Goal: Task Accomplishment & Management: Manage account settings

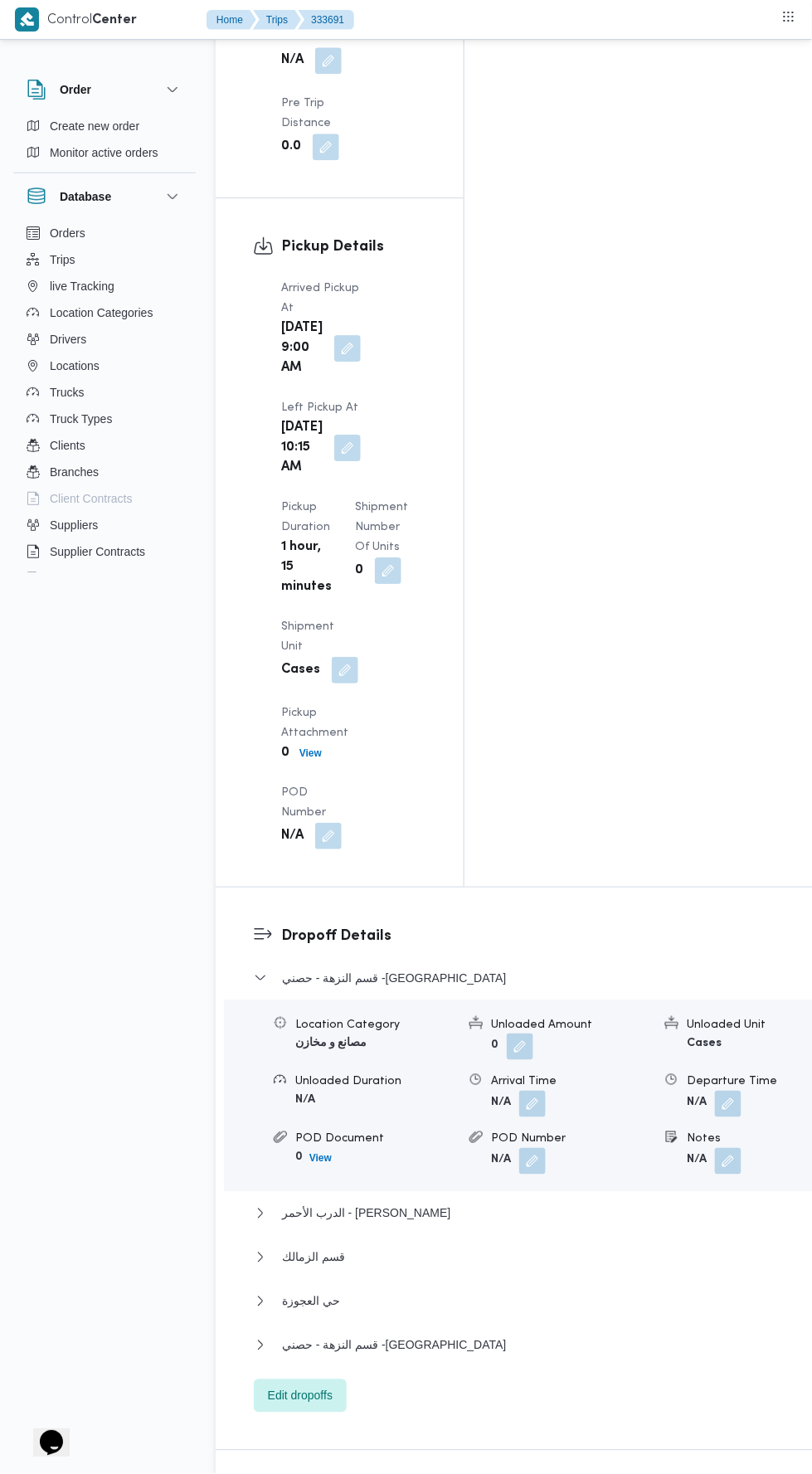
scroll to position [2033, 0]
click at [324, 1387] on span "Edit dropoffs" at bounding box center [301, 1396] width 65 height 20
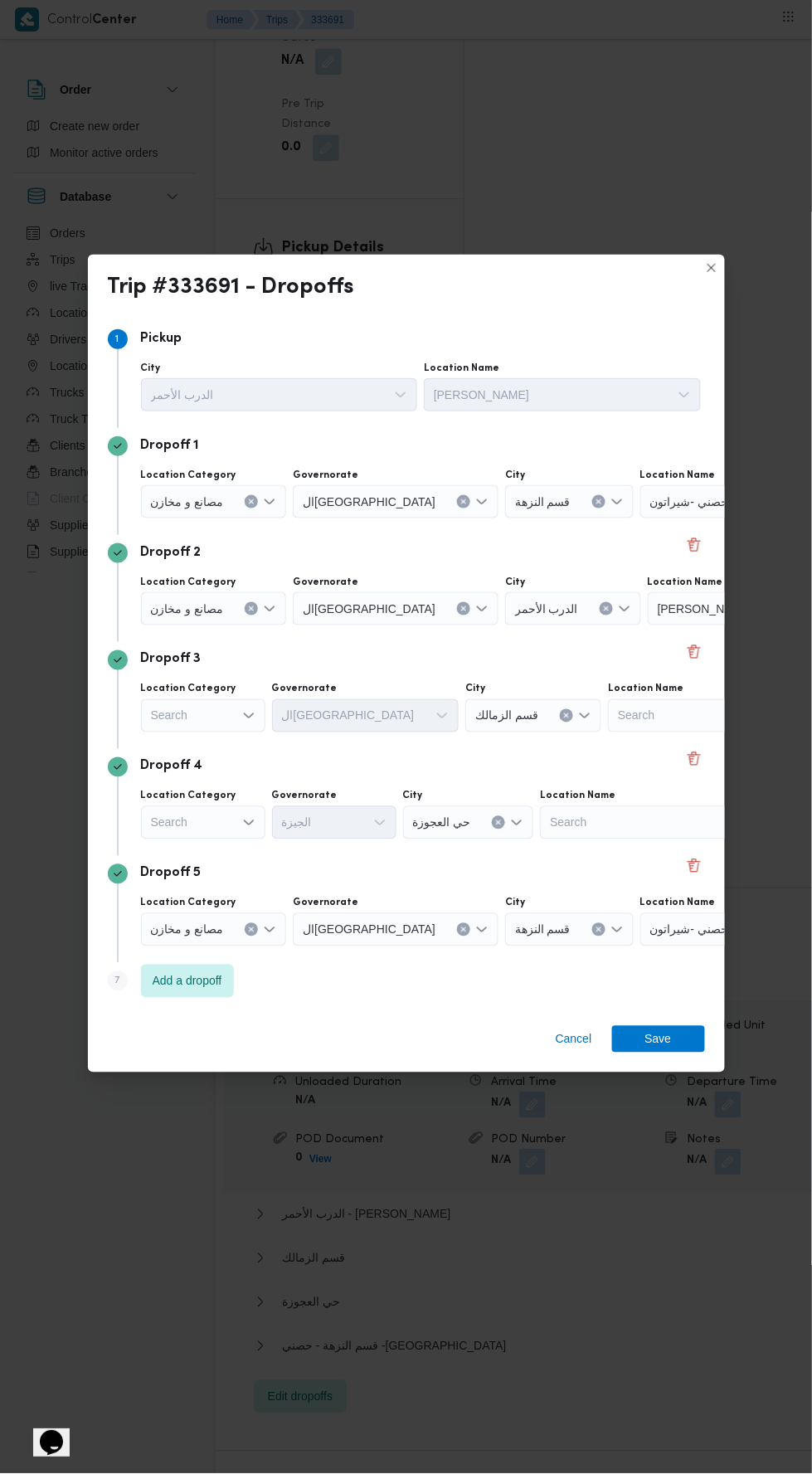
click at [665, 499] on div "حصني -شيراتون" at bounding box center [744, 501] width 207 height 33
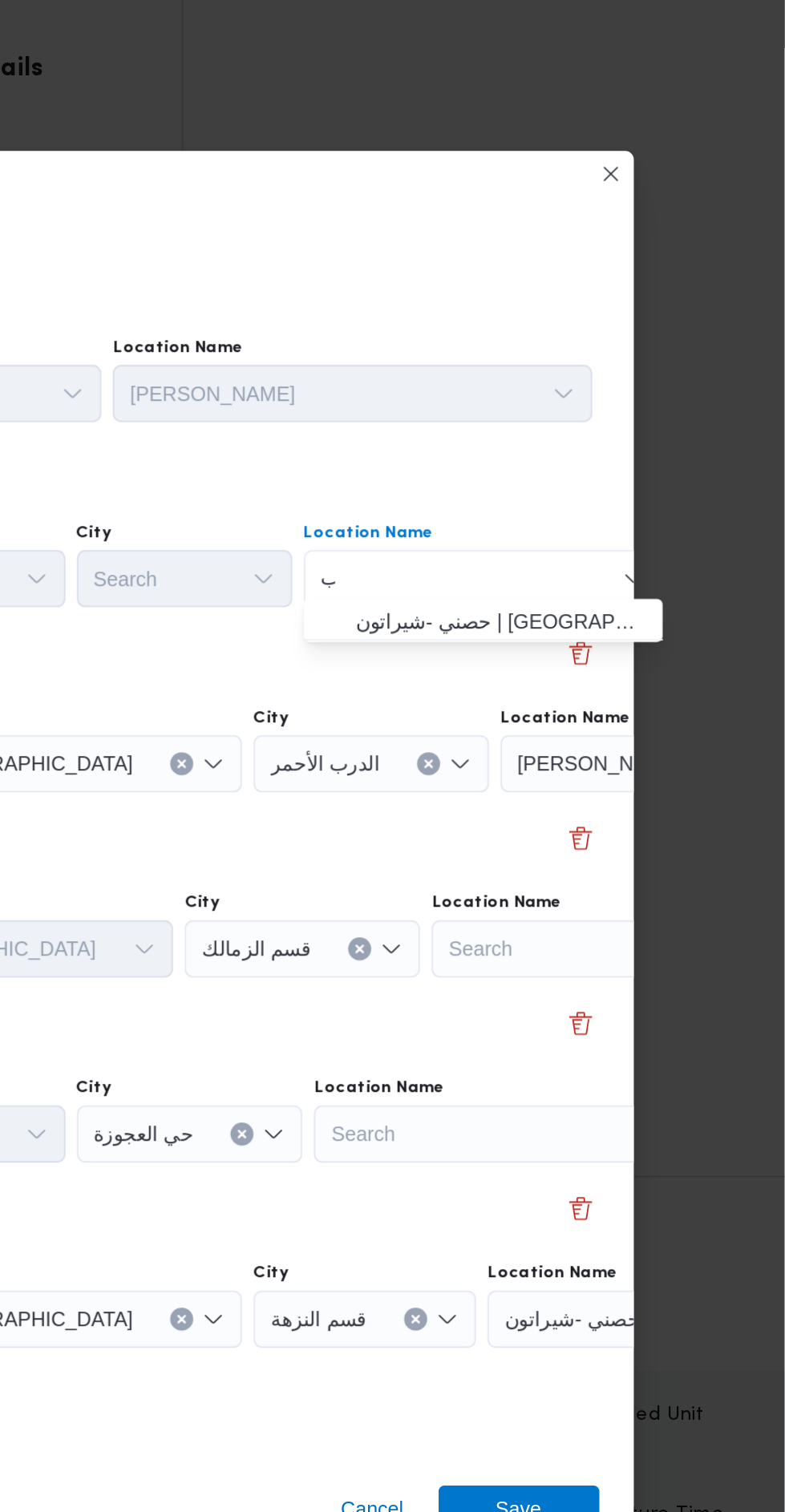
scroll to position [0, 0]
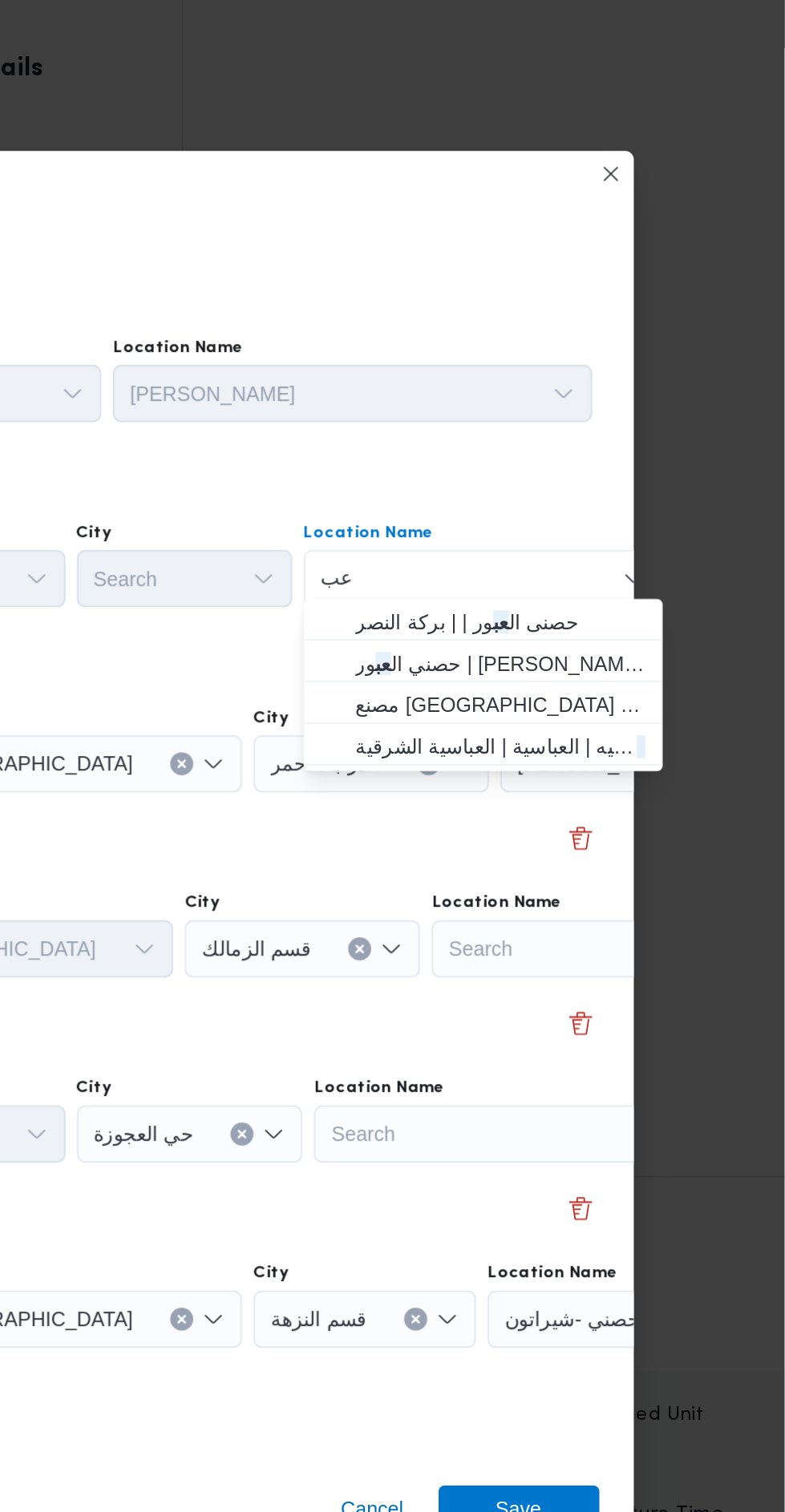
type input "عب"
click at [655, 549] on span "حصنى ال عب ور | | بركة النصر" at bounding box center [626, 548] width 162 height 19
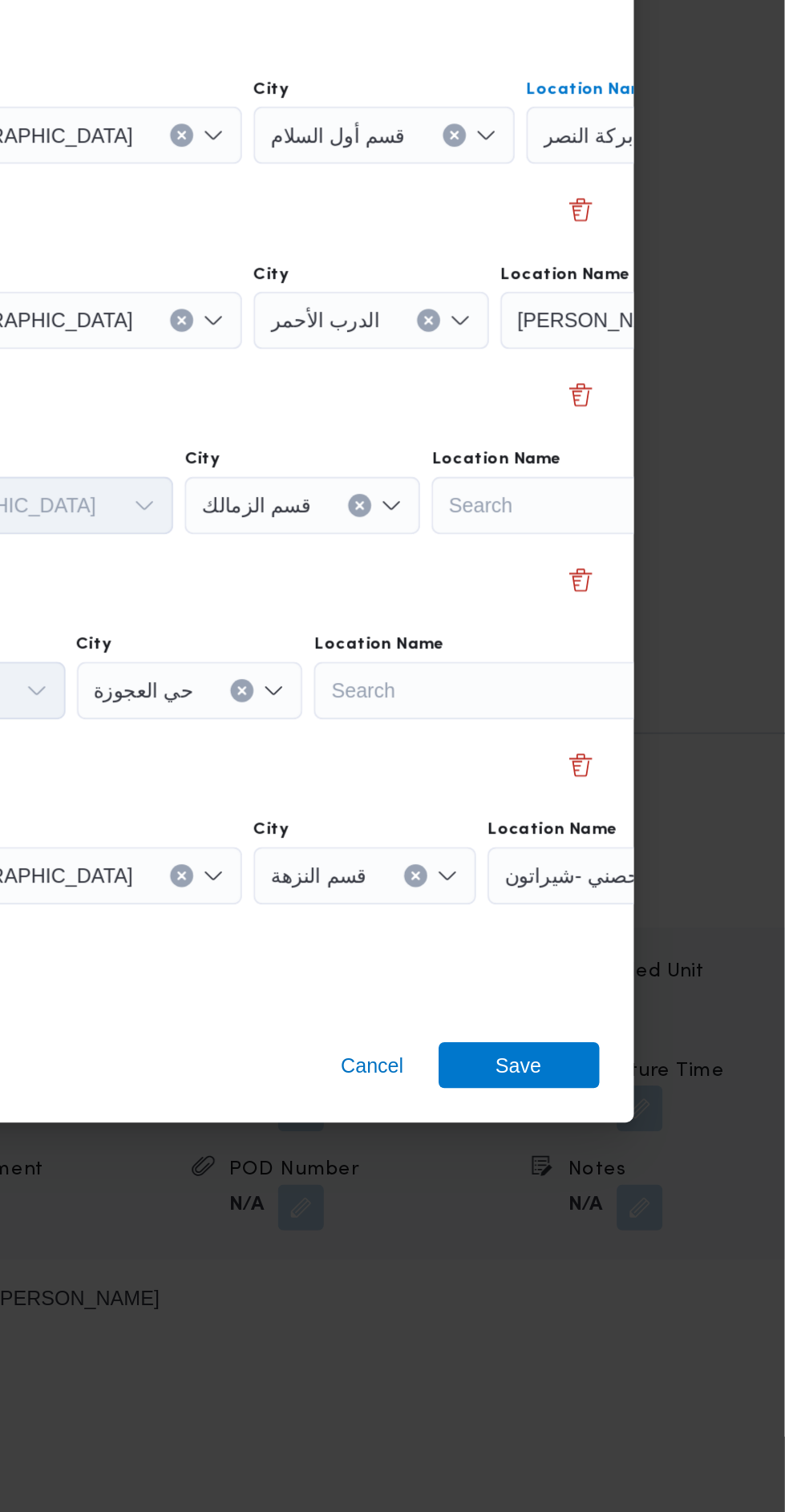
scroll to position [1966, 0]
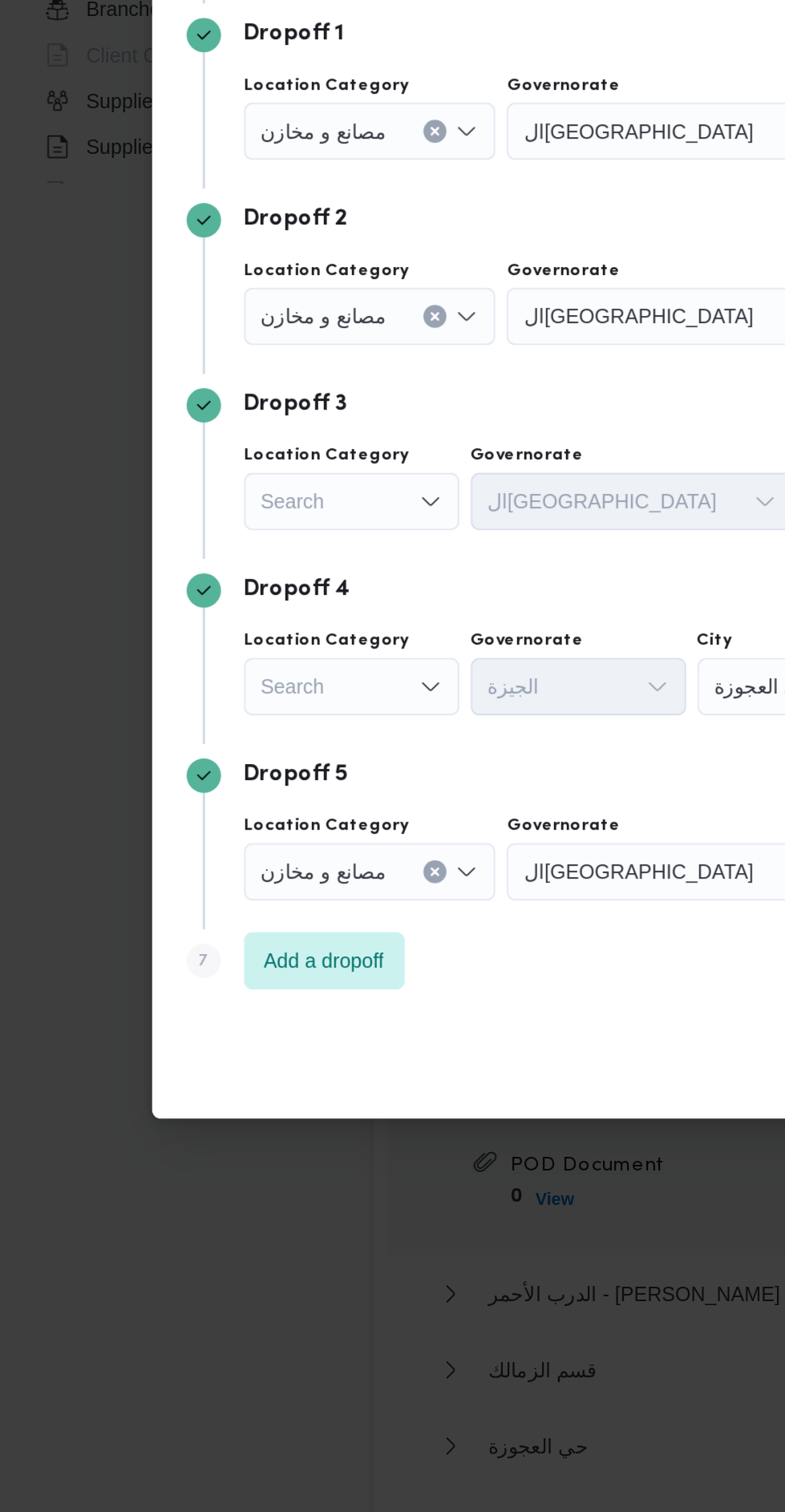
click at [223, 718] on div "Search" at bounding box center [196, 731] width 121 height 32
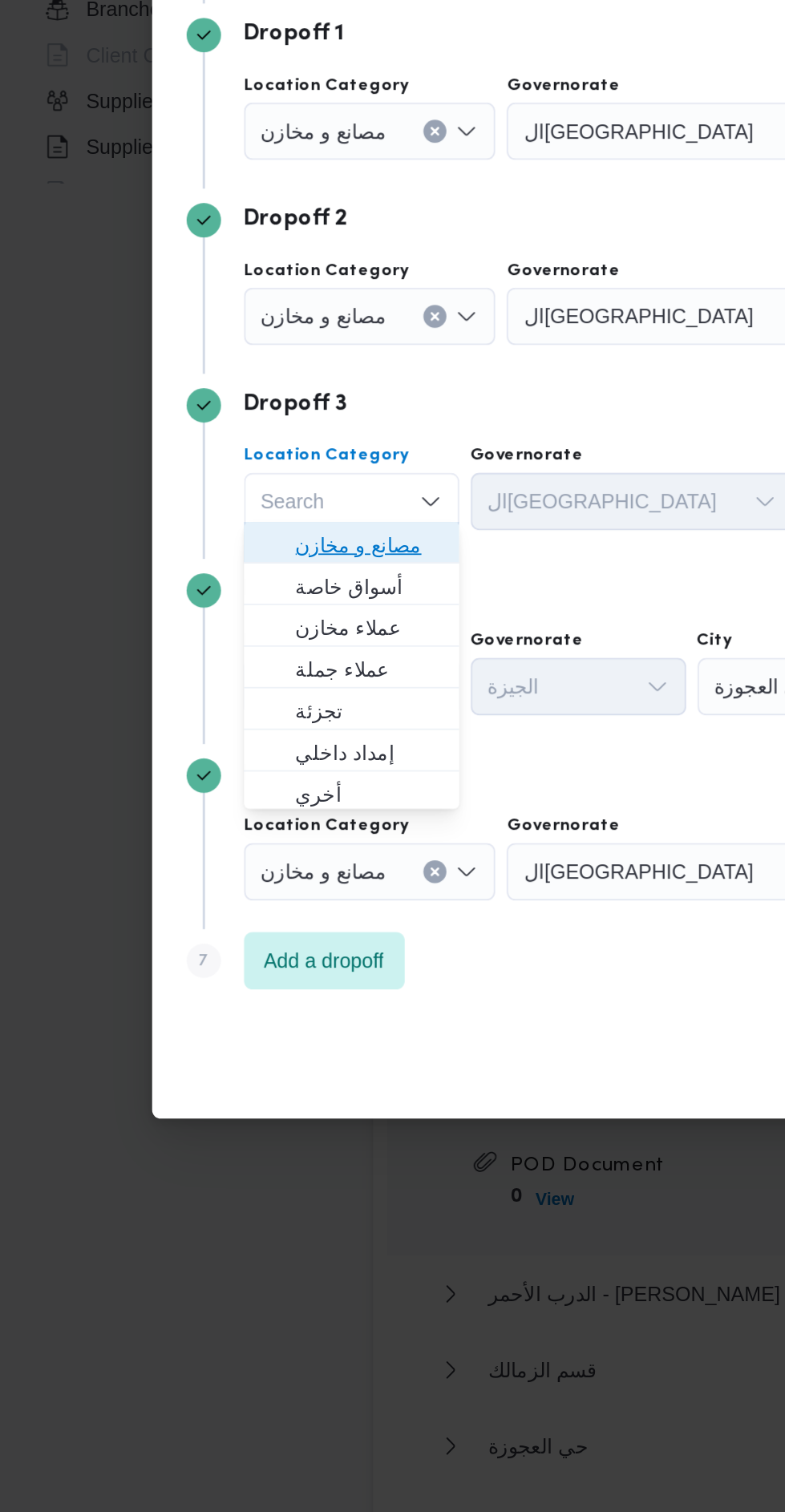
click at [222, 751] on span "مصانع و مخازن" at bounding box center [206, 755] width 82 height 19
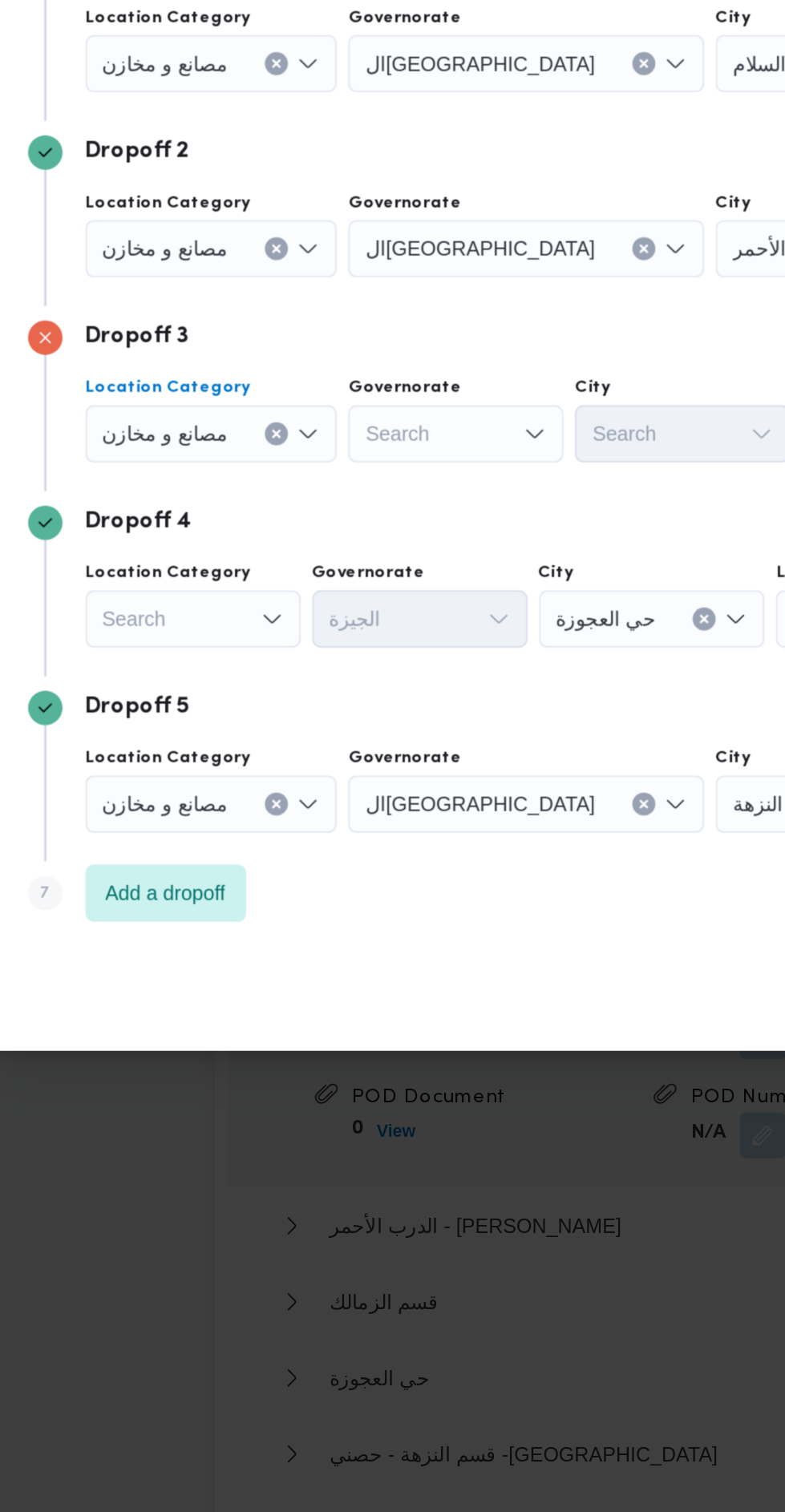
click at [226, 826] on div "Search" at bounding box center [196, 834] width 121 height 32
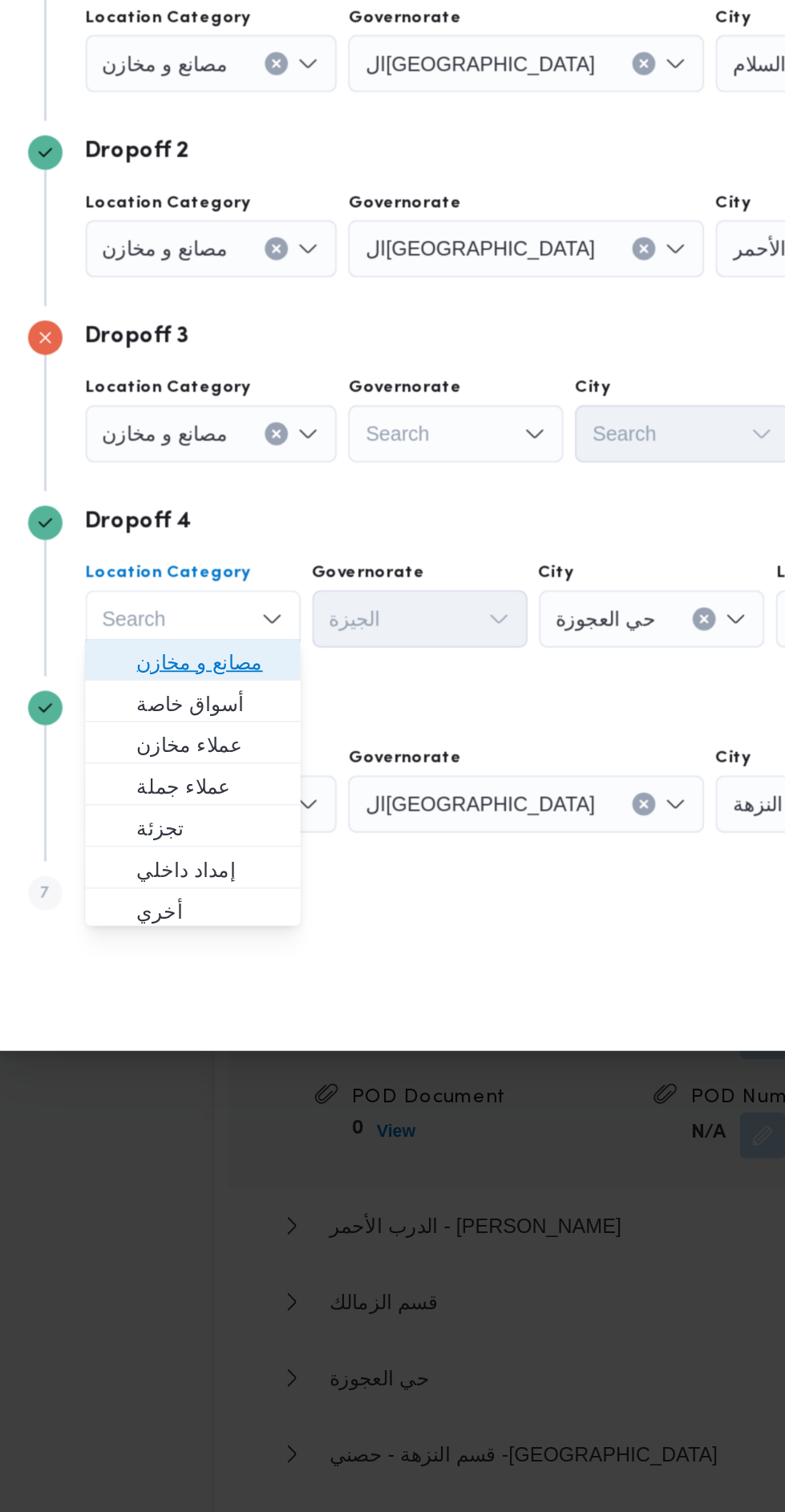
click at [241, 866] on span "مصانع و مخازن" at bounding box center [206, 858] width 82 height 19
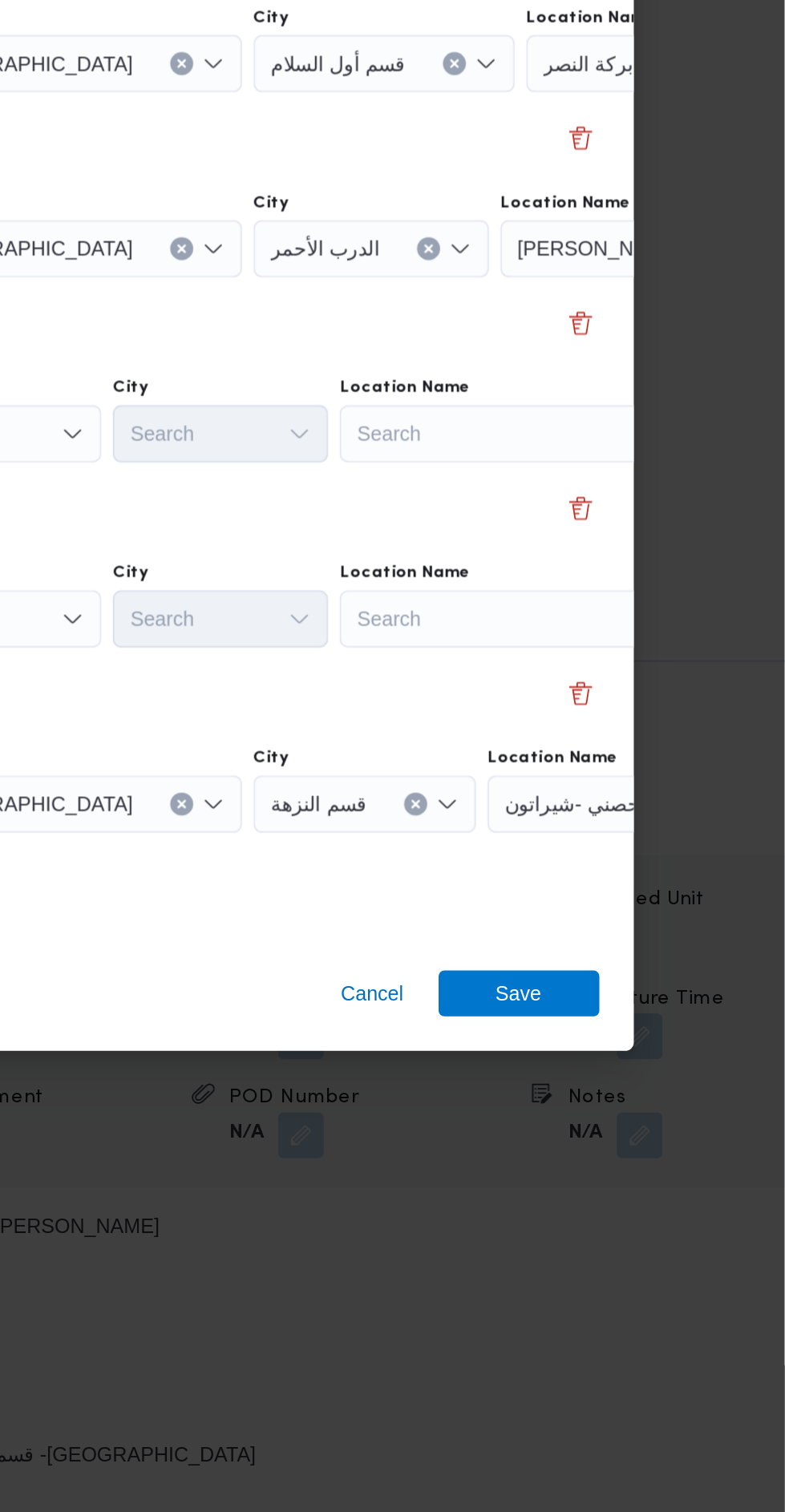
click at [678, 724] on div "Search" at bounding box center [636, 731] width 201 height 32
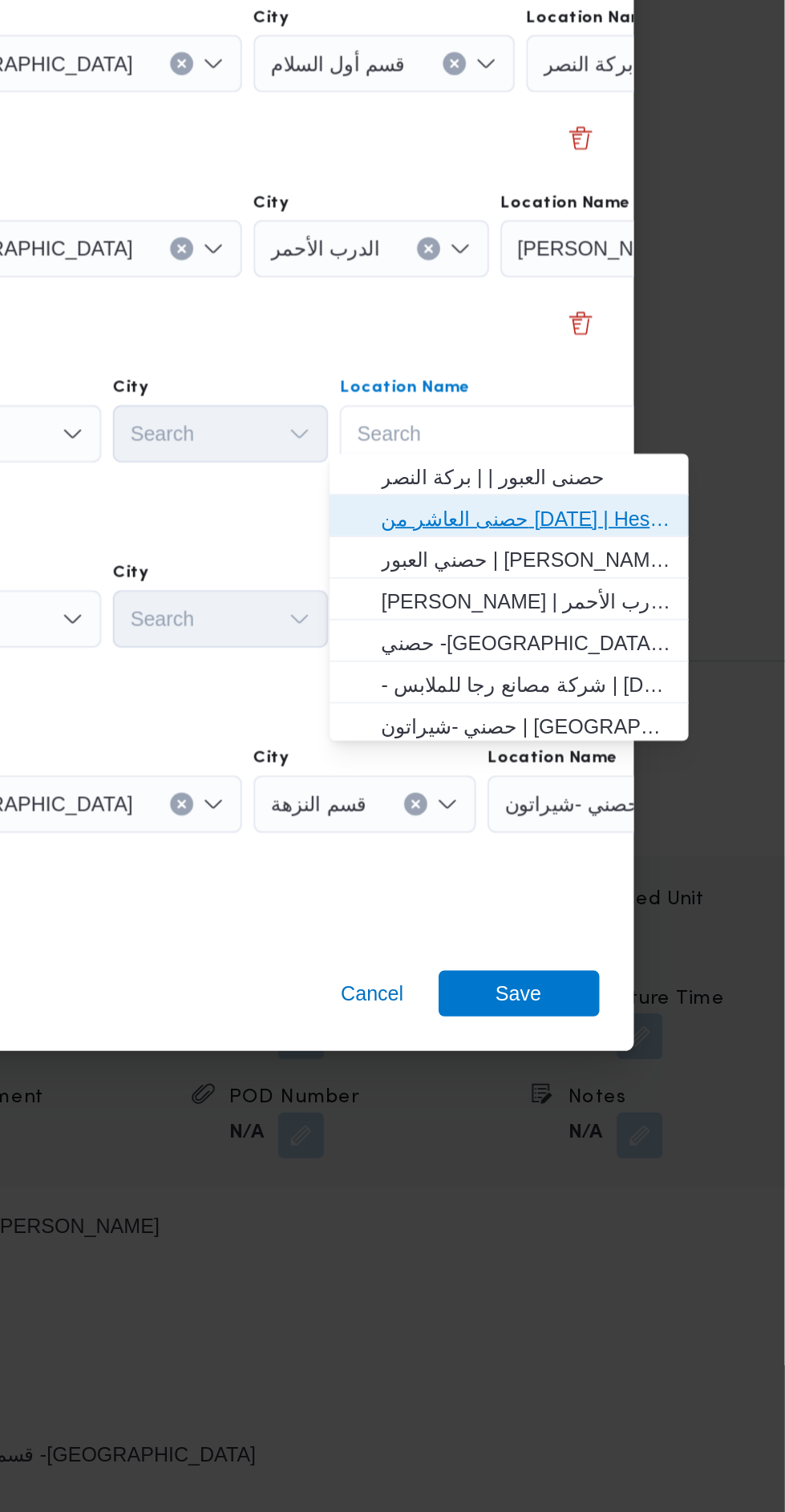
click at [689, 785] on span "حصنى العاشر من [DATE] | Hesni Textiles Factory | جزء من مدينة العاشر-مجاورات" at bounding box center [641, 778] width 162 height 19
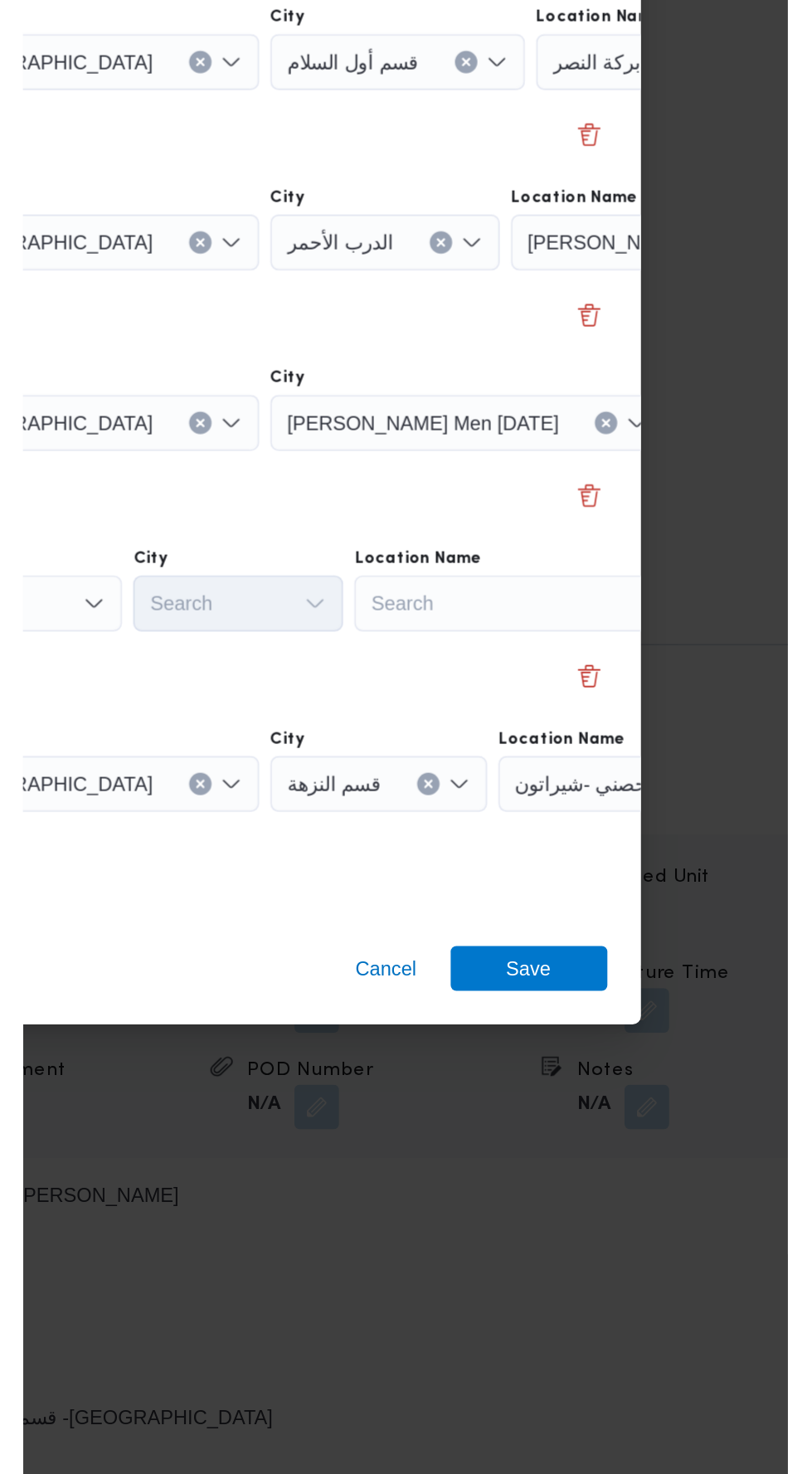
scroll to position [0, 123]
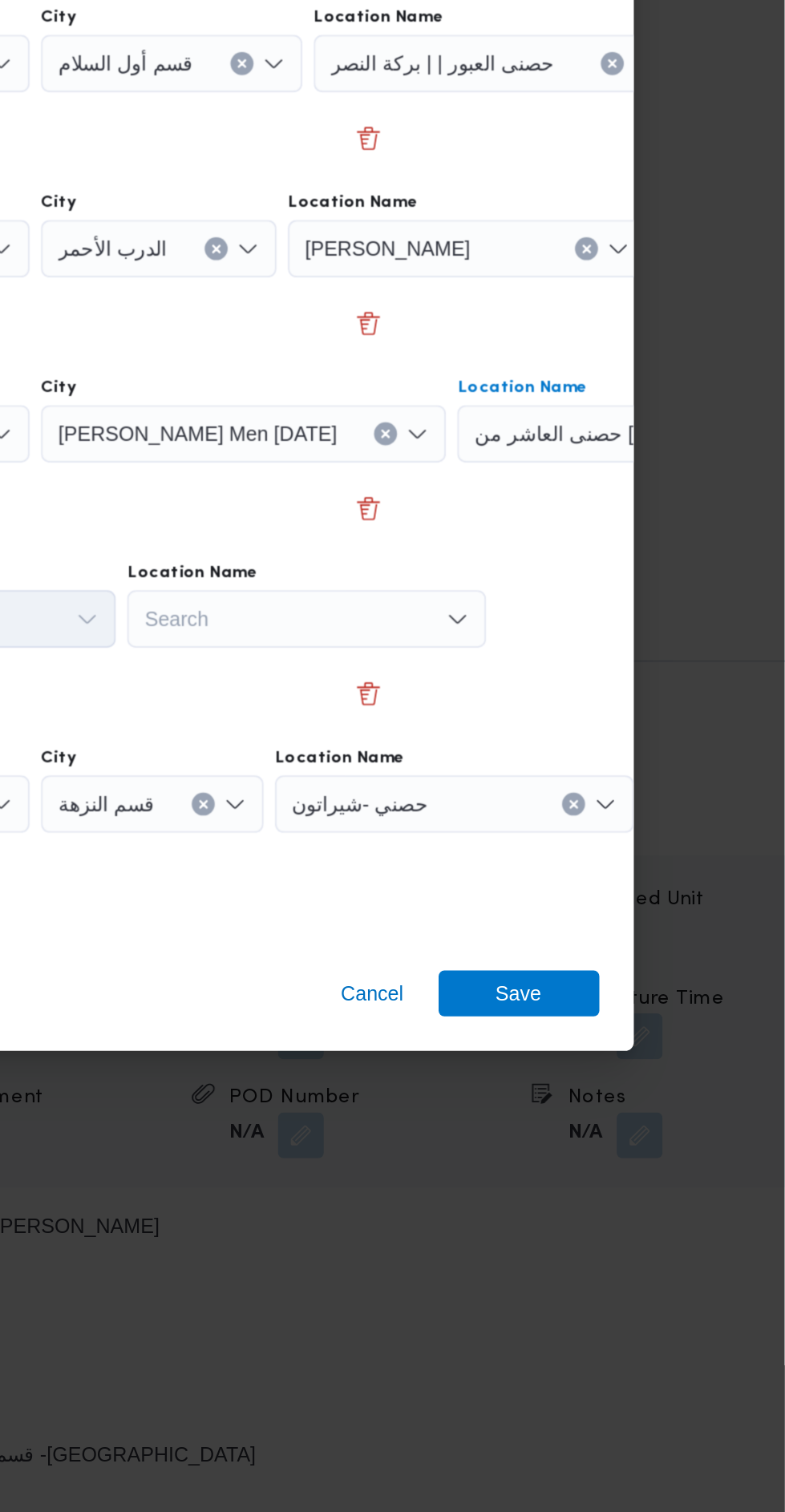
click at [643, 828] on div "Step 1 1 Pickup City الدرب الأحمر Location Name حصني الازهر Dropoff 1 Location …" at bounding box center [393, 681] width 616 height 675
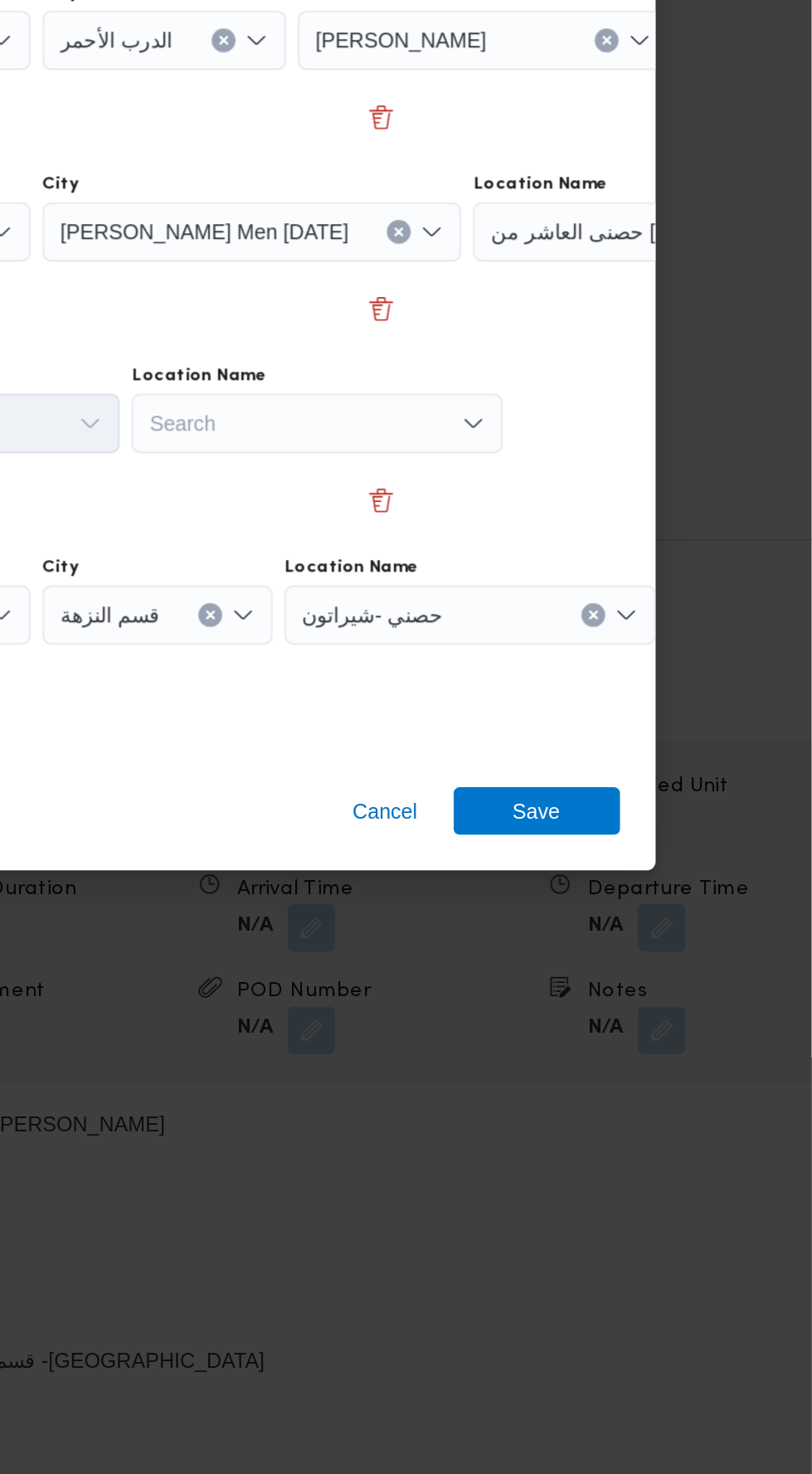
scroll to position [2033, 0]
click at [595, 839] on div "Search" at bounding box center [535, 822] width 207 height 33
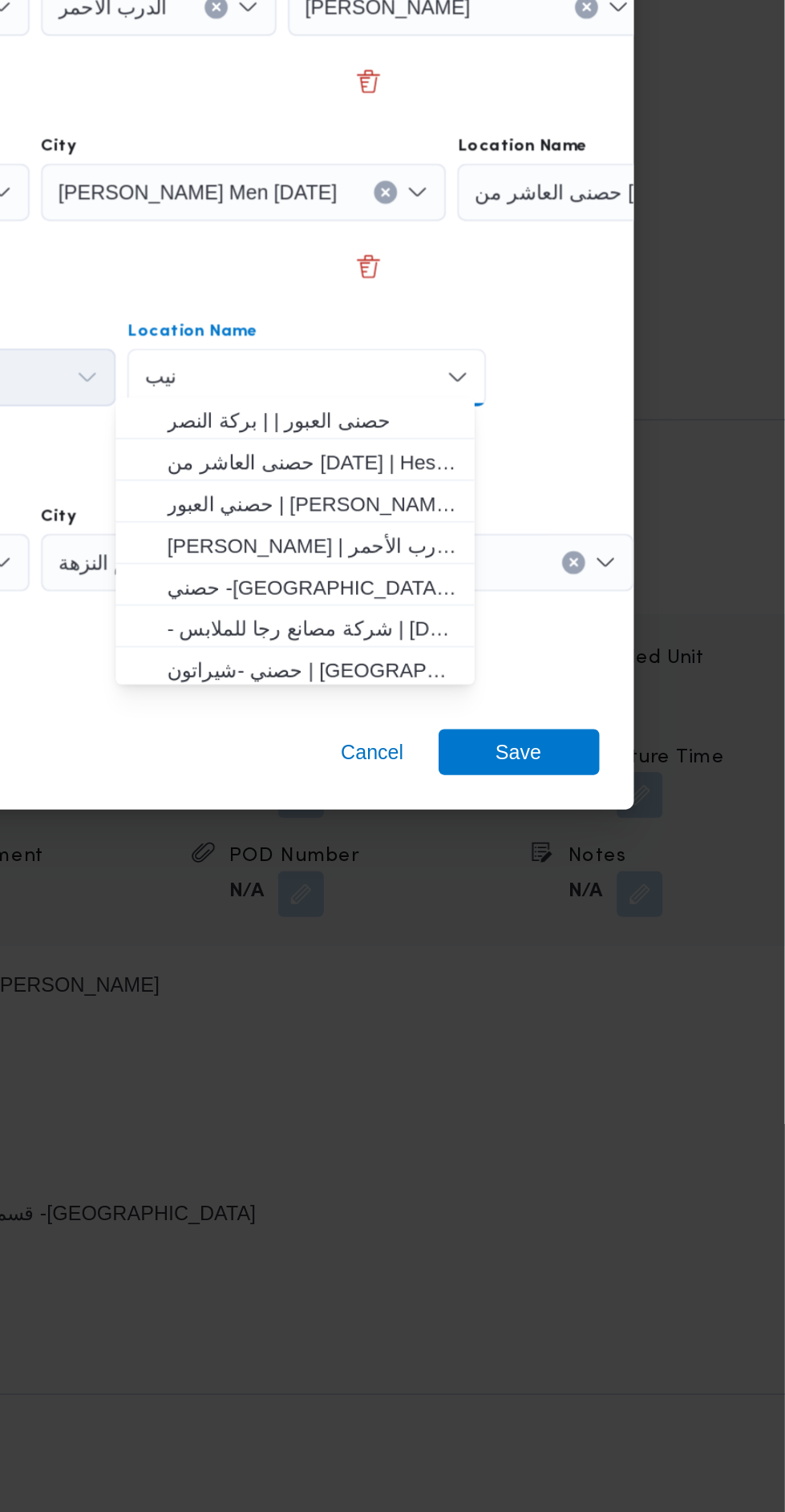
scroll to position [0, 0]
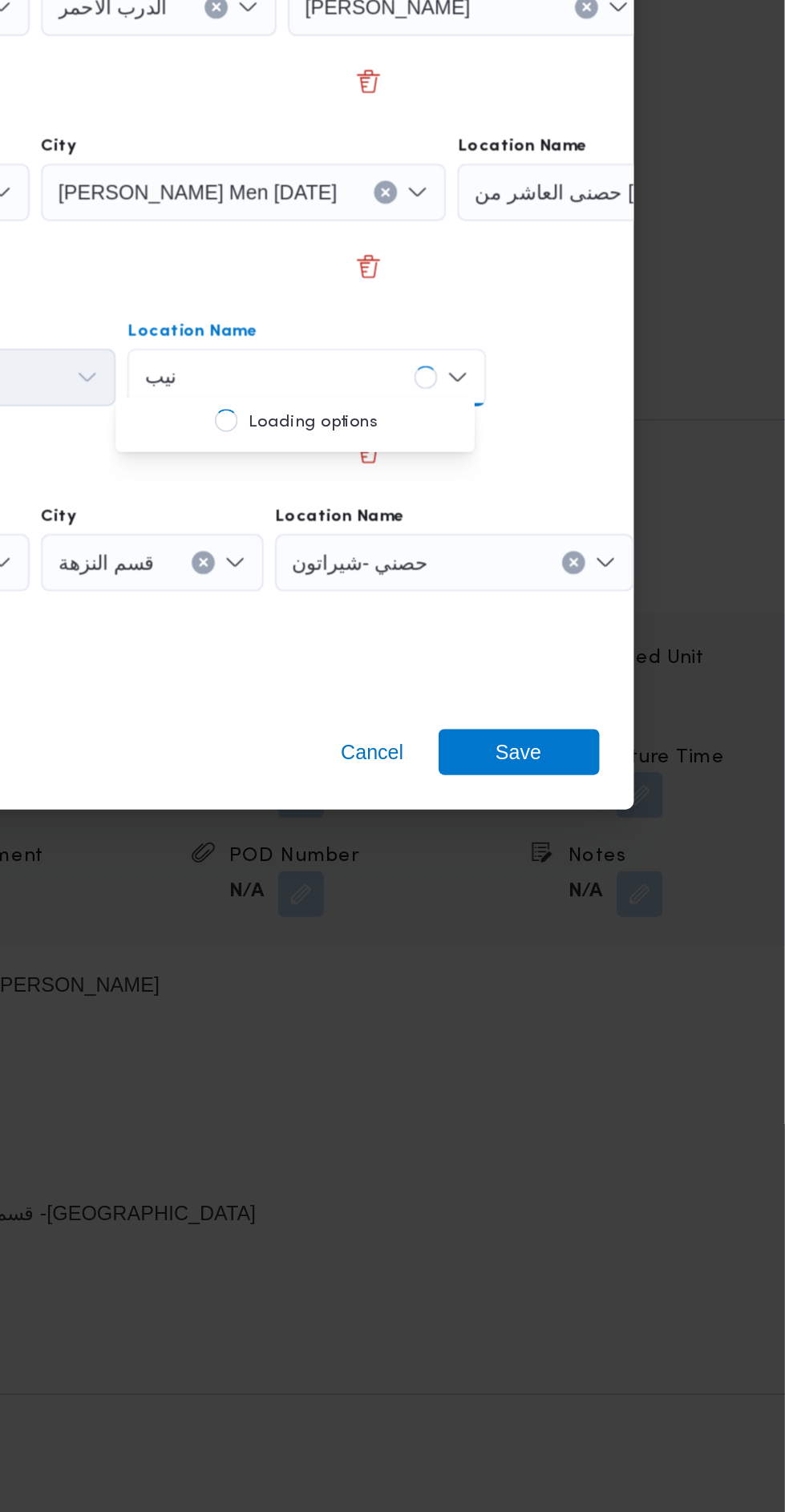
type input "نيب"
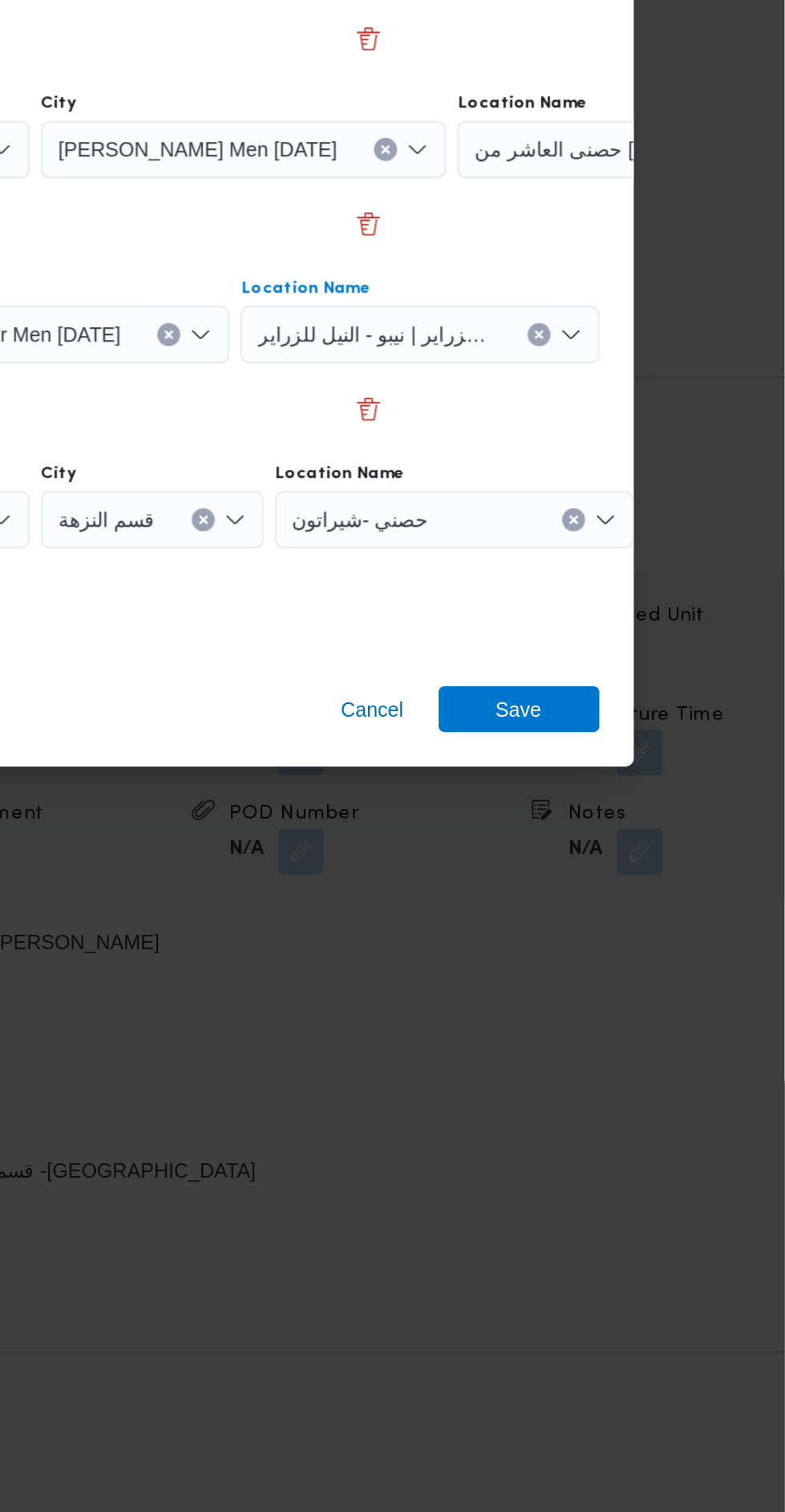
scroll to position [1966, 0]
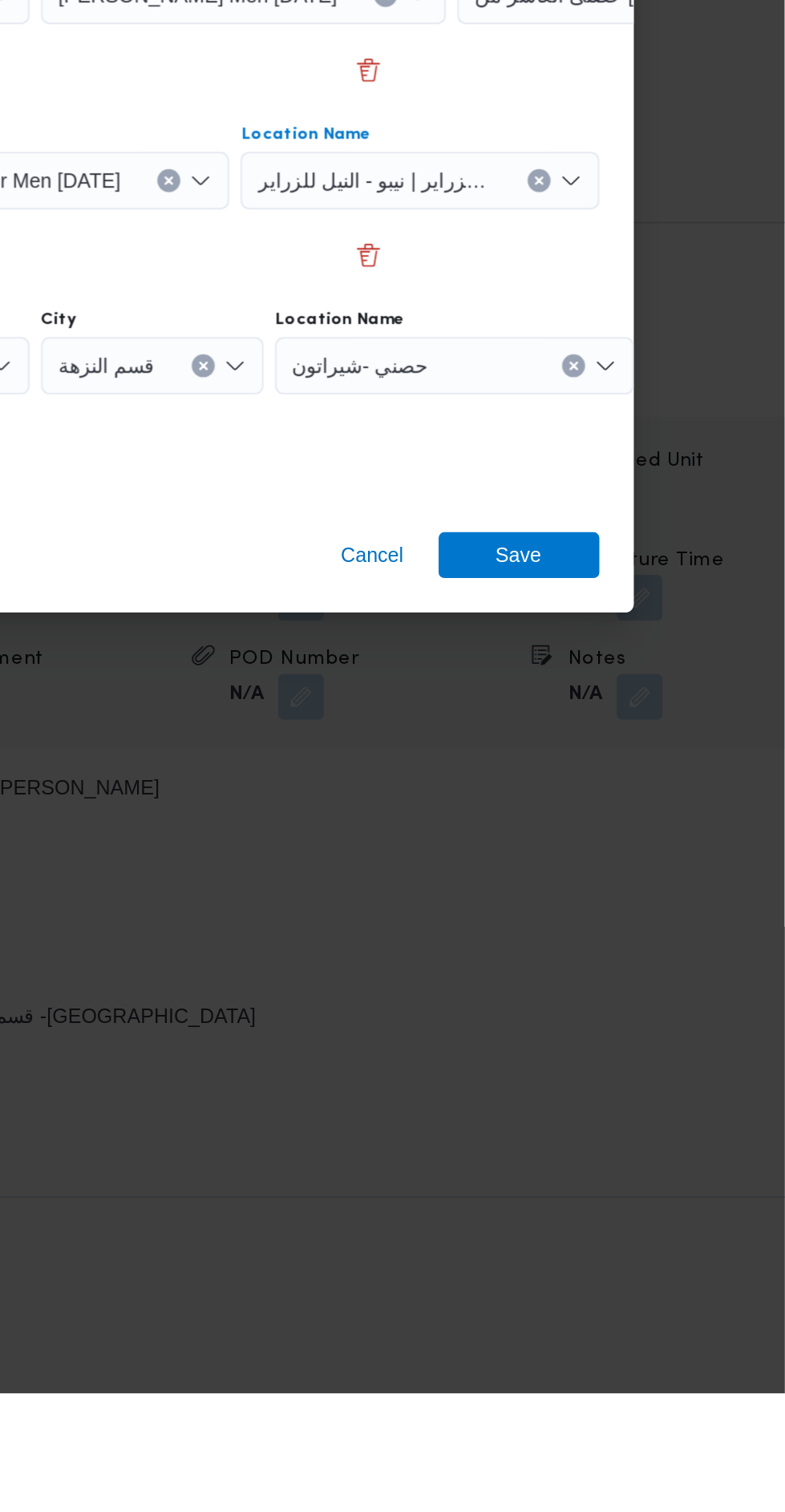
click at [540, 931] on div "حصني -شيراتون" at bounding box center [600, 938] width 201 height 32
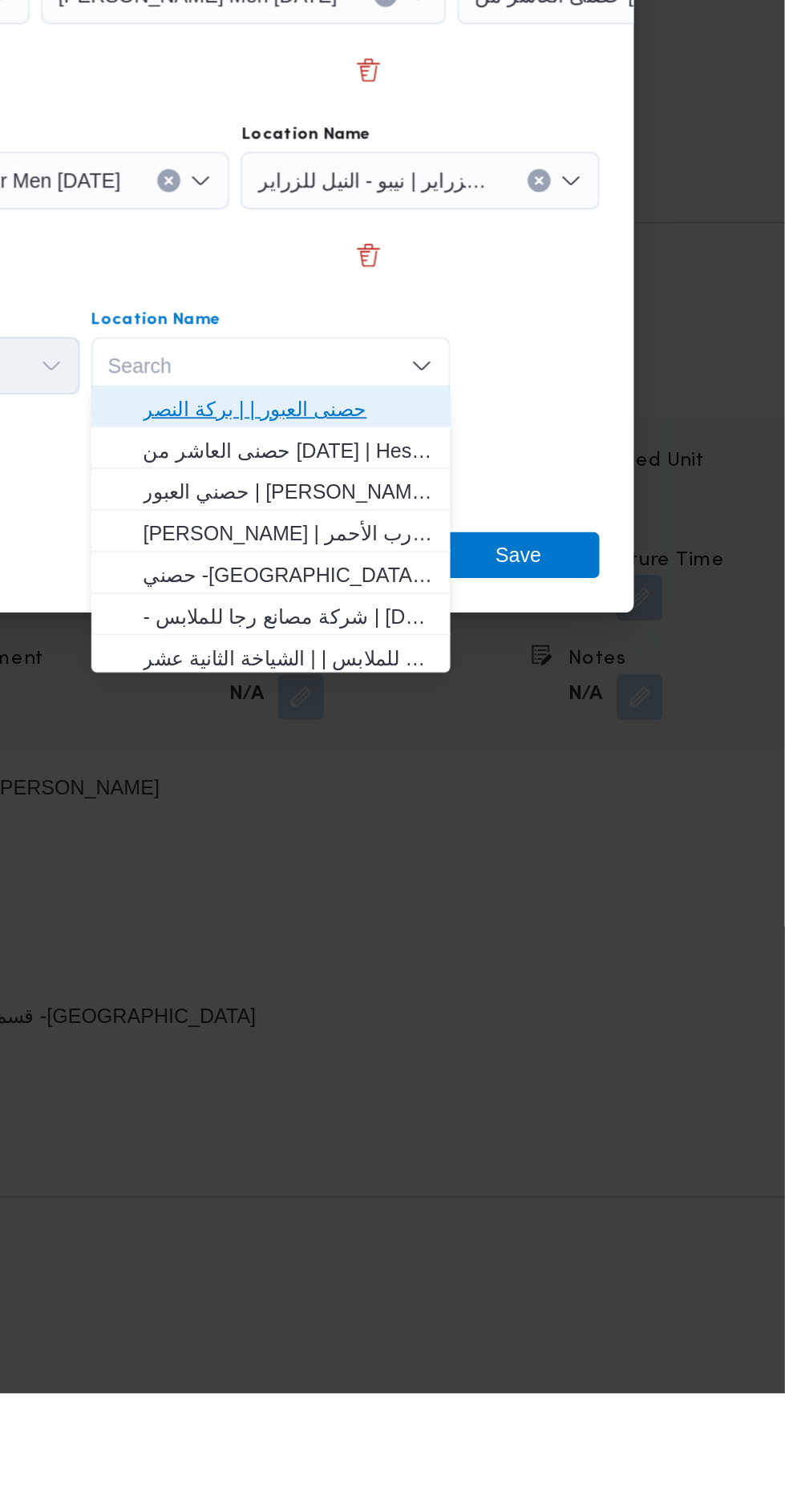
click at [572, 960] on span "حصنى العبور | | بركة النصر" at bounding box center [508, 962] width 162 height 19
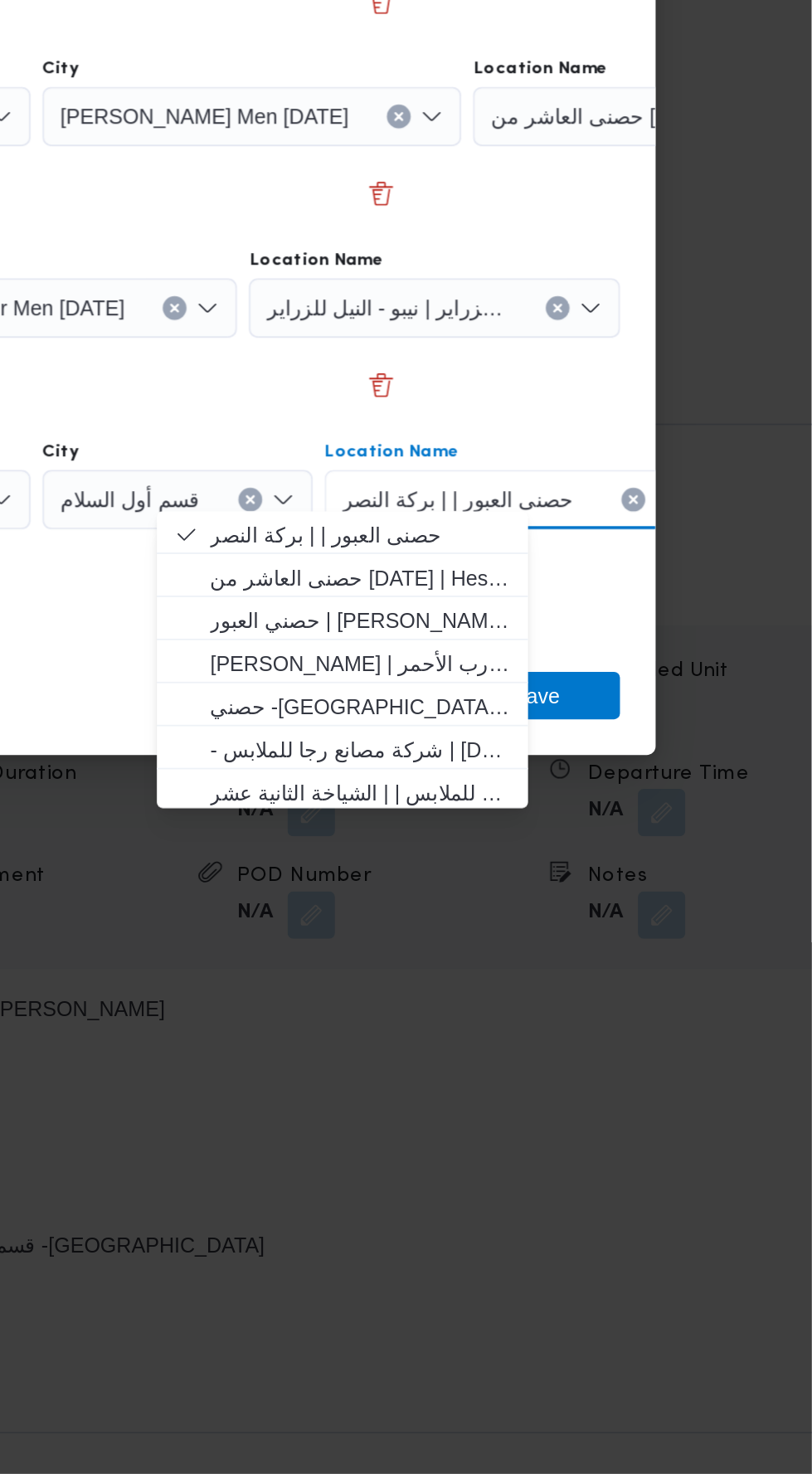
click at [400, 993] on div "Step 7 is disabled 7 Add a dropoff" at bounding box center [283, 984] width 597 height 43
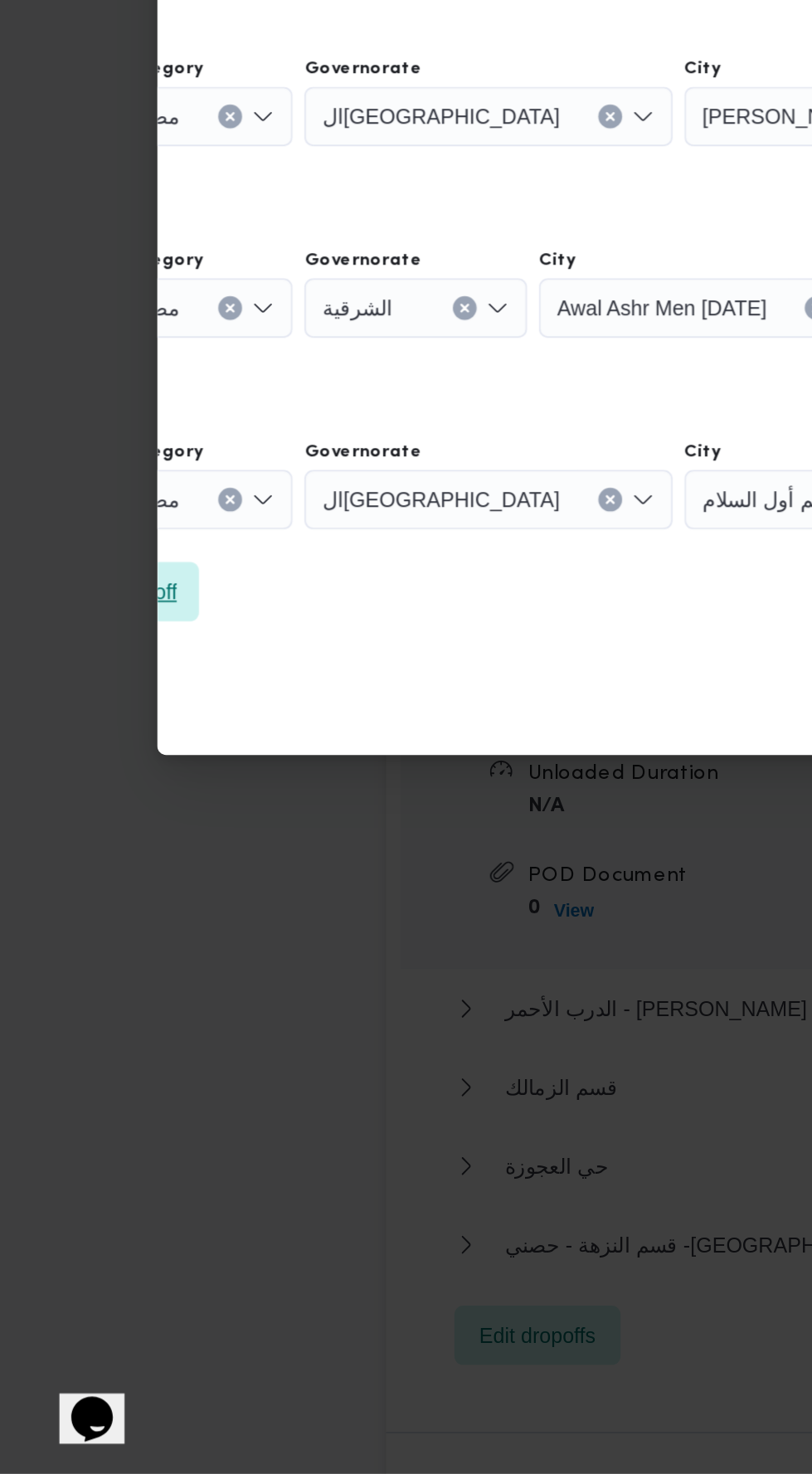
click at [108, 971] on span "Add a dropoff" at bounding box center [64, 980] width 93 height 33
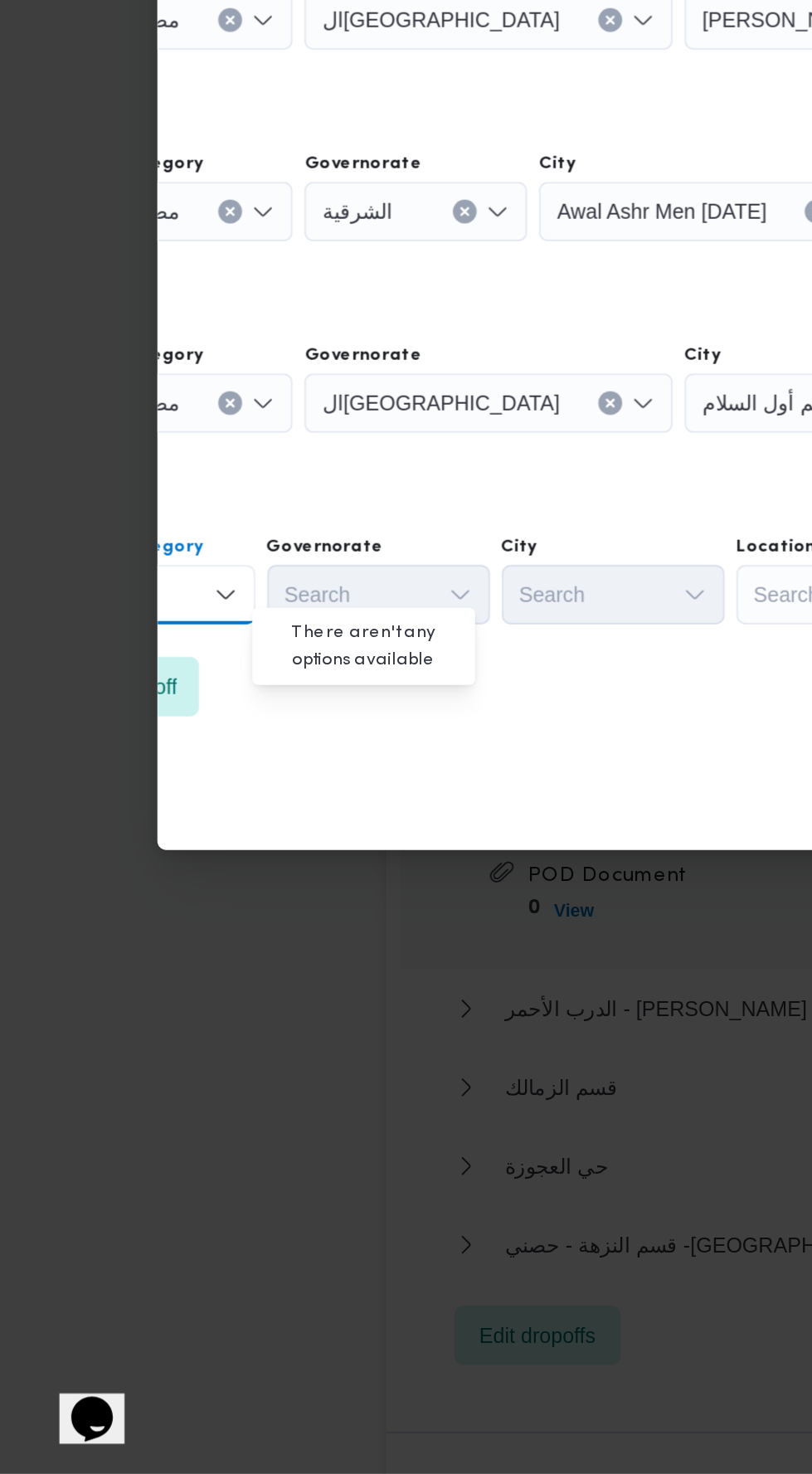
scroll to position [0, 0]
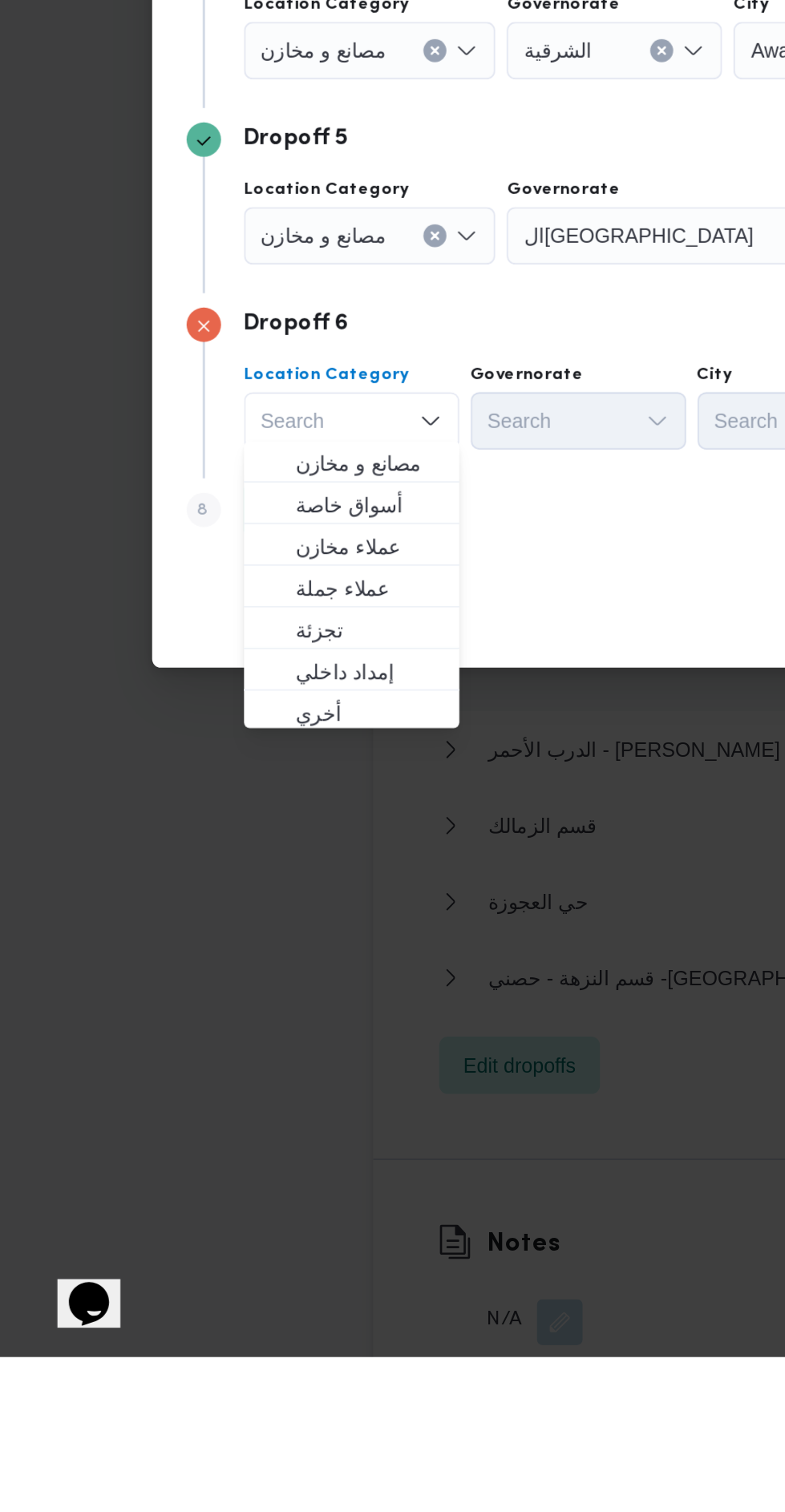
click at [331, 1069] on div "Cancel Save" at bounding box center [393, 1098] width 616 height 58
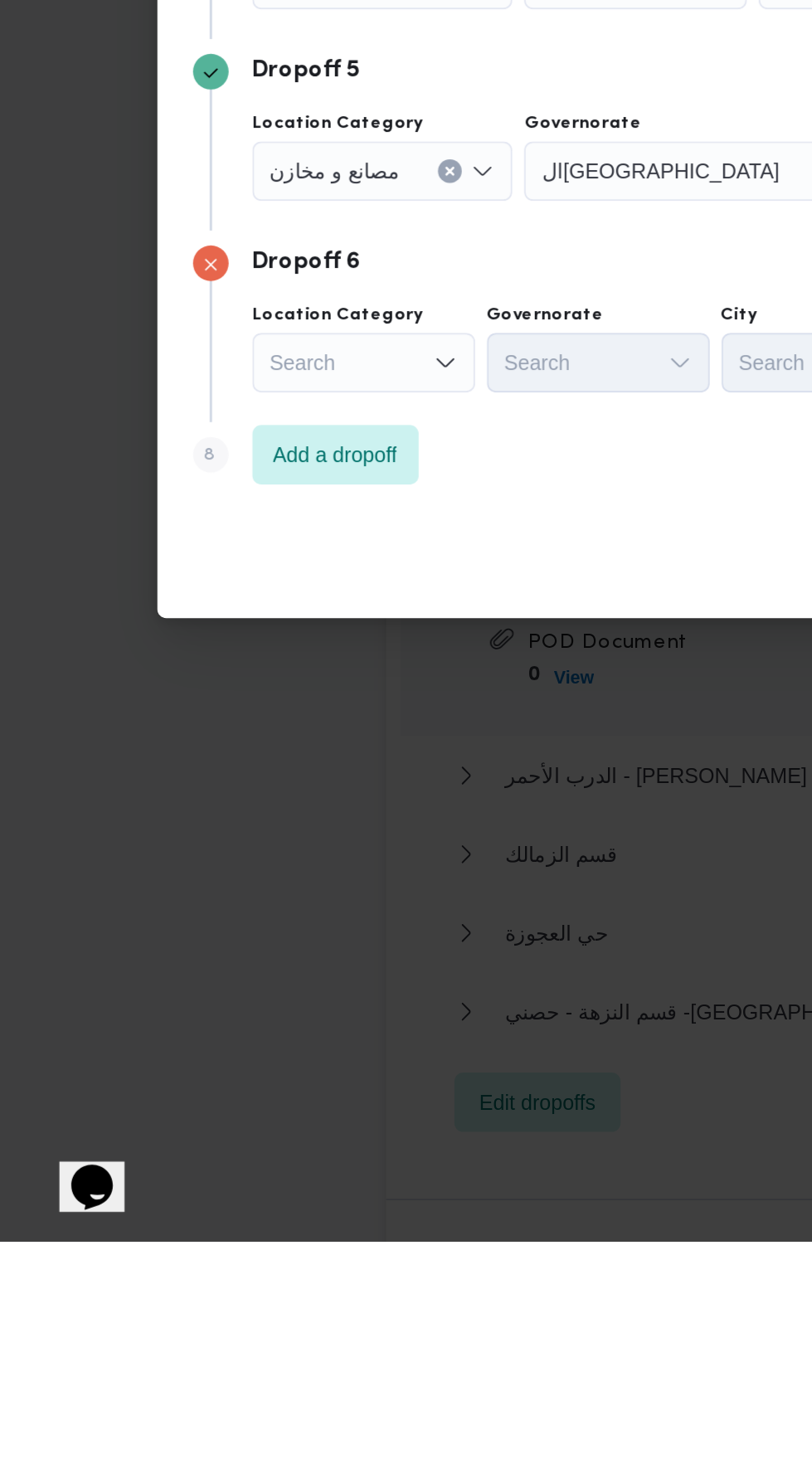
scroll to position [2034, 0]
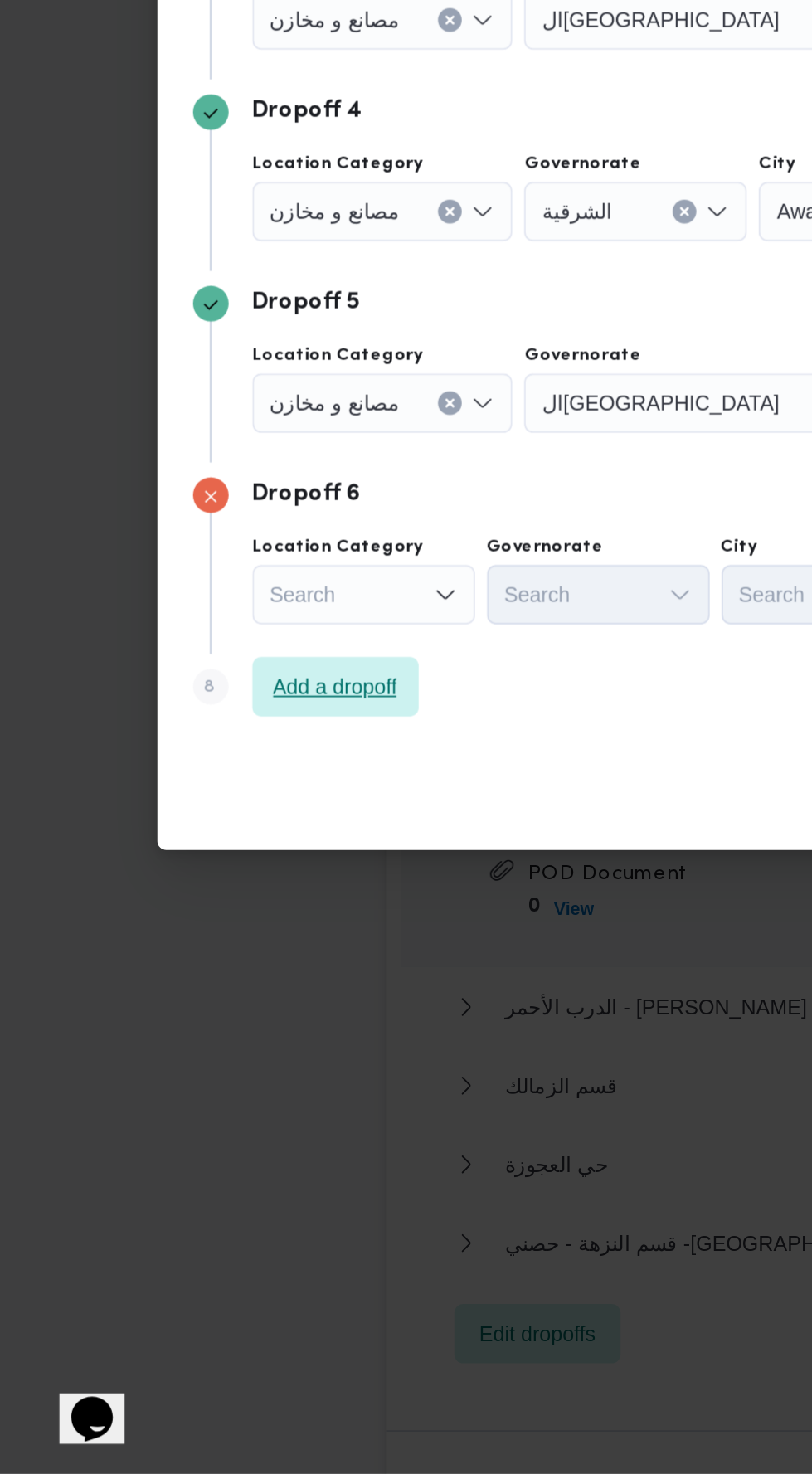
click at [204, 1038] on span "Add a dropoff" at bounding box center [187, 1033] width 93 height 33
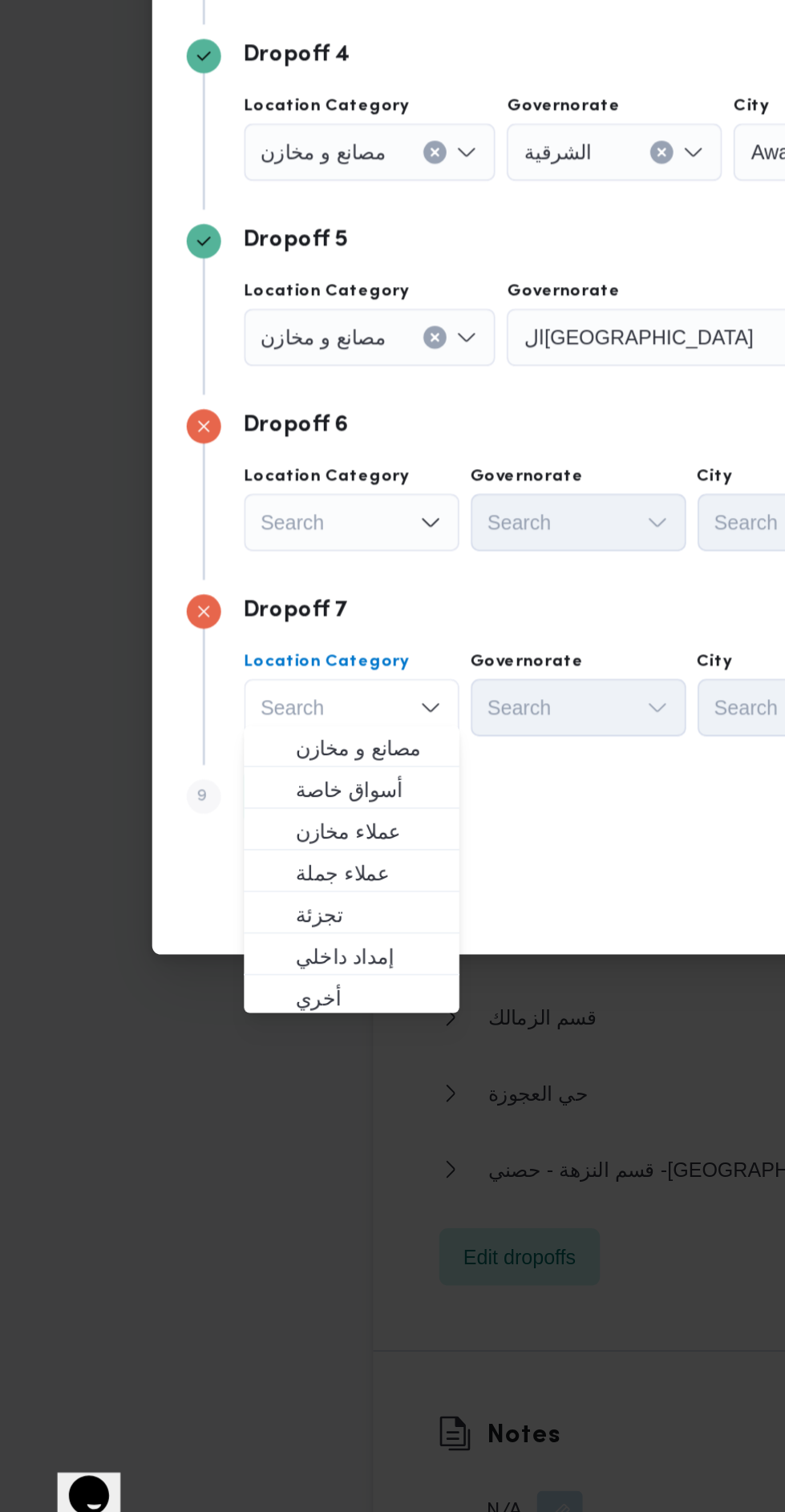
click at [324, 1114] on div "Step 1 1 Pickup City الدرب الأحمر Location Name حصني الازهر Dropoff 1 Location …" at bounding box center [393, 680] width 616 height 882
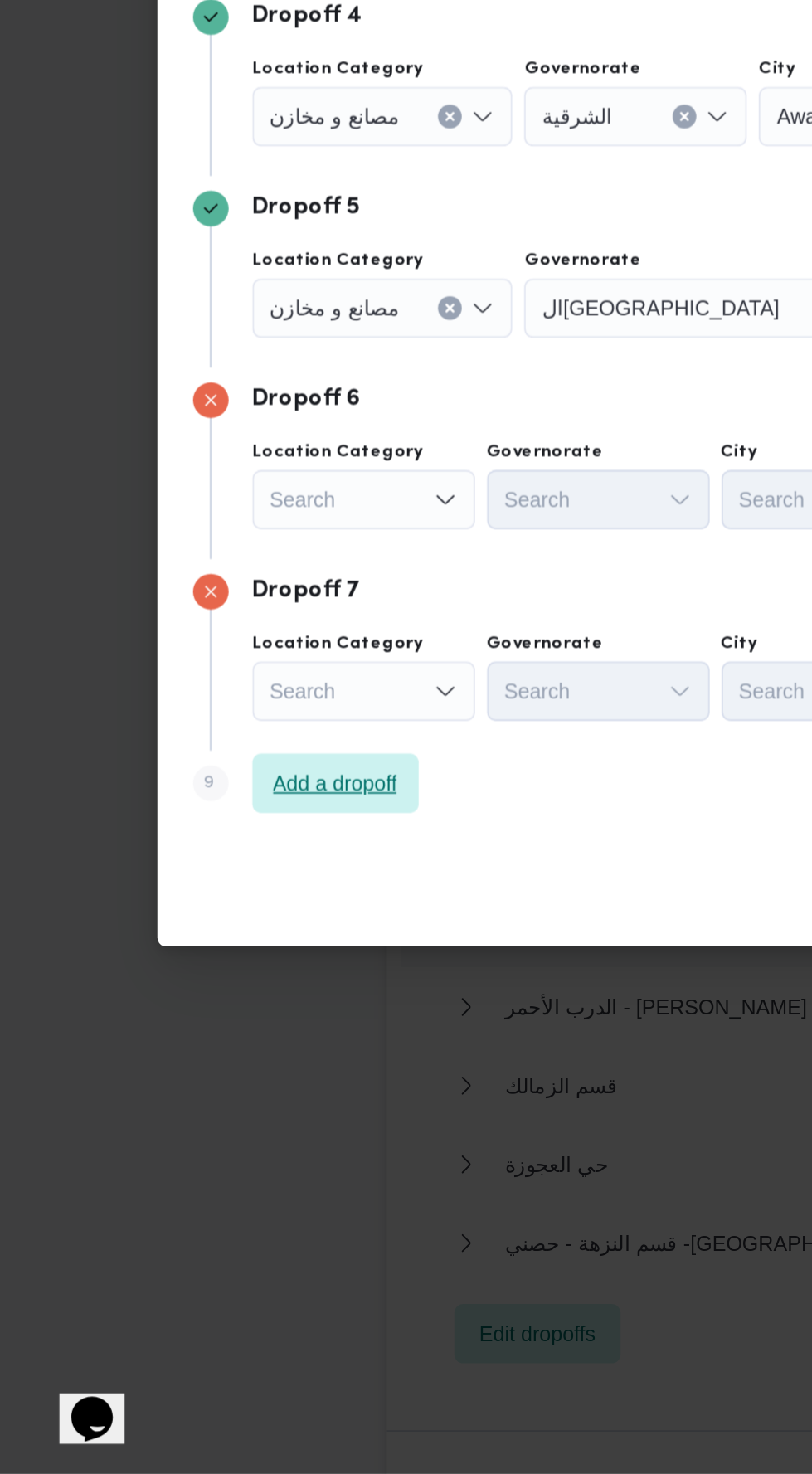
click at [214, 1079] on span "Add a dropoff" at bounding box center [188, 1087] width 70 height 20
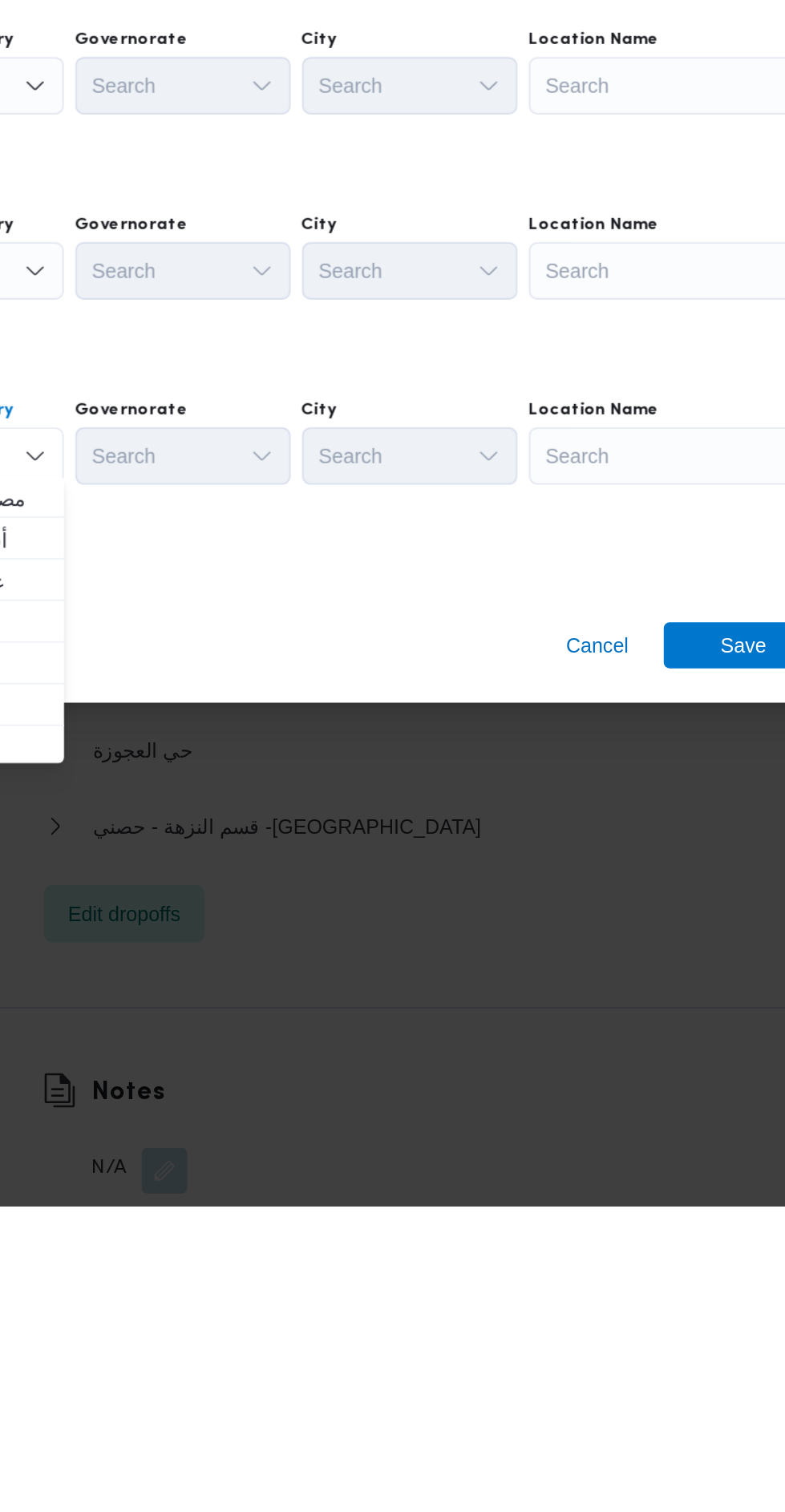
scroll to position [1968, 0]
click at [559, 881] on div "Search" at bounding box center [616, 886] width 201 height 32
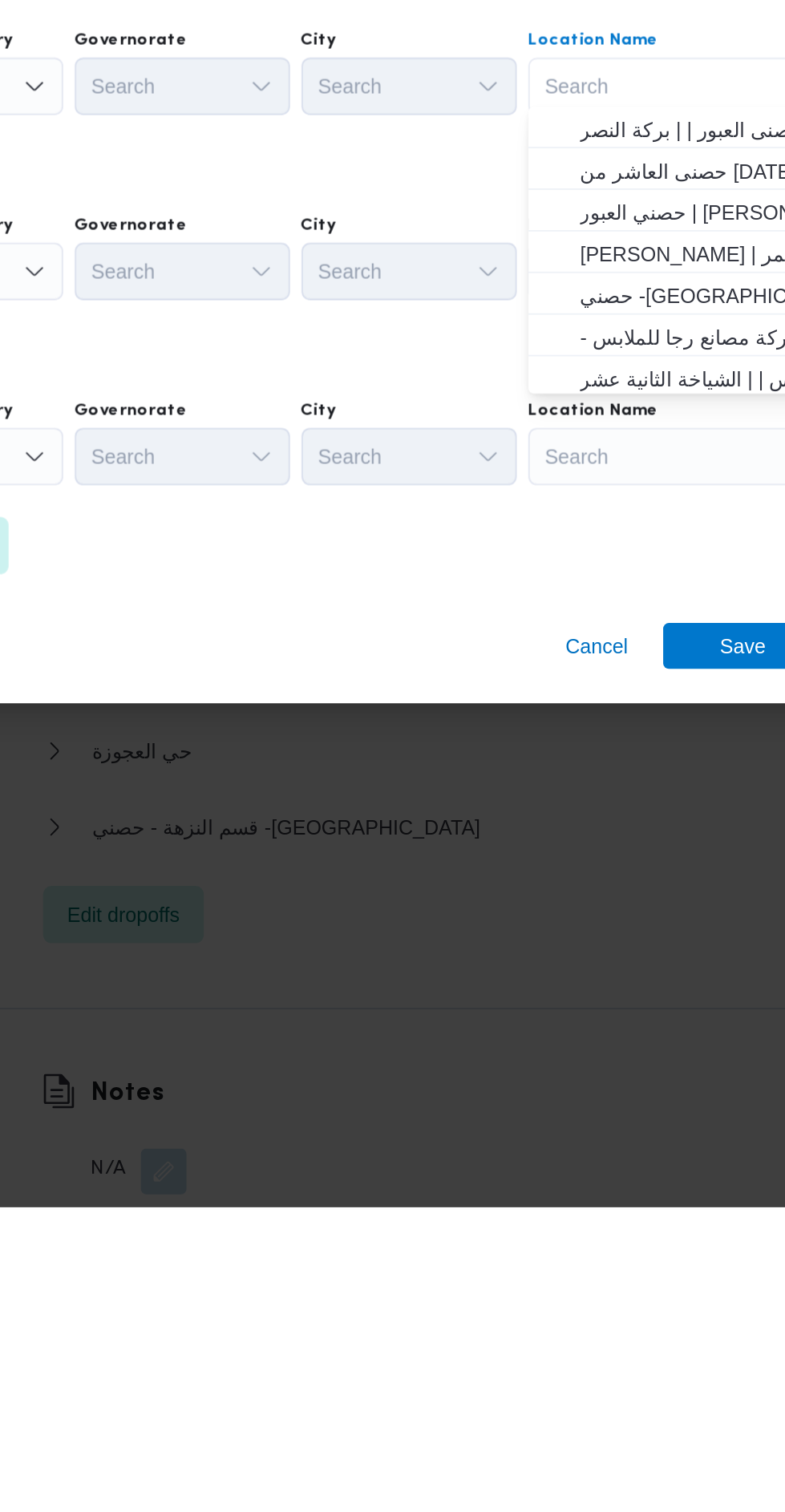
click at [253, 1088] on div "Search" at bounding box center [196, 1093] width 121 height 32
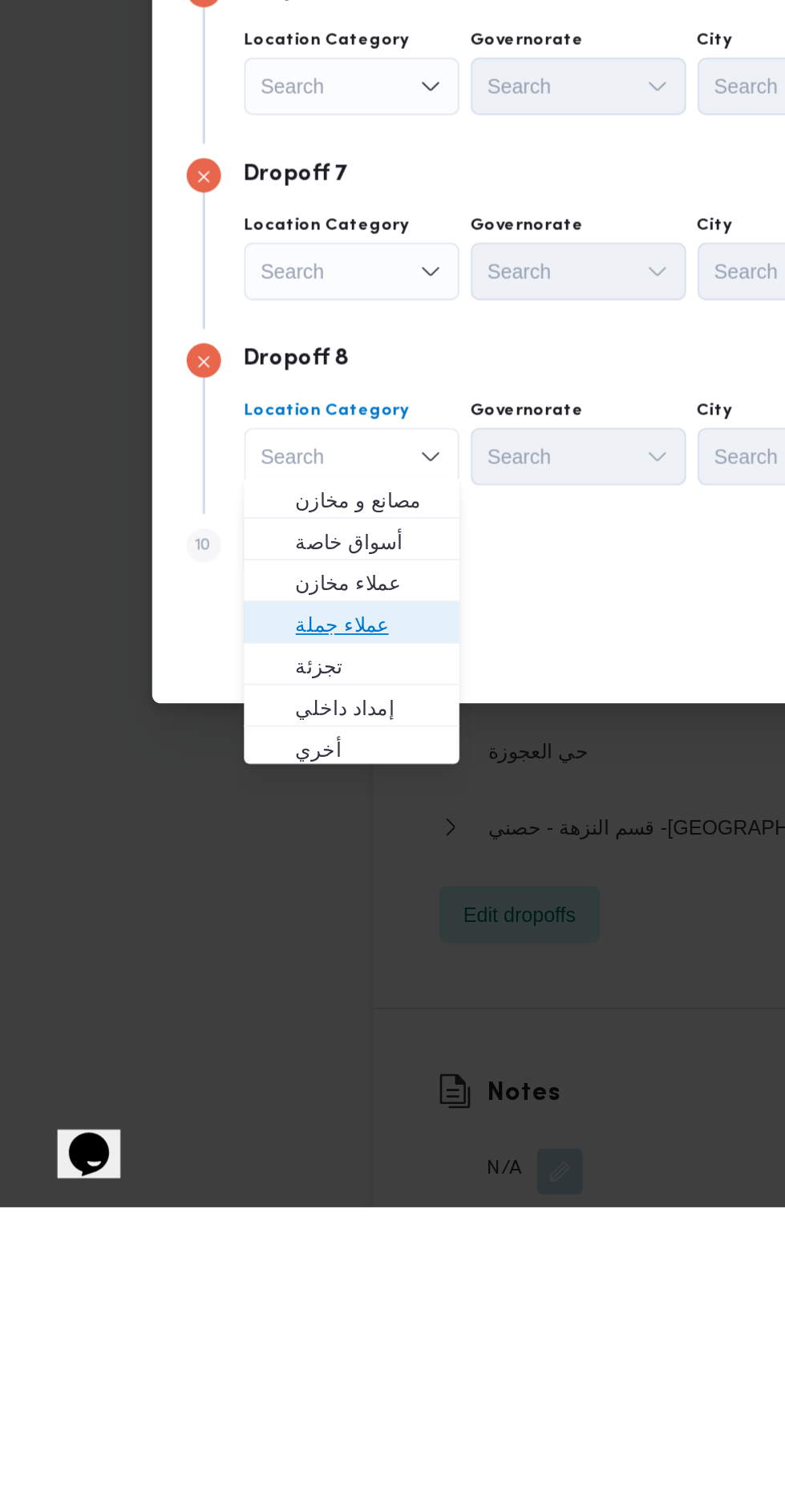
click at [225, 1189] on span "عملاء جملة" at bounding box center [206, 1186] width 82 height 19
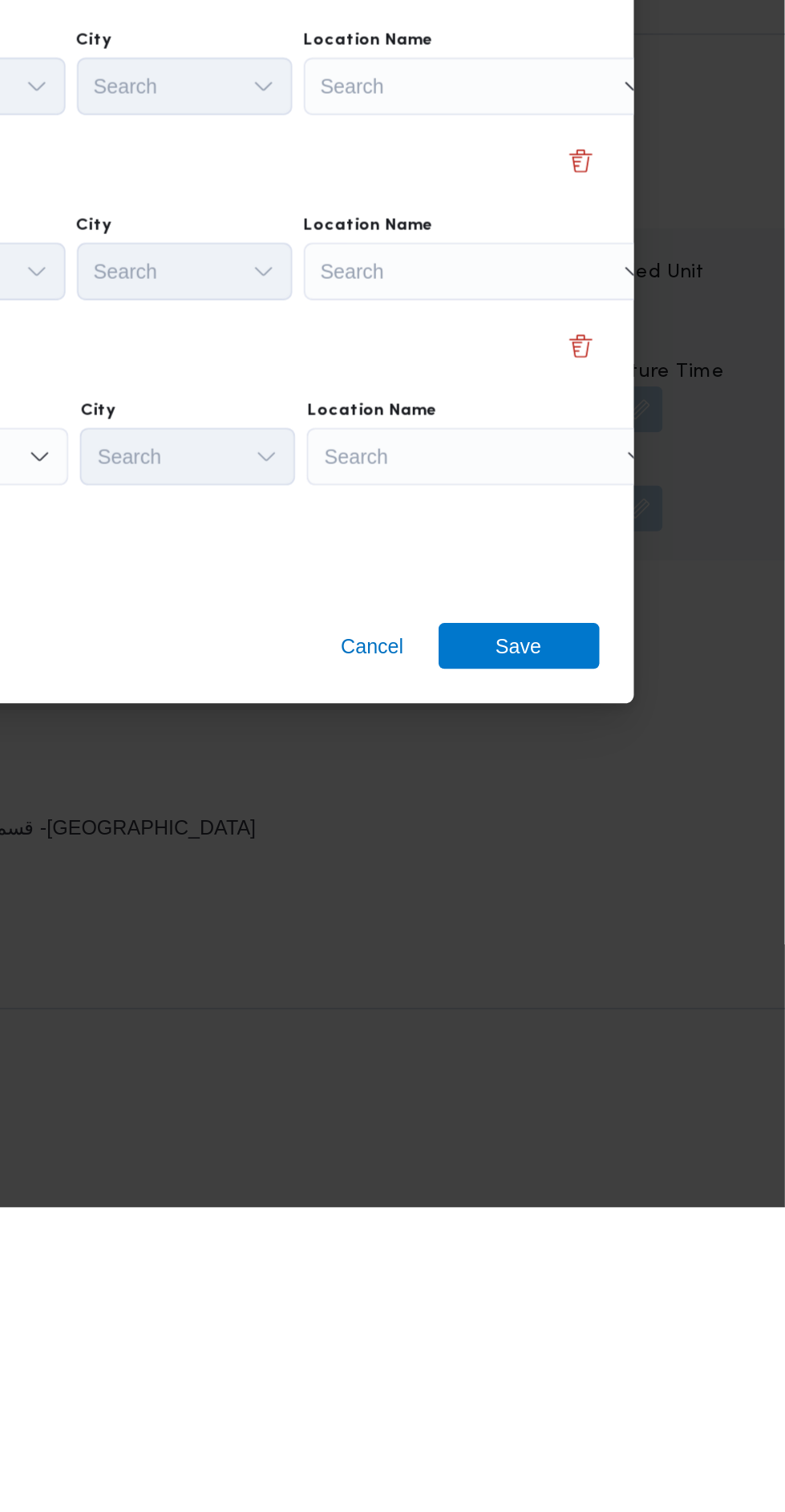
click at [632, 874] on div "Search" at bounding box center [616, 886] width 201 height 32
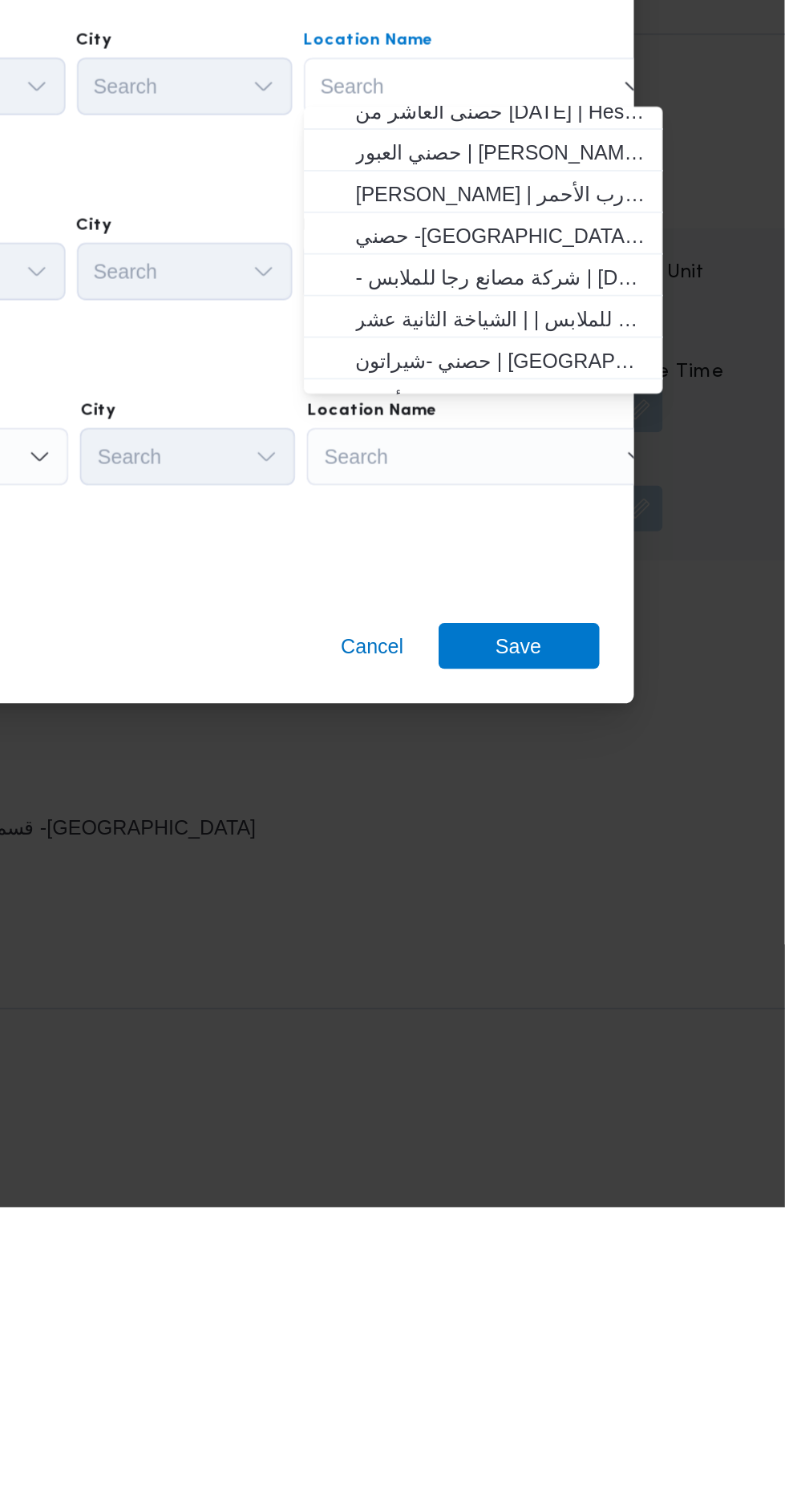
scroll to position [48, 0]
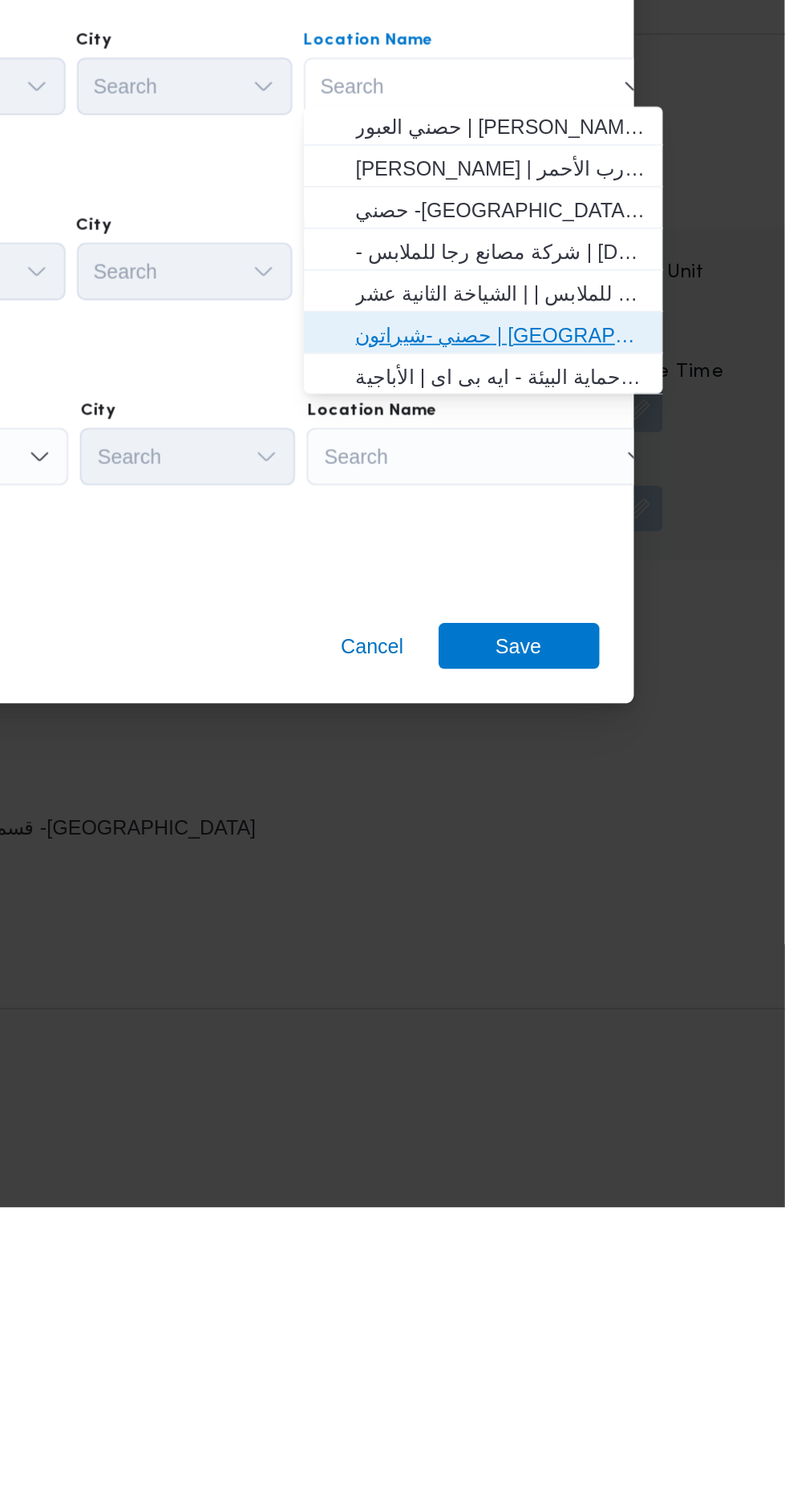
click at [674, 1020] on span "حصني -شيراتون | [GEOGRAPHIC_DATA][PERSON_NAME] | شيراتون المطار" at bounding box center [626, 1024] width 162 height 19
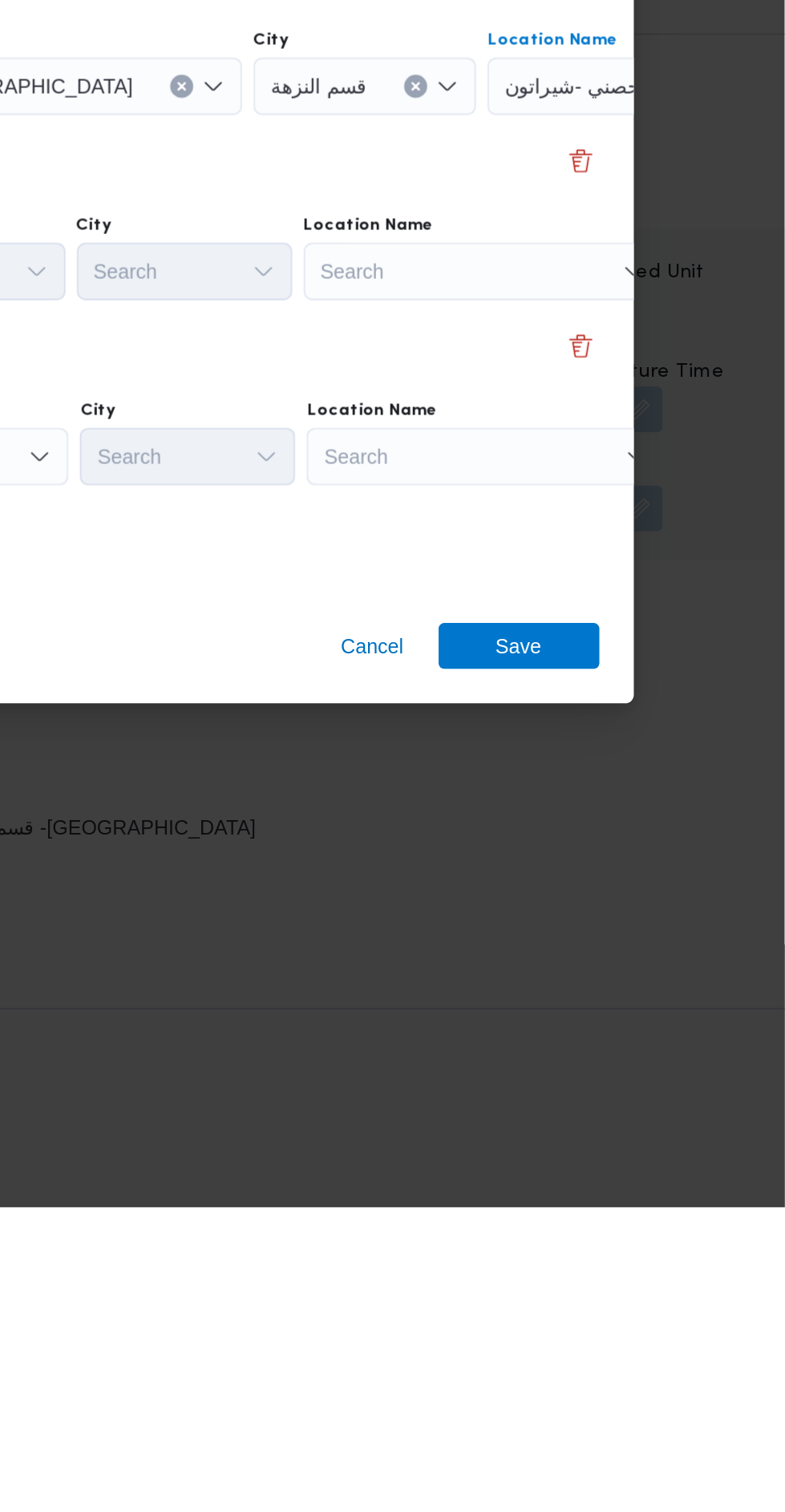
click at [655, 982] on div "Search" at bounding box center [616, 989] width 201 height 32
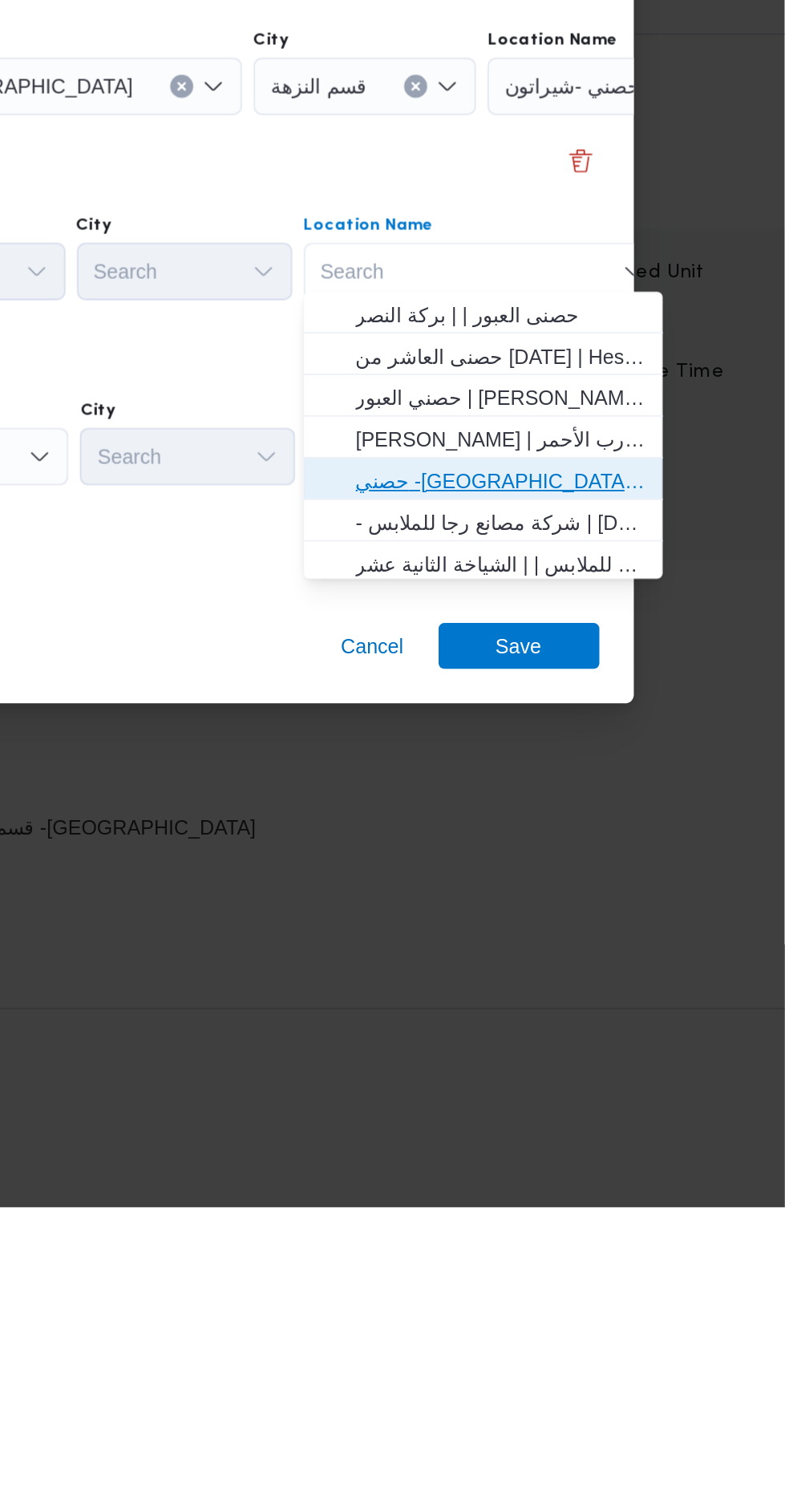
click at [678, 1110] on span "حصني -[GEOGRAPHIC_DATA] | [GEOGRAPHIC_DATA] | المنتزه" at bounding box center [626, 1106] width 162 height 19
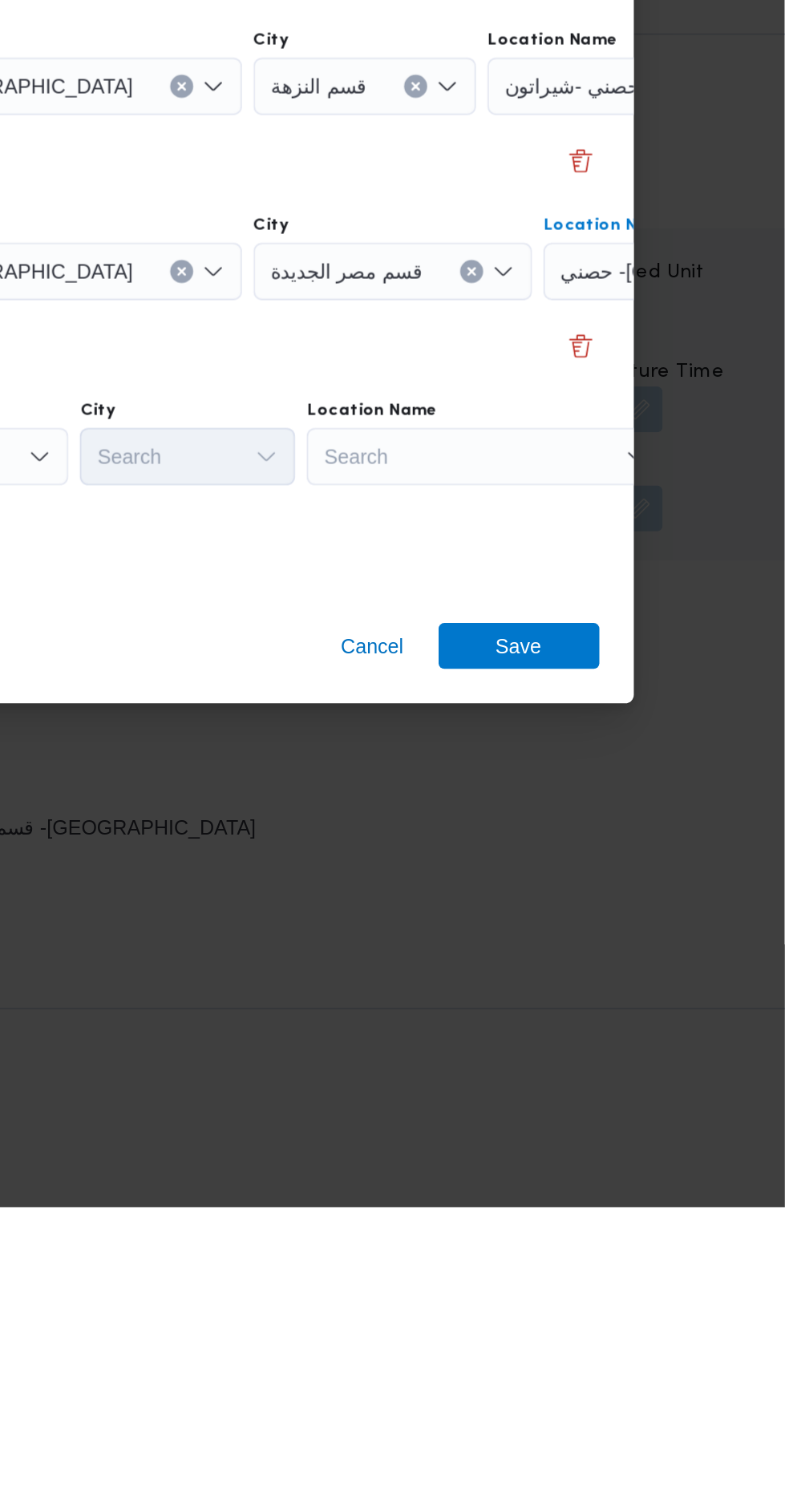
scroll to position [0, 119]
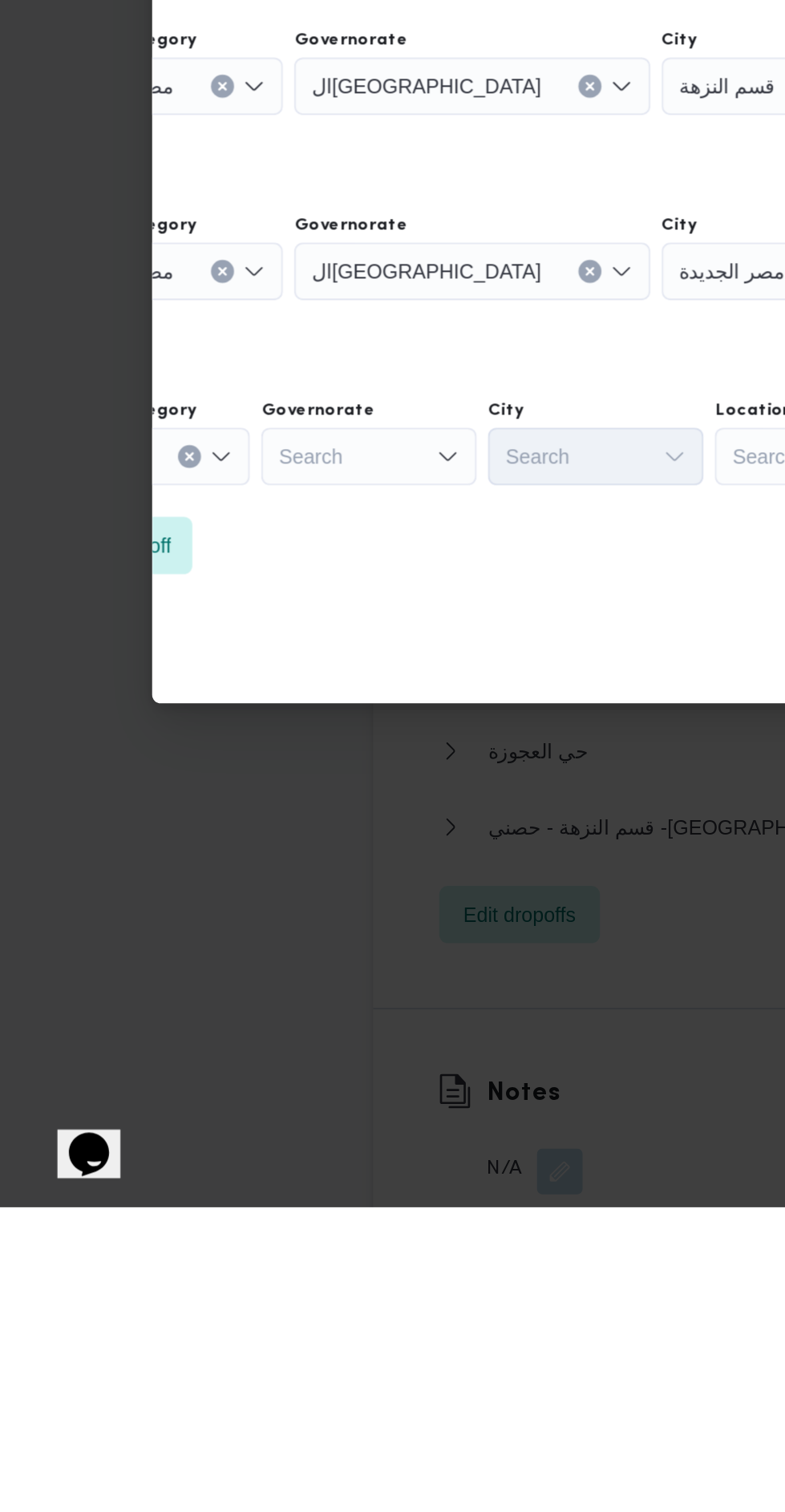
click at [225, 1093] on div "Search" at bounding box center [206, 1093] width 121 height 32
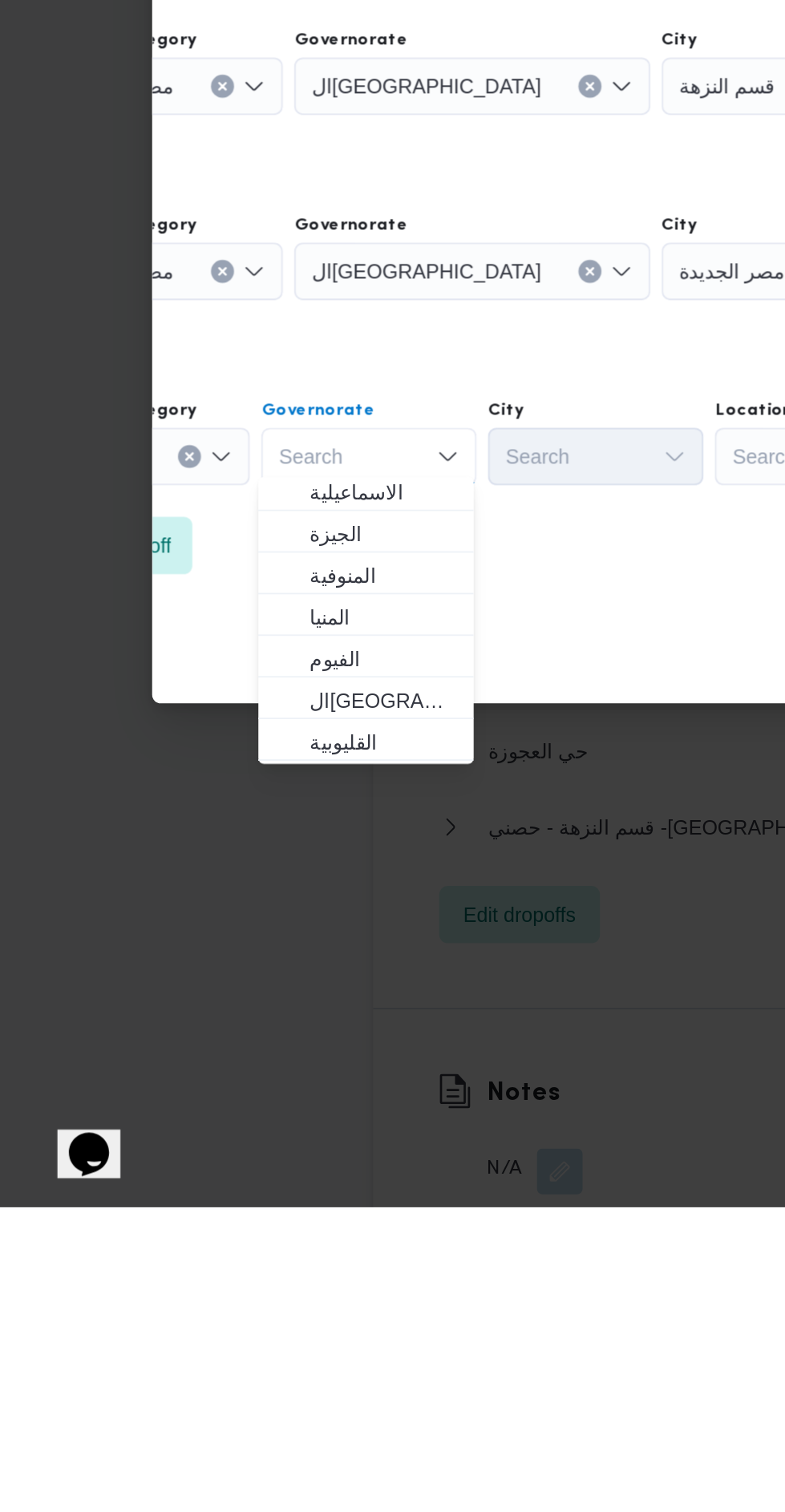
scroll to position [127, 0]
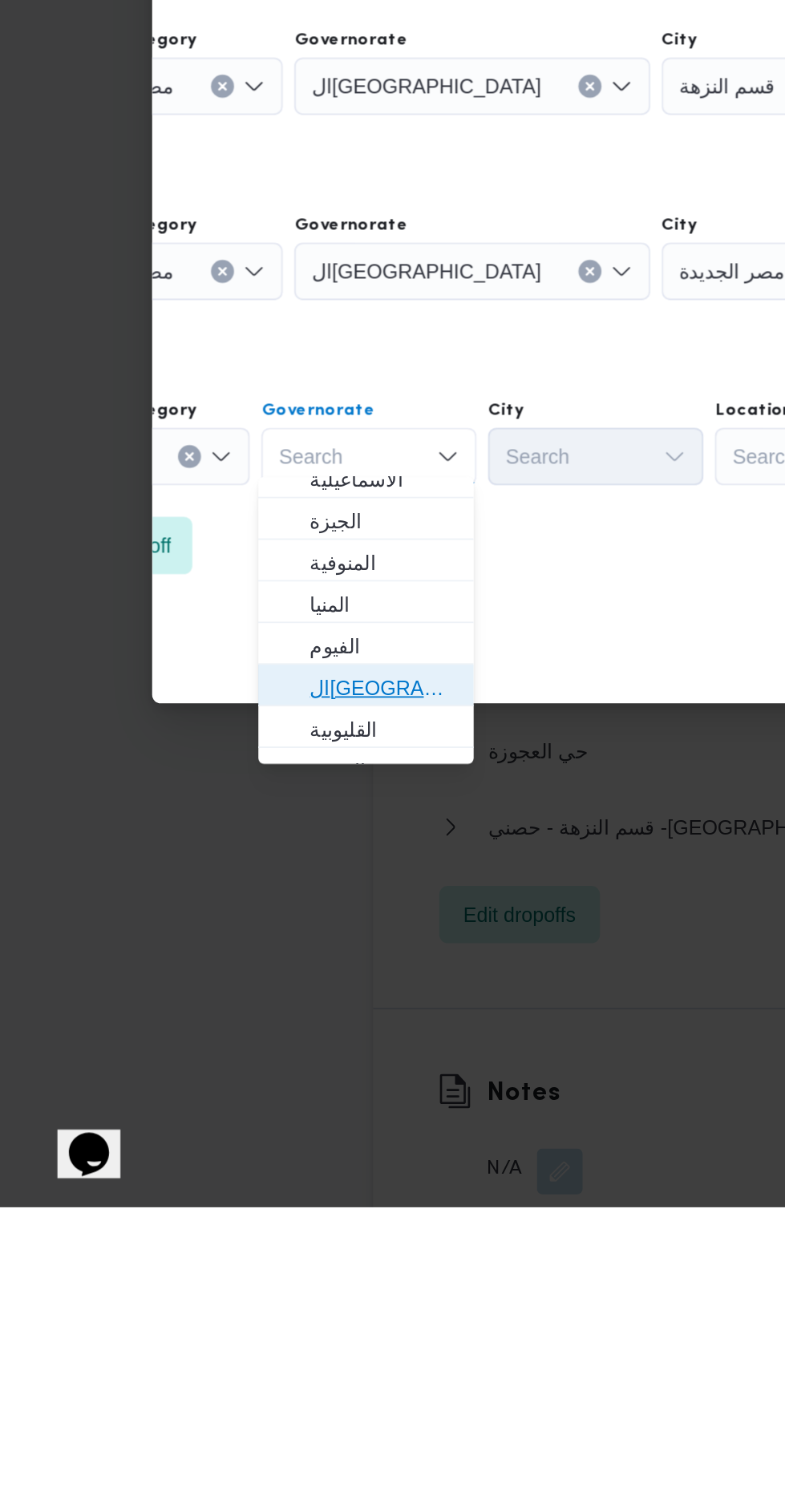
click at [240, 1221] on span "ال[GEOGRAPHIC_DATA]" at bounding box center [214, 1221] width 82 height 19
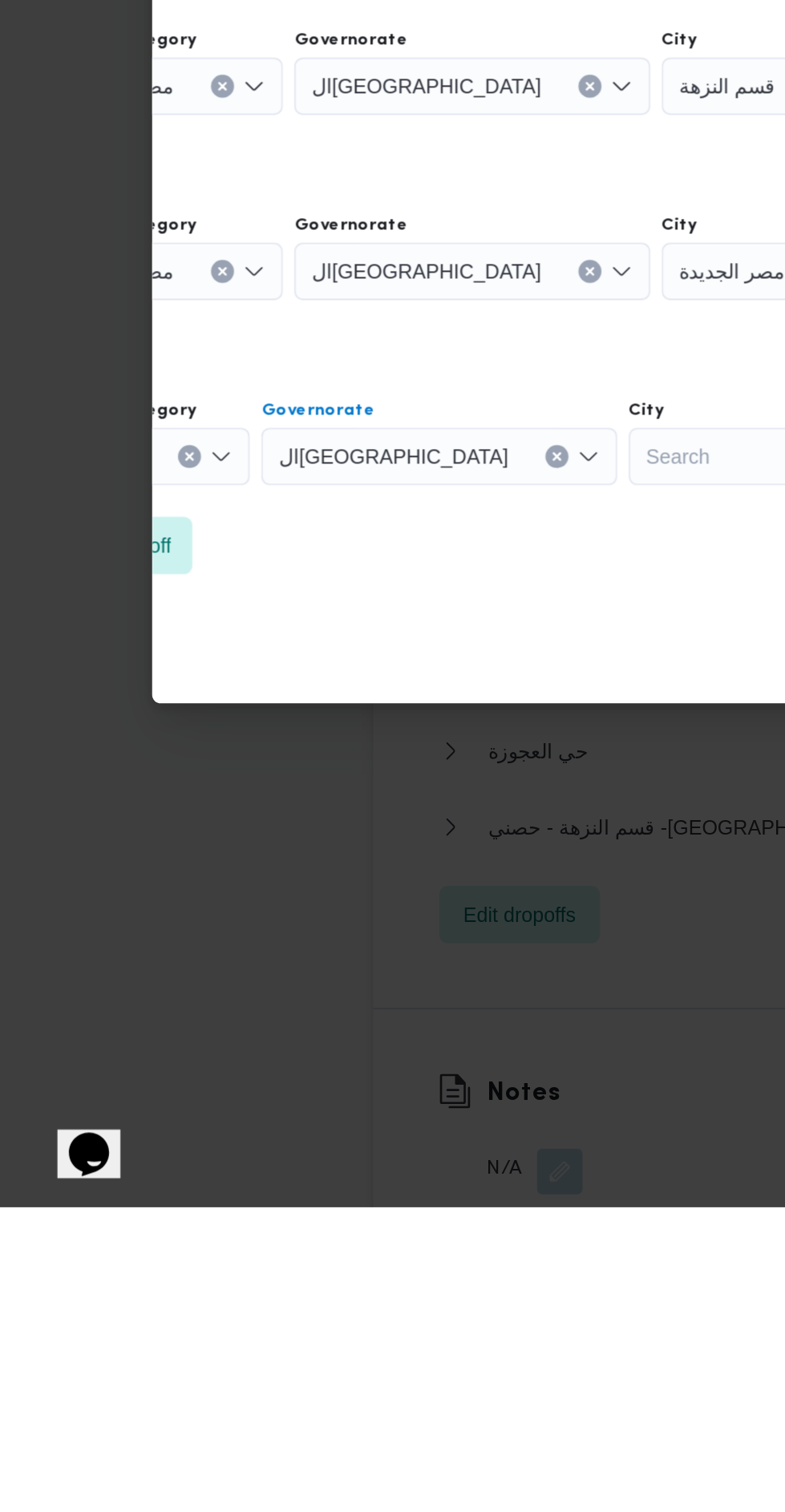
click at [351, 1097] on div "Search" at bounding box center [411, 1093] width 121 height 32
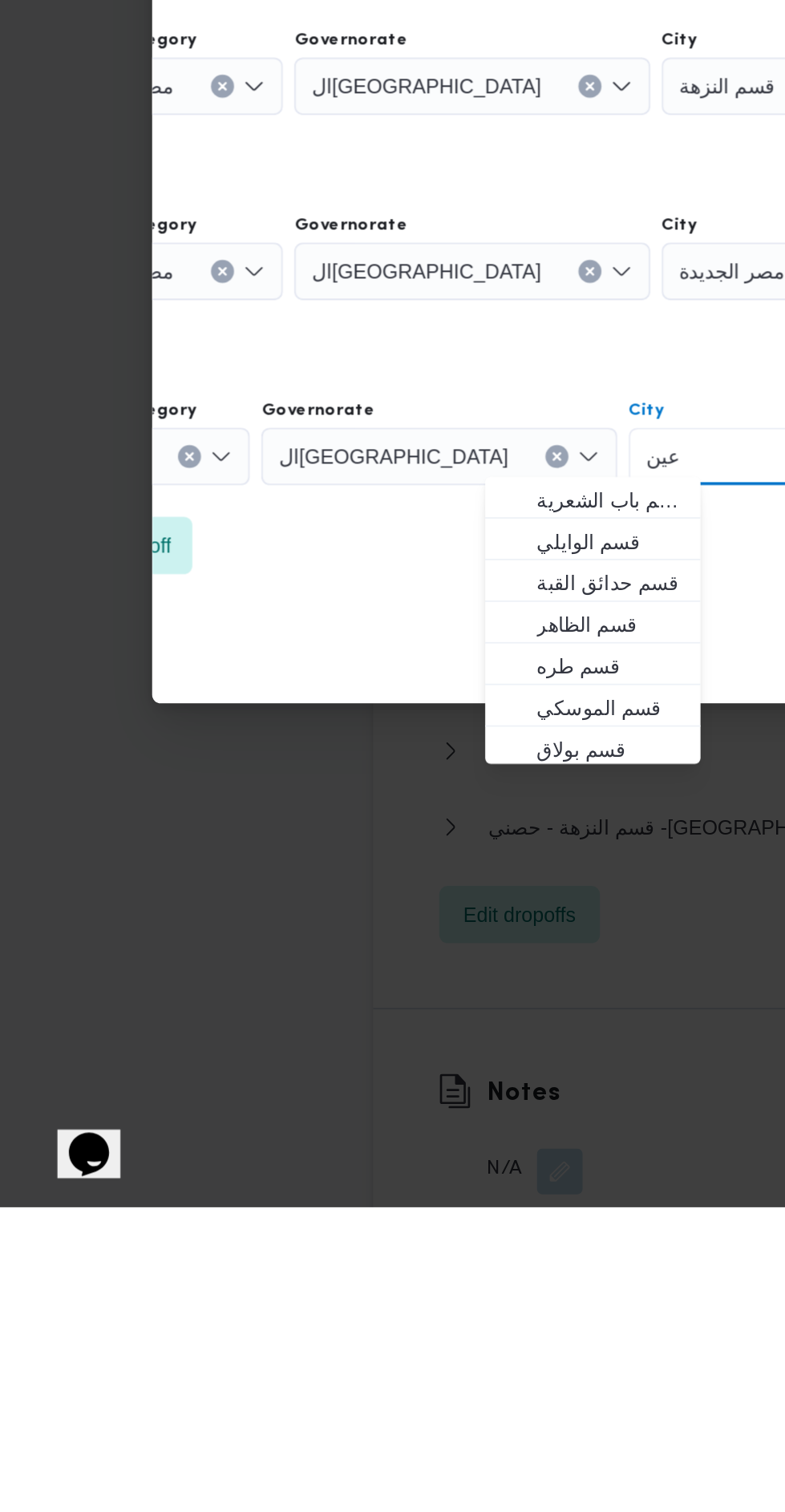
scroll to position [0, 0]
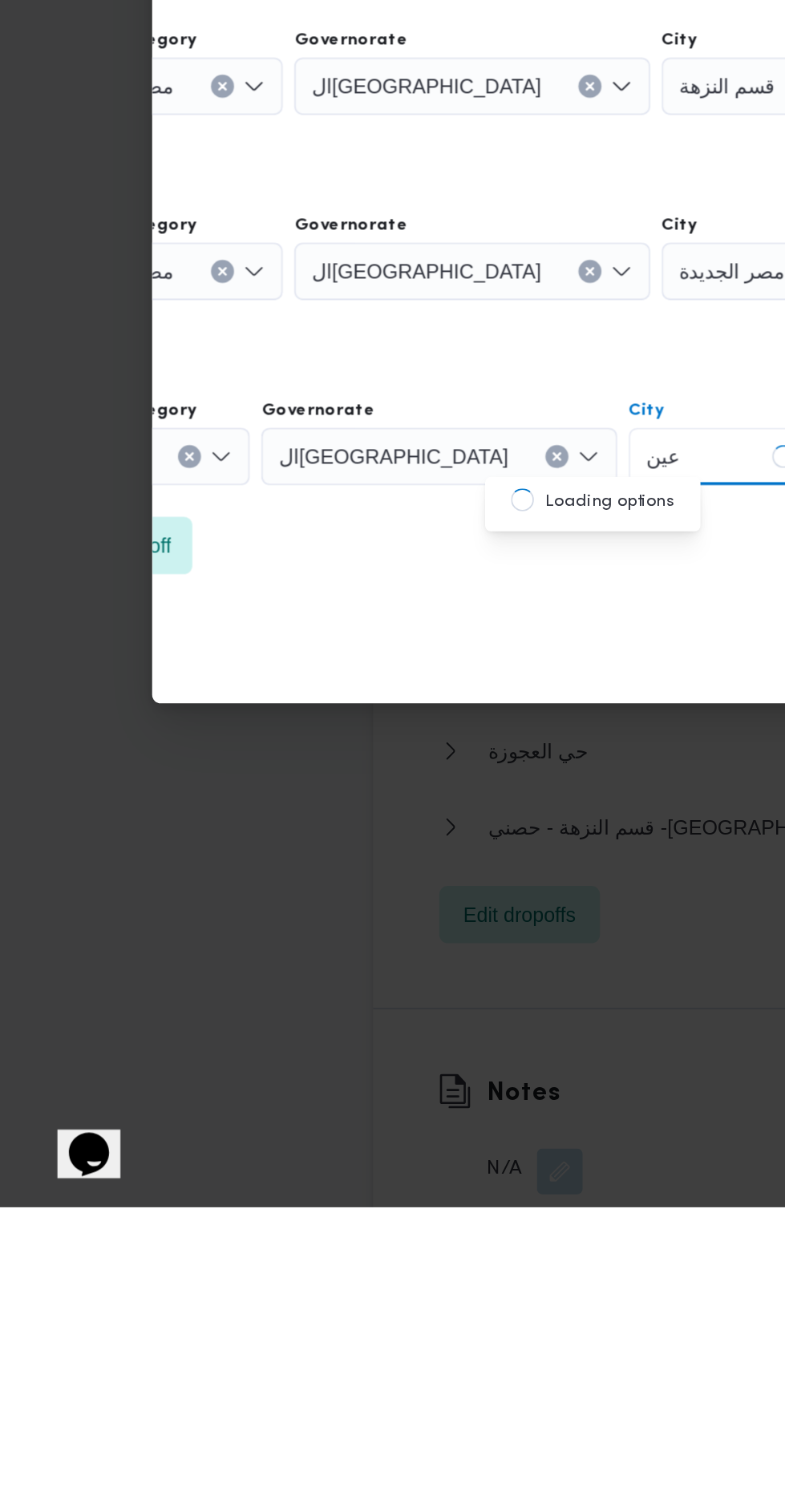
type input "عين"
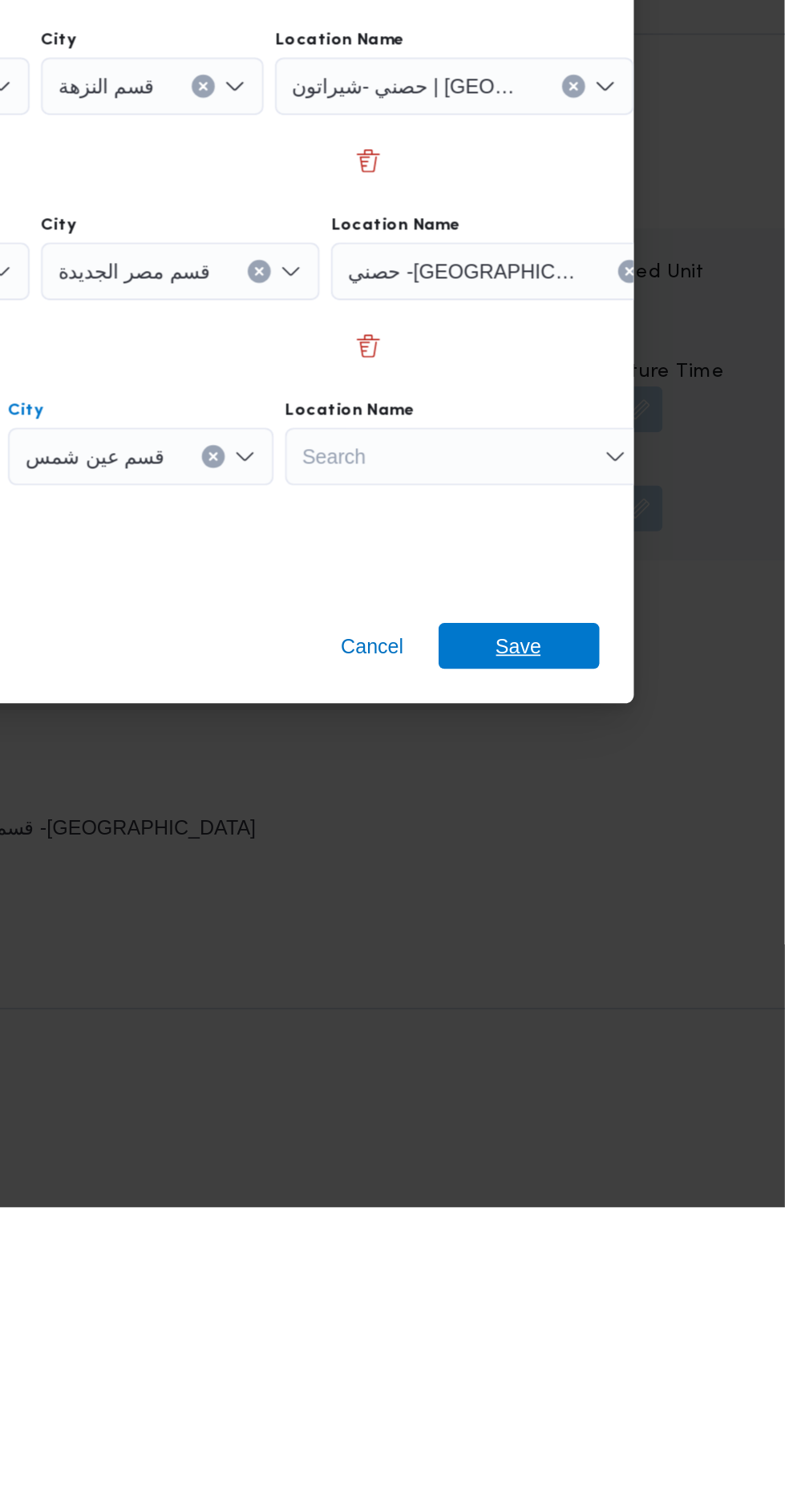
click at [662, 1193] on span "Save" at bounding box center [636, 1198] width 90 height 26
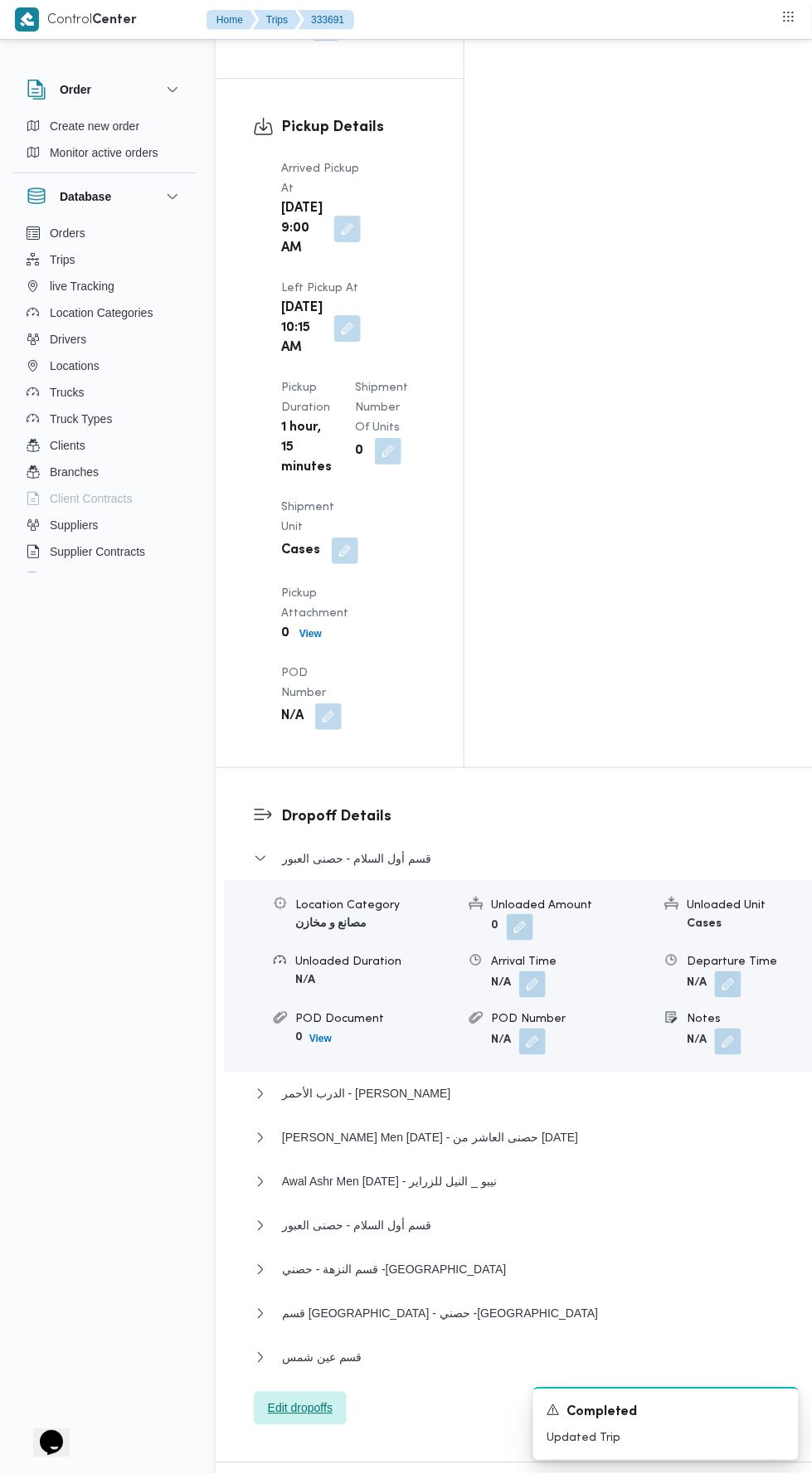
scroll to position [2114, 0]
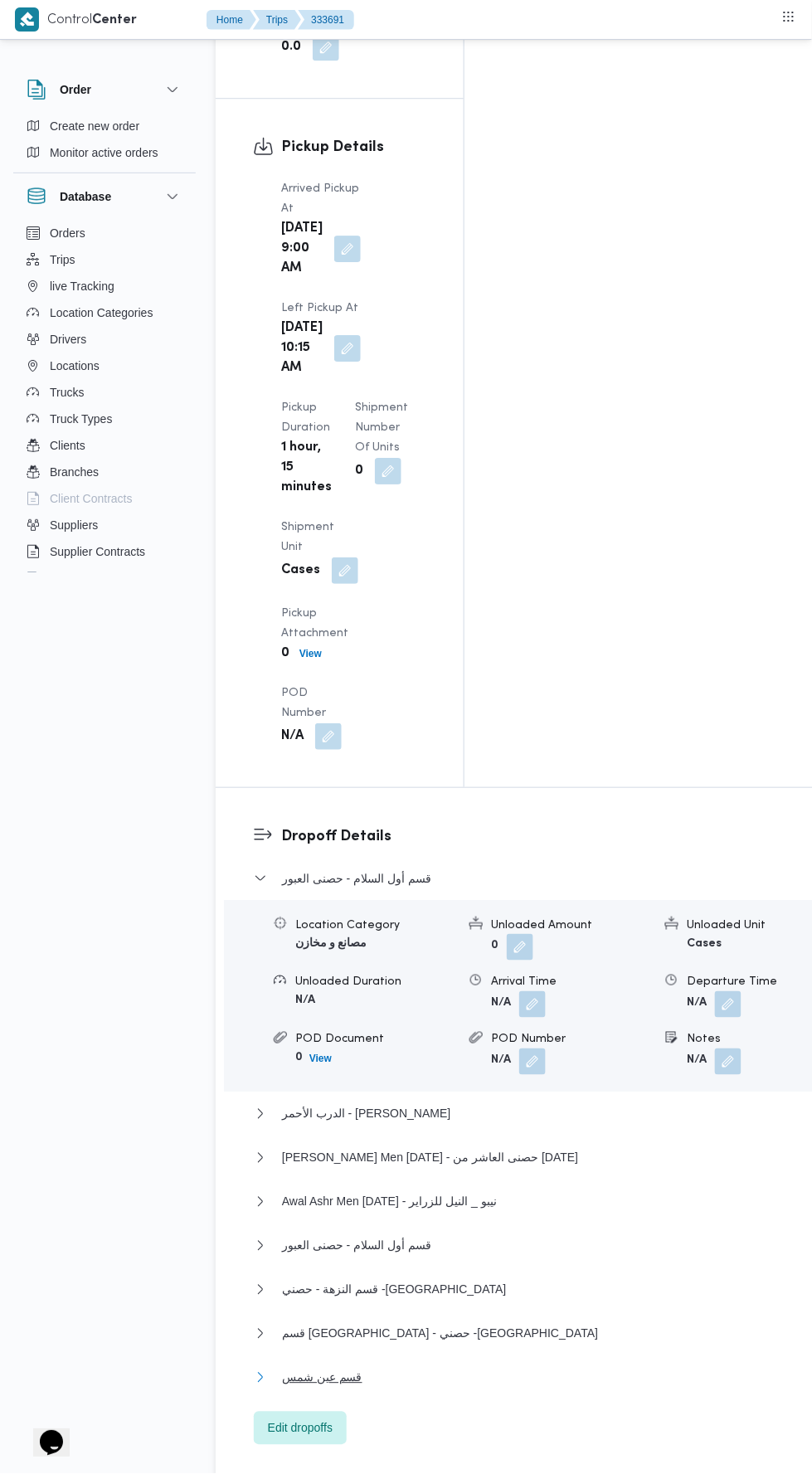
click at [482, 1367] on button "قسم عين شمس" at bounding box center [536, 1377] width 565 height 20
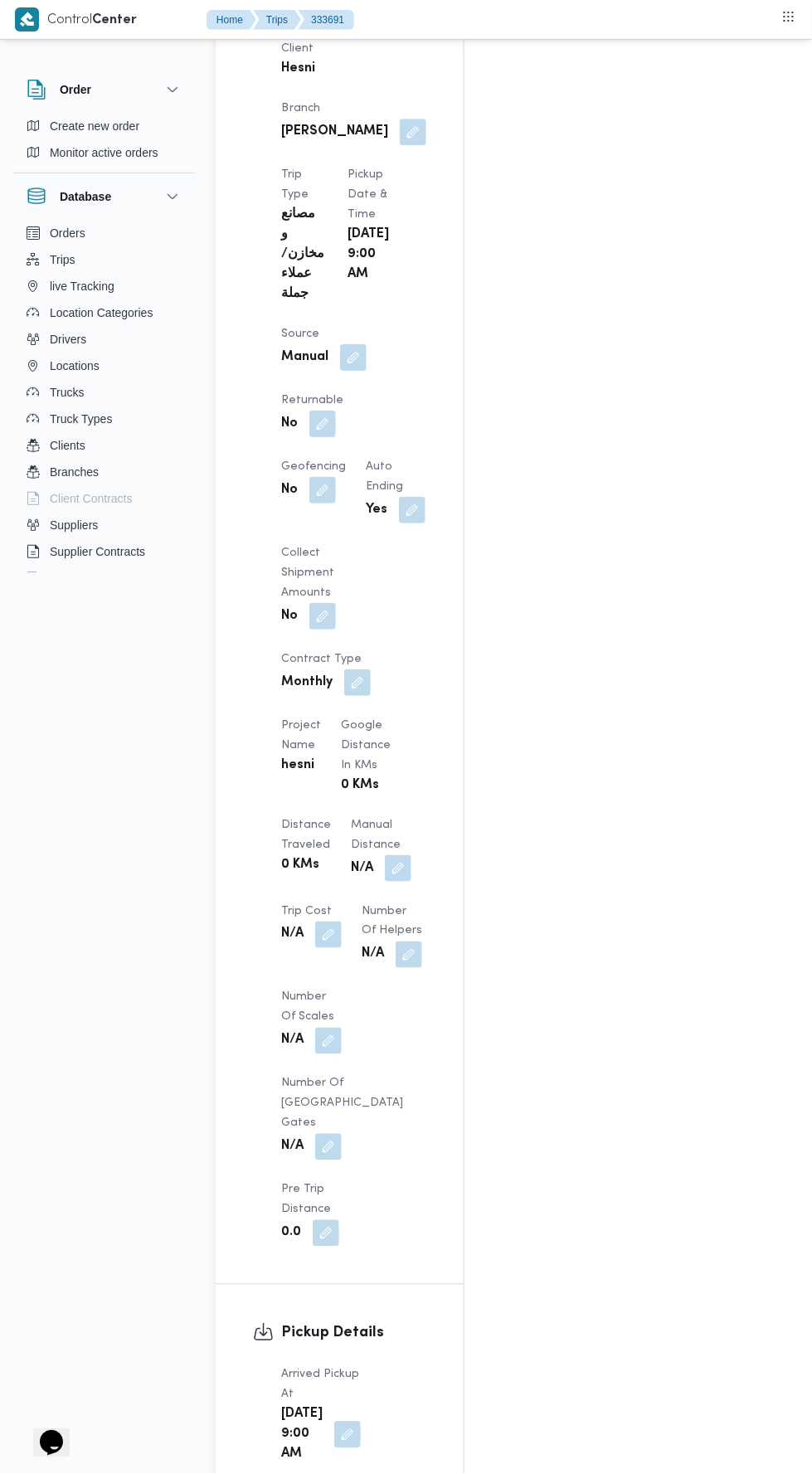
scroll to position [928, 0]
click at [385, 855] on button "button" at bounding box center [398, 868] width 26 height 26
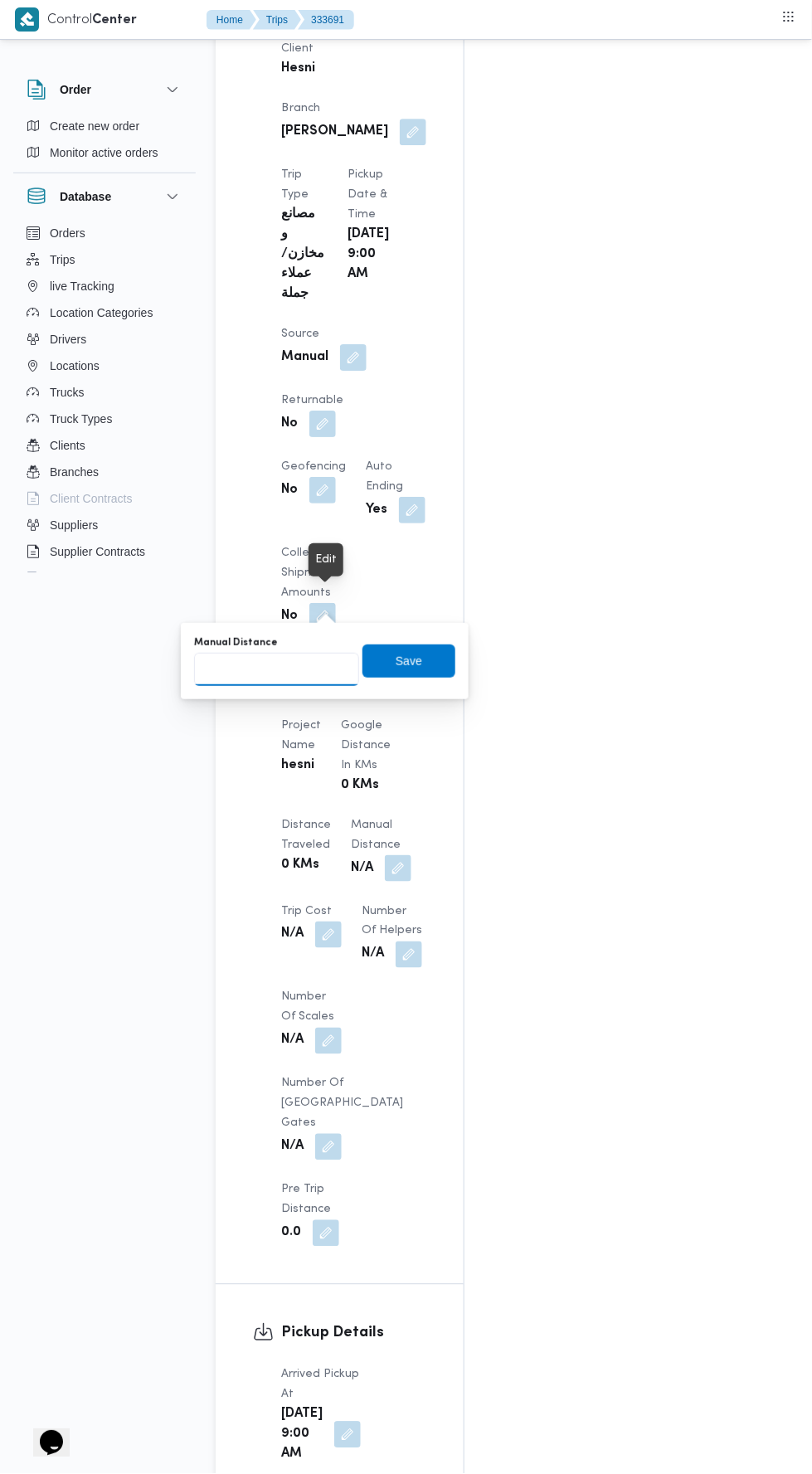
click at [317, 662] on input "Manual Distance" at bounding box center [276, 669] width 165 height 33
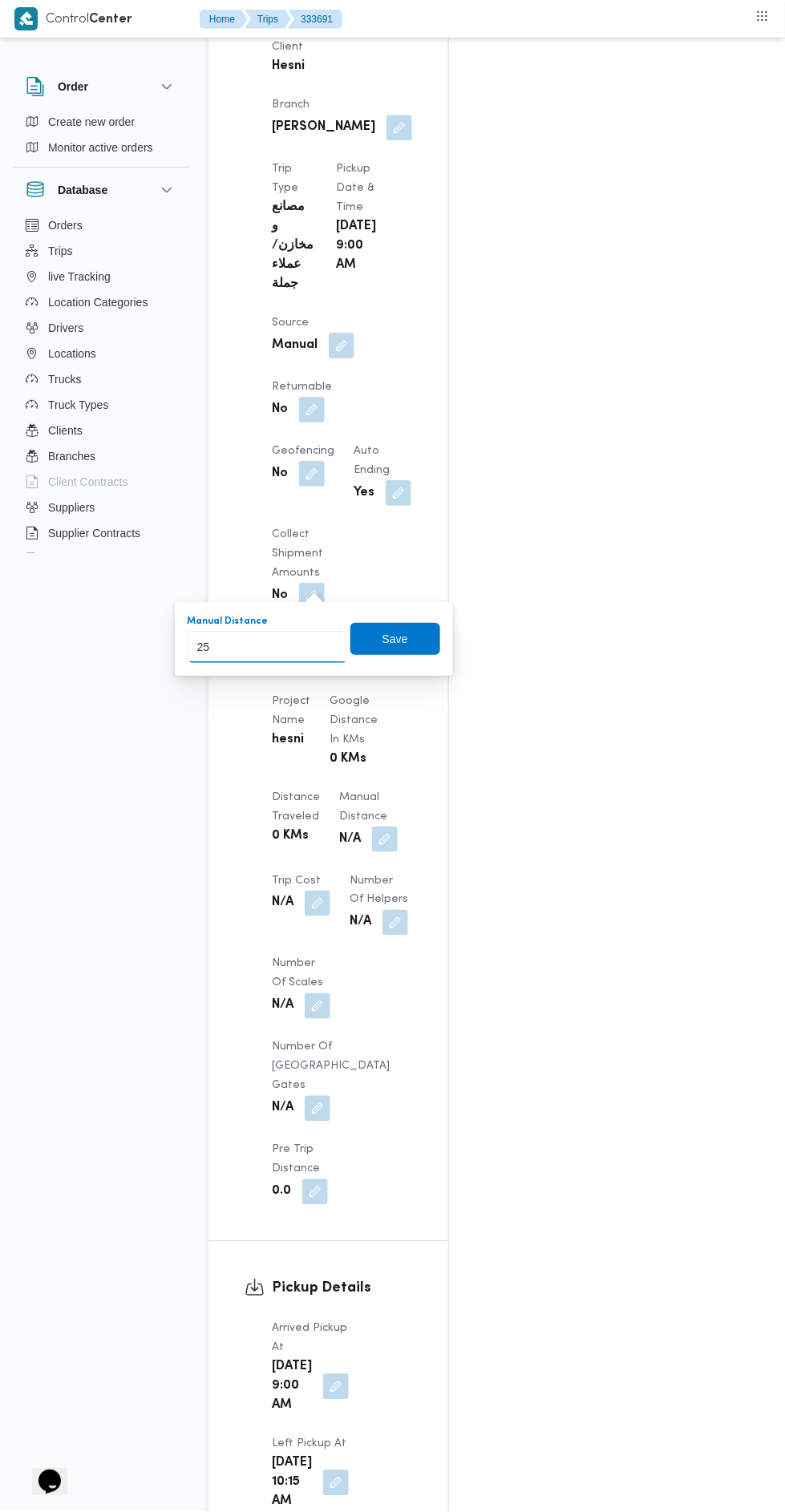
type input "257"
click at [397, 638] on span "Save" at bounding box center [395, 638] width 26 height 19
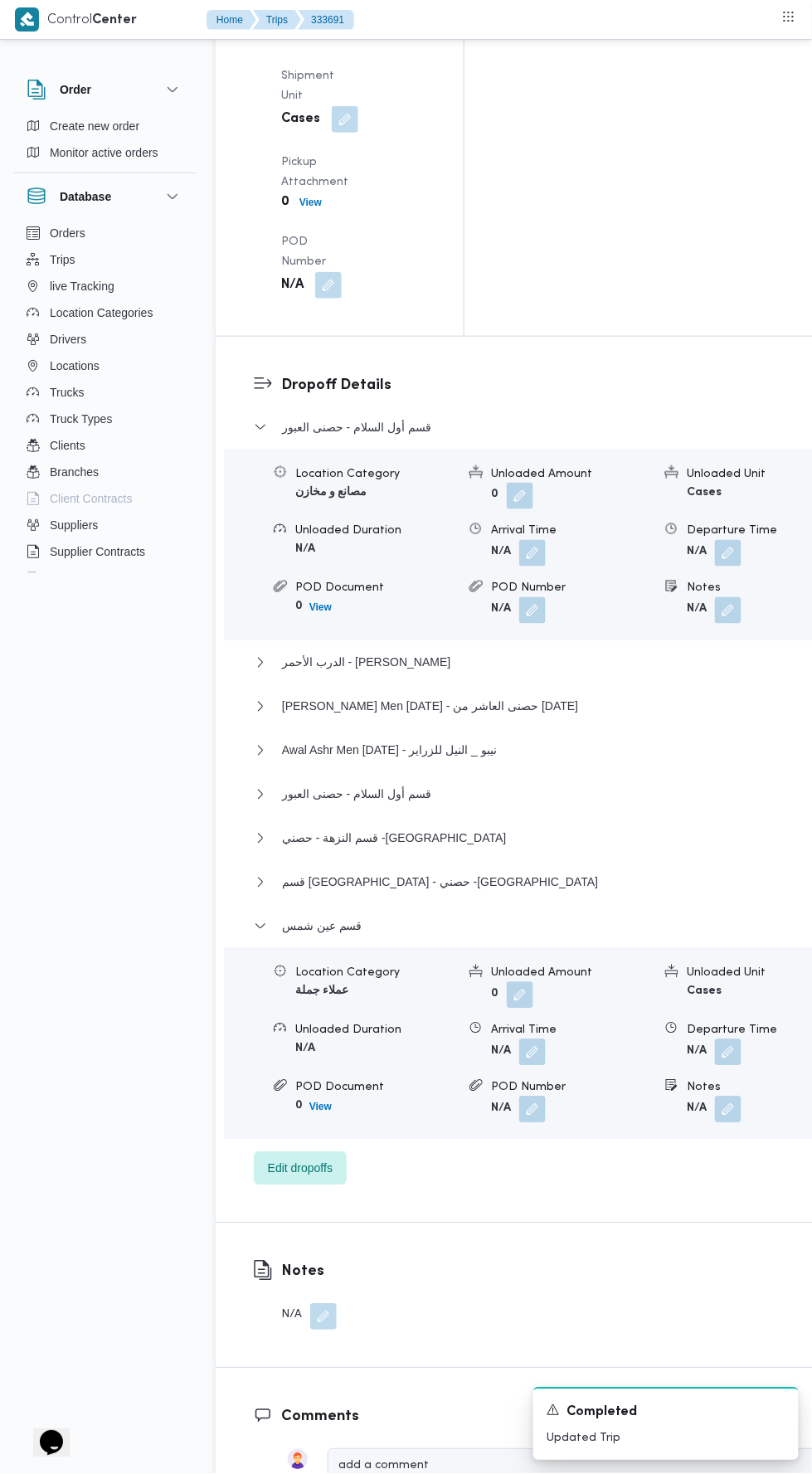
scroll to position [2560, 0]
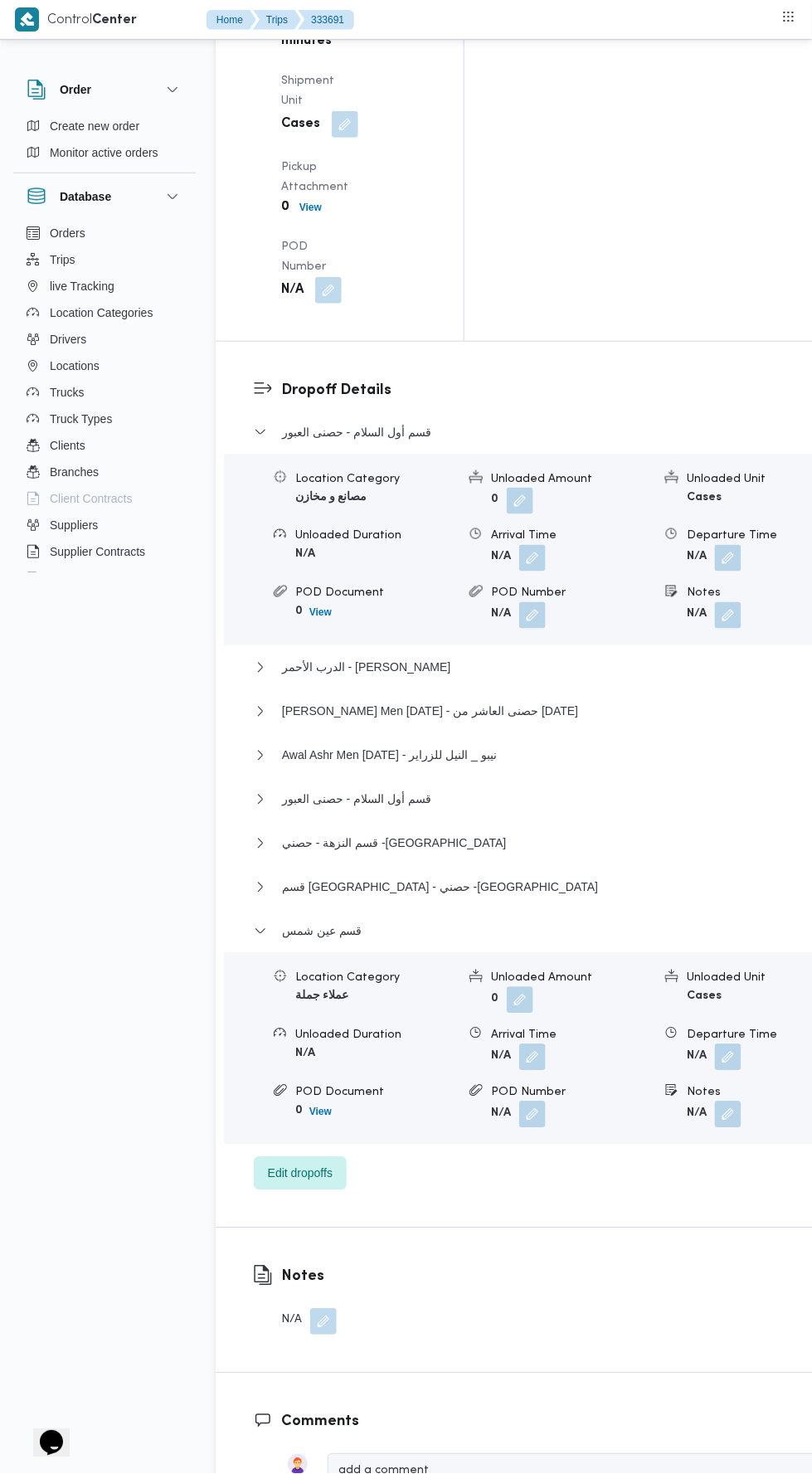
click at [715, 1044] on button "button" at bounding box center [727, 1057] width 26 height 26
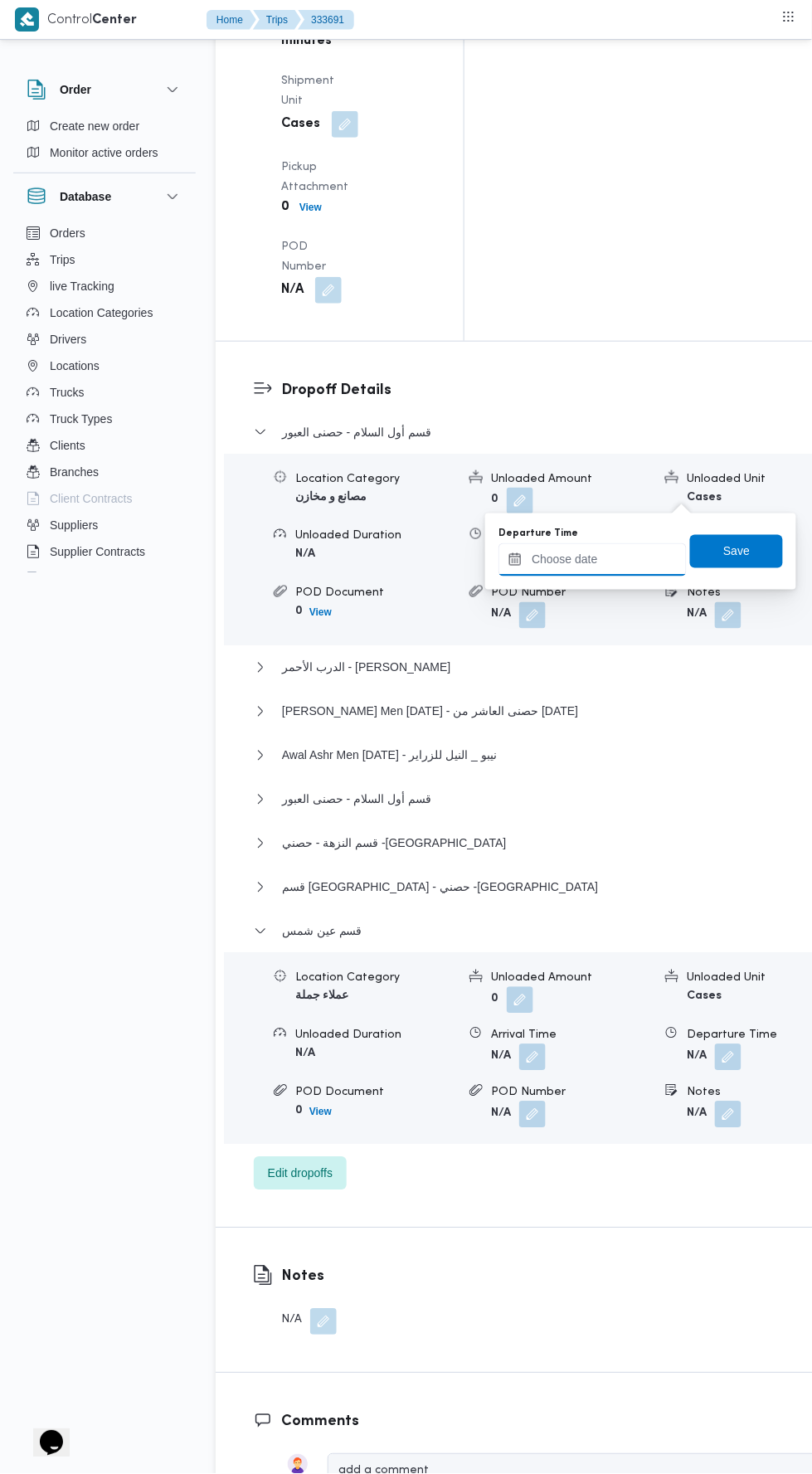
click at [663, 564] on input "Departure Time" at bounding box center [593, 559] width 188 height 33
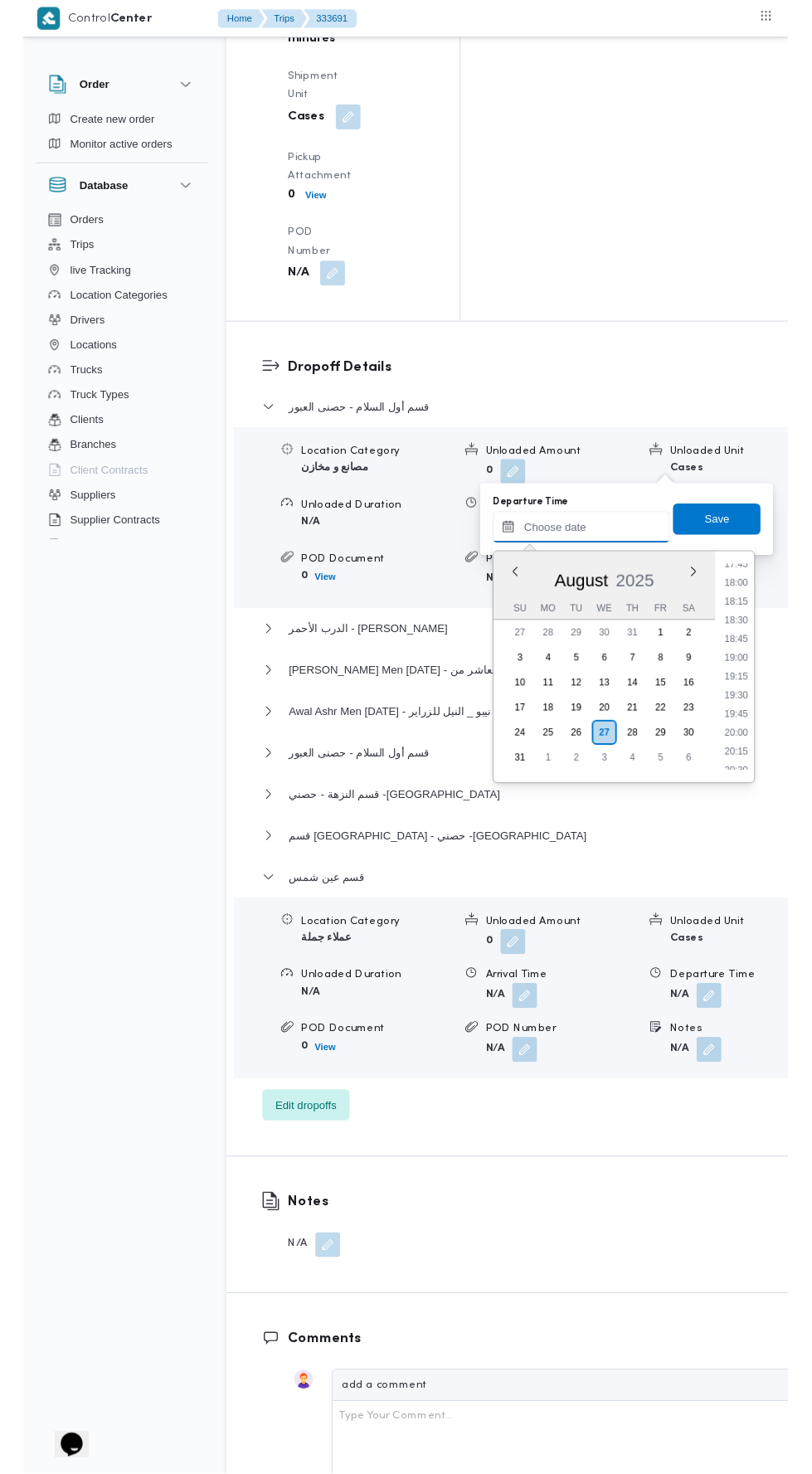
scroll to position [1418, 0]
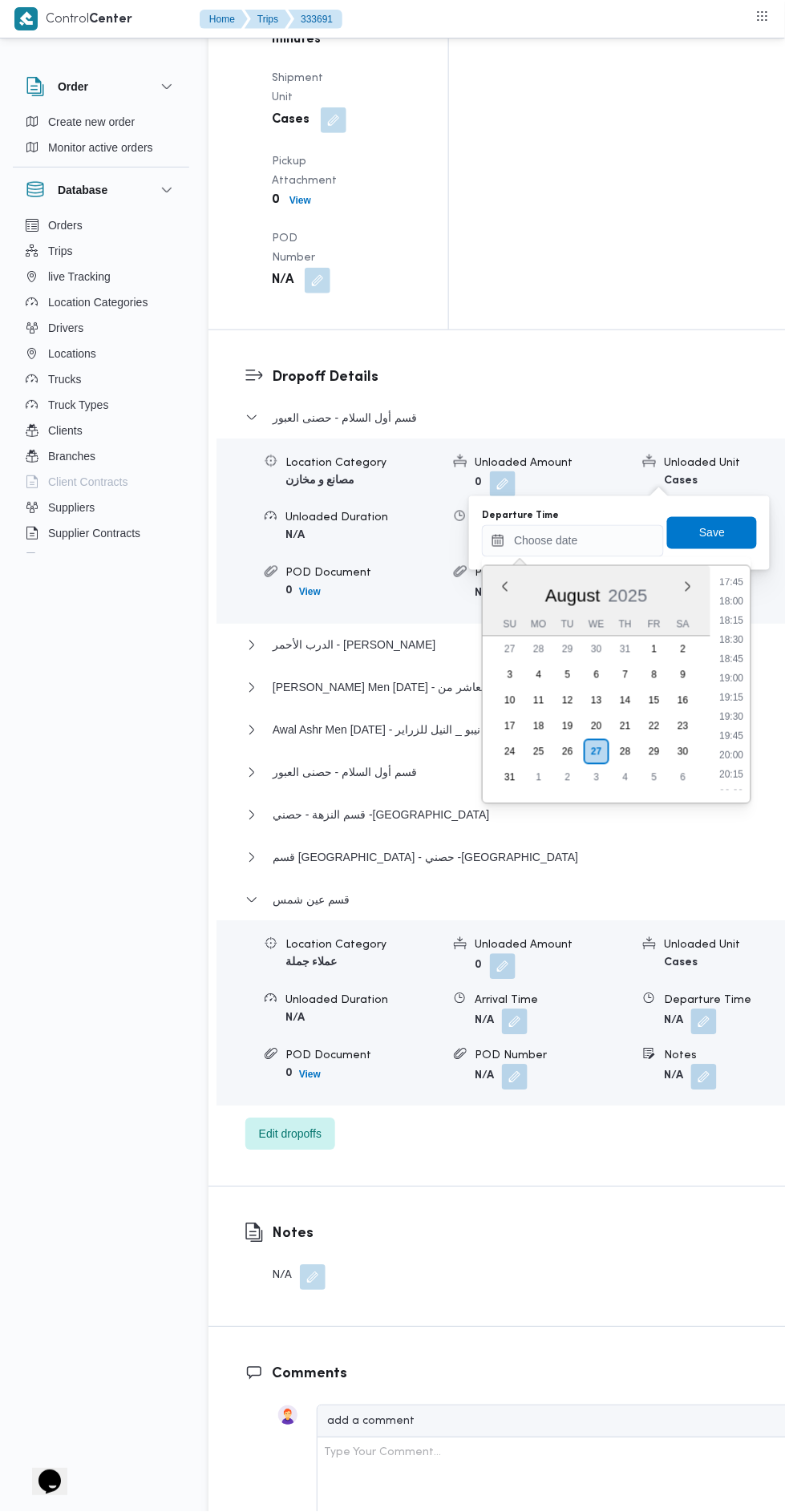
click at [732, 599] on li "18:00" at bounding box center [731, 601] width 37 height 16
type input "27/08/2025 18:00"
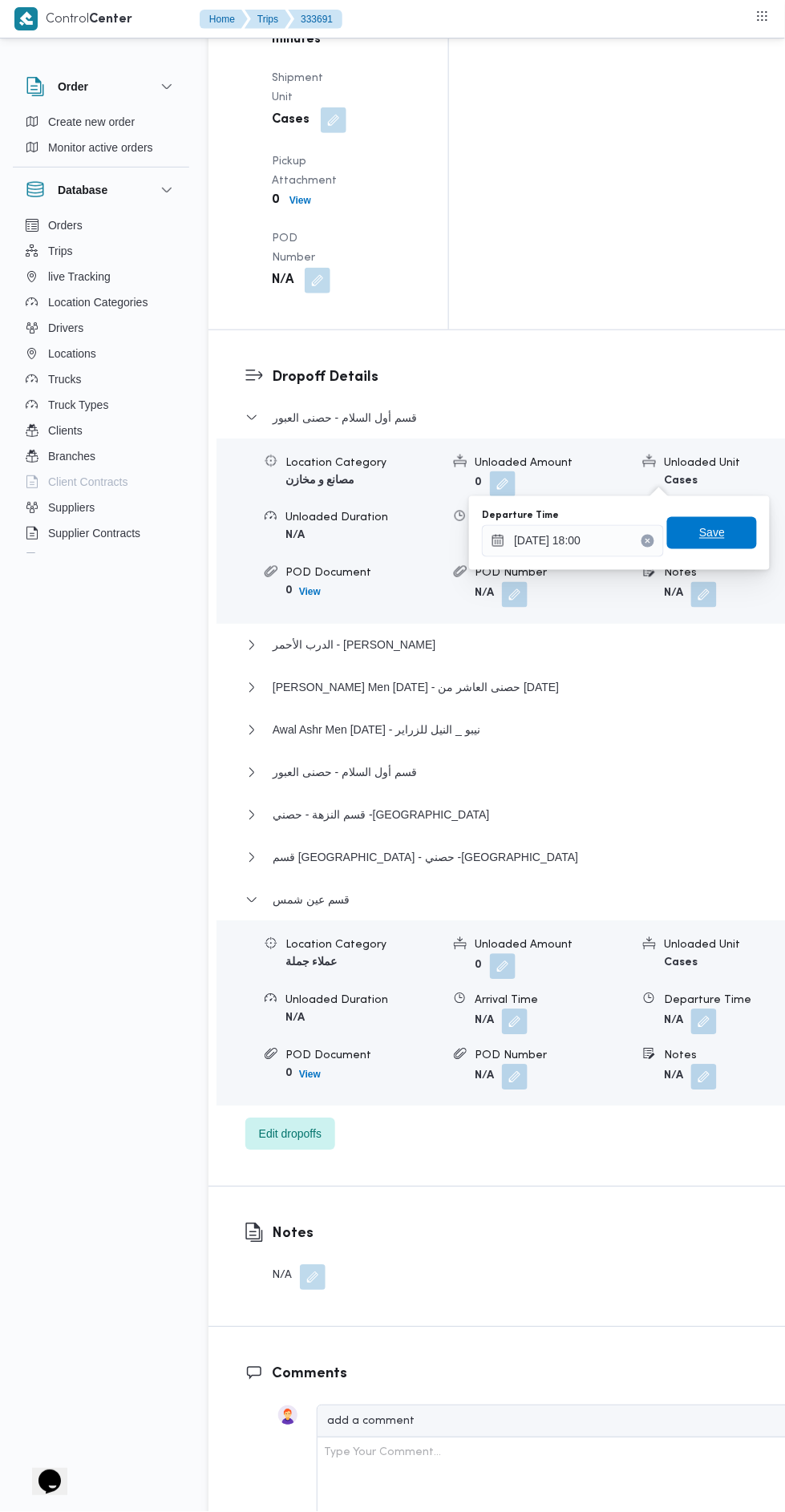
click at [723, 540] on span "Save" at bounding box center [712, 533] width 26 height 19
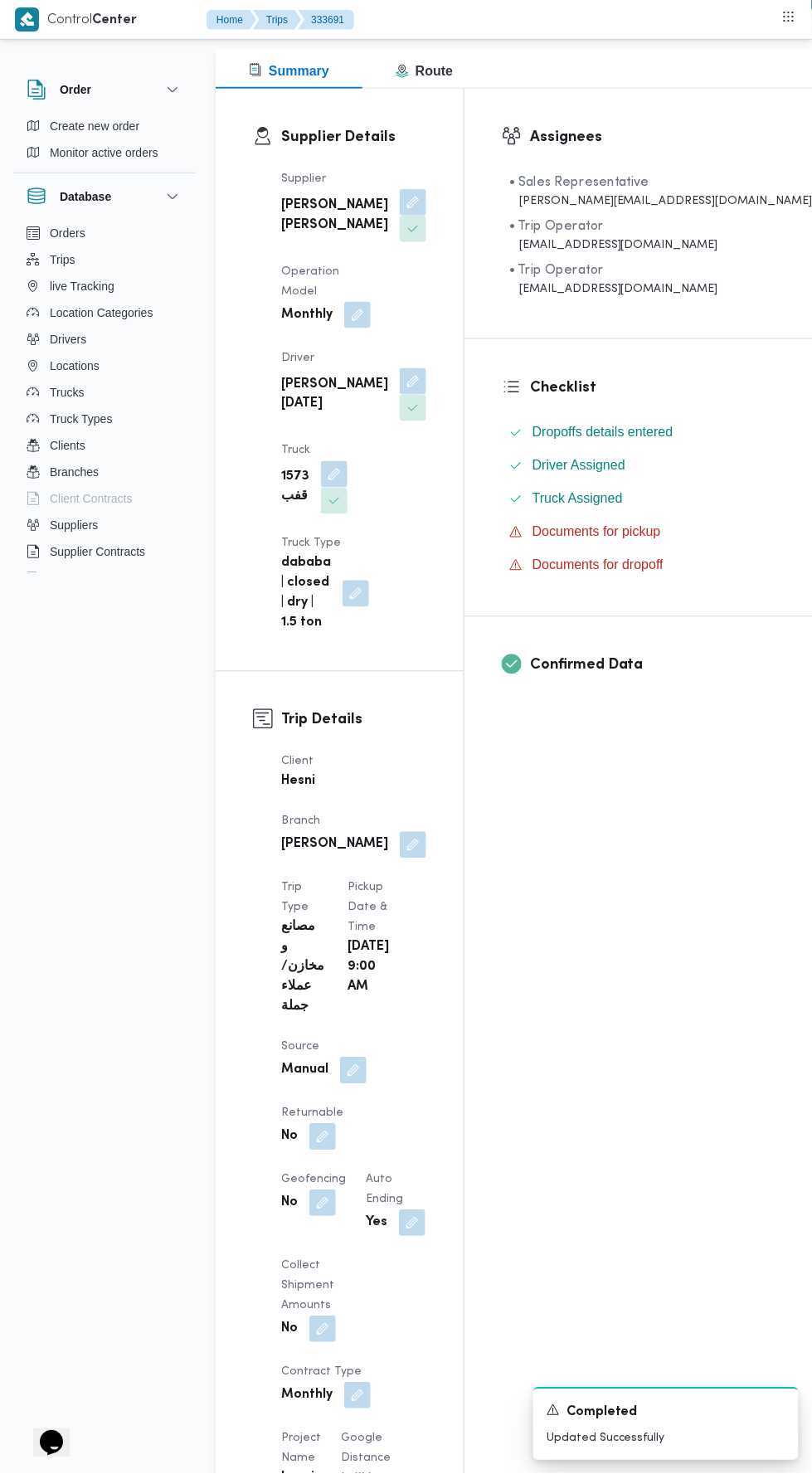
scroll to position [0, 0]
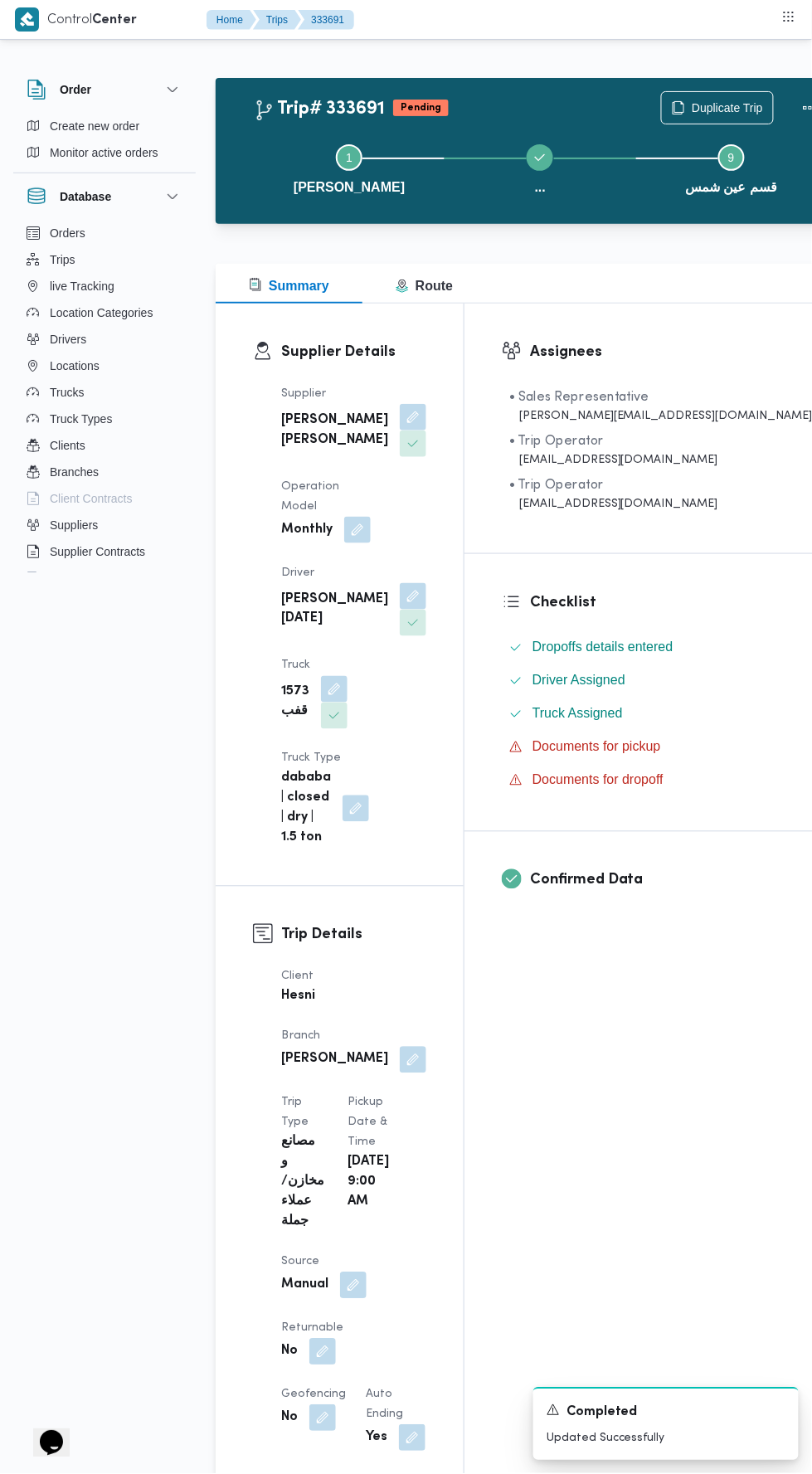
click at [793, 114] on button "Actions" at bounding box center [809, 108] width 33 height 33
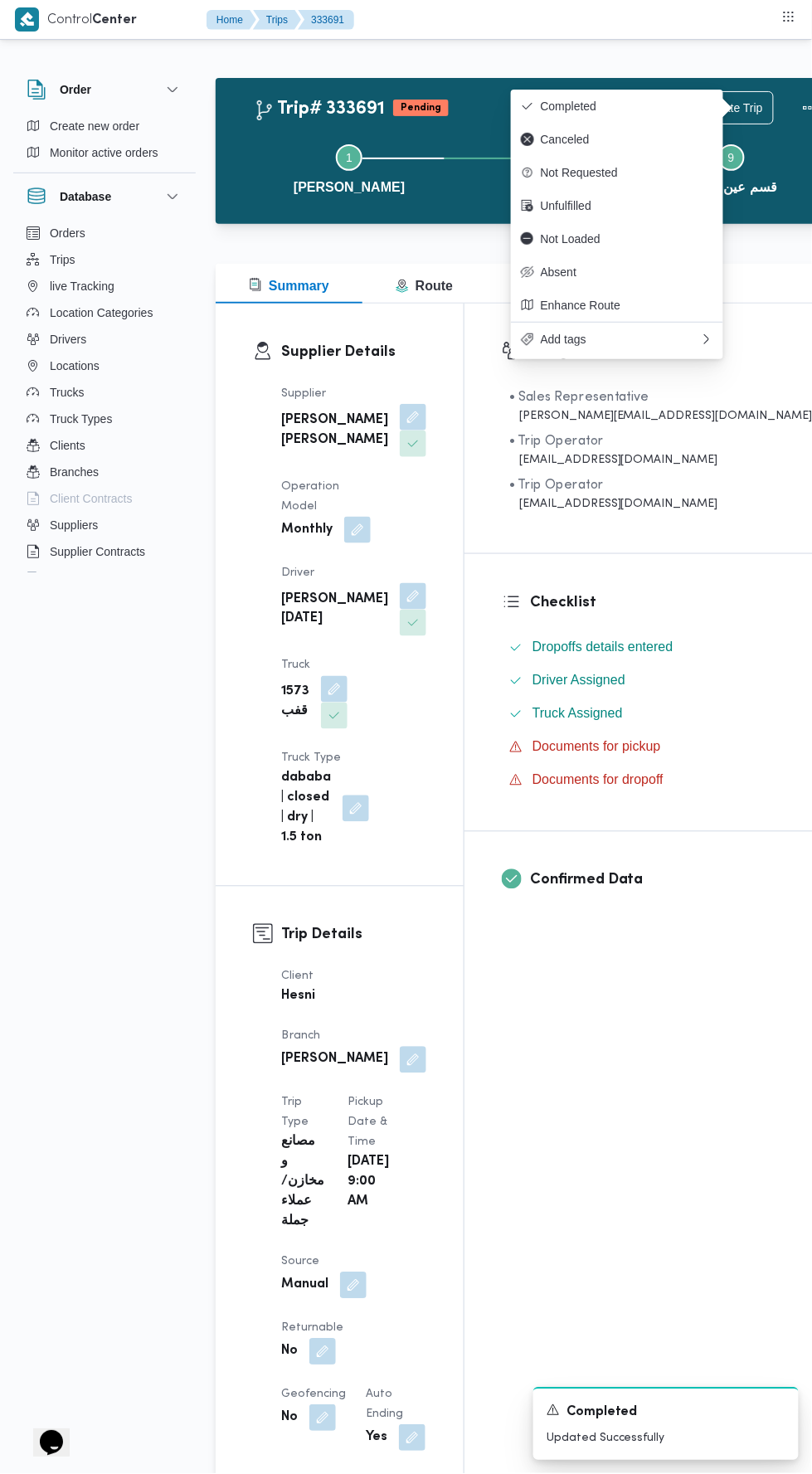
click at [628, 91] on button "Completed" at bounding box center [616, 106] width 213 height 33
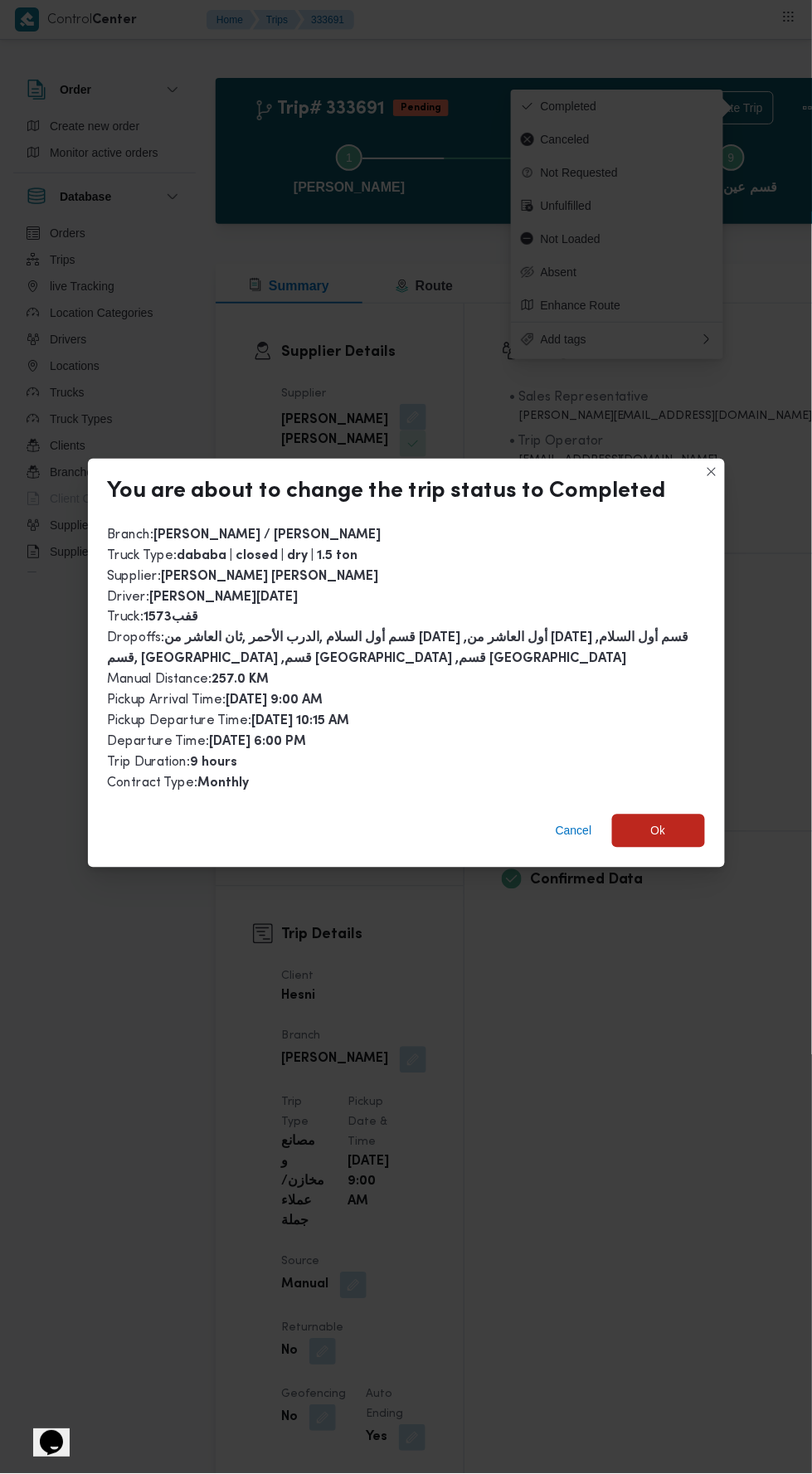
click at [657, 821] on span "Ok" at bounding box center [657, 830] width 15 height 20
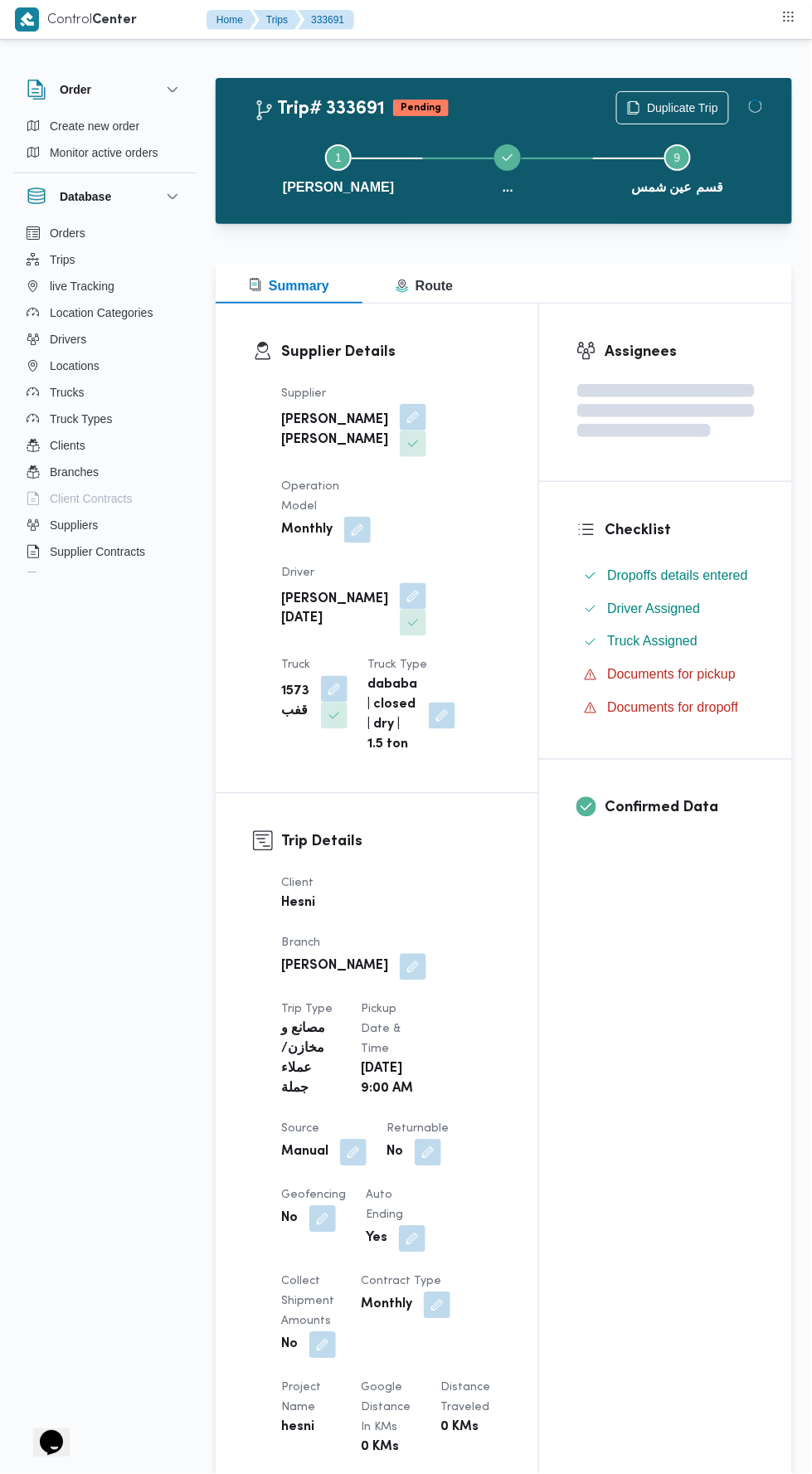
click at [622, 1189] on div "Assignees Checklist Dropoffs details entered Driver Assigned Truck Assigned Doc…" at bounding box center [665, 1286] width 253 height 1967
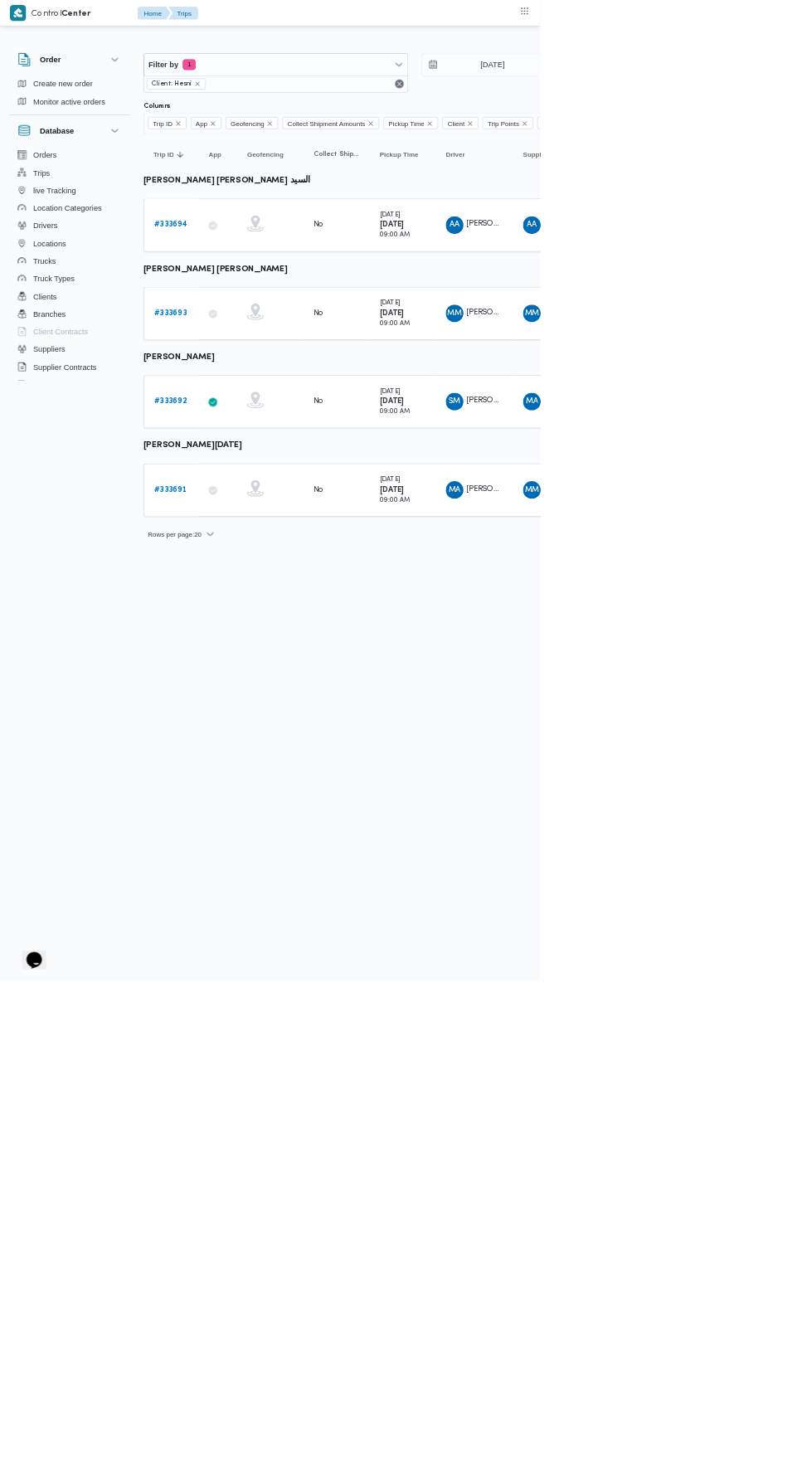
click at [271, 332] on b "# 333694" at bounding box center [256, 337] width 50 height 11
click at [255, 467] on b "# 333693" at bounding box center [255, 471] width 49 height 11
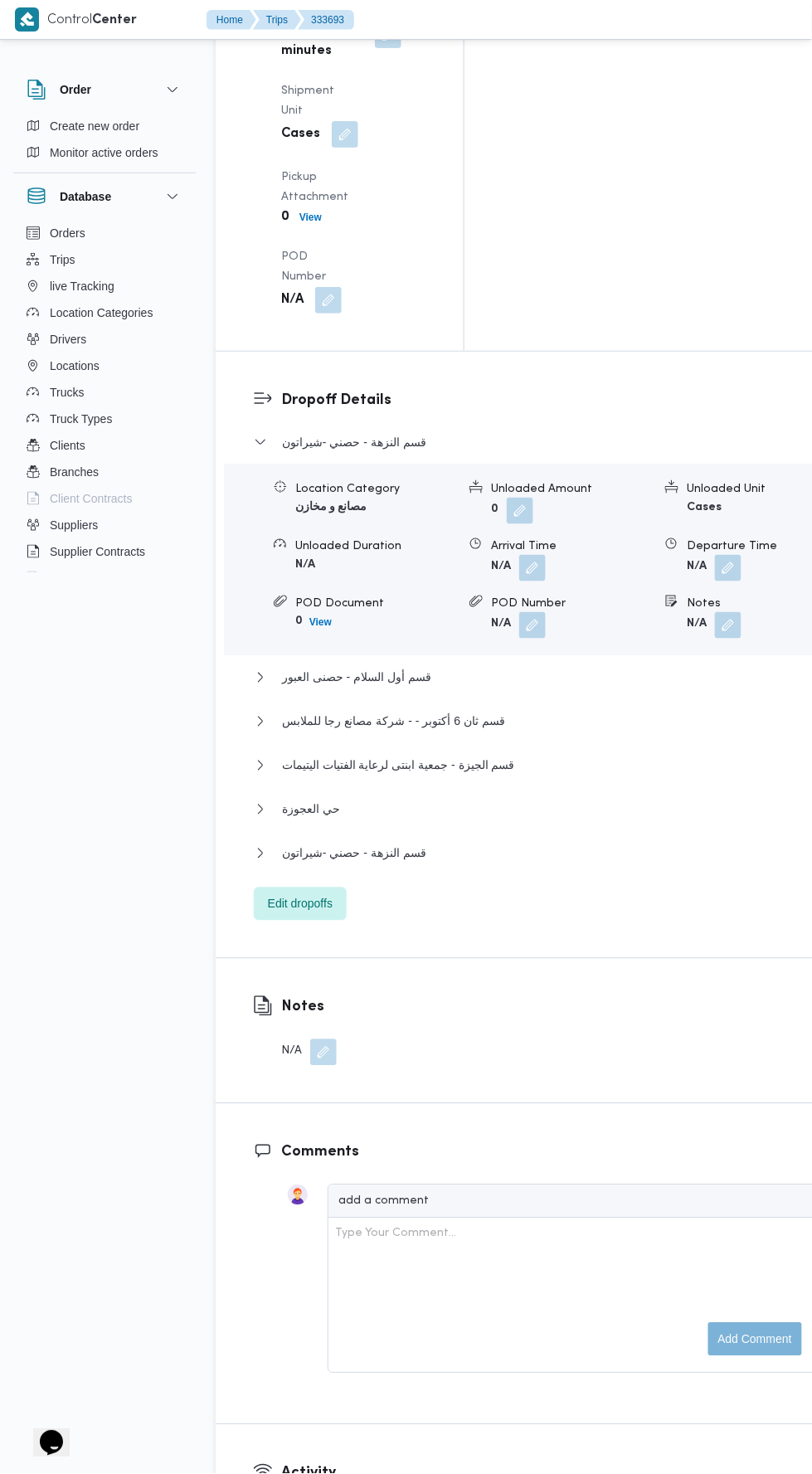
scroll to position [2536, 0]
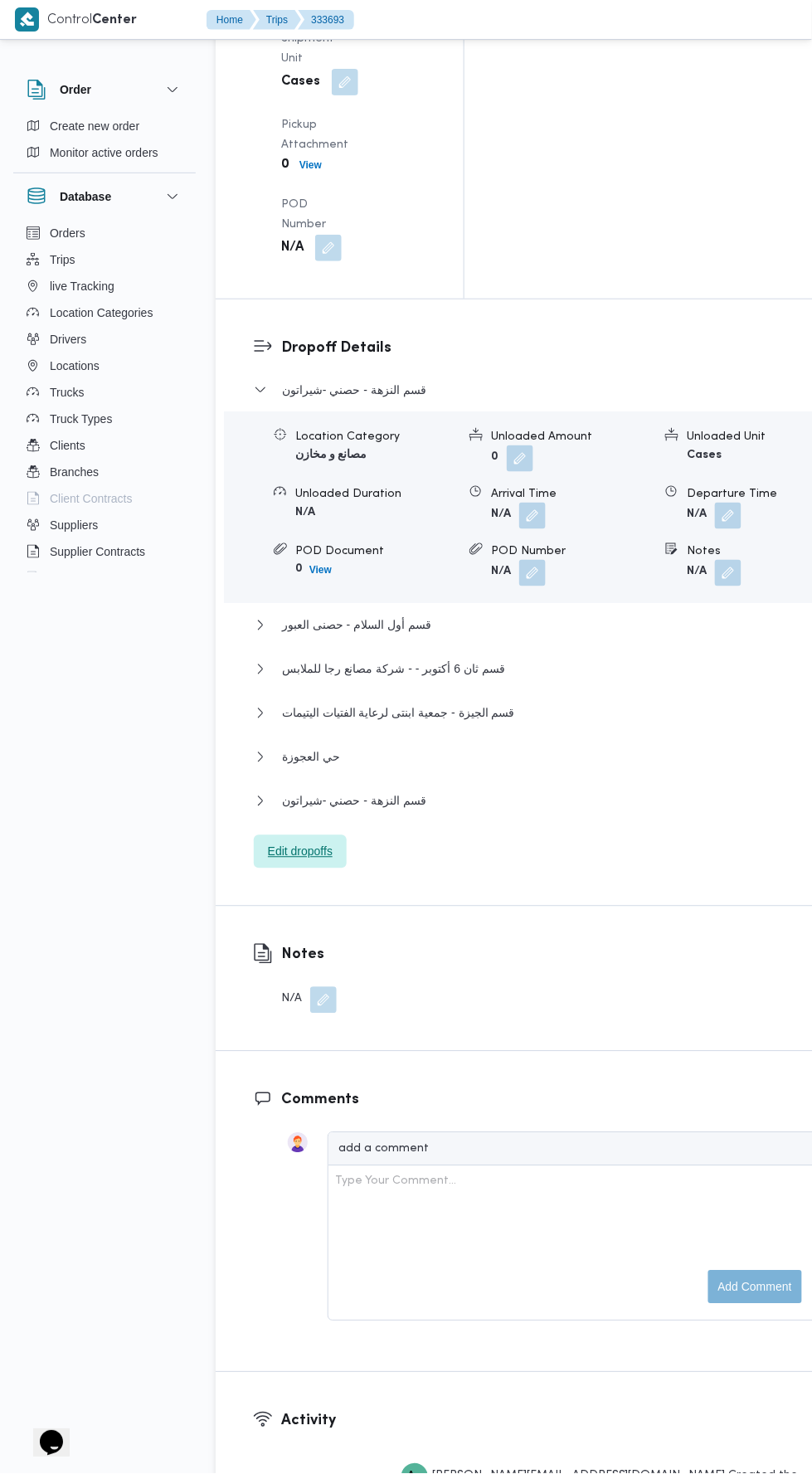
click at [299, 835] on span "Edit dropoffs" at bounding box center [300, 851] width 93 height 33
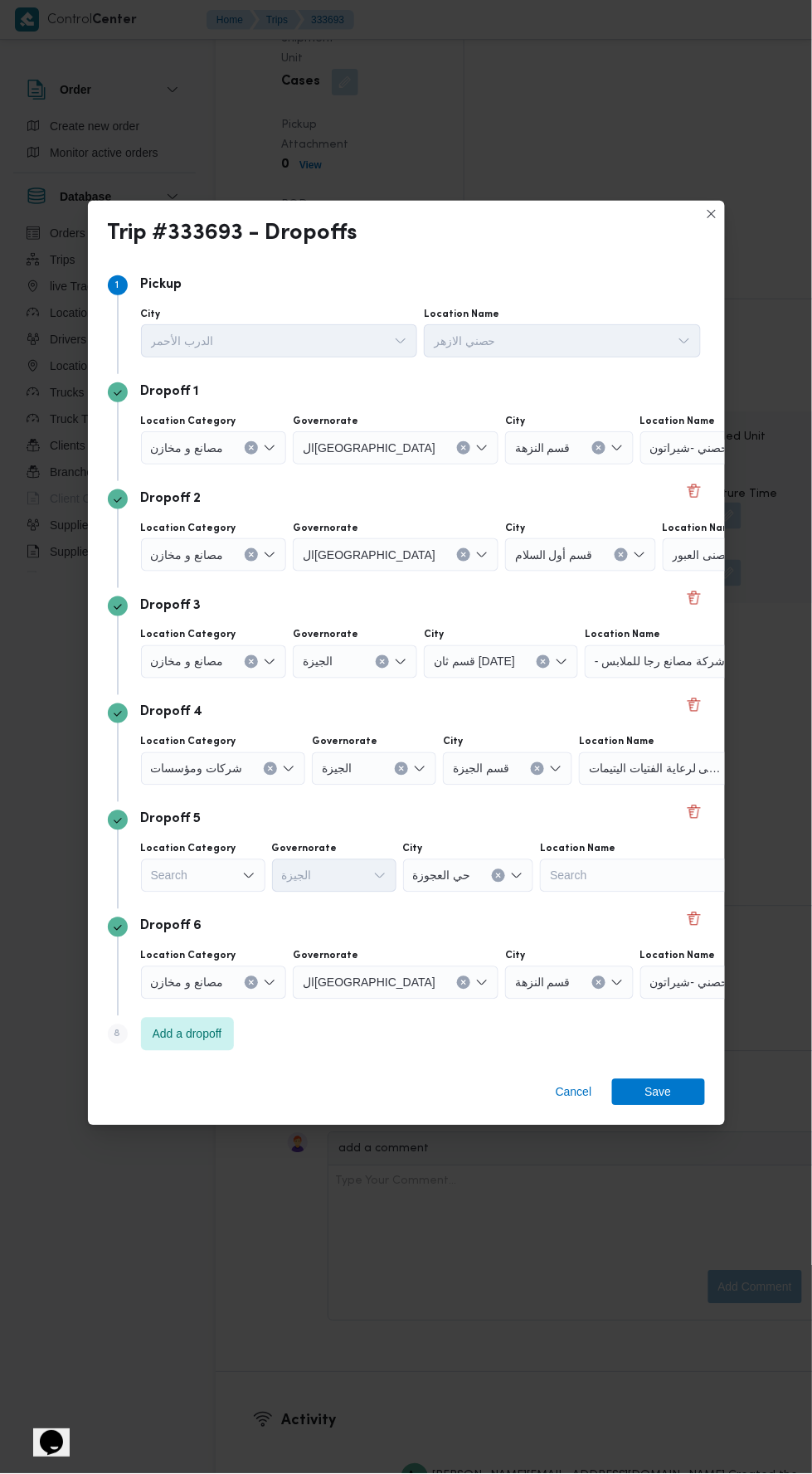
click at [219, 522] on label "Location Category" at bounding box center [189, 529] width 96 height 14
click at [230, 458] on input "Location Category" at bounding box center [231, 447] width 2 height 20
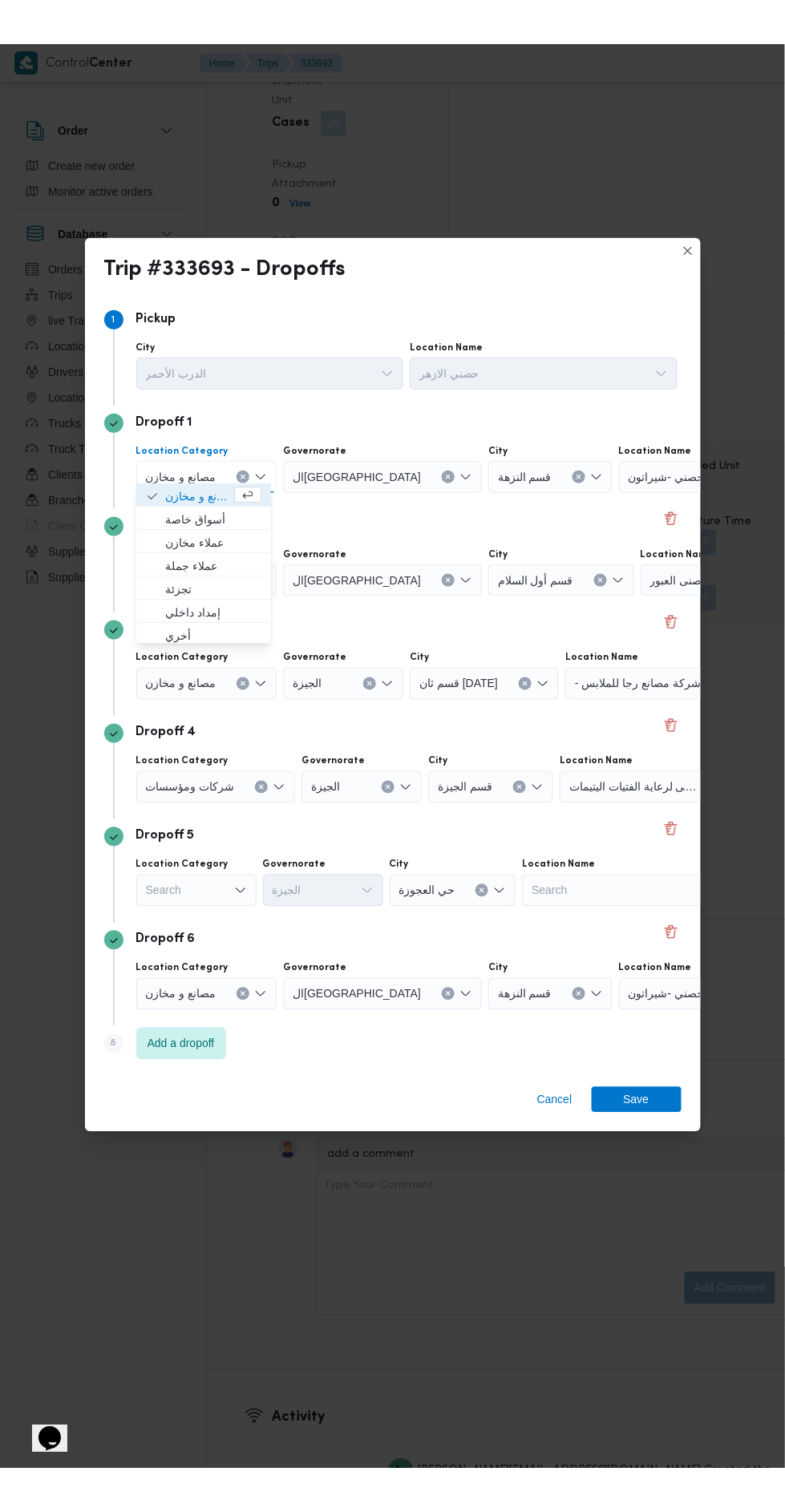
scroll to position [2365, 0]
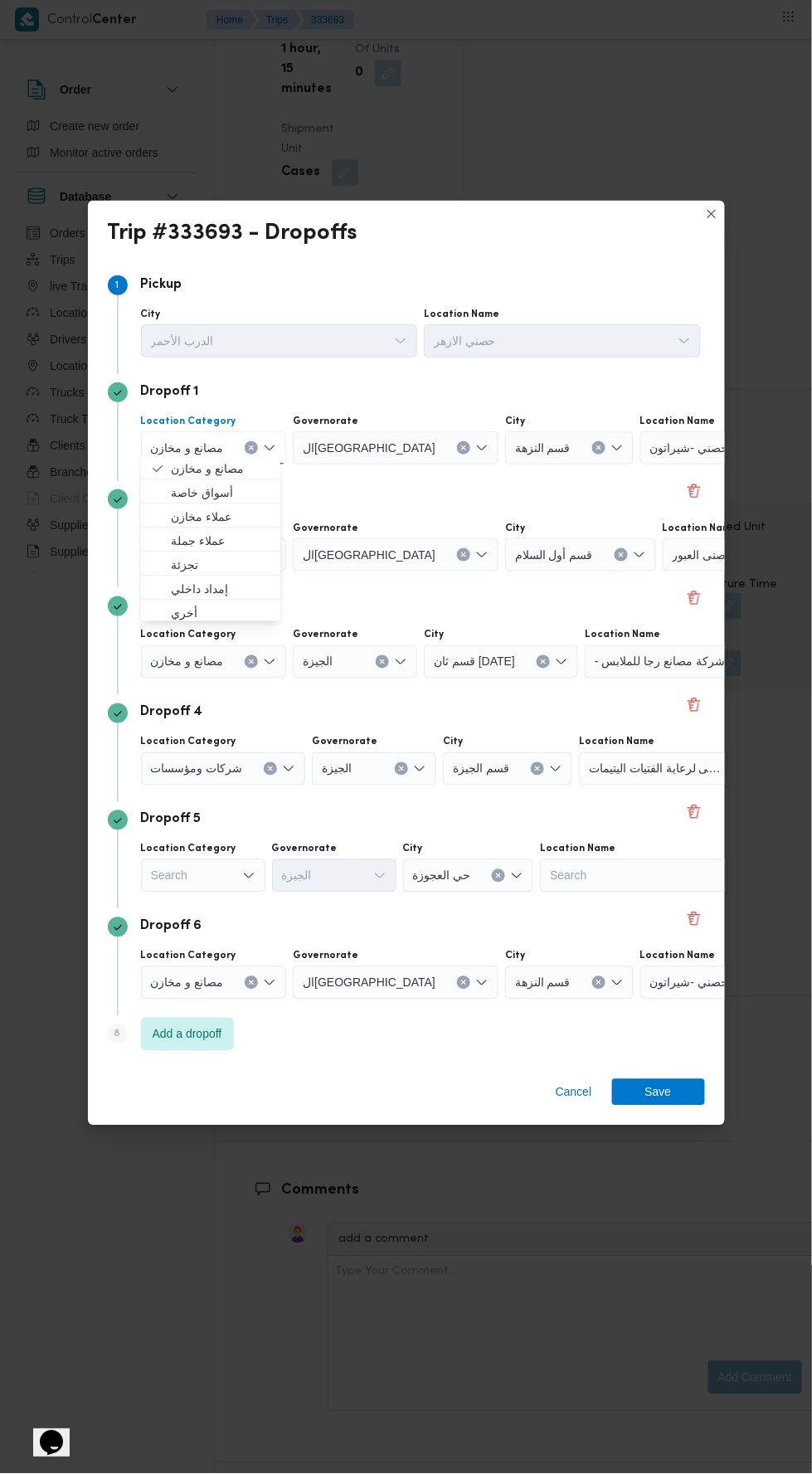
click at [448, 610] on div "Dropoff 3 Location Category مصانع و [GEOGRAPHIC_DATA] [GEOGRAPHIC_DATA] قسم ثان…" at bounding box center [406, 640] width 597 height 107
click at [249, 553] on icon "Clear input" at bounding box center [251, 555] width 4 height 4
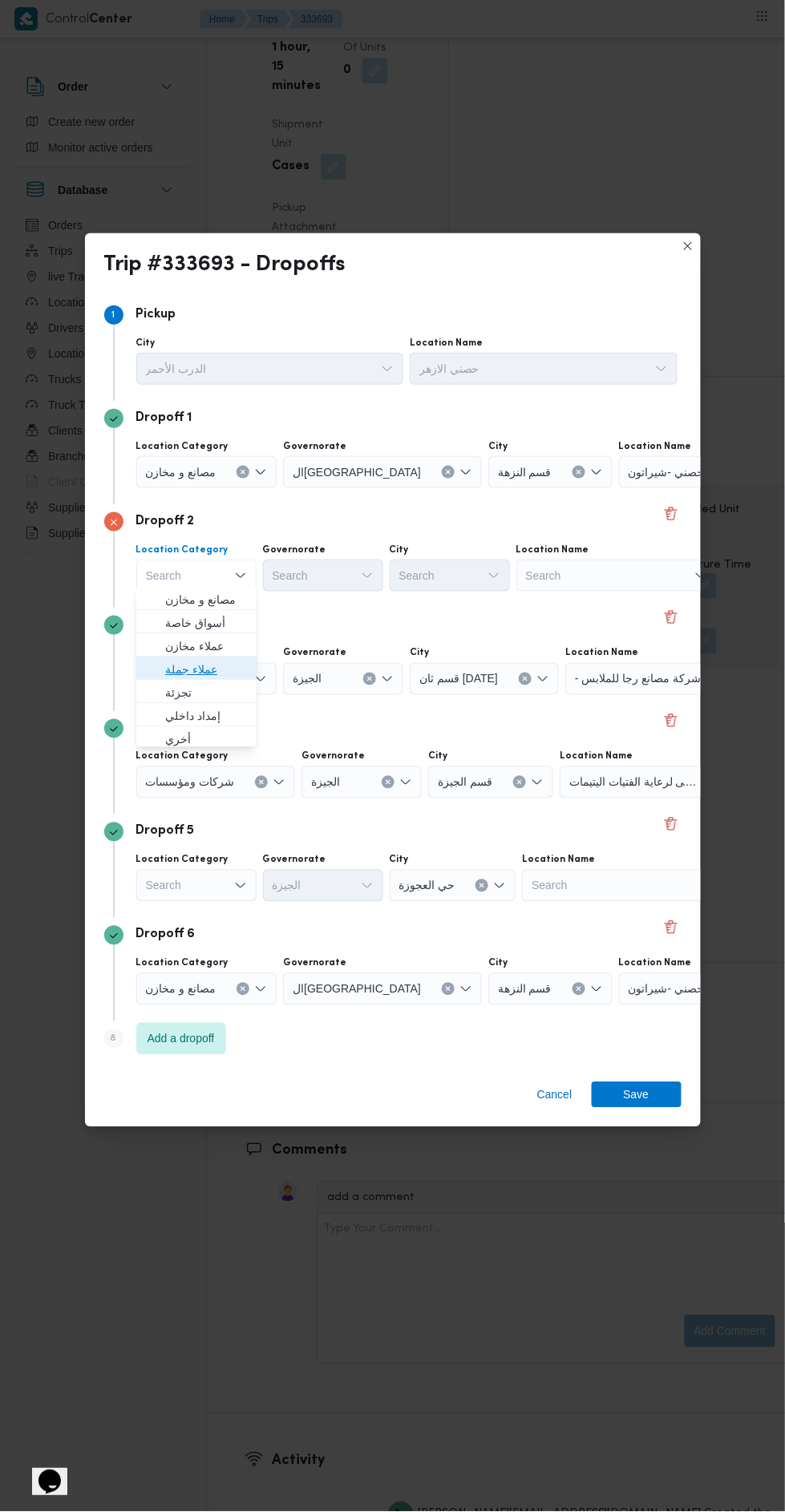
click at [231, 669] on span "عملاء جملة" at bounding box center [206, 669] width 82 height 19
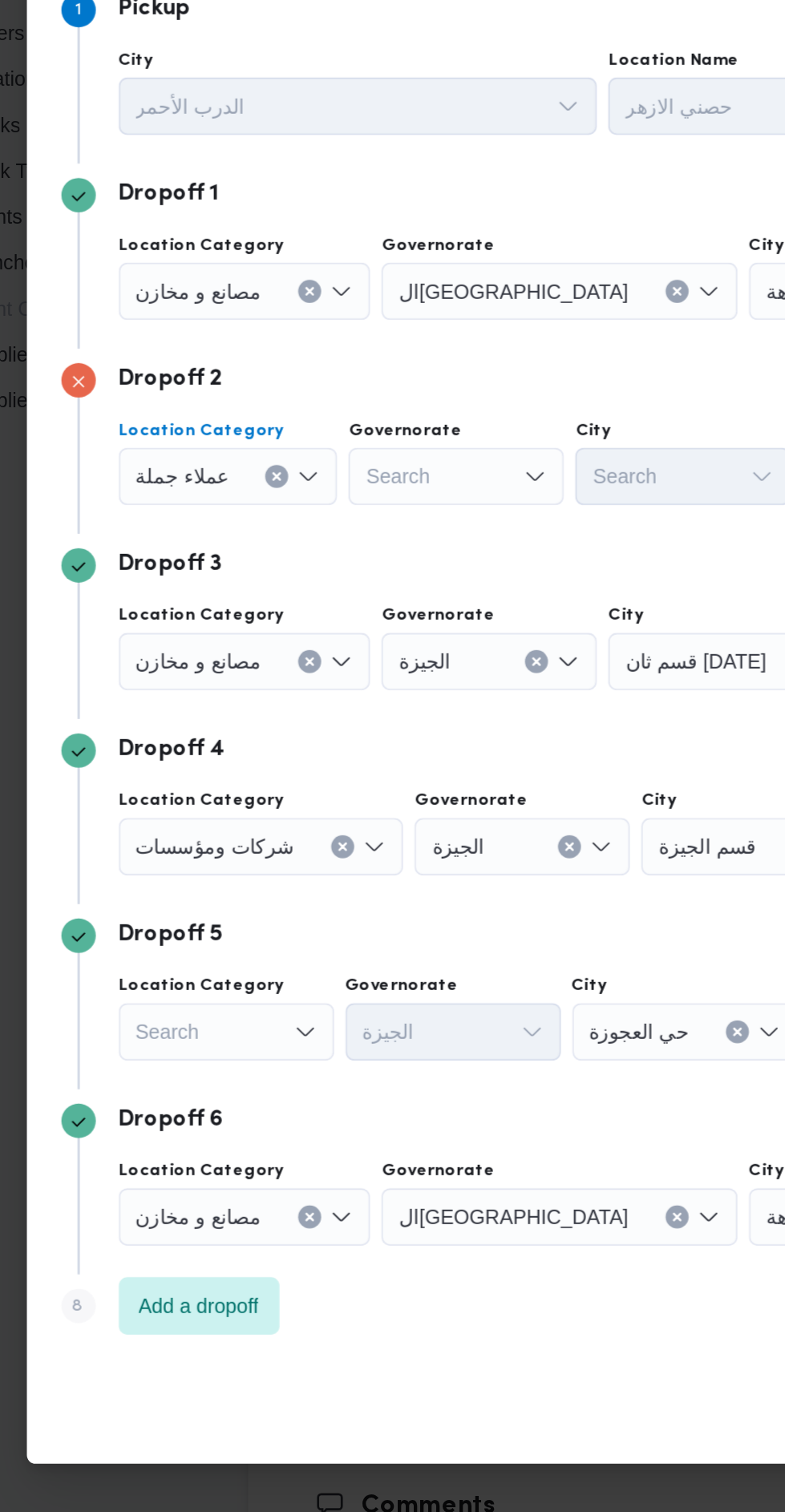
click at [275, 629] on div "Dropoff 3 Location Category مصانع و [GEOGRAPHIC_DATA] [GEOGRAPHIC_DATA] قسم ثان…" at bounding box center [392, 659] width 577 height 103
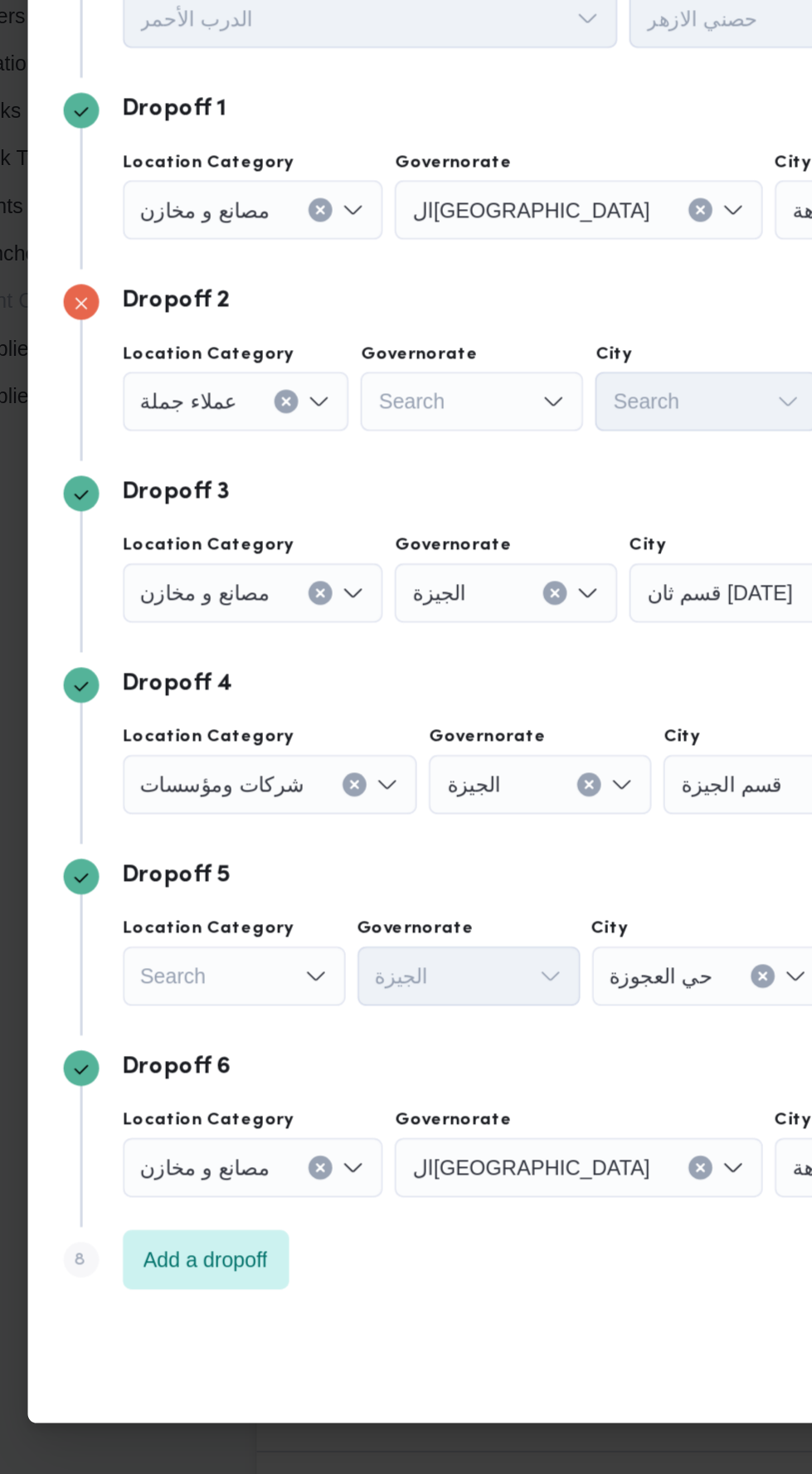
click at [358, 547] on div "Search" at bounding box center [336, 554] width 125 height 33
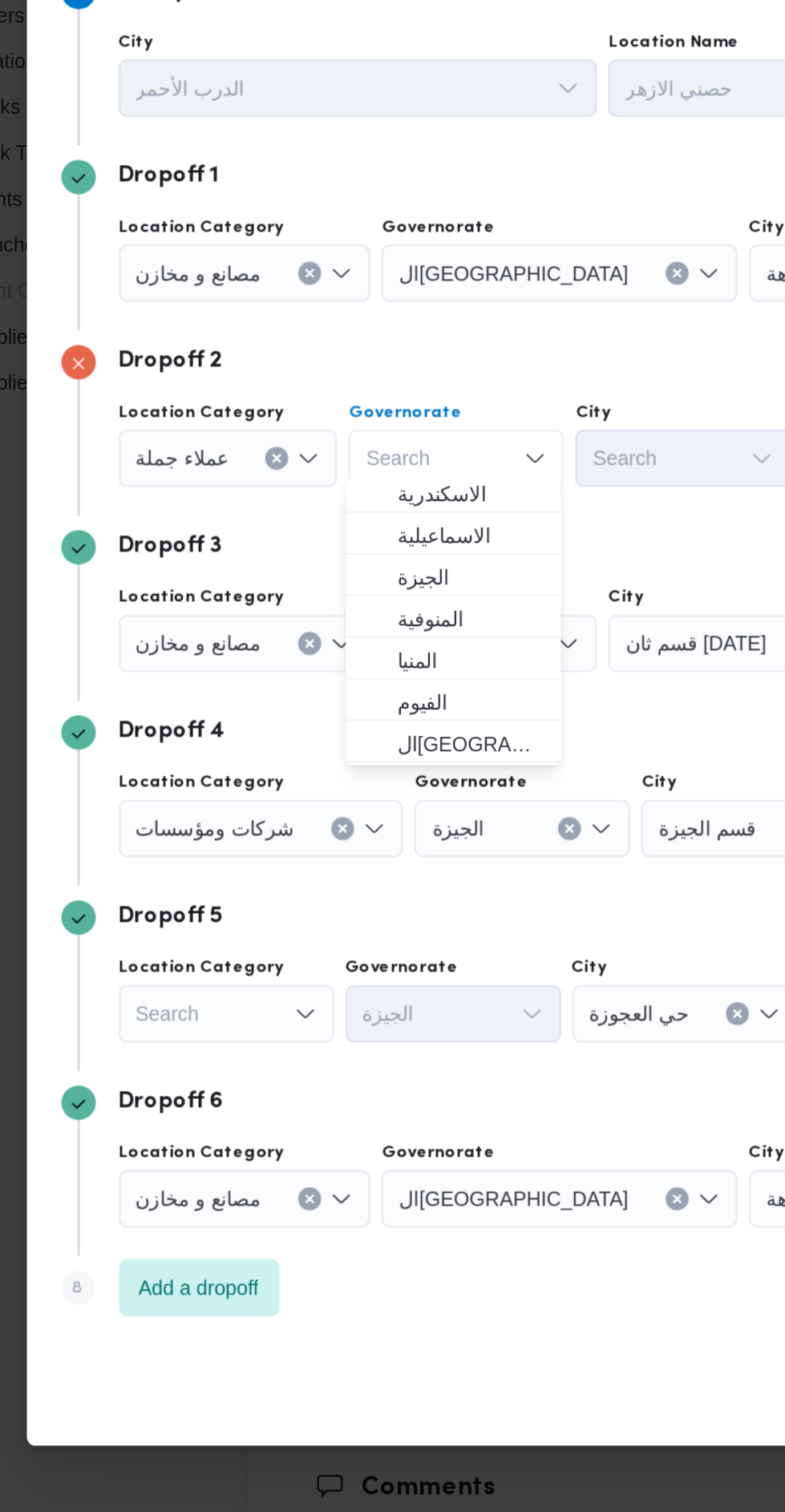
scroll to position [129, 0]
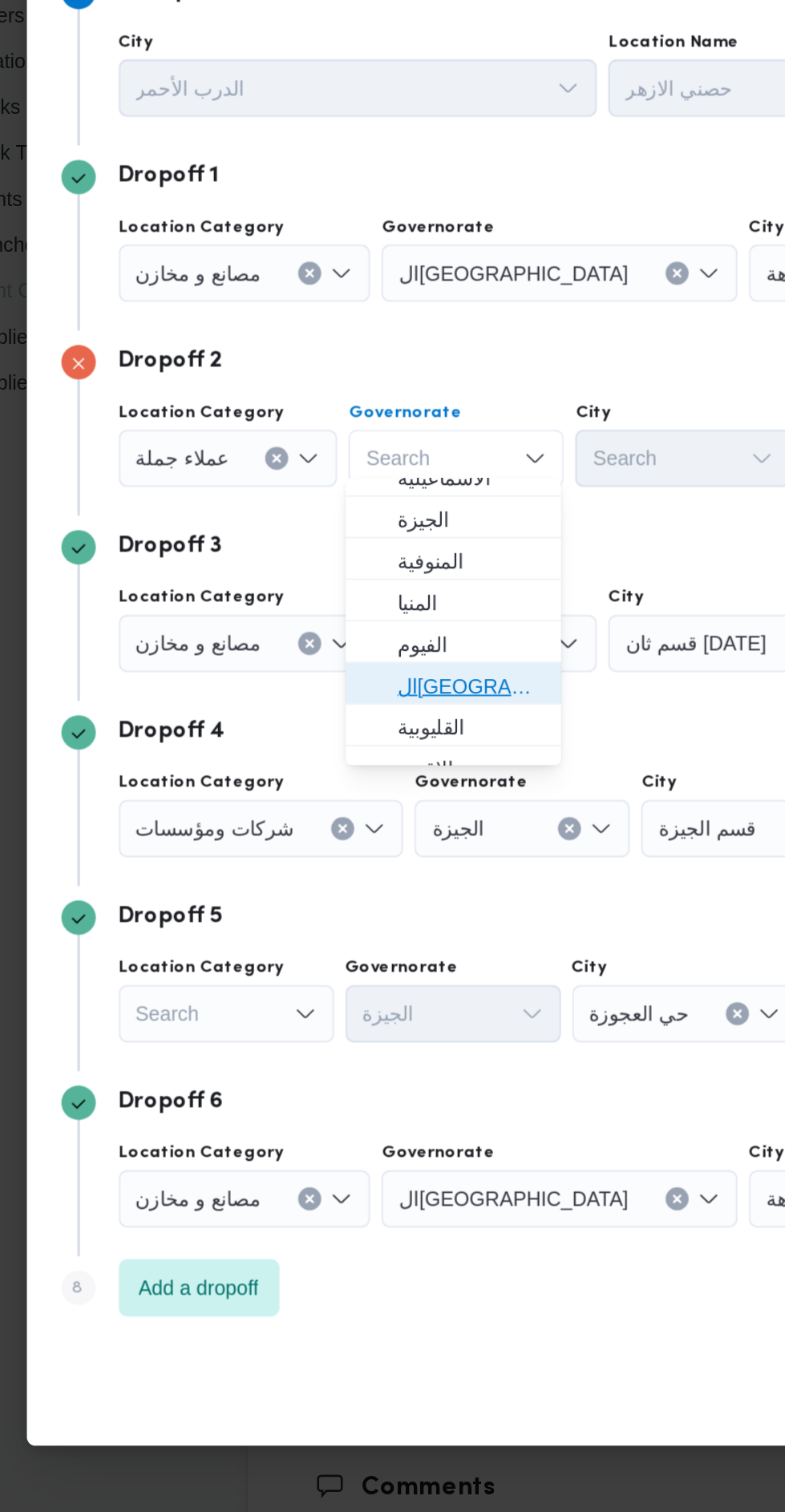
click at [353, 700] on span "ال[GEOGRAPHIC_DATA]" at bounding box center [332, 703] width 82 height 19
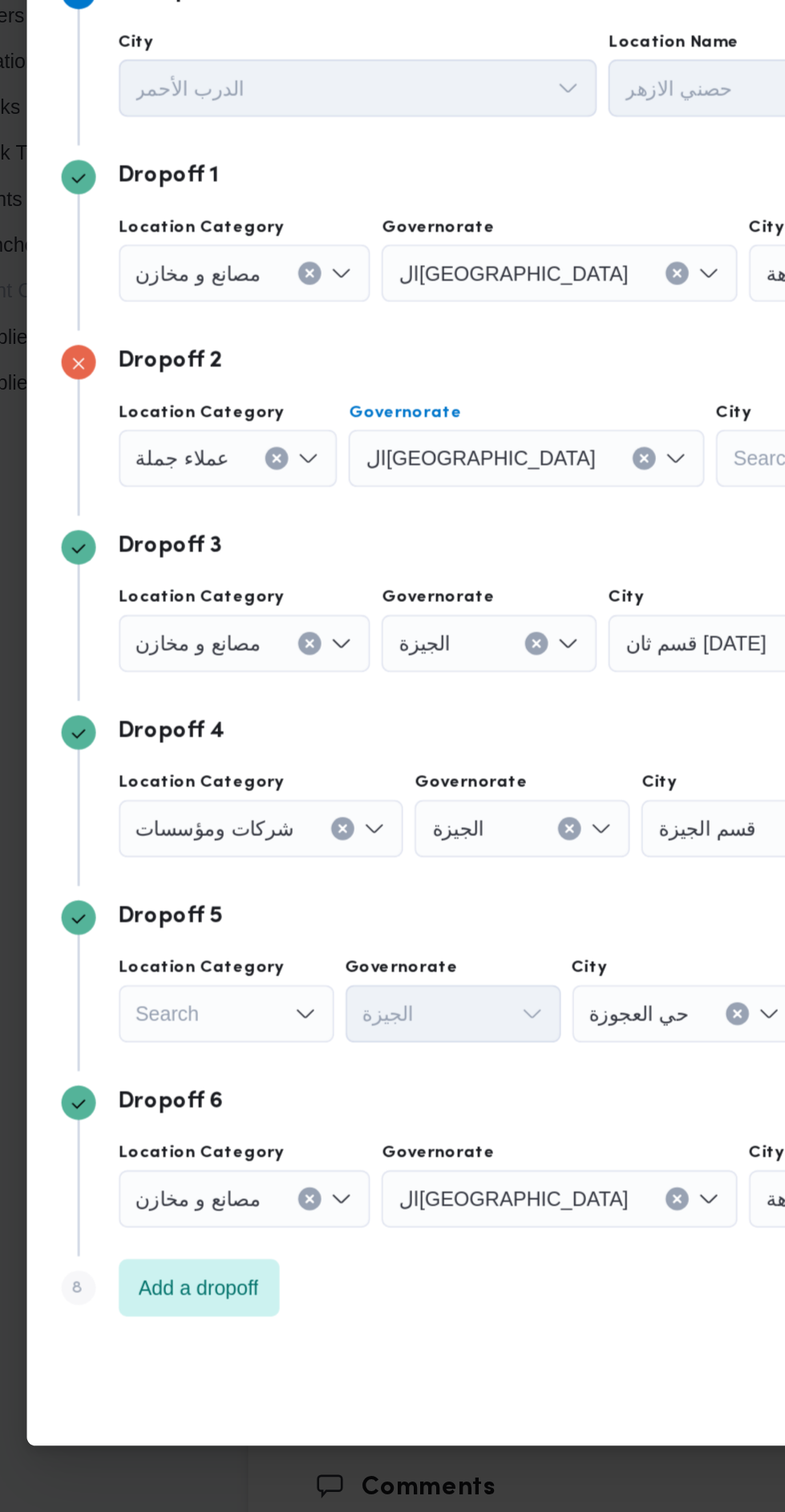
click at [470, 576] on div "Search" at bounding box center [530, 576] width 121 height 32
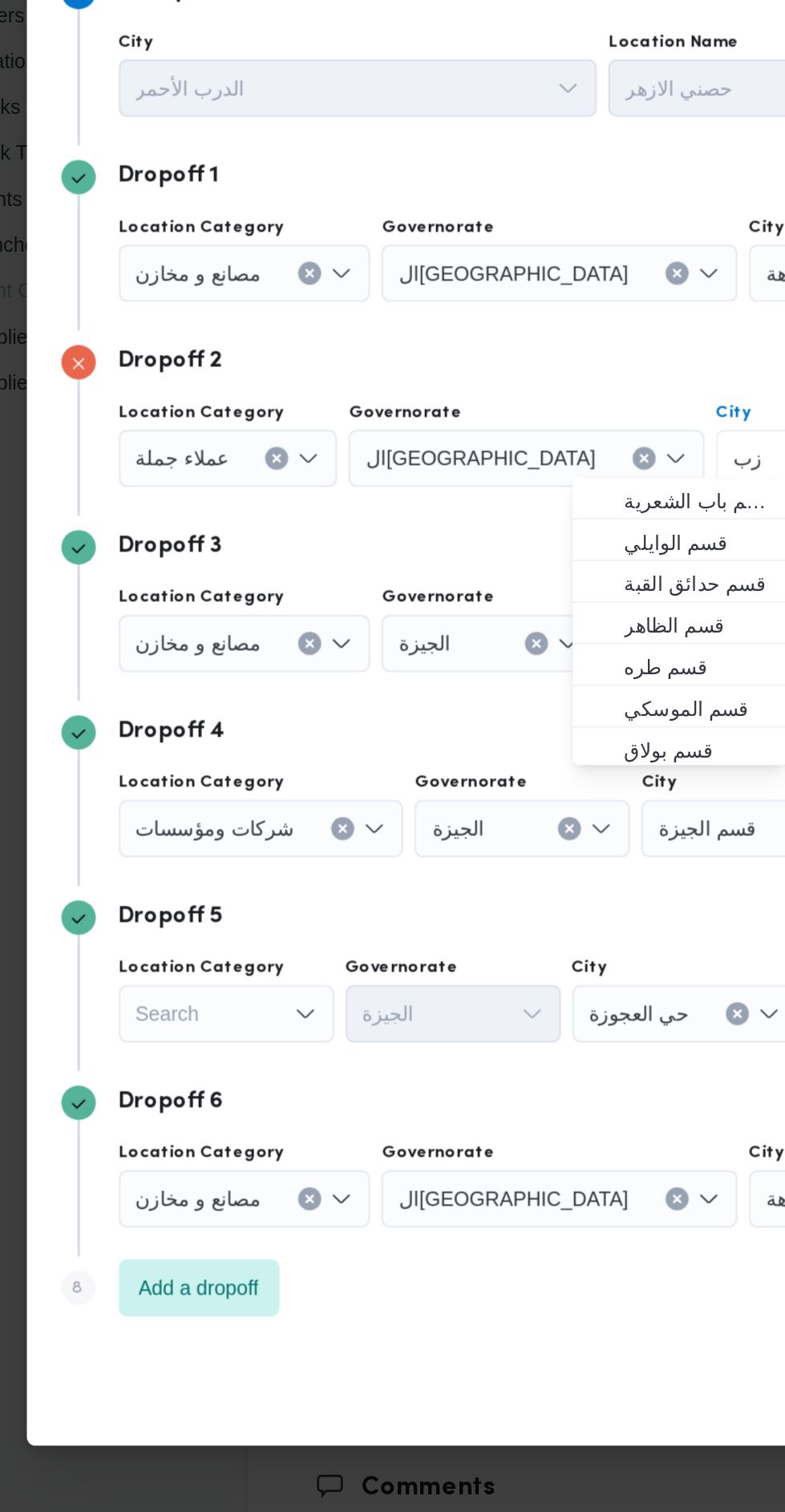
scroll to position [0, 0]
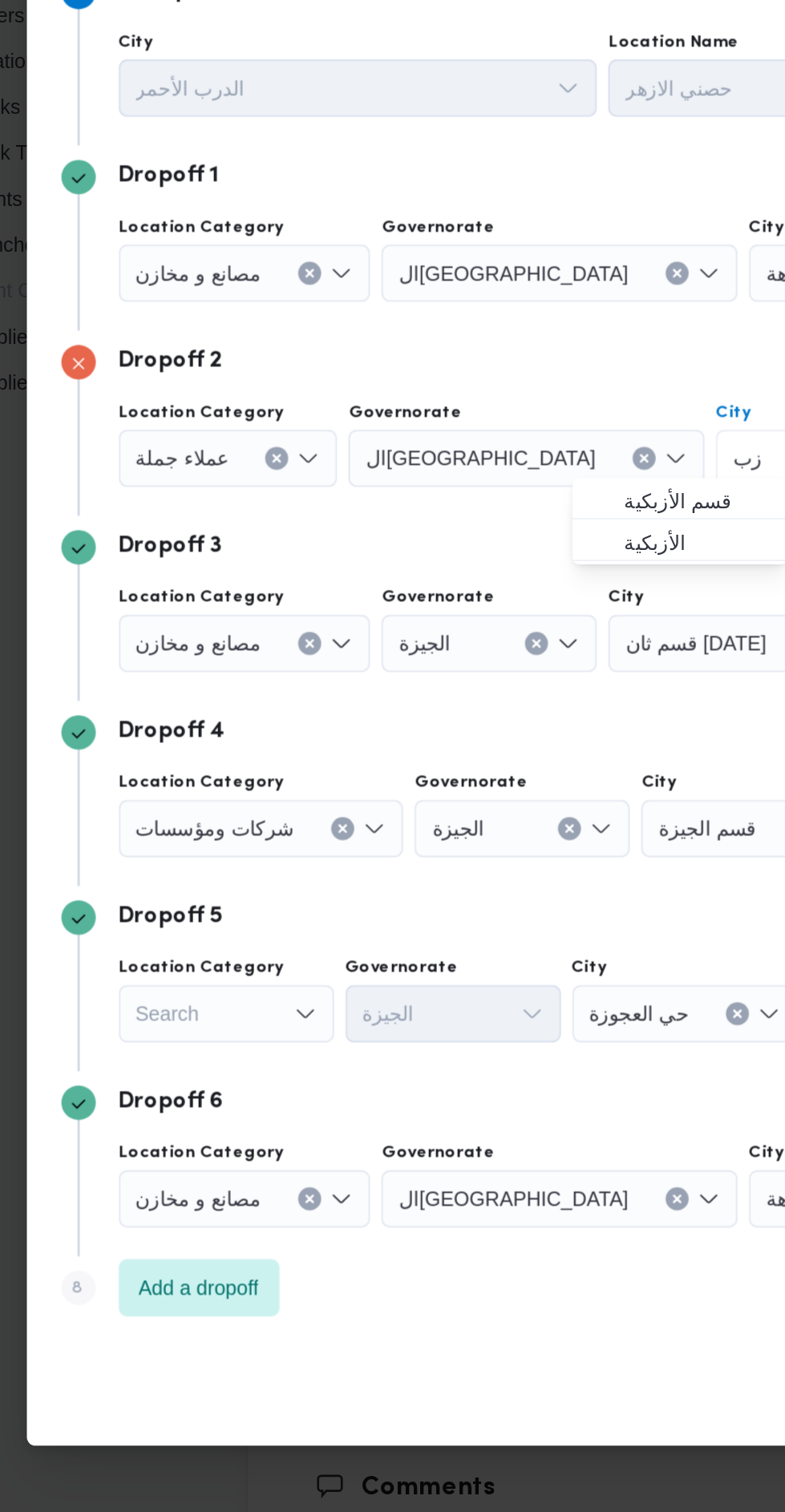
type input "زب"
click at [461, 600] on span "قسم الأزبكية" at bounding box center [459, 600] width 82 height 19
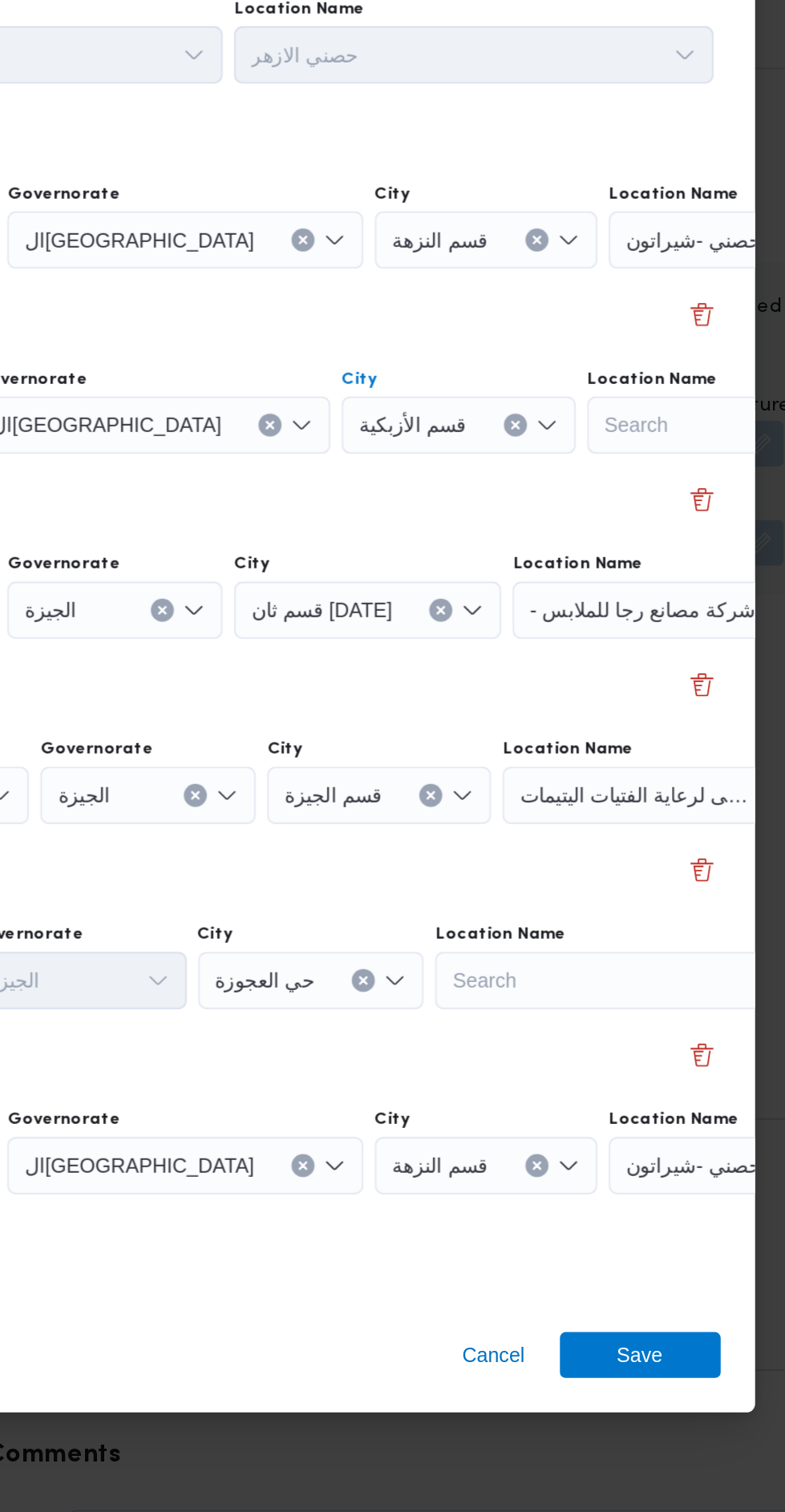
scroll to position [2365, 0]
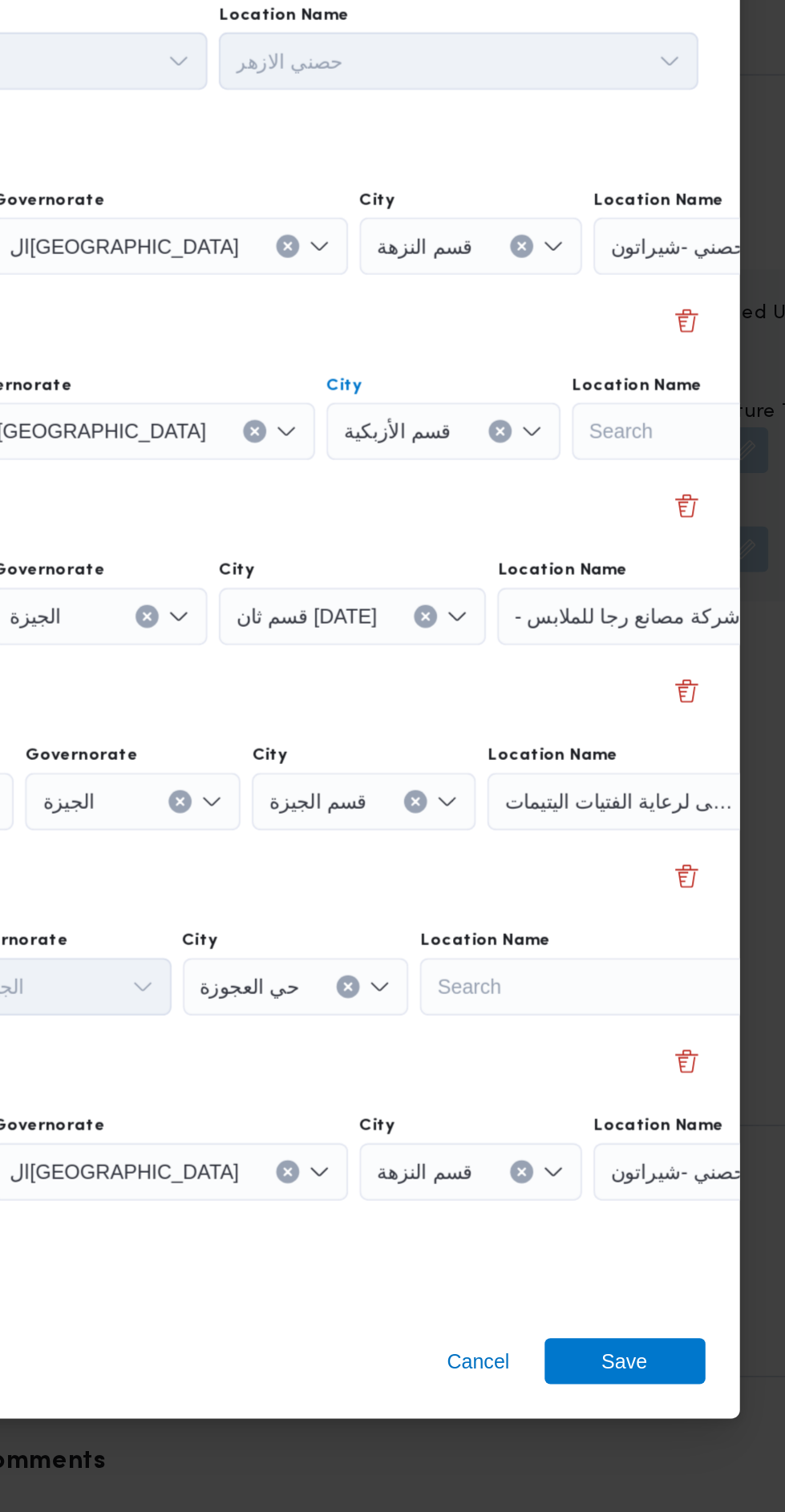
click at [663, 675] on span "- شركة مصانع رجا للملابس" at bounding box center [637, 678] width 125 height 17
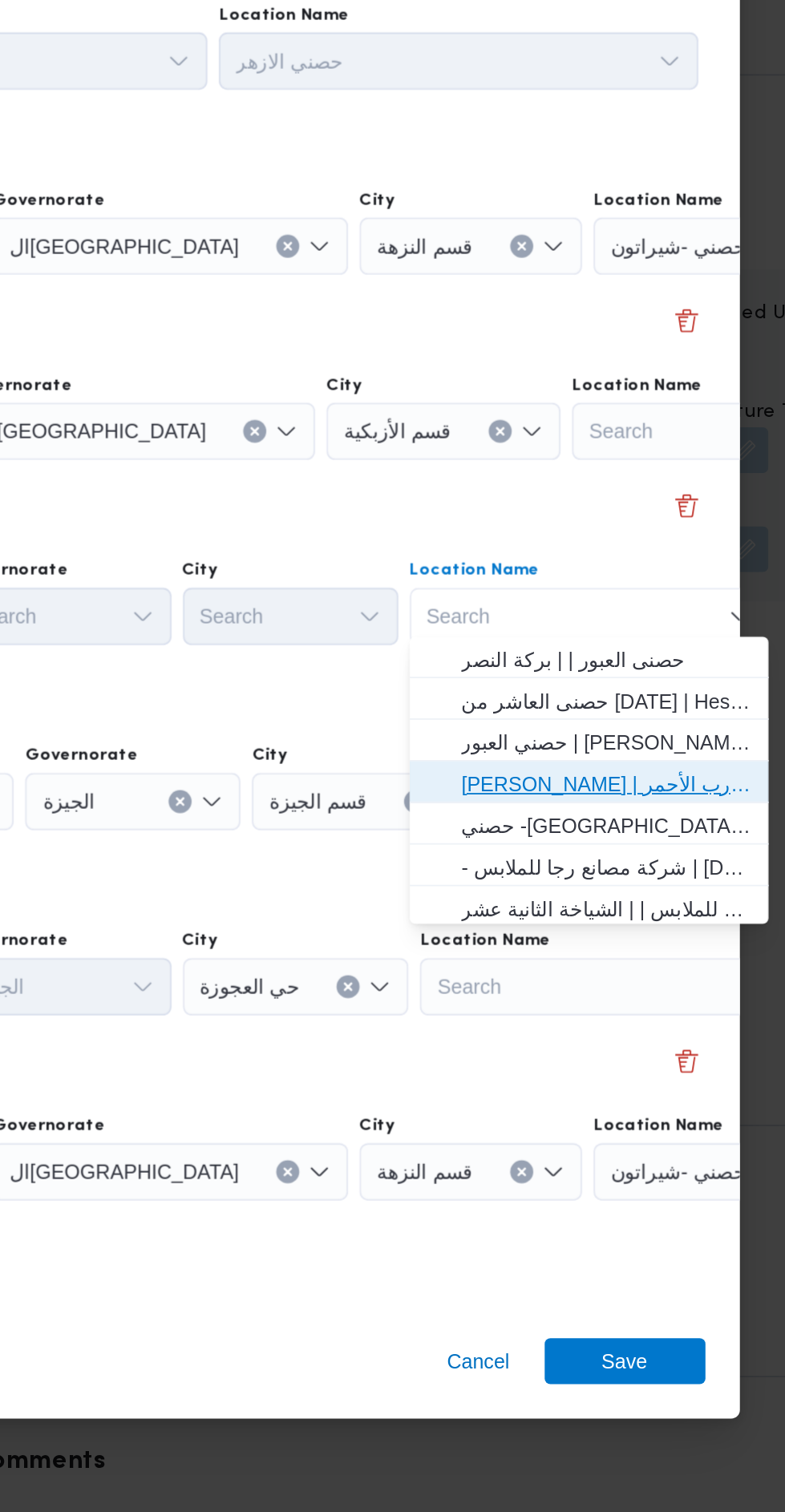
click at [639, 765] on span "[PERSON_NAME] | سوق الازهر كل انواع القماش السواريه | الدرب الأحمر" at bounding box center [626, 772] width 162 height 19
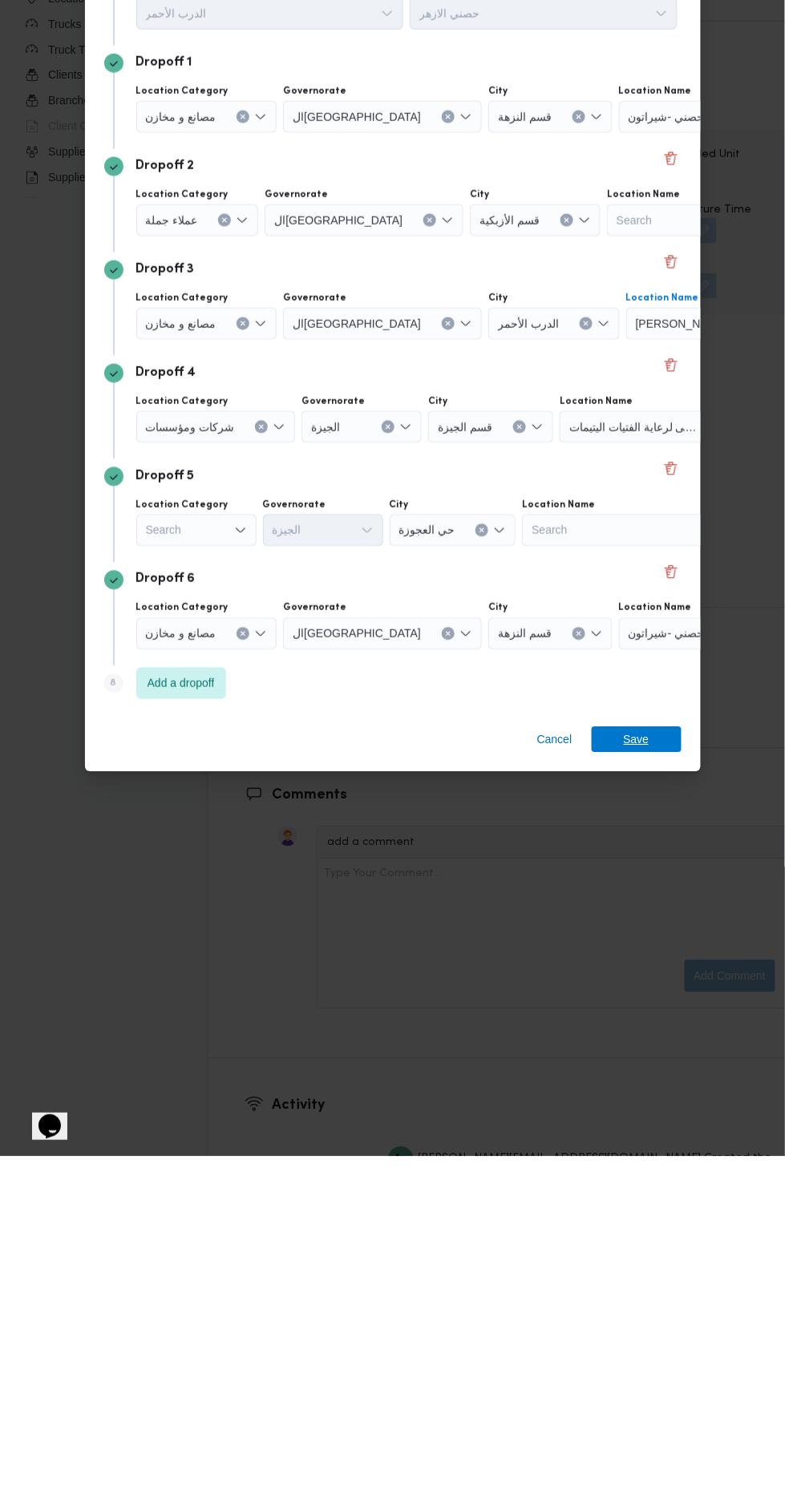
click at [651, 1083] on span "Save" at bounding box center [636, 1095] width 90 height 26
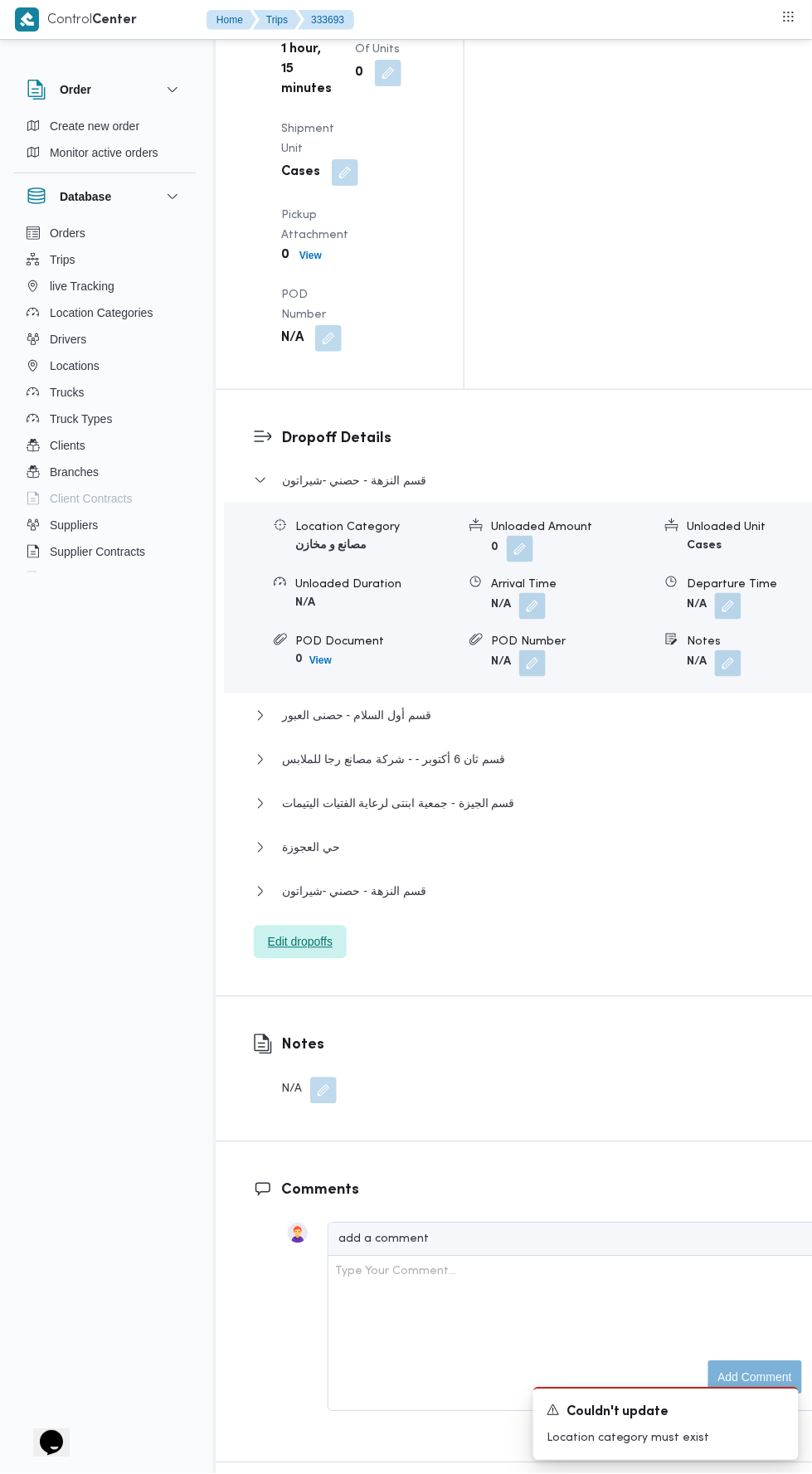
click at [326, 932] on span "Edit dropoffs" at bounding box center [301, 941] width 65 height 20
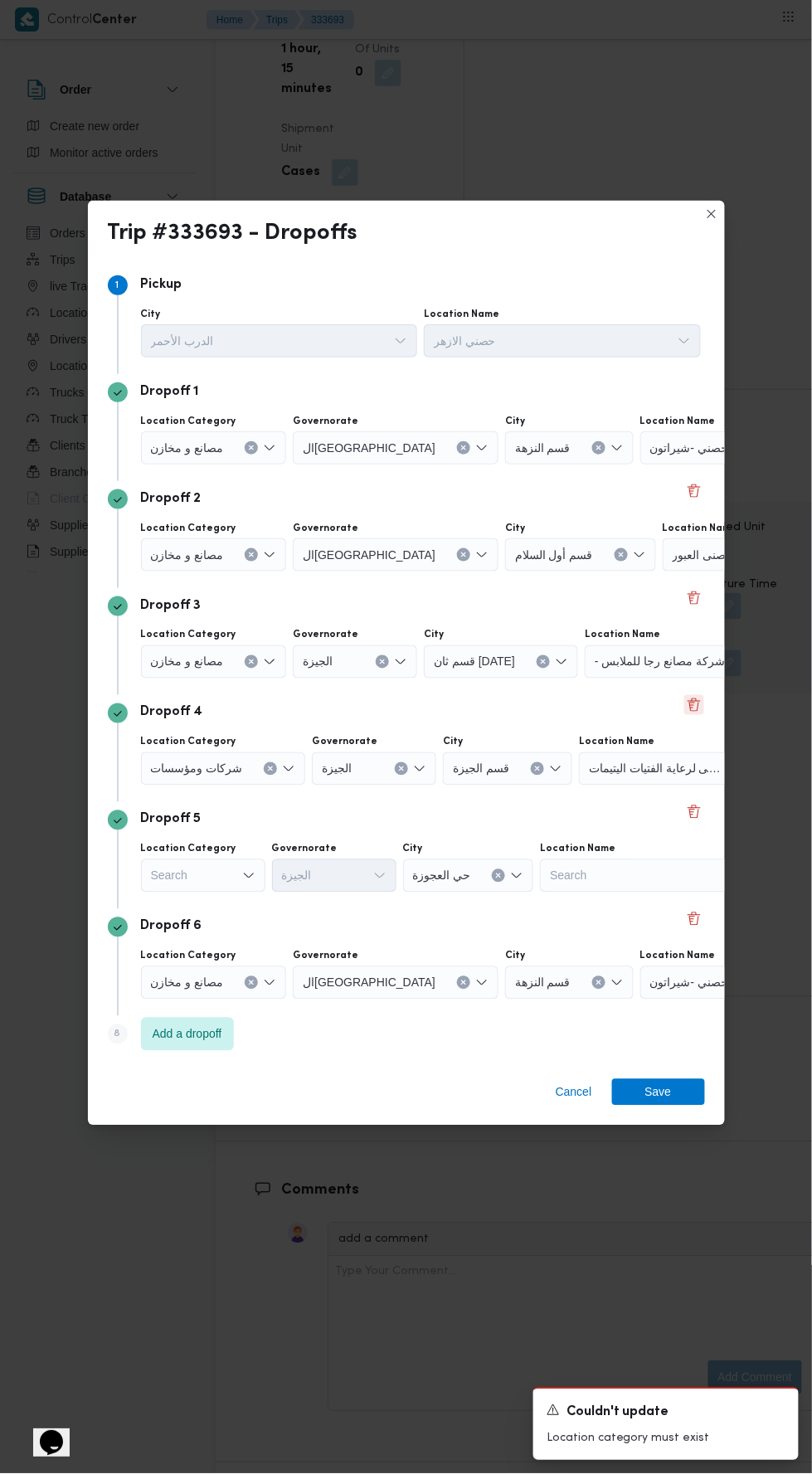
click at [692, 695] on button "Delete" at bounding box center [693, 705] width 20 height 20
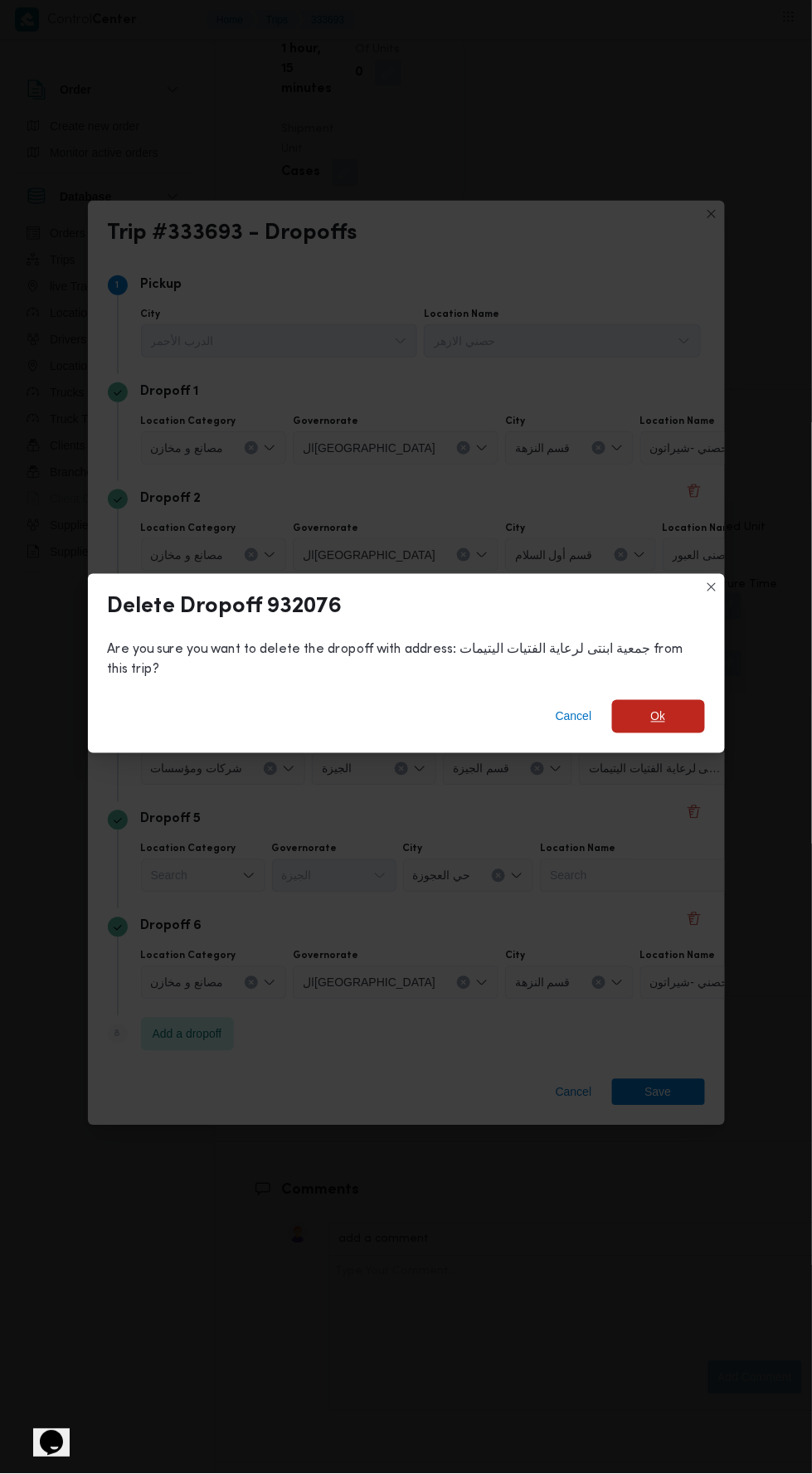
click at [657, 706] on span "Ok" at bounding box center [657, 716] width 15 height 20
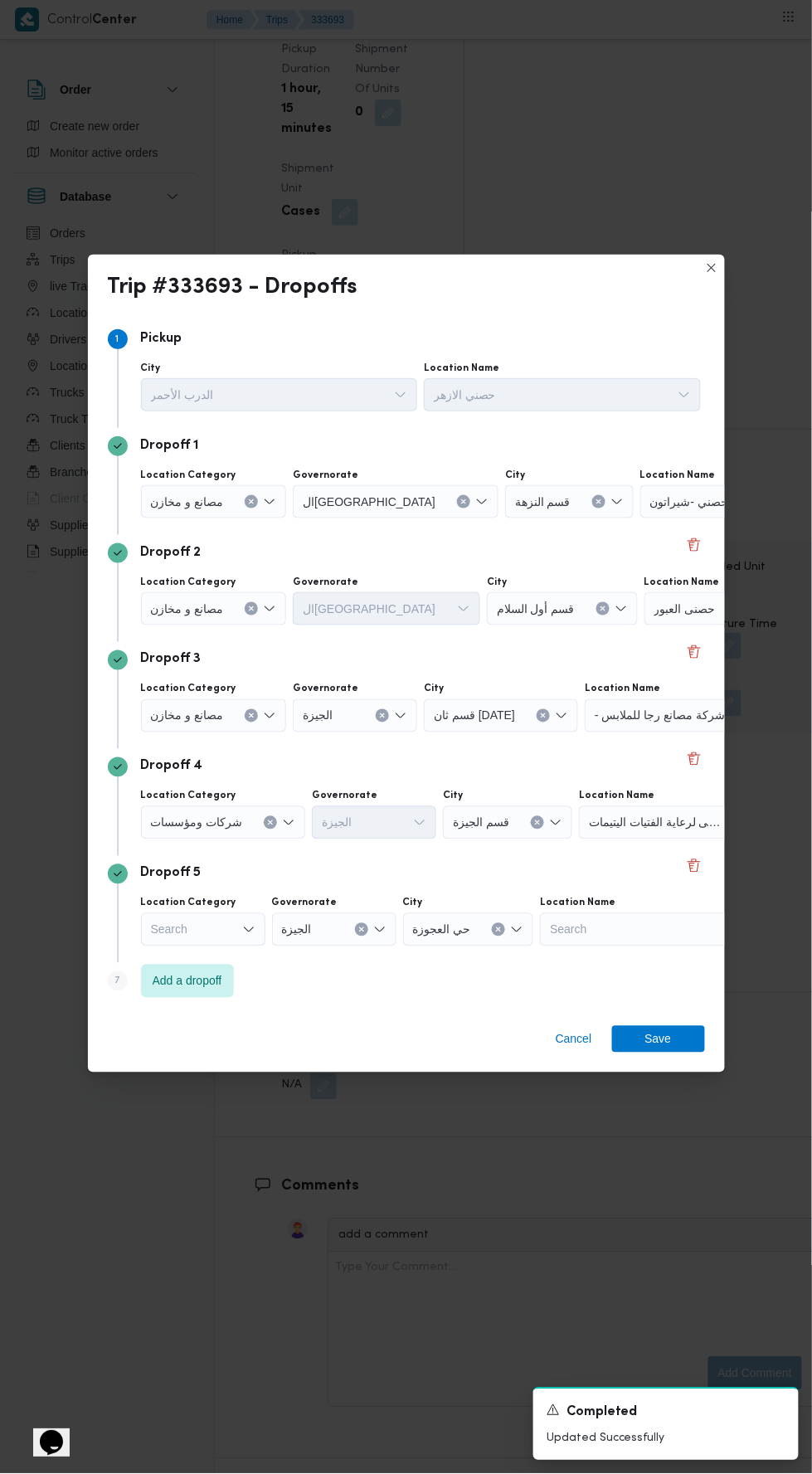
scroll to position [2465, 0]
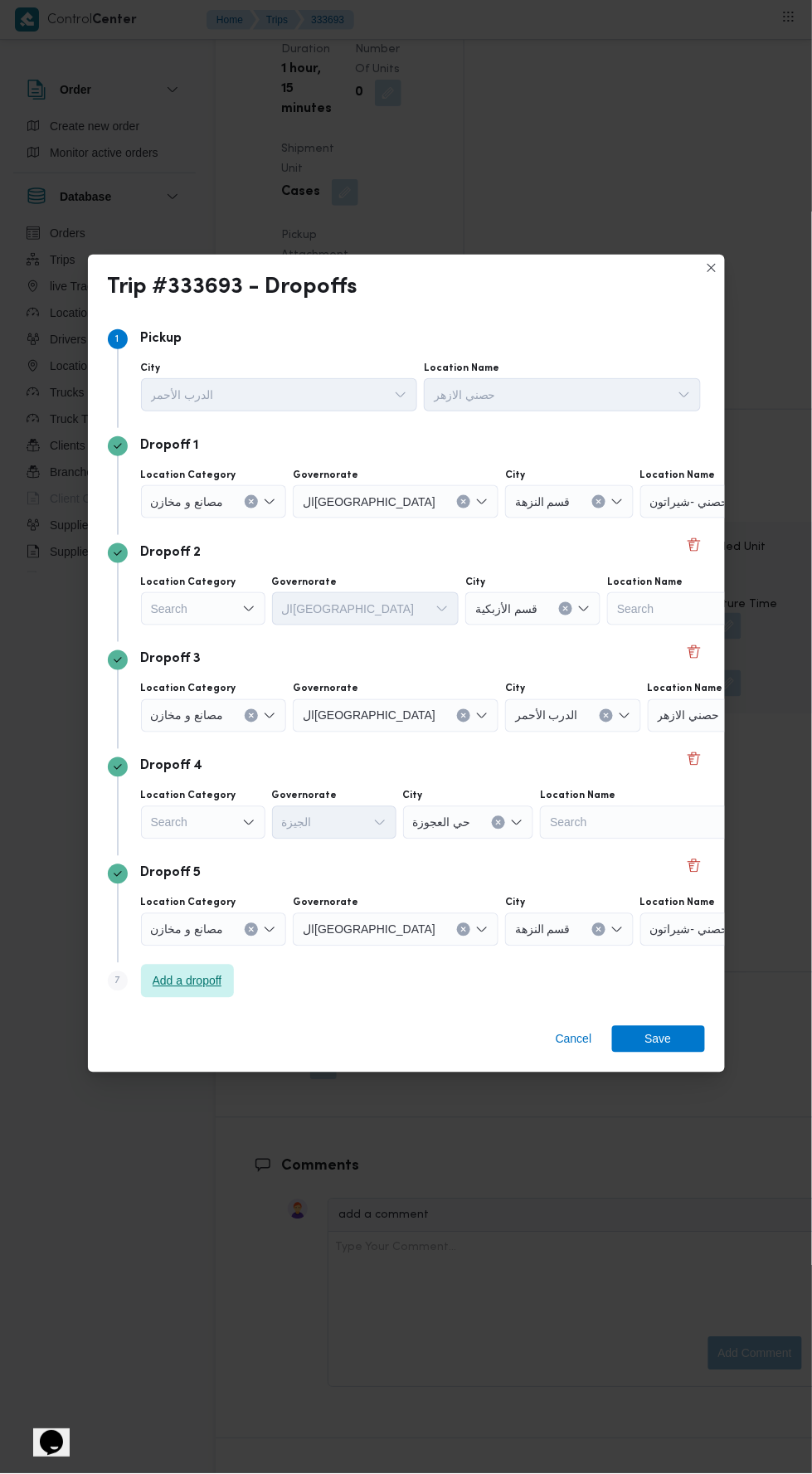
click at [210, 986] on span "Add a dropoff" at bounding box center [187, 980] width 93 height 33
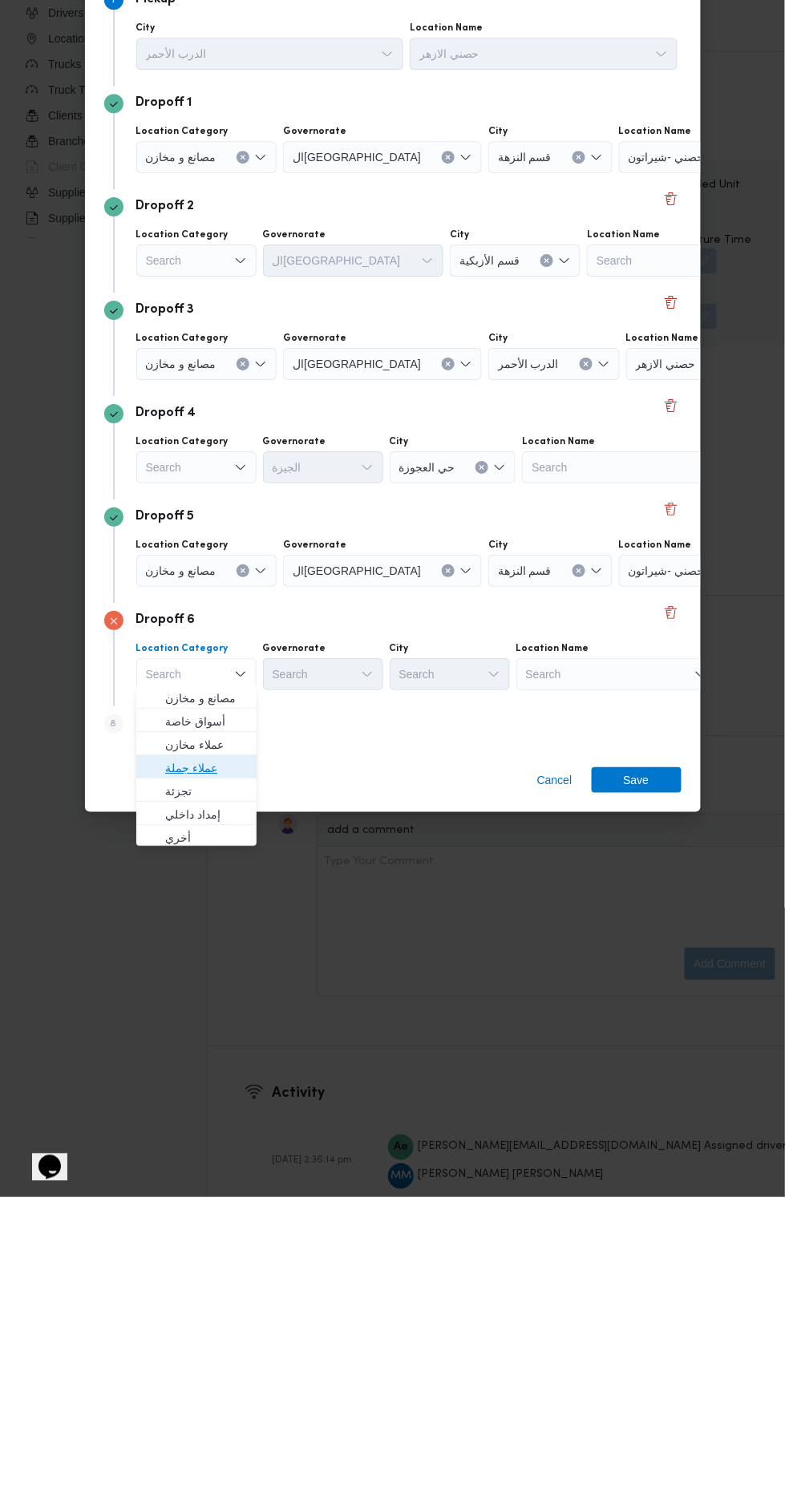
click at [231, 1088] on span "عملاء جملة" at bounding box center [206, 1083] width 82 height 19
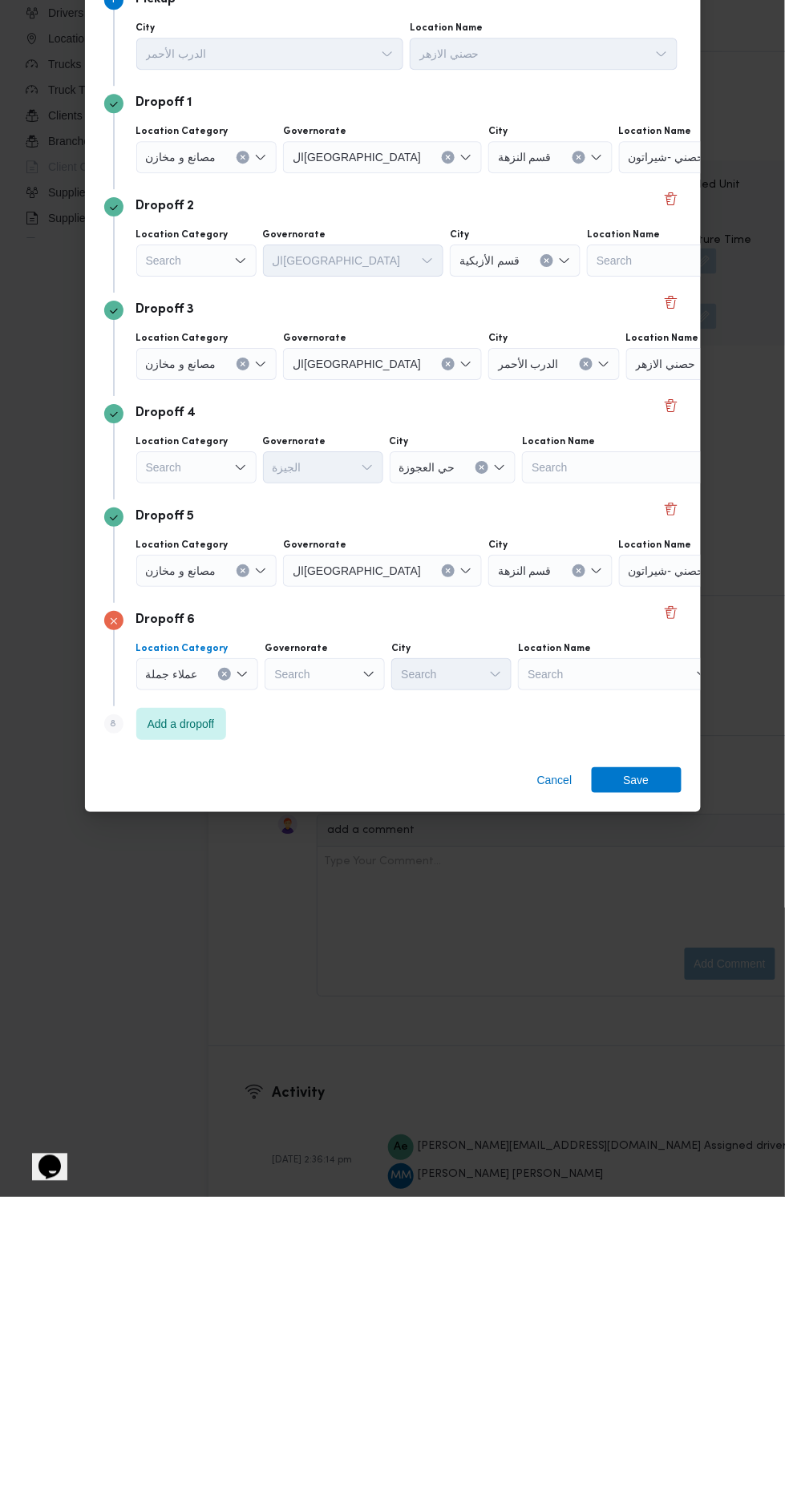
scroll to position [2414, 0]
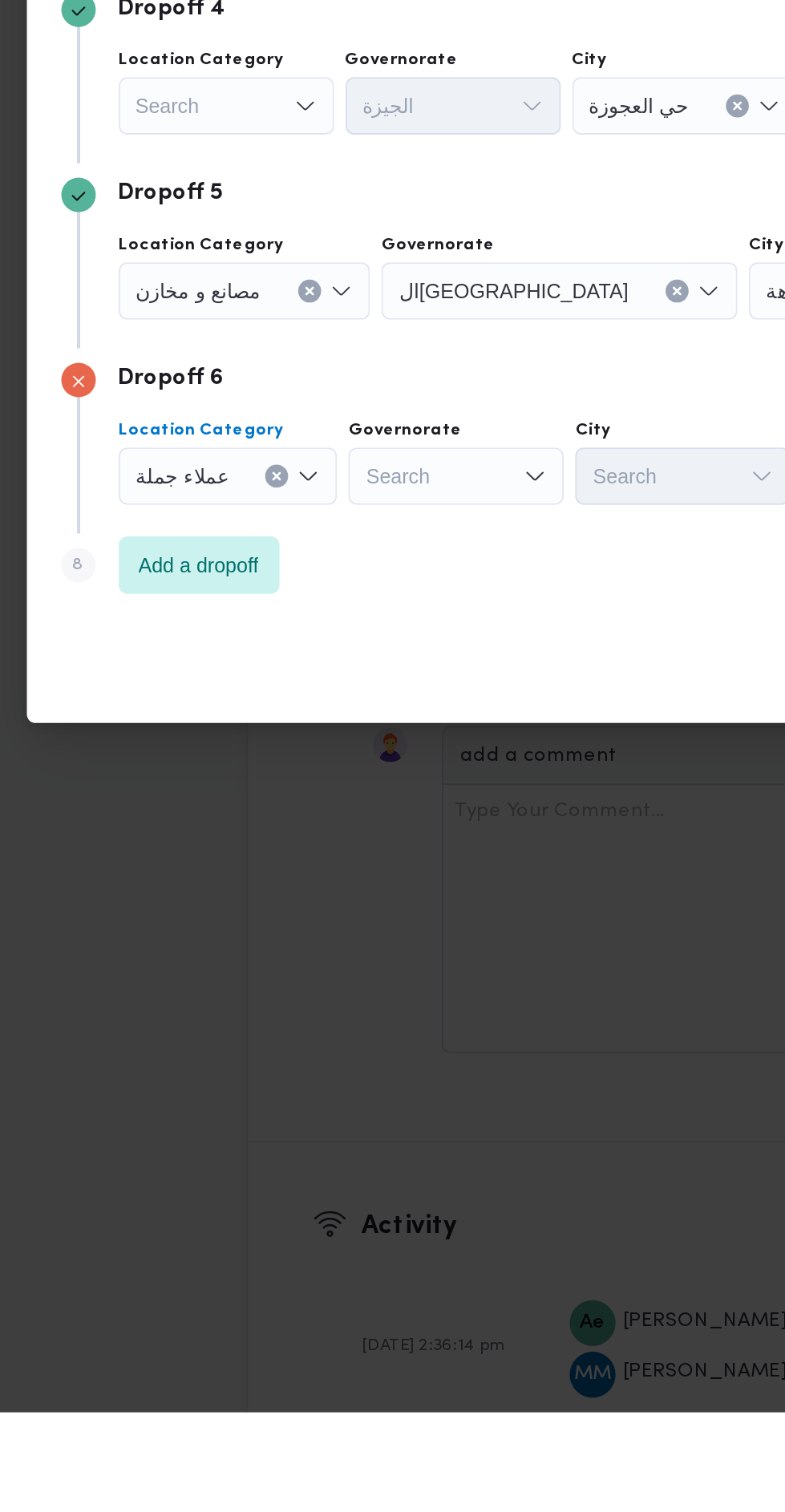
click at [239, 883] on icon "Clear input" at bounding box center [243, 886] width 7 height 7
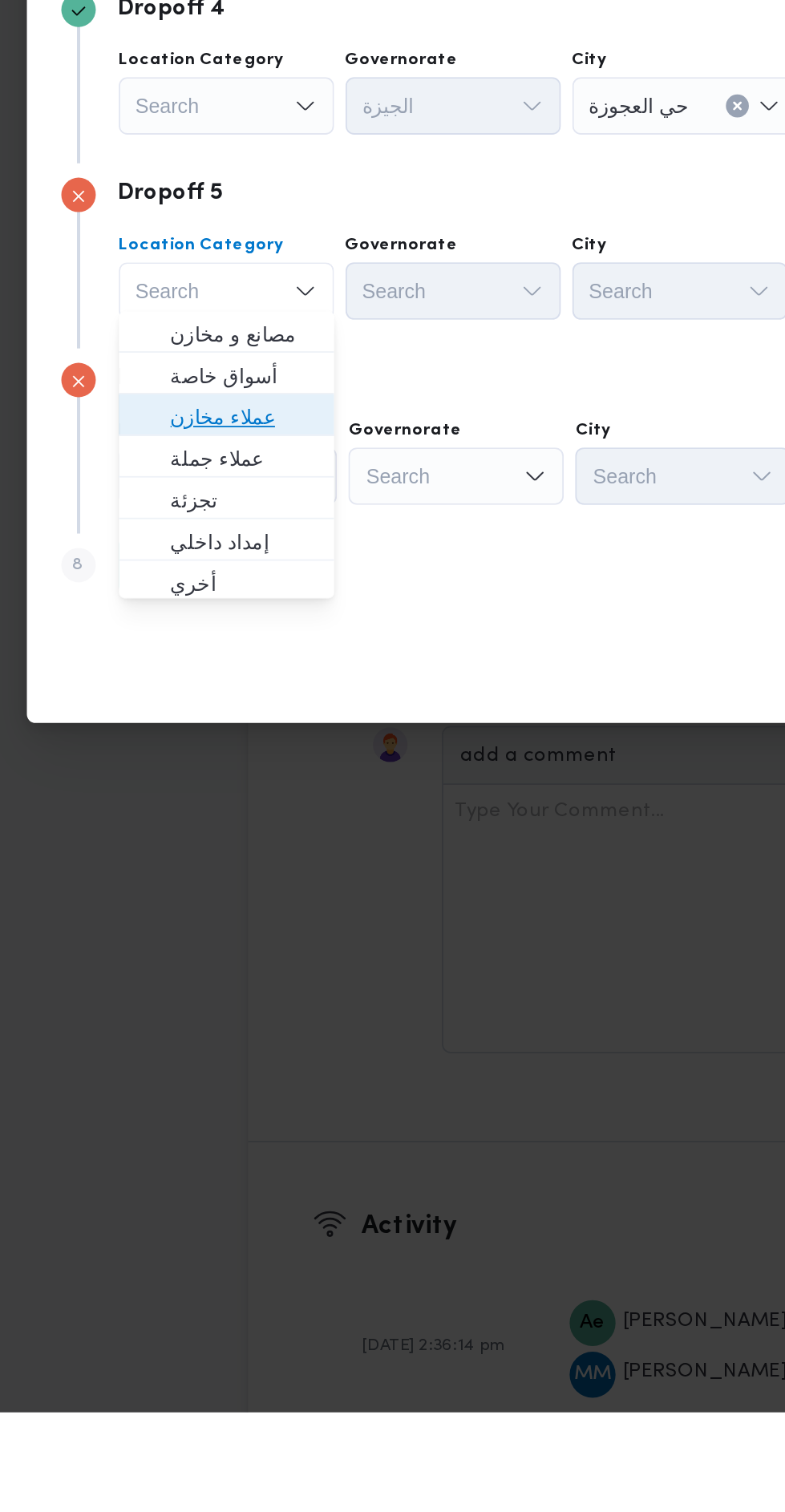
click at [228, 951] on span "عملاء مخازن" at bounding box center [206, 956] width 82 height 19
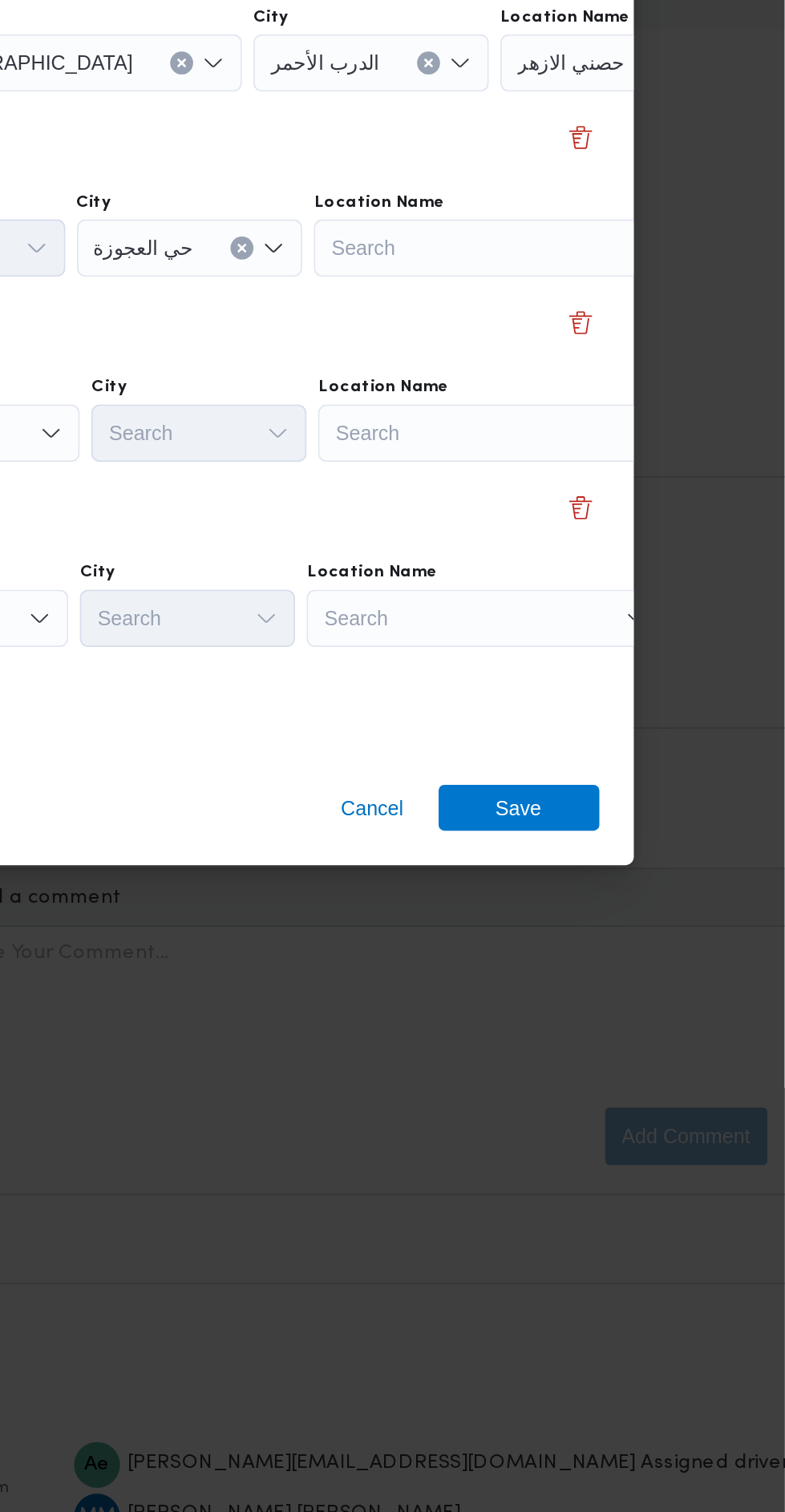
click at [651, 882] on div "Search" at bounding box center [624, 886] width 201 height 32
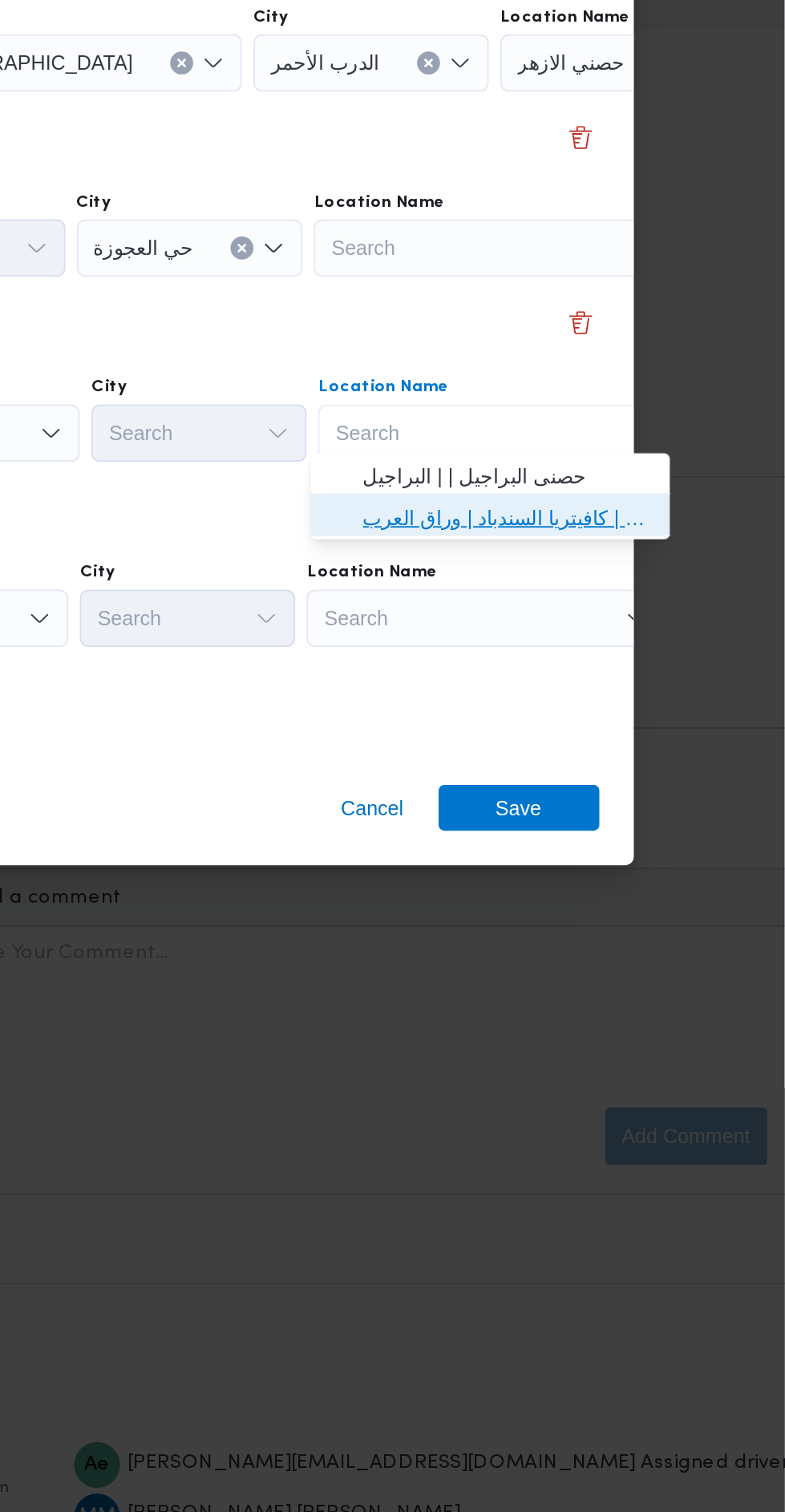
click at [641, 933] on span "مخزن المستقبل _ القومية امبابة | كافيتريا السندباد | وراق العرب" at bounding box center [630, 933] width 162 height 19
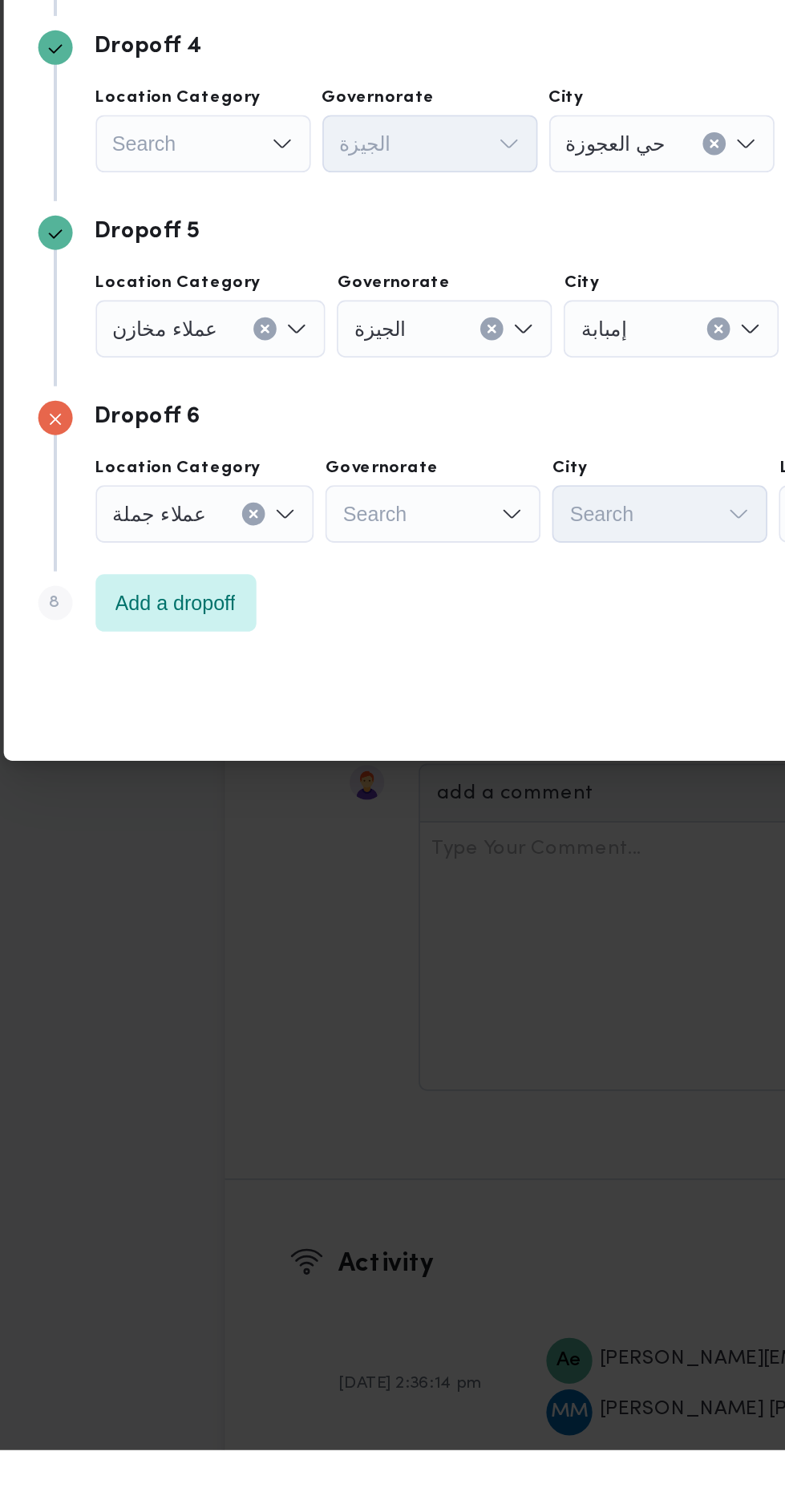
click at [349, 974] on div "Search" at bounding box center [324, 989] width 121 height 32
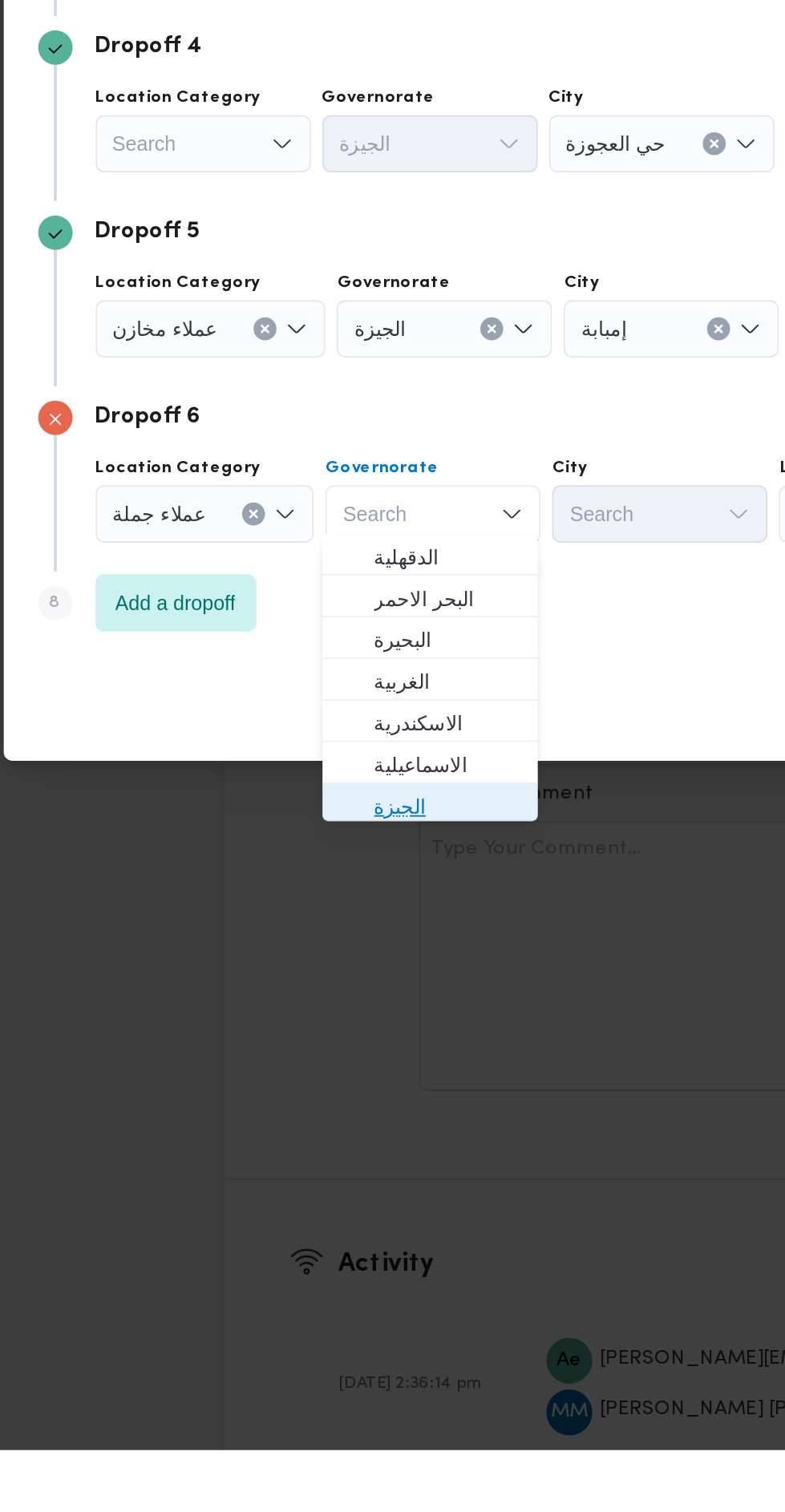
click at [336, 1154] on span "الجيزة" at bounding box center [332, 1153] width 82 height 19
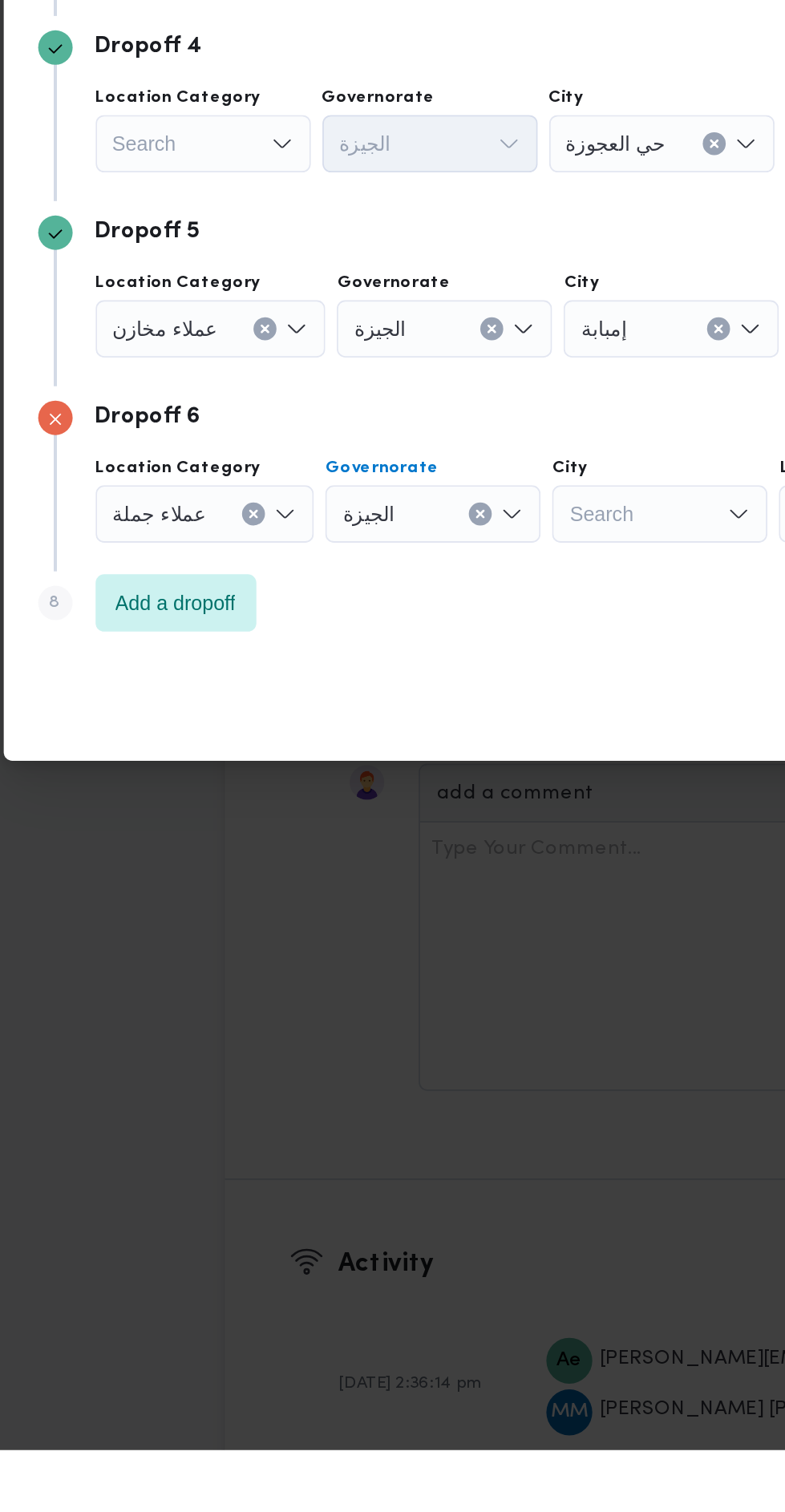
click at [466, 996] on div "Search" at bounding box center [452, 989] width 121 height 32
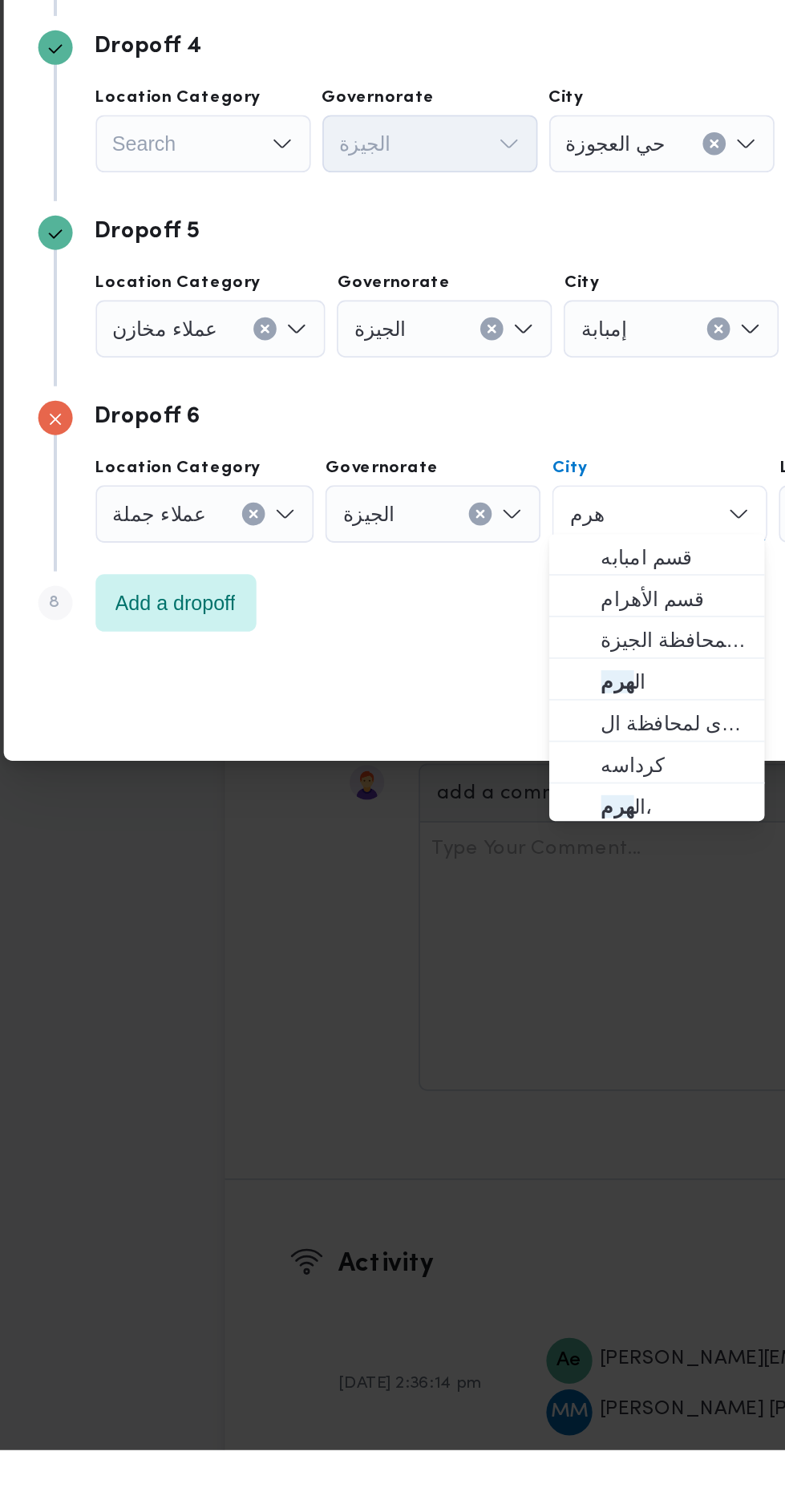
type input "هرم"
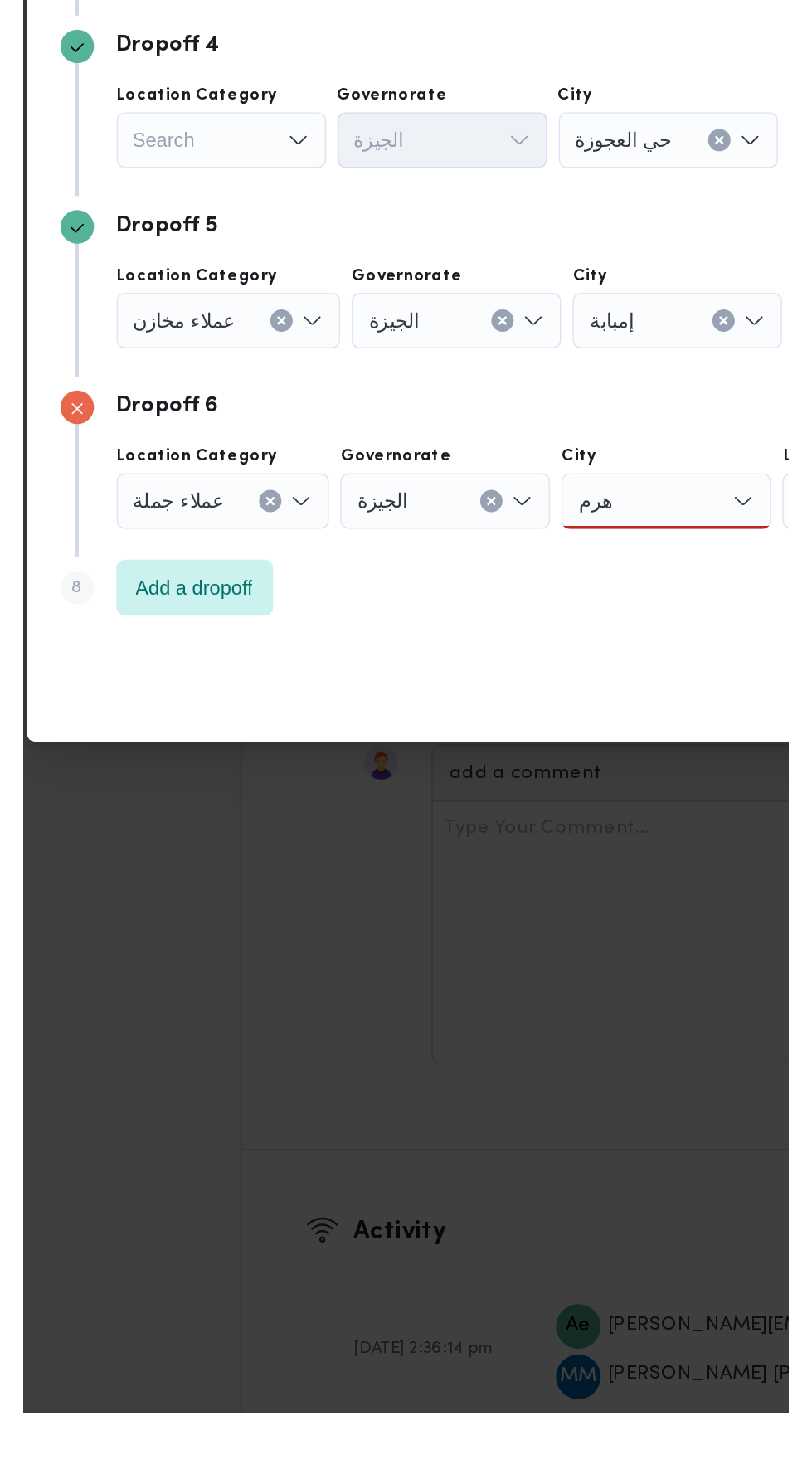
scroll to position [2497, 0]
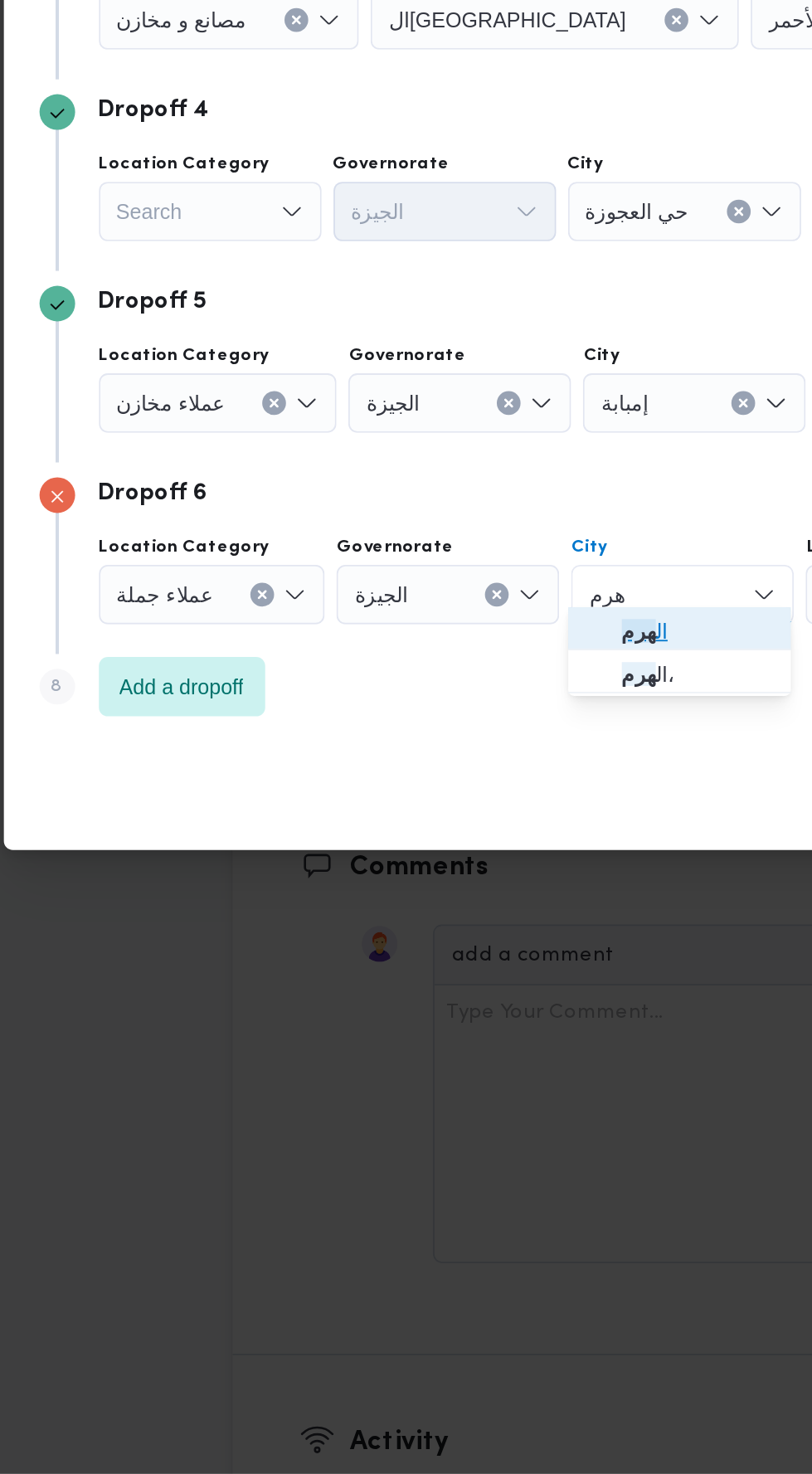
click at [472, 1002] on span "ال هرم" at bounding box center [475, 1002] width 85 height 20
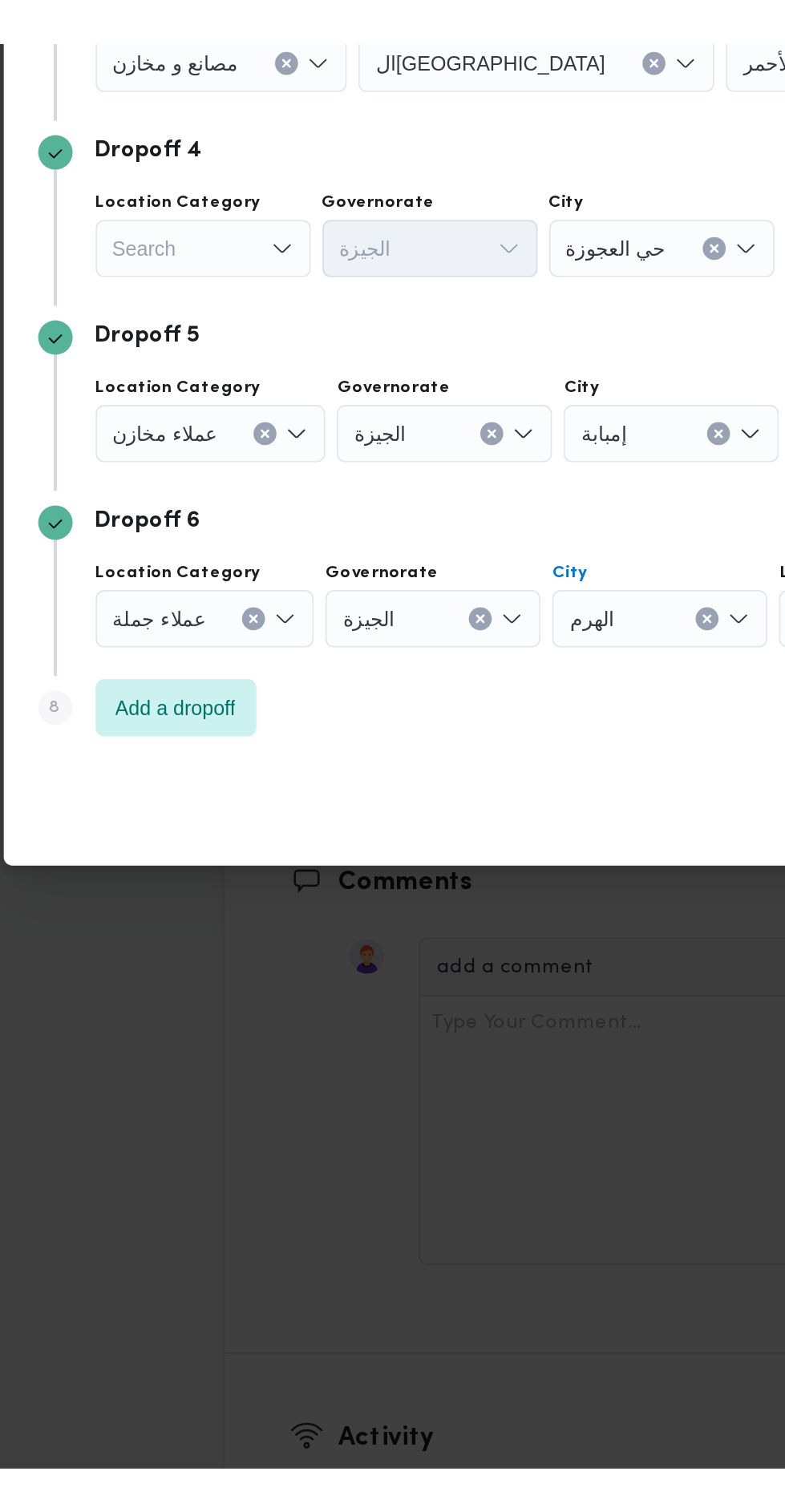
scroll to position [2414, 0]
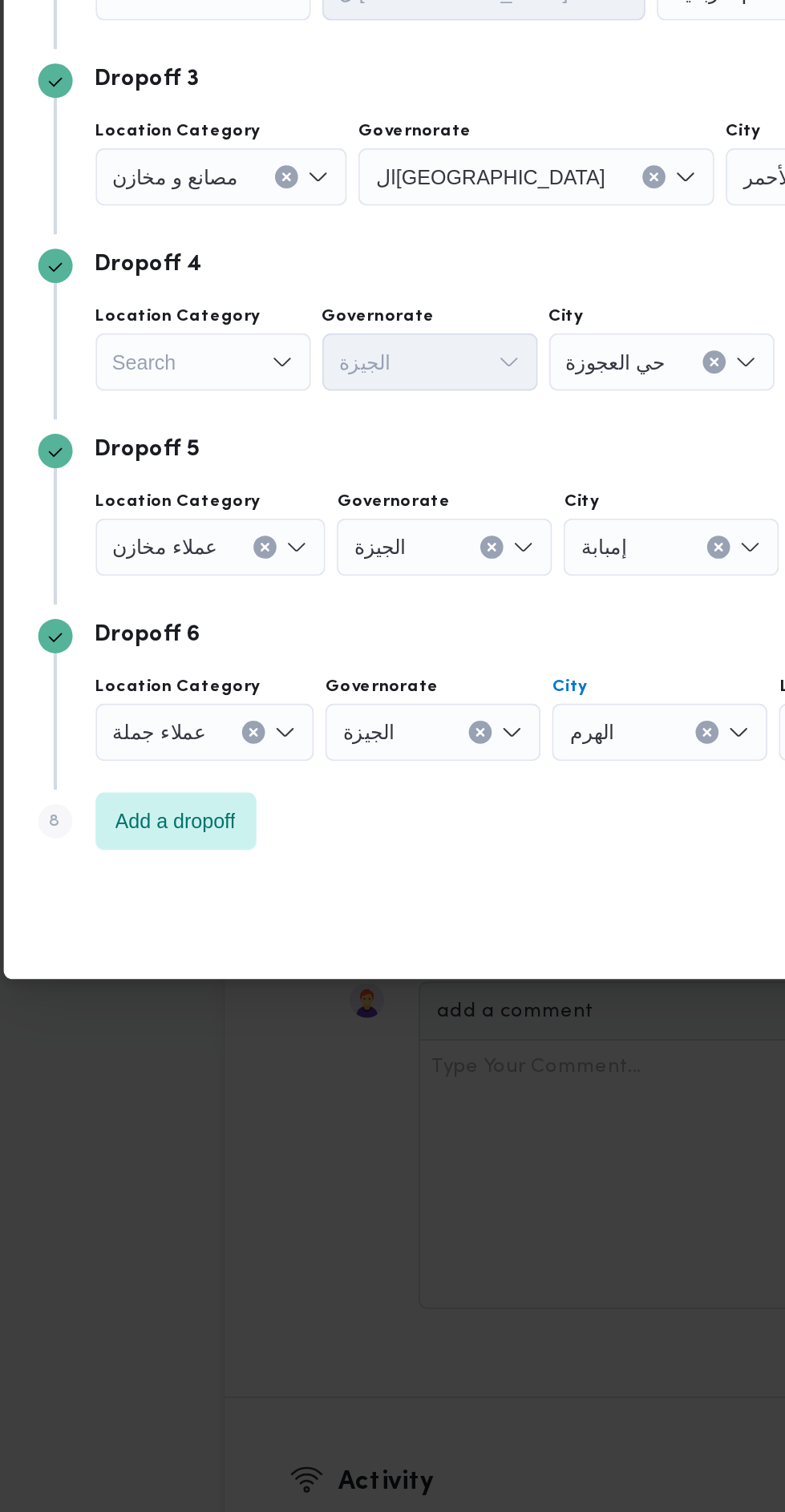
click at [203, 933] on div "Dropoff 6" at bounding box center [392, 936] width 577 height 19
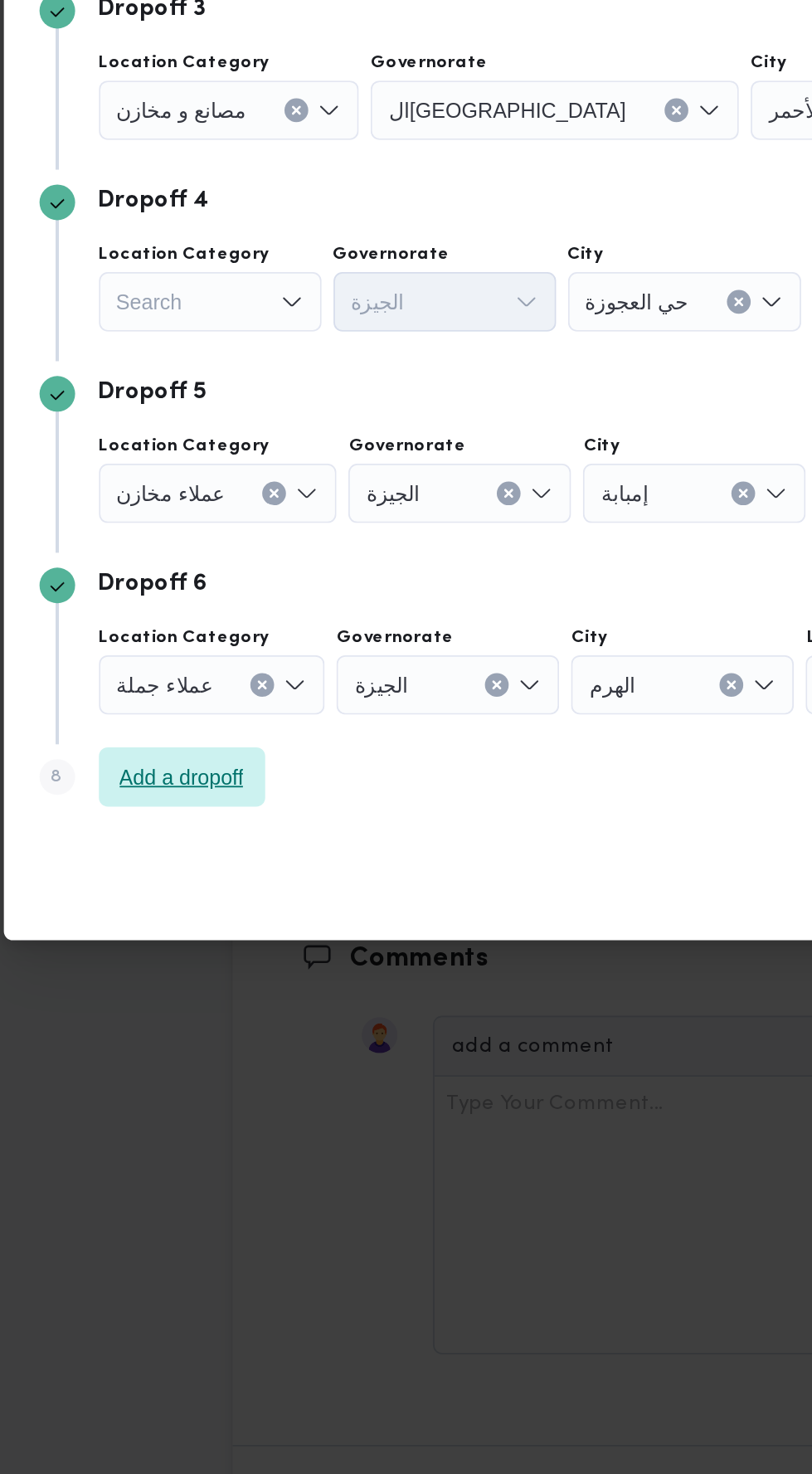
click at [214, 1024] on span "Add a dropoff" at bounding box center [188, 1033] width 70 height 20
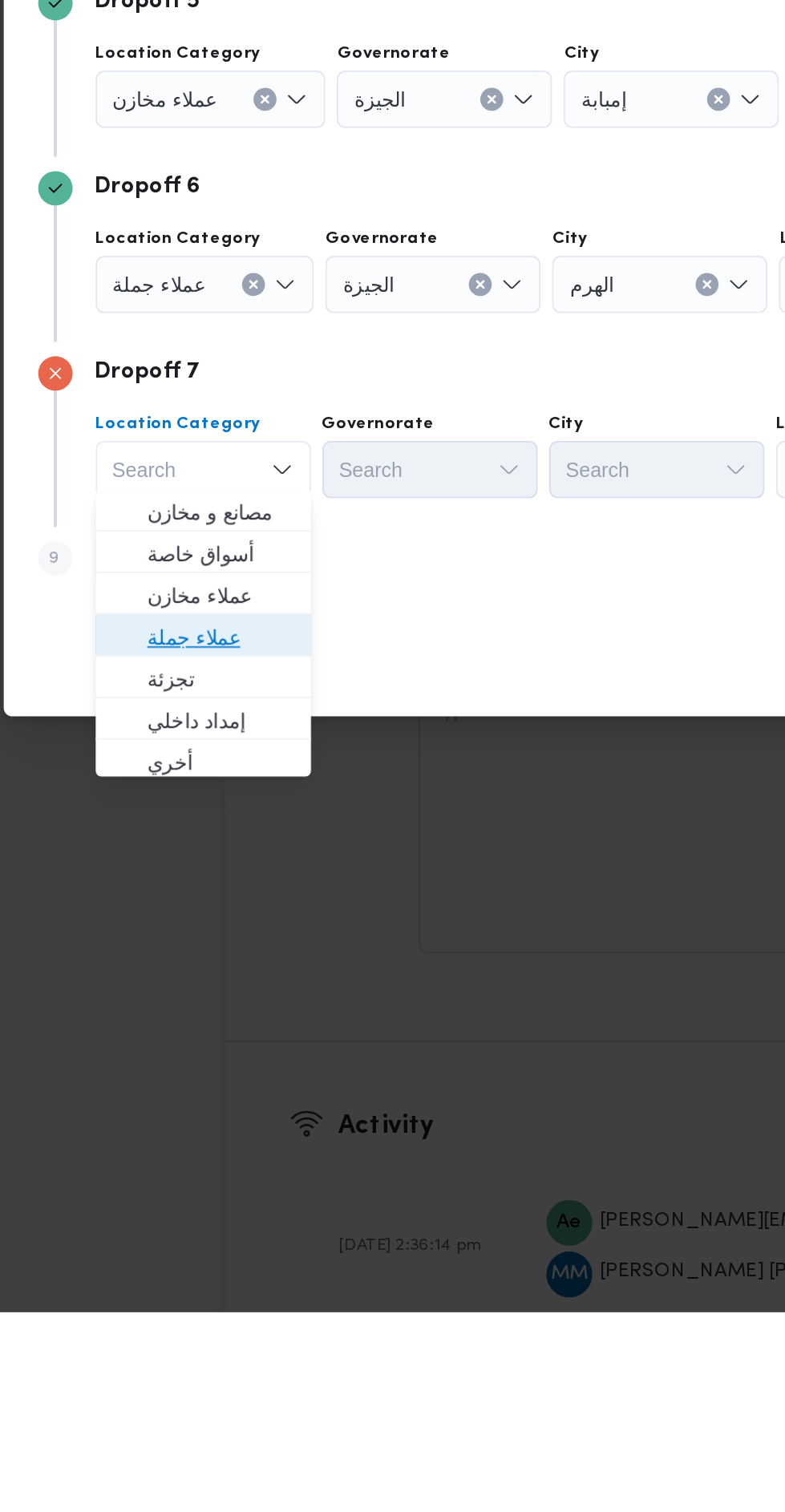
click at [226, 1139] on span "عملاء جملة" at bounding box center [206, 1135] width 82 height 19
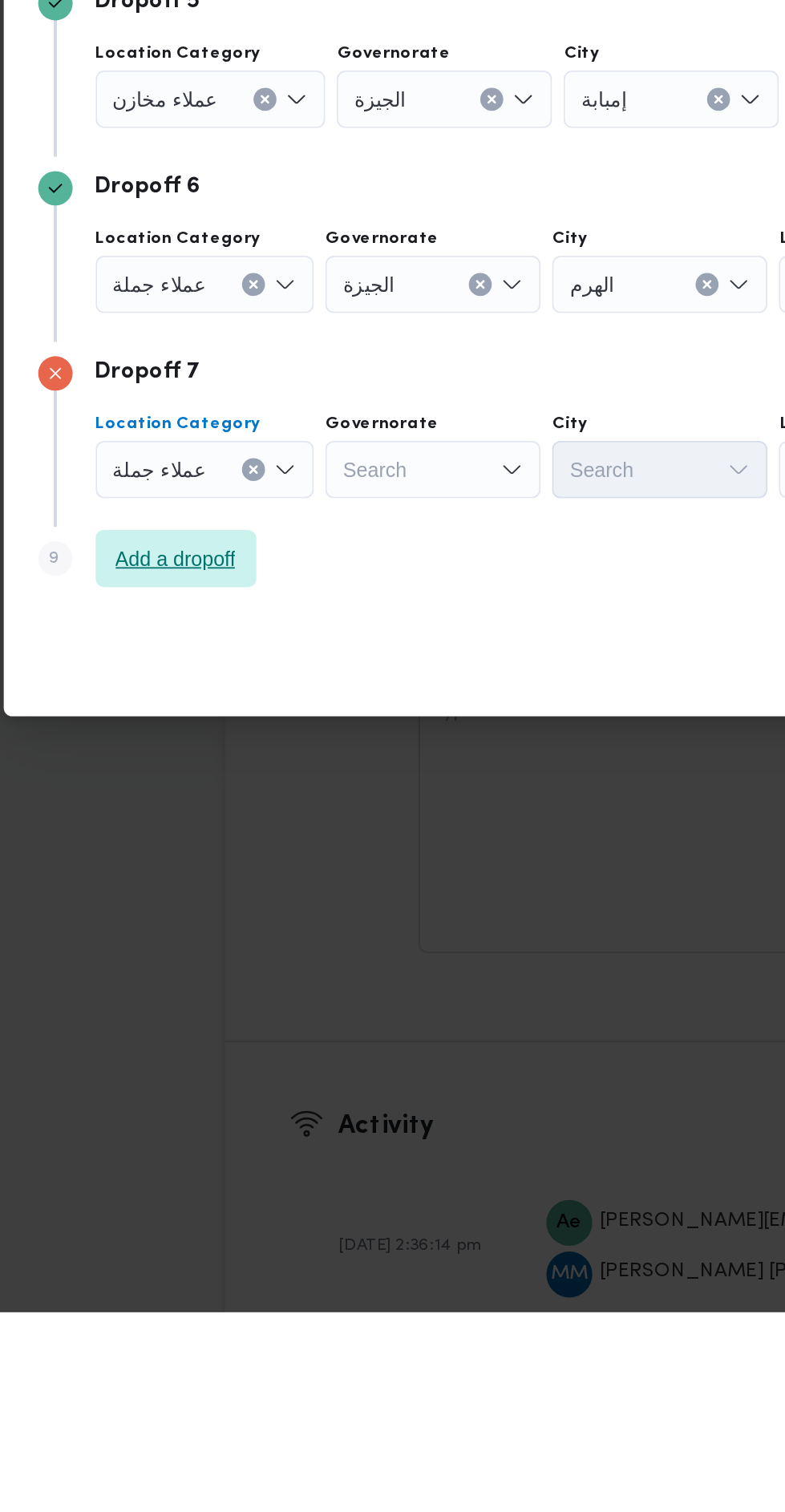
click at [214, 1082] on span "Add a dropoff" at bounding box center [182, 1091] width 68 height 19
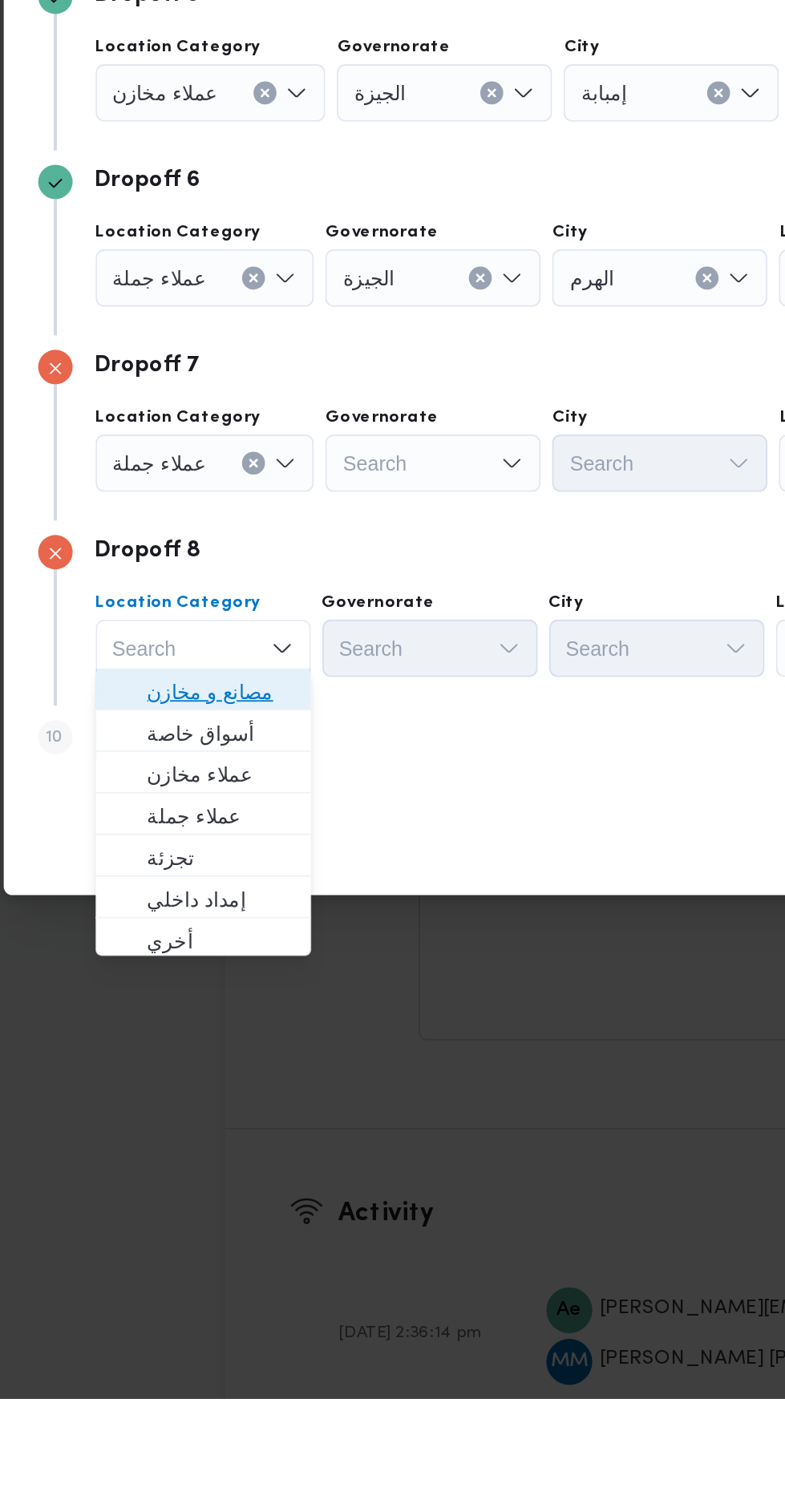
click at [235, 1110] on span "مصانع و مخازن" at bounding box center [206, 1116] width 82 height 19
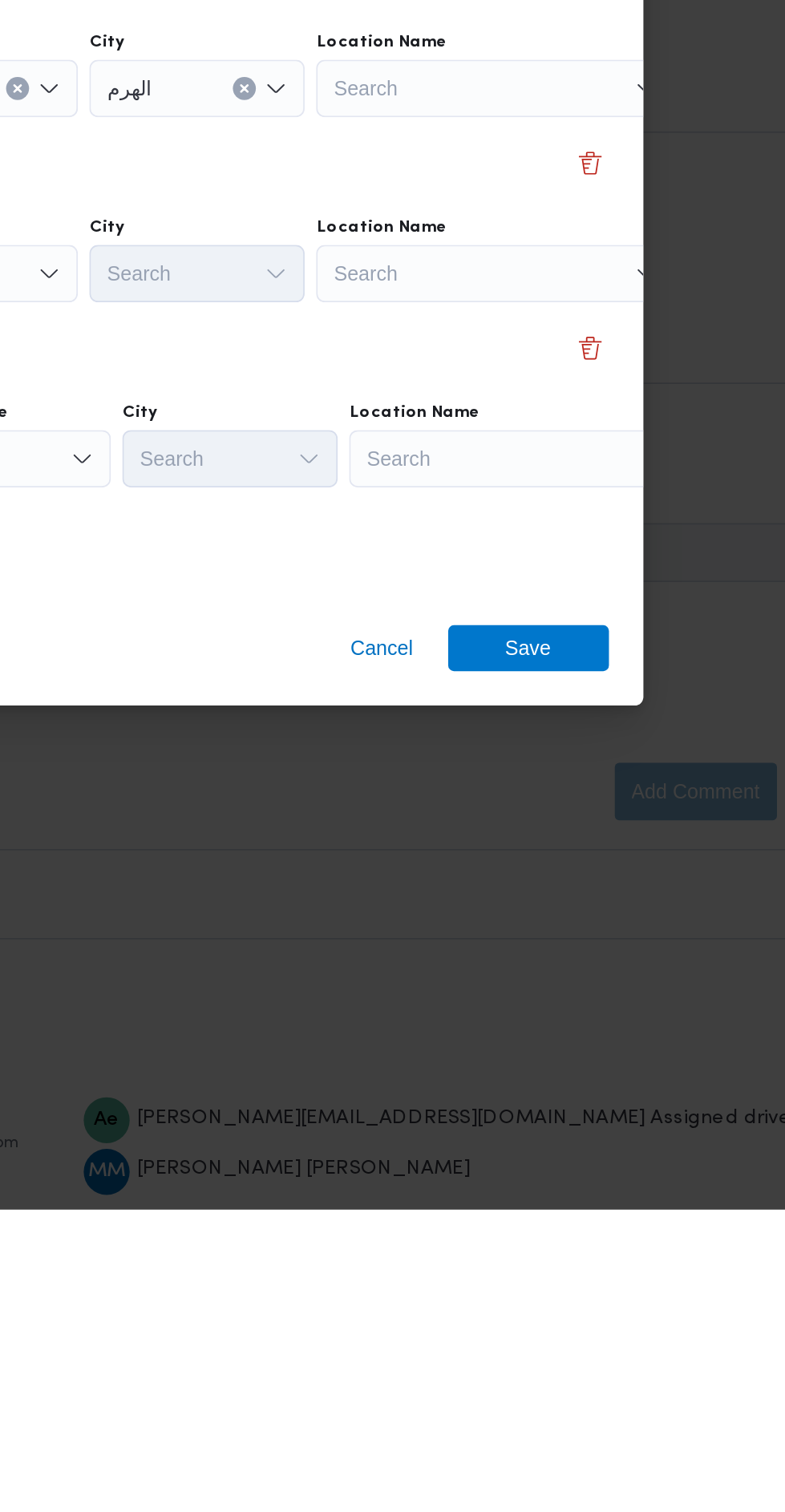
click at [652, 1088] on div "Search" at bounding box center [636, 1093] width 201 height 32
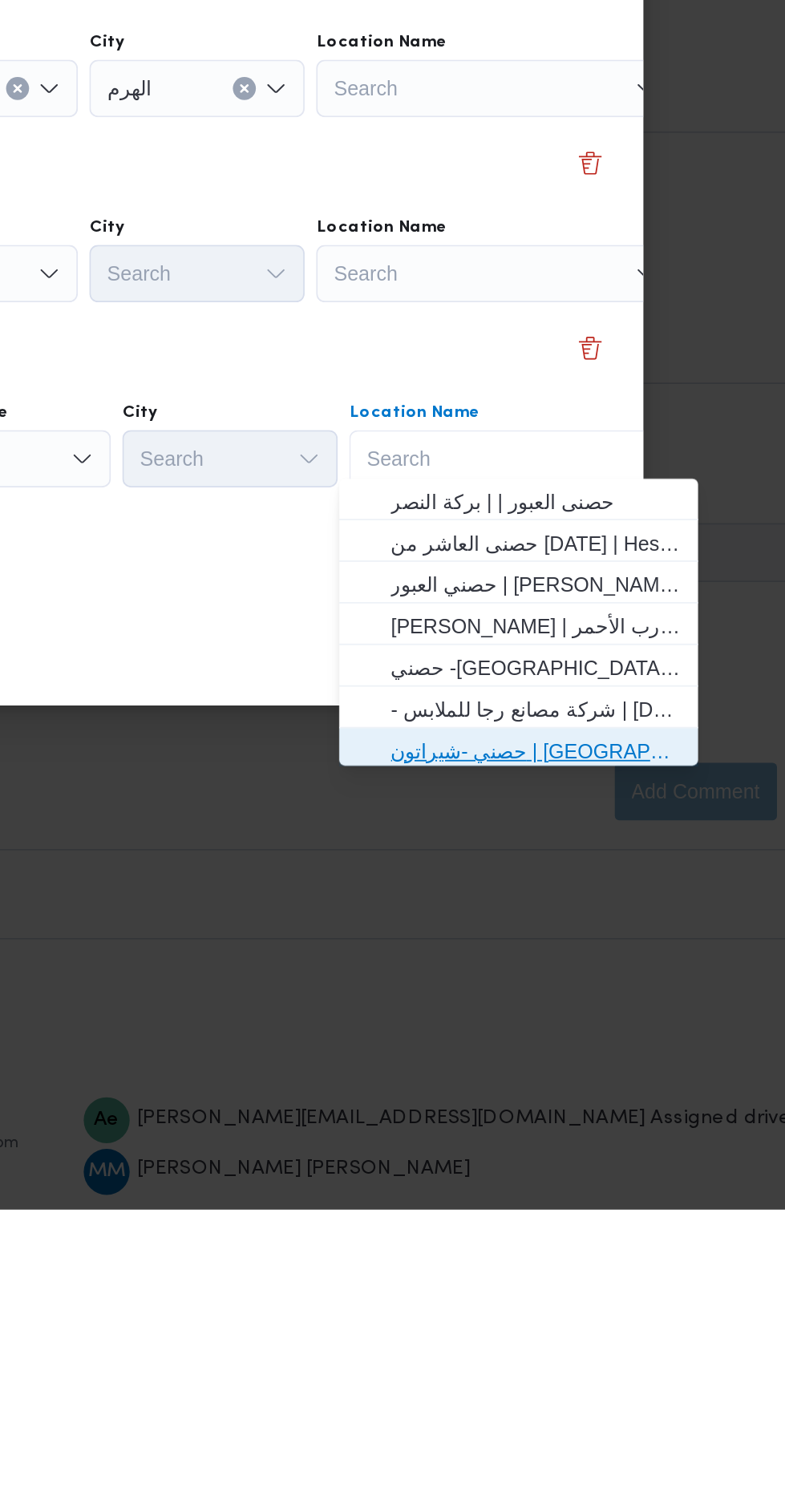
click at [668, 1248] on span "حصني -شيراتون | [GEOGRAPHIC_DATA][PERSON_NAME] | شيراتون المطار" at bounding box center [641, 1256] width 162 height 19
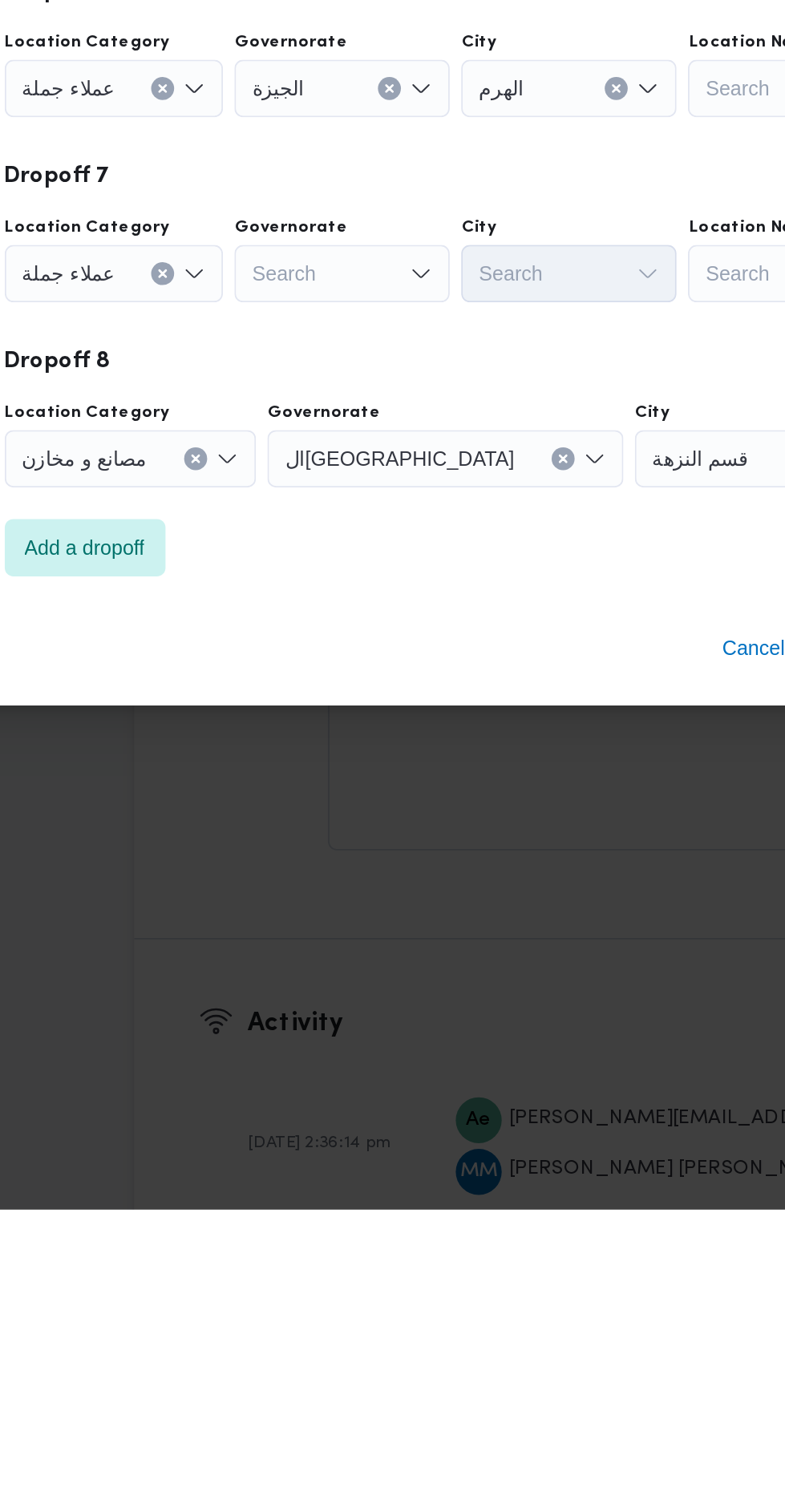
click at [357, 983] on div "Search" at bounding box center [324, 989] width 121 height 32
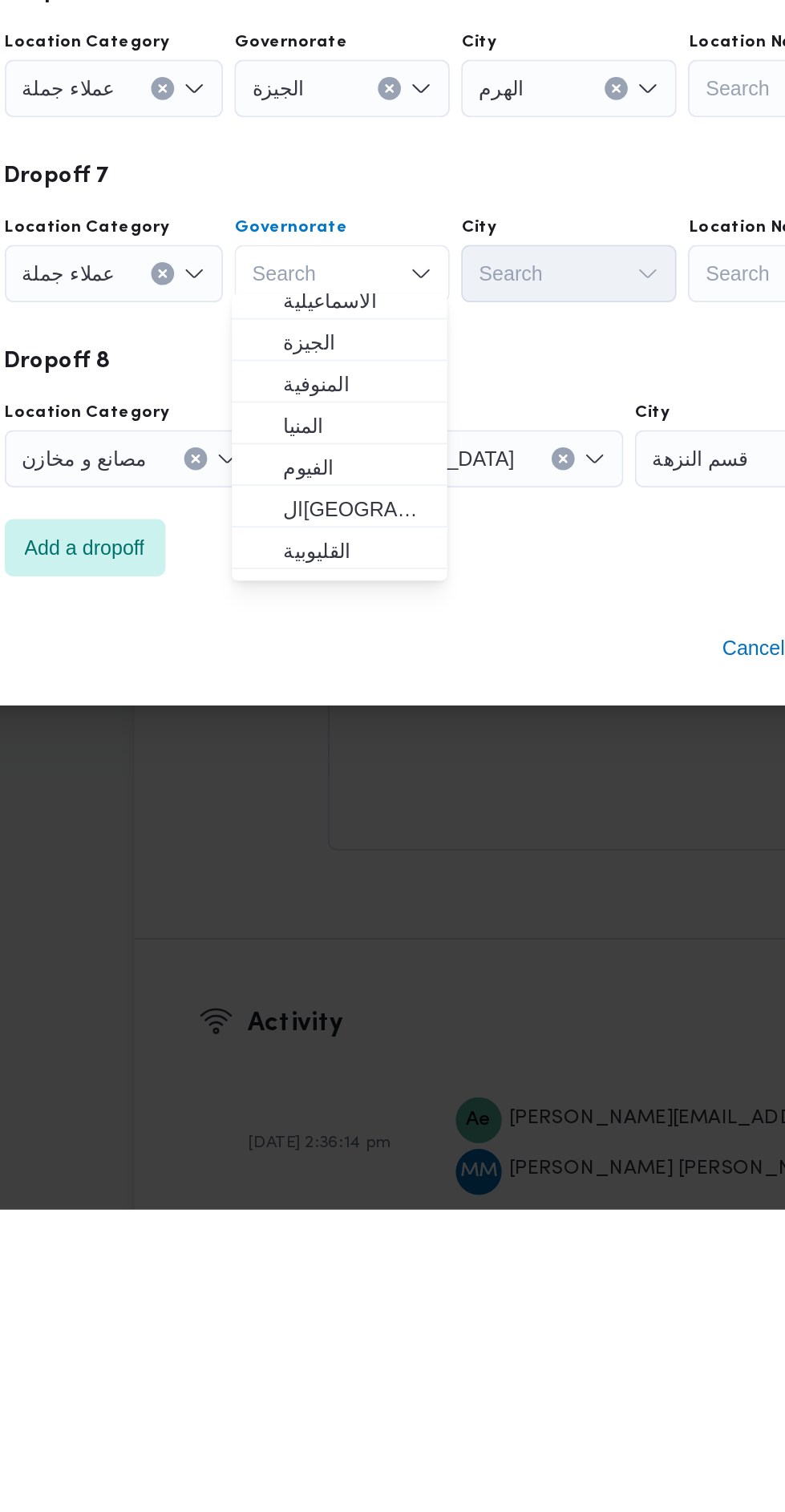
scroll to position [122, 0]
click at [364, 1116] on span "ال[GEOGRAPHIC_DATA]" at bounding box center [332, 1124] width 82 height 19
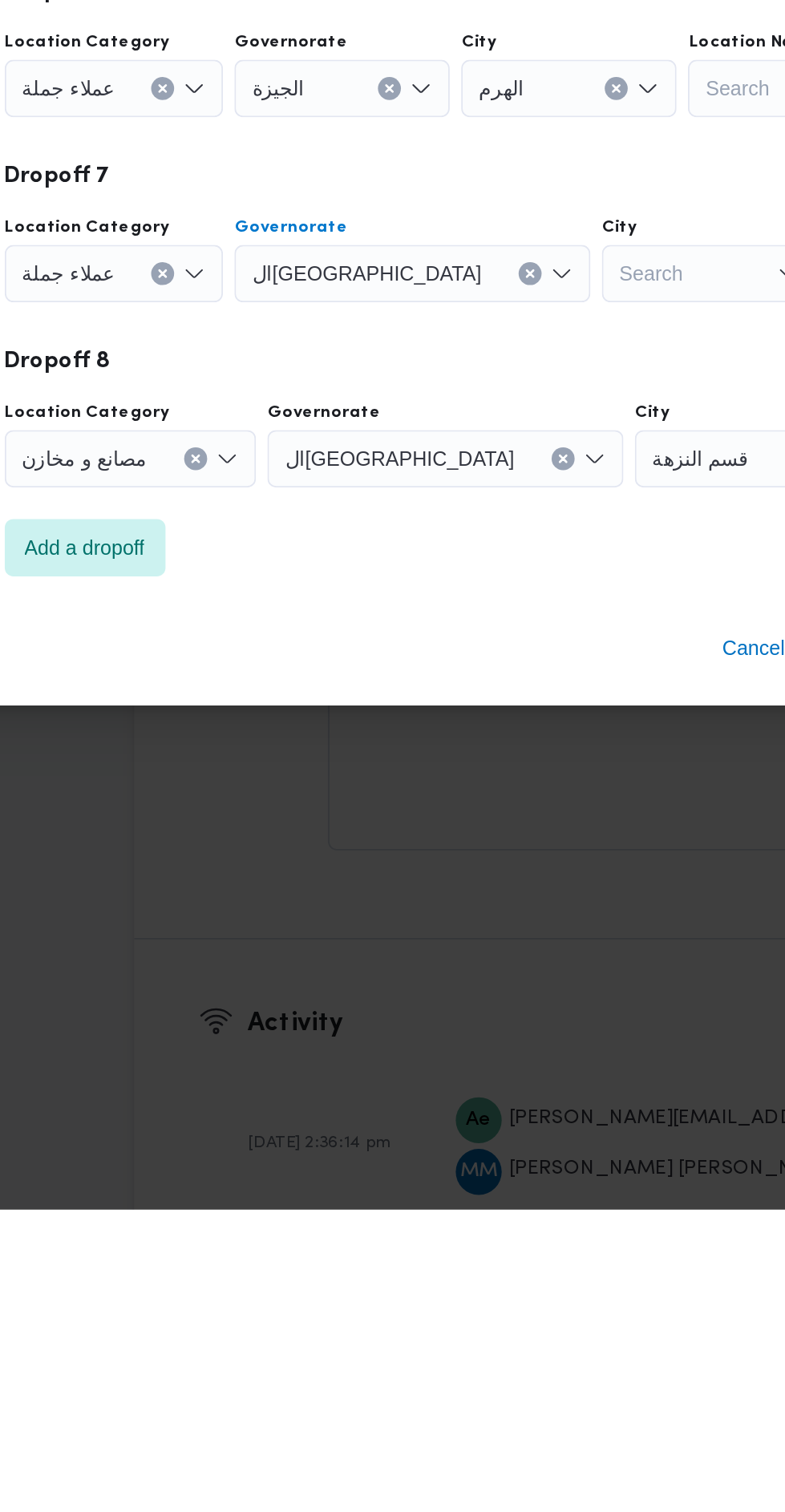
click at [470, 986] on div "Search" at bounding box center [530, 989] width 121 height 32
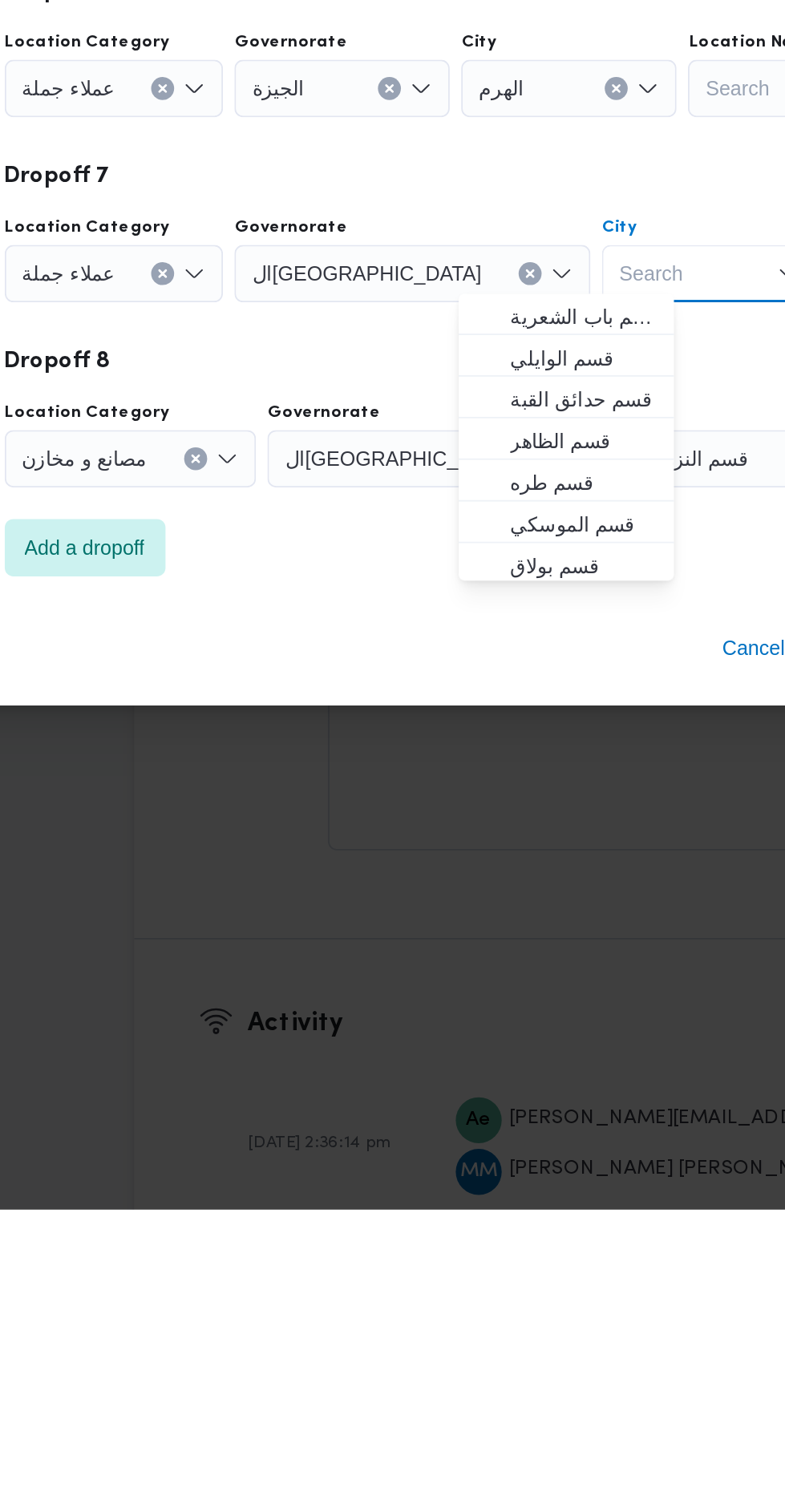
type input "ه"
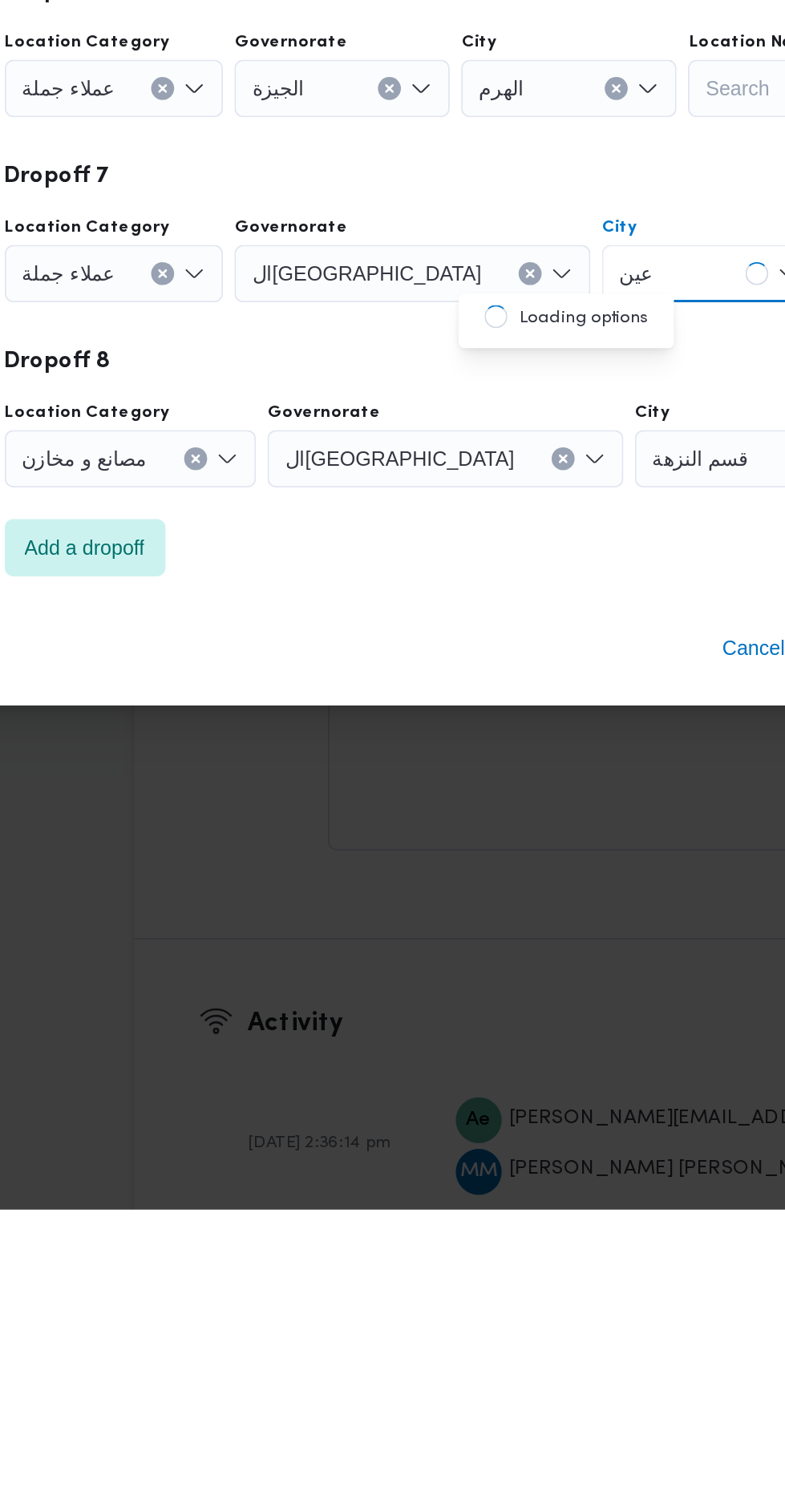
scroll to position [0, 0]
type input "عين"
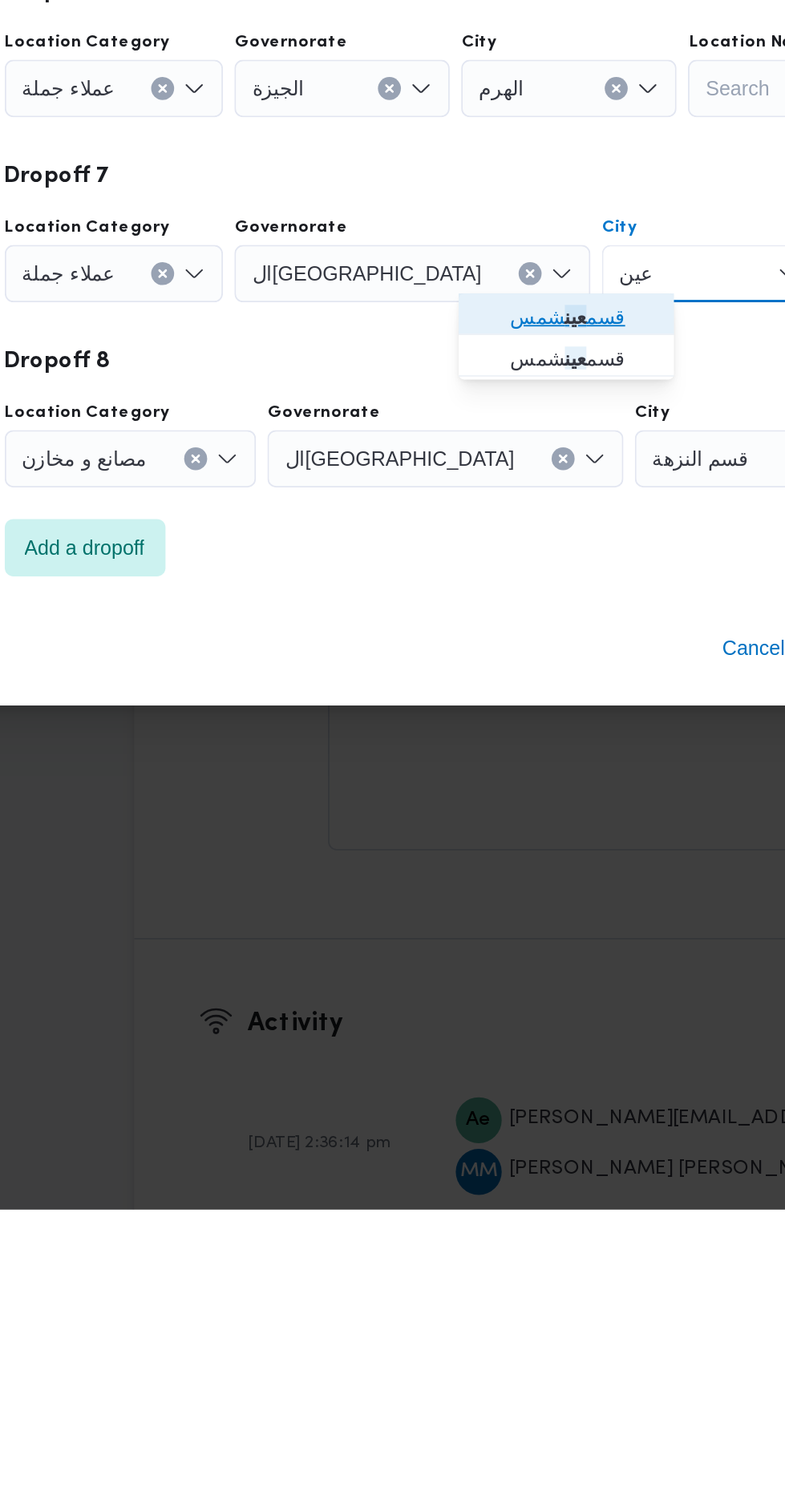
click at [457, 1017] on mark "عين" at bounding box center [455, 1014] width 12 height 13
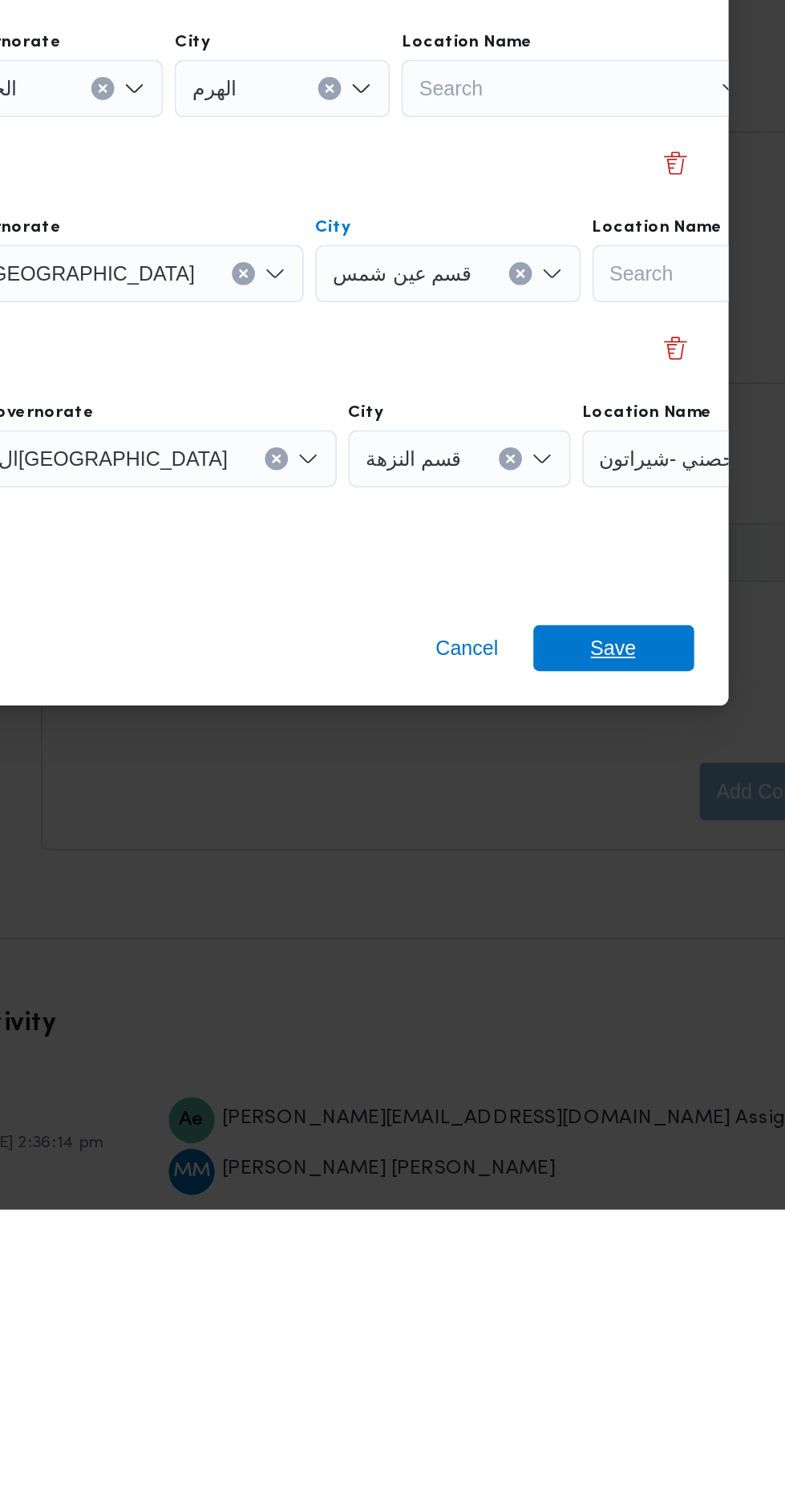
click at [639, 1204] on span "Save" at bounding box center [636, 1198] width 26 height 26
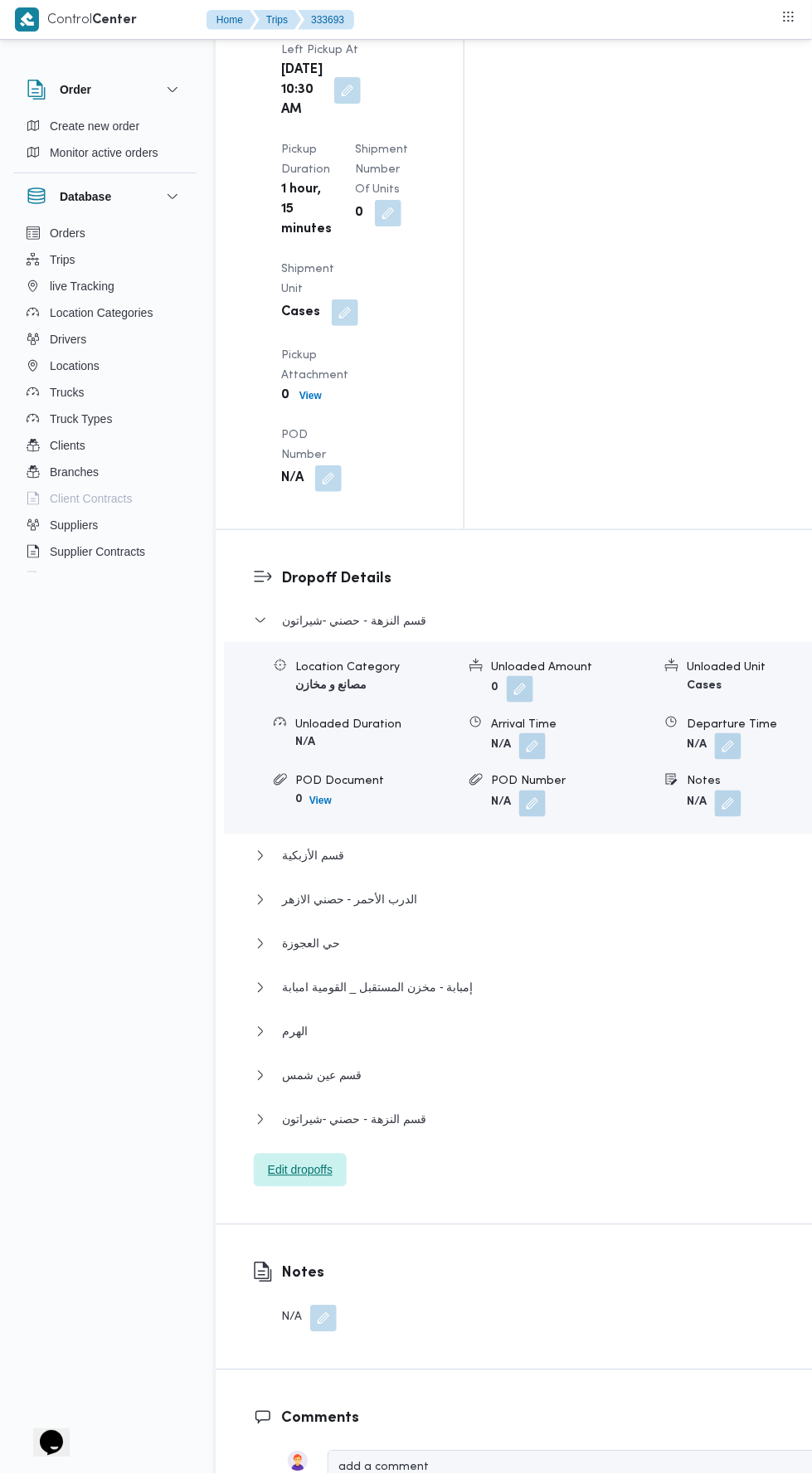
scroll to position [2471, 0]
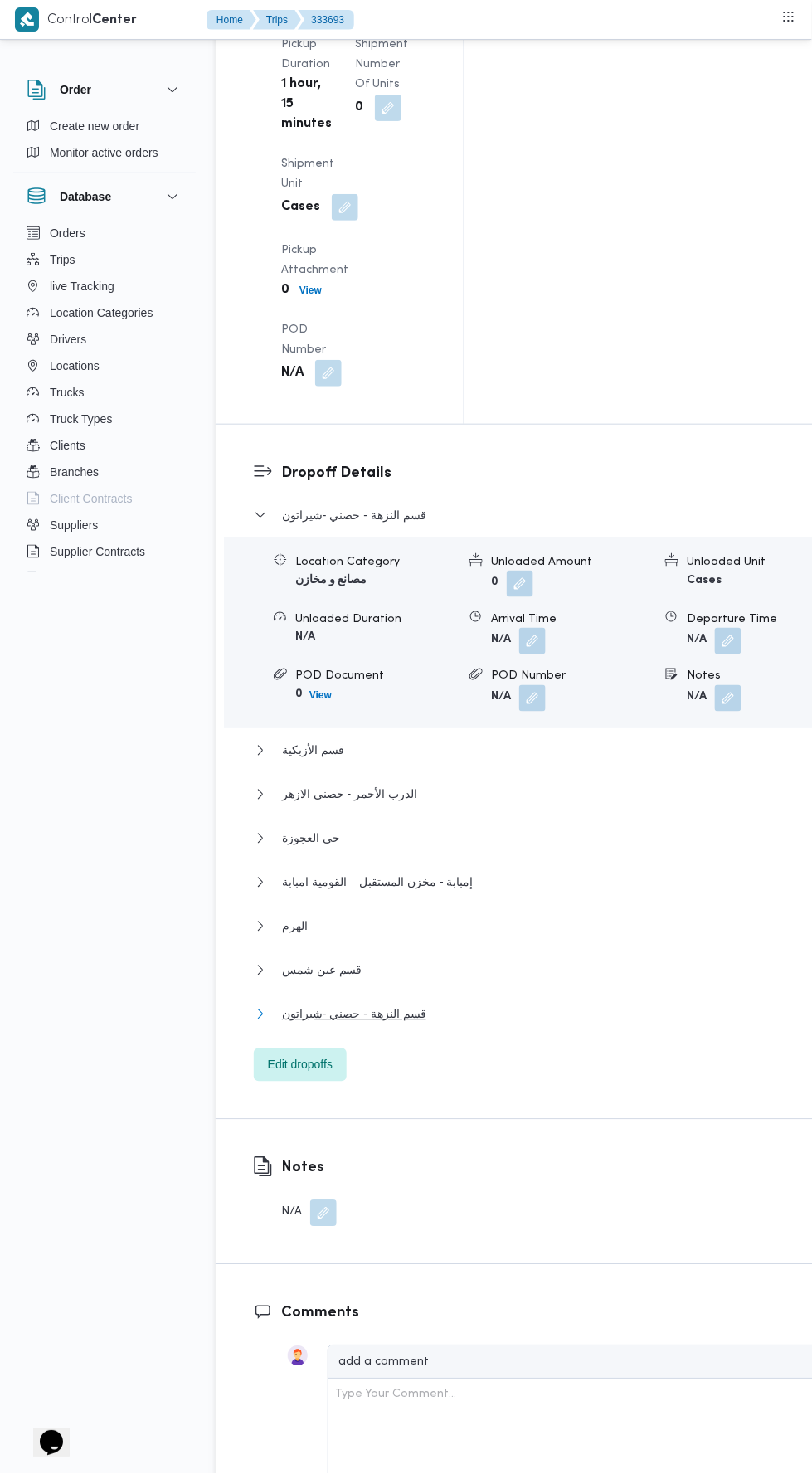
click at [529, 1004] on button "قسم النزهة - حصني -شيراتون" at bounding box center [536, 1014] width 565 height 20
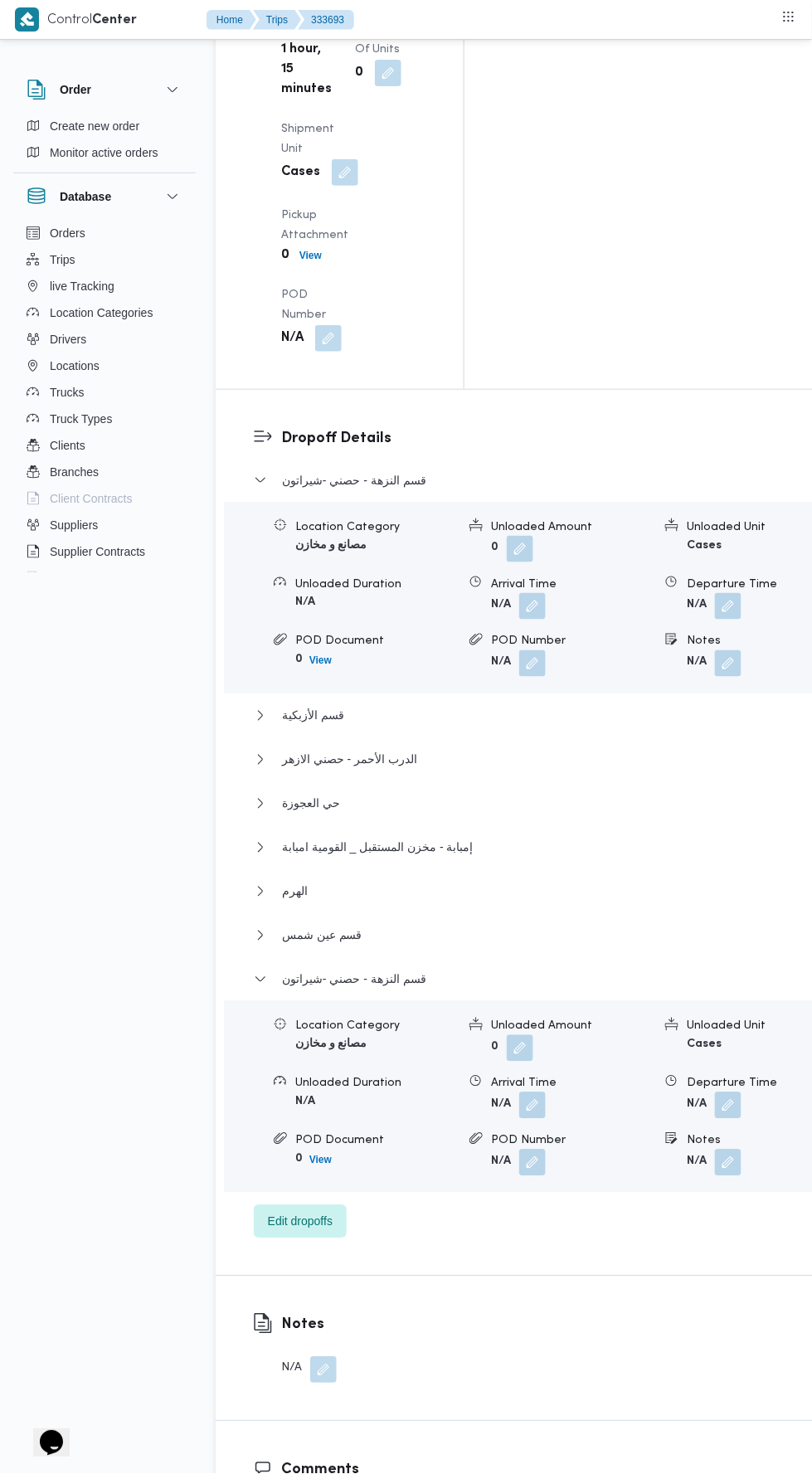
scroll to position [2505, 0]
click at [715, 1092] on button "button" at bounding box center [727, 1105] width 26 height 26
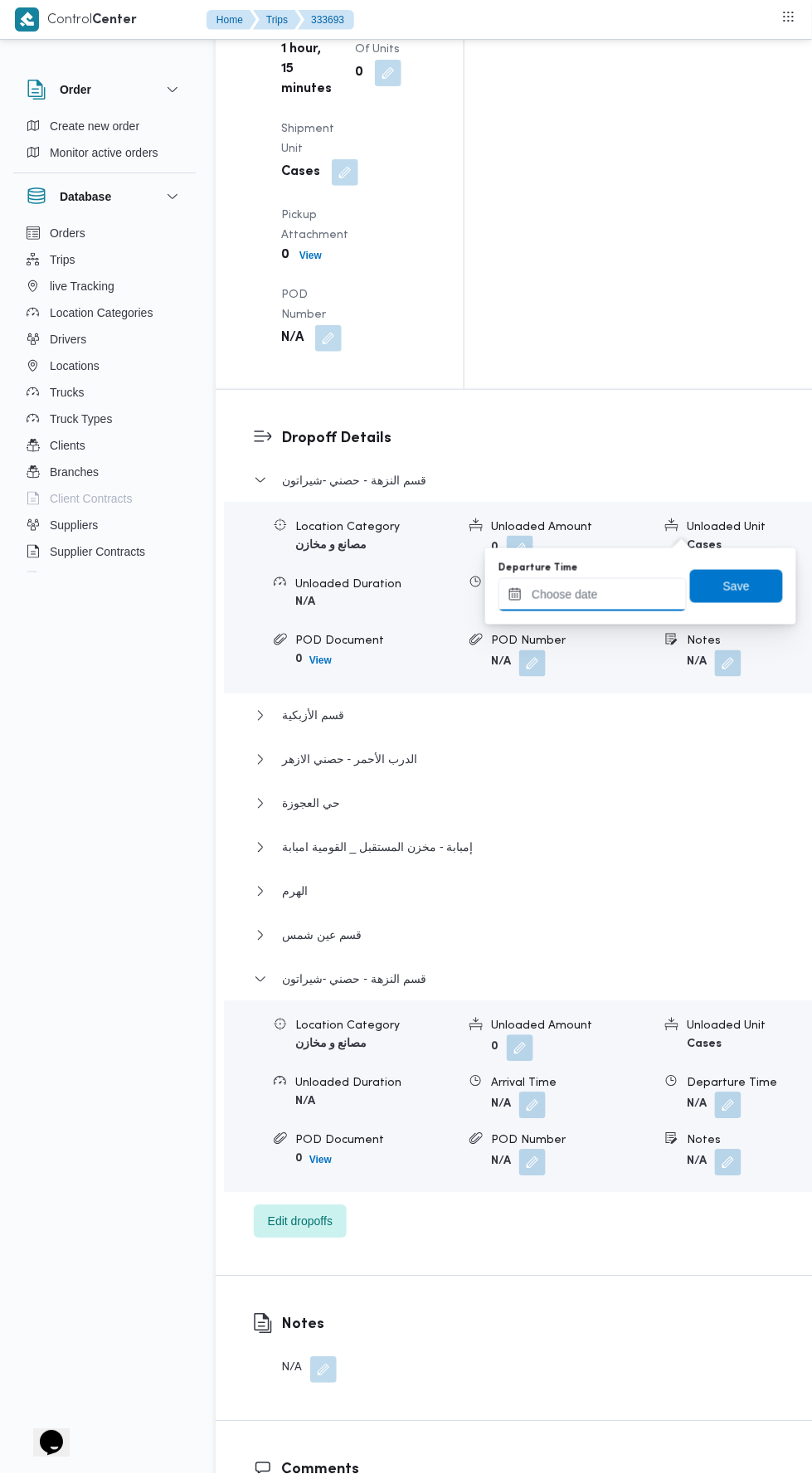
click at [649, 589] on input "Departure Time" at bounding box center [593, 594] width 188 height 33
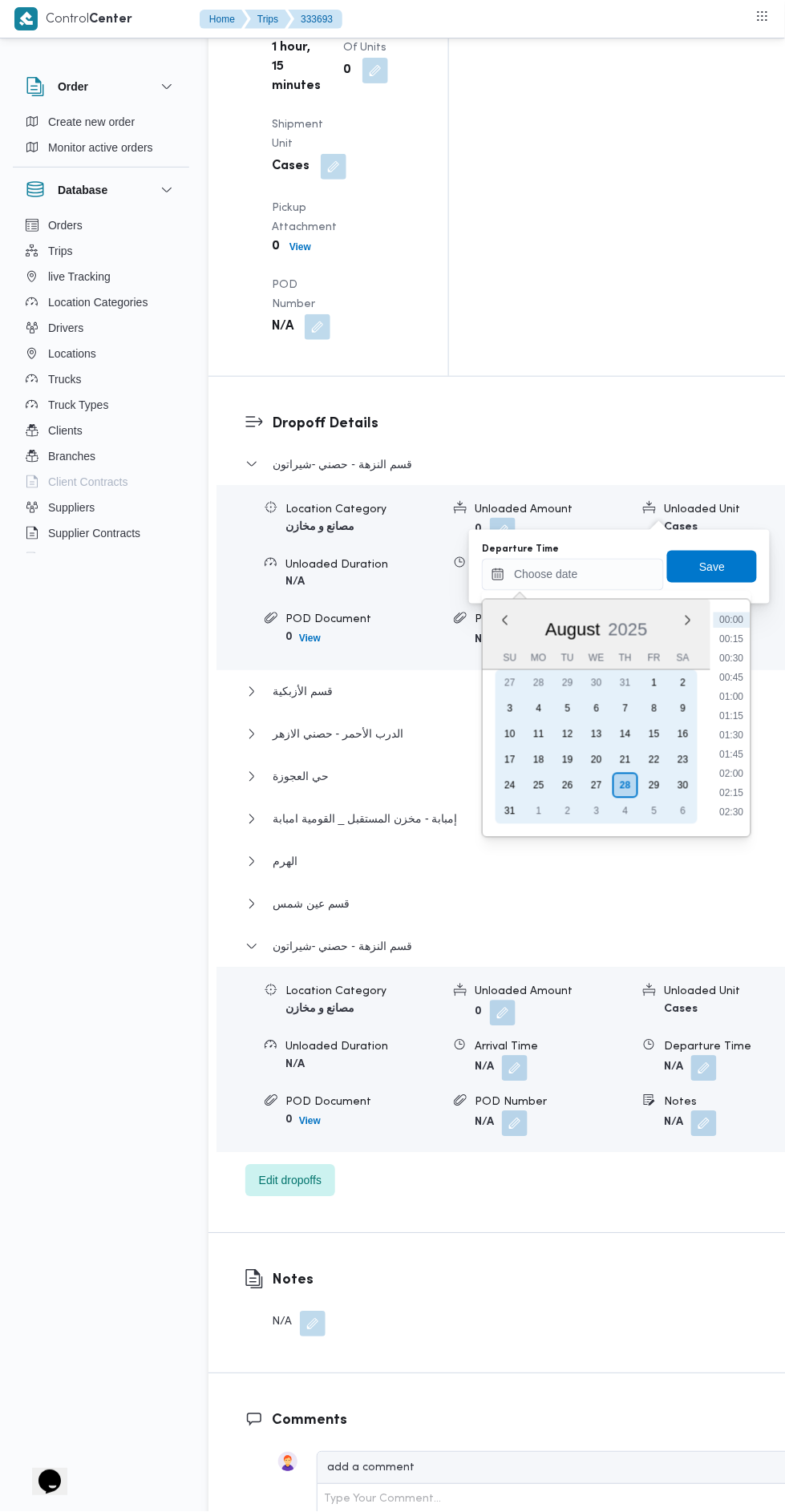
click at [598, 780] on div "27" at bounding box center [596, 785] width 26 height 26
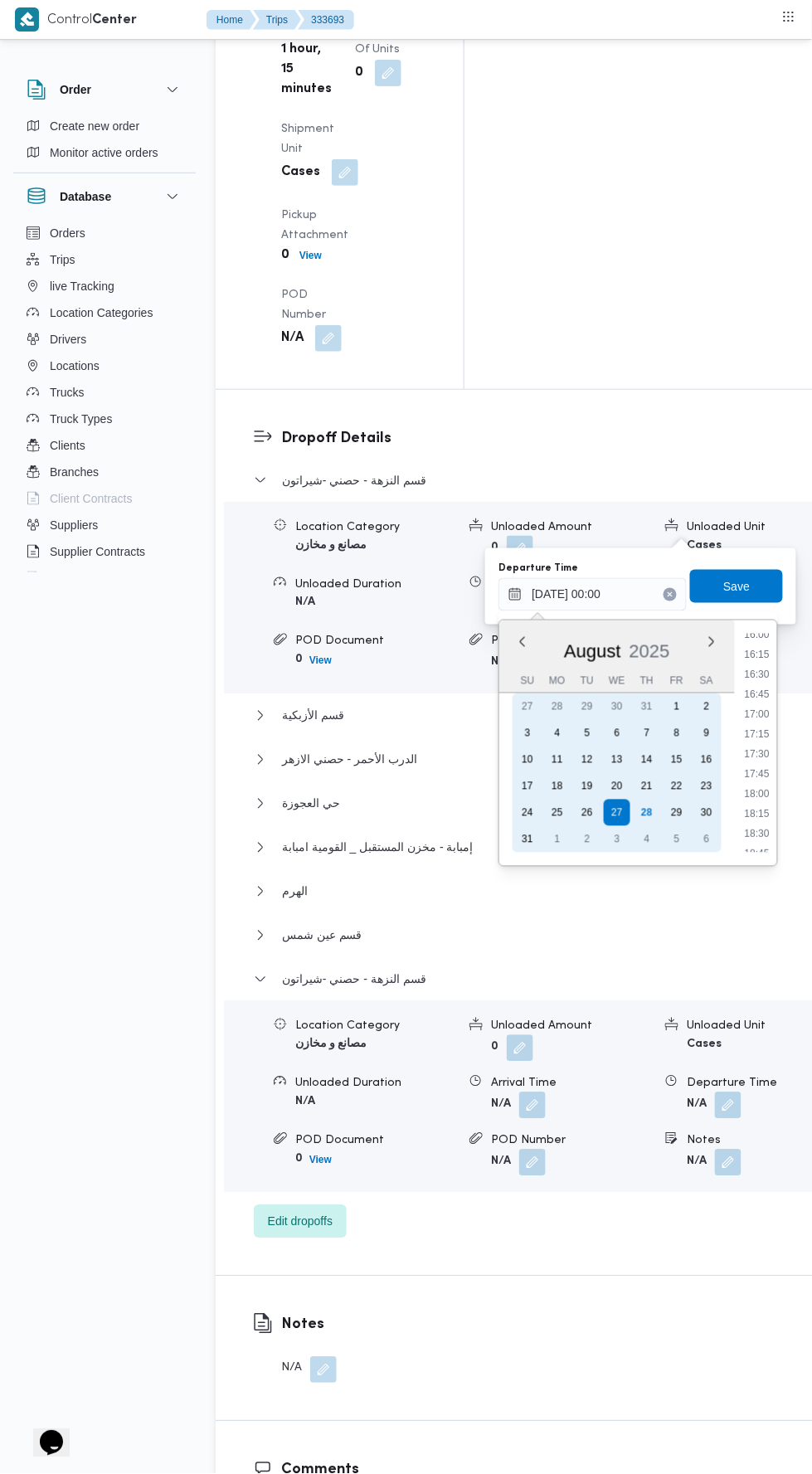
scroll to position [1281, 0]
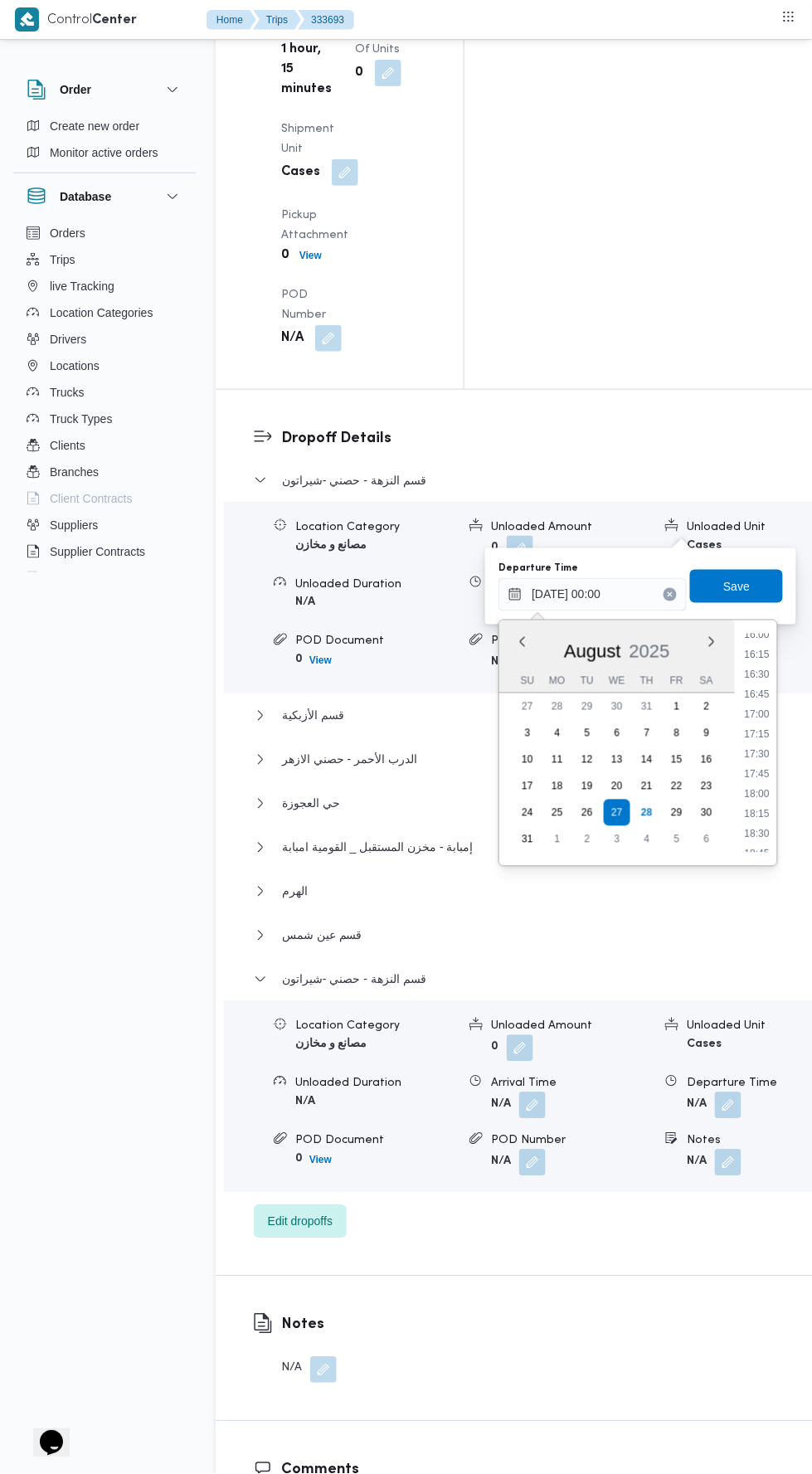
click at [757, 831] on li "18:30" at bounding box center [757, 833] width 38 height 16
type input "[DATE] 18:30"
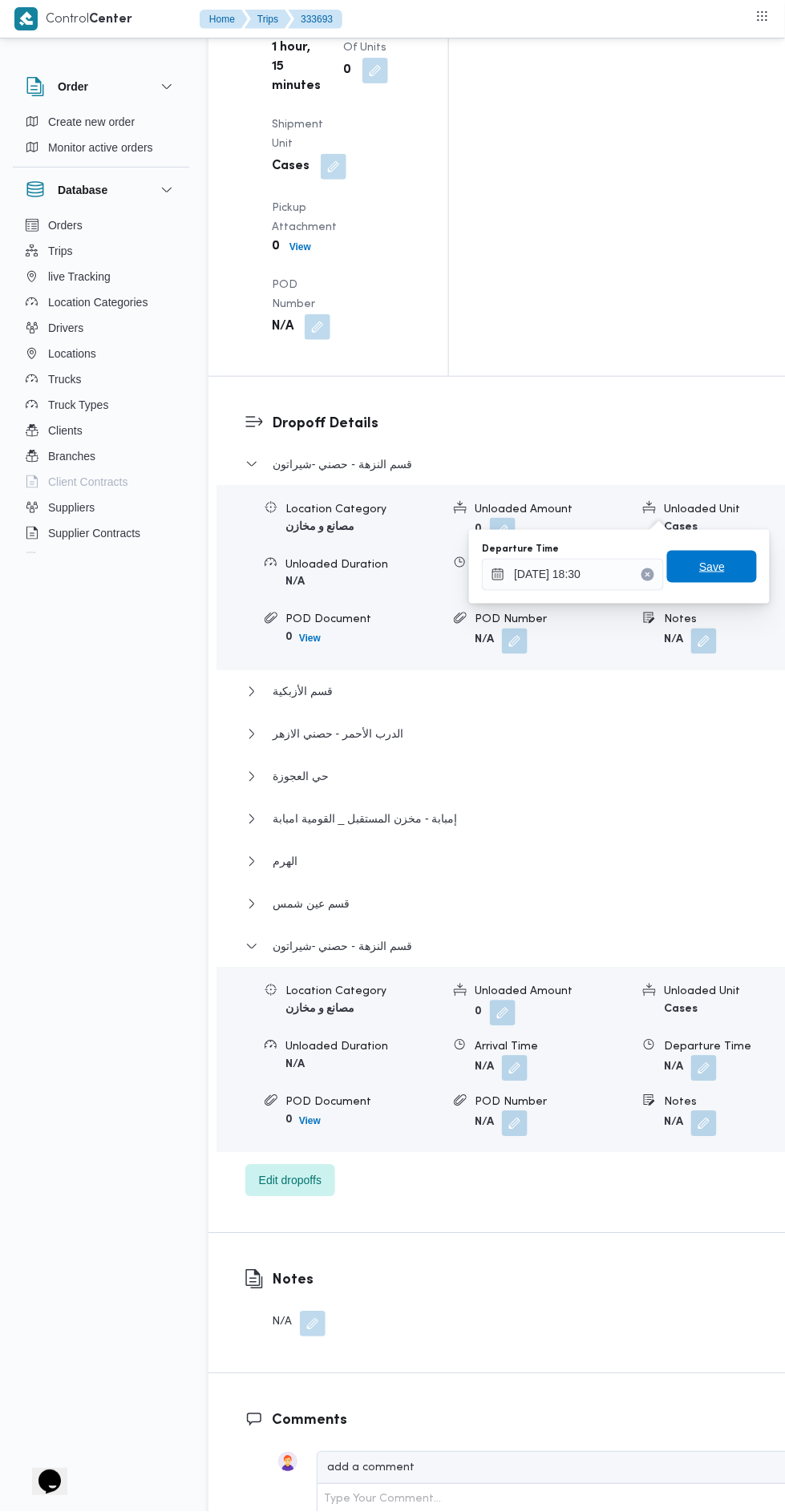
click at [726, 555] on span "Save" at bounding box center [712, 566] width 90 height 32
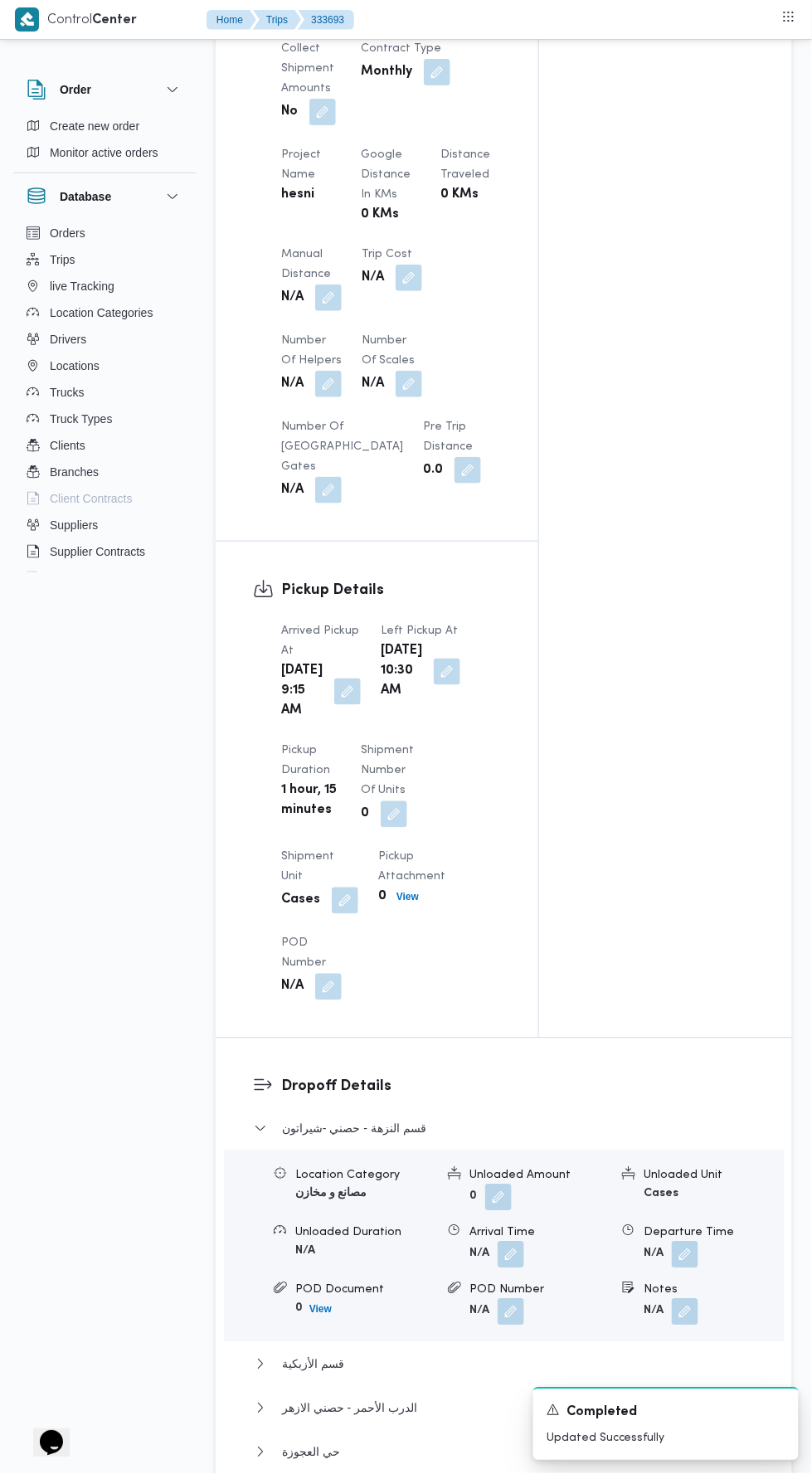
scroll to position [1157, 0]
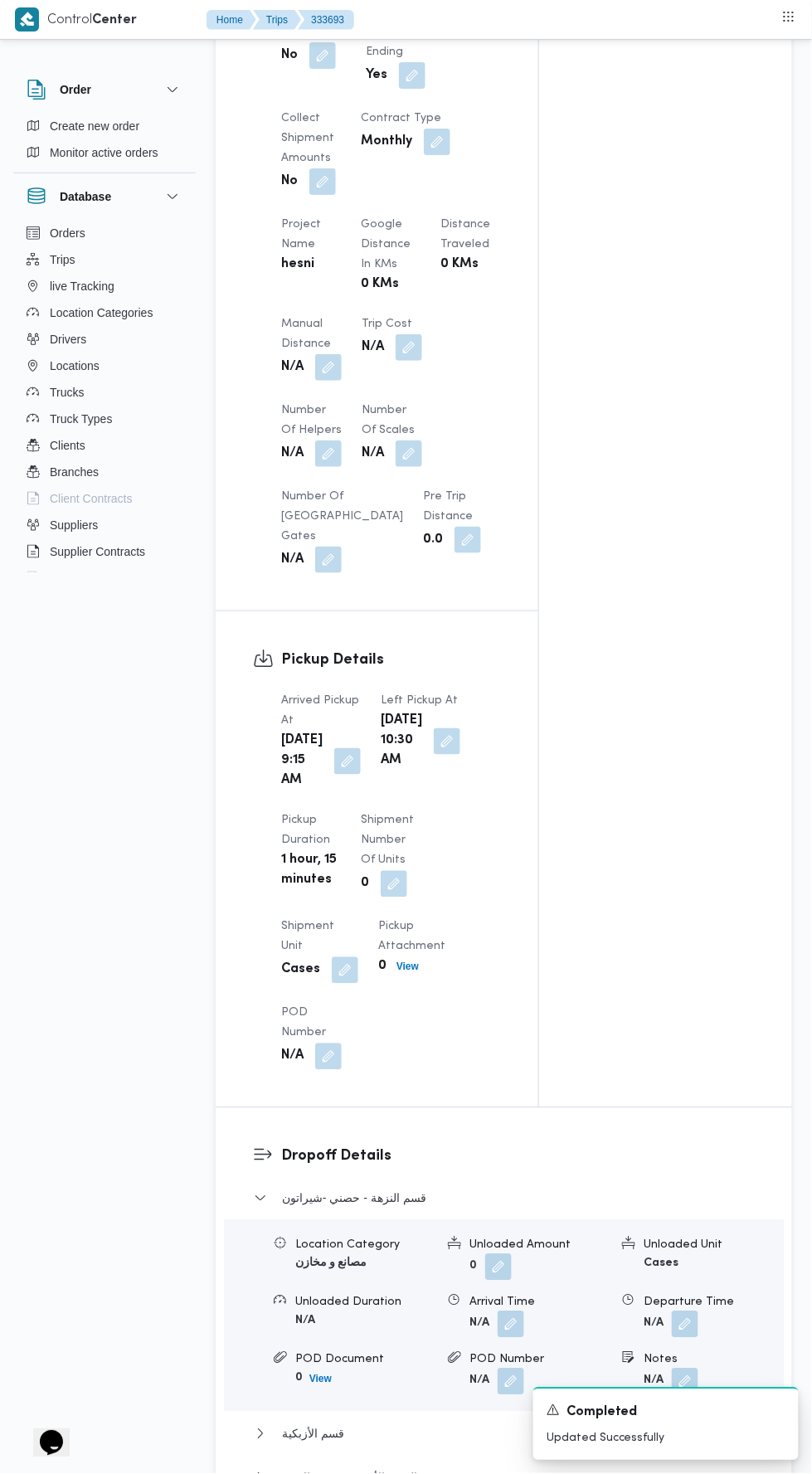
click at [337, 360] on button "button" at bounding box center [328, 367] width 26 height 26
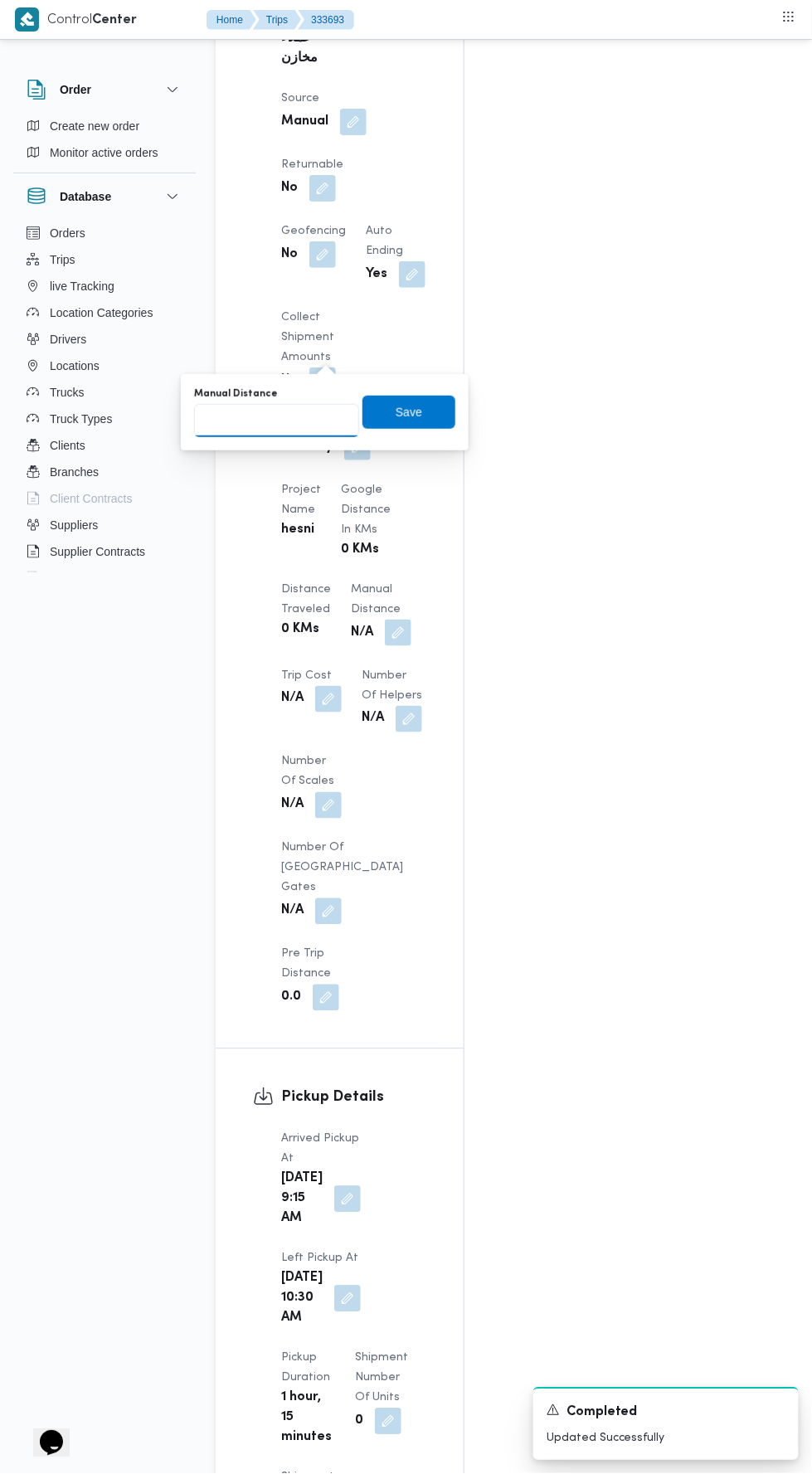
click at [308, 415] on input "Manual Distance" at bounding box center [276, 420] width 165 height 33
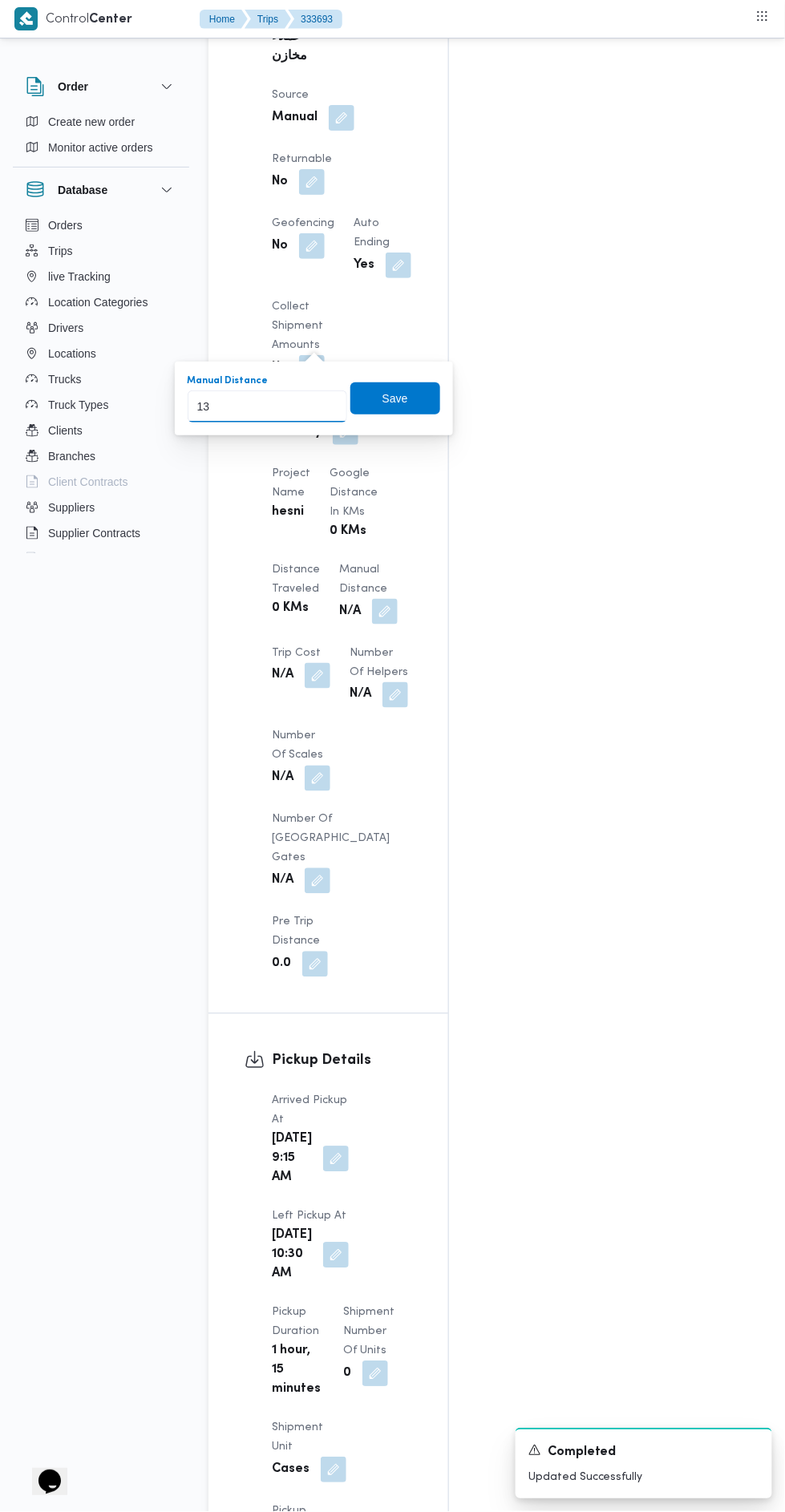
type input "136"
click at [429, 408] on span "Save" at bounding box center [395, 398] width 90 height 32
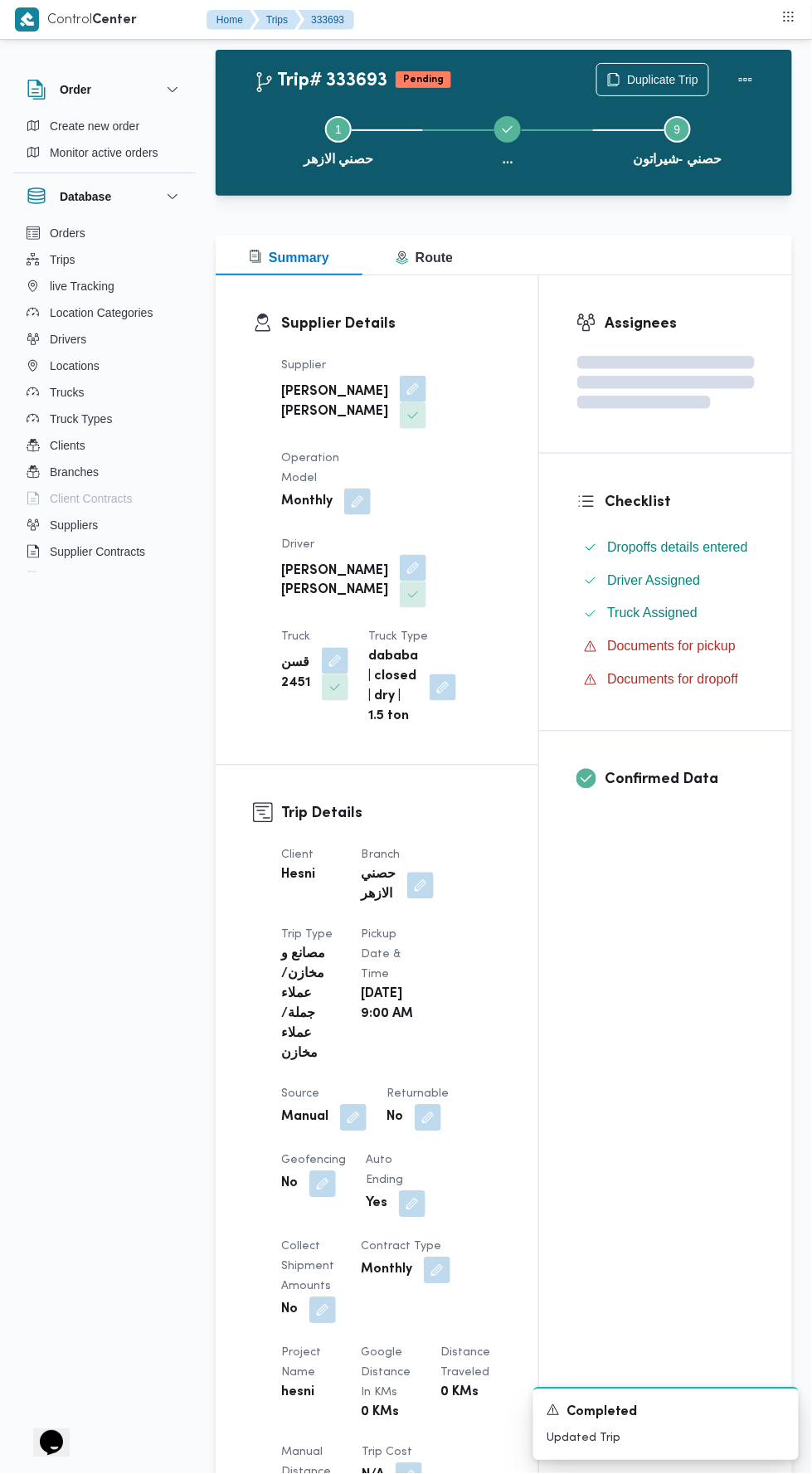
scroll to position [0, 0]
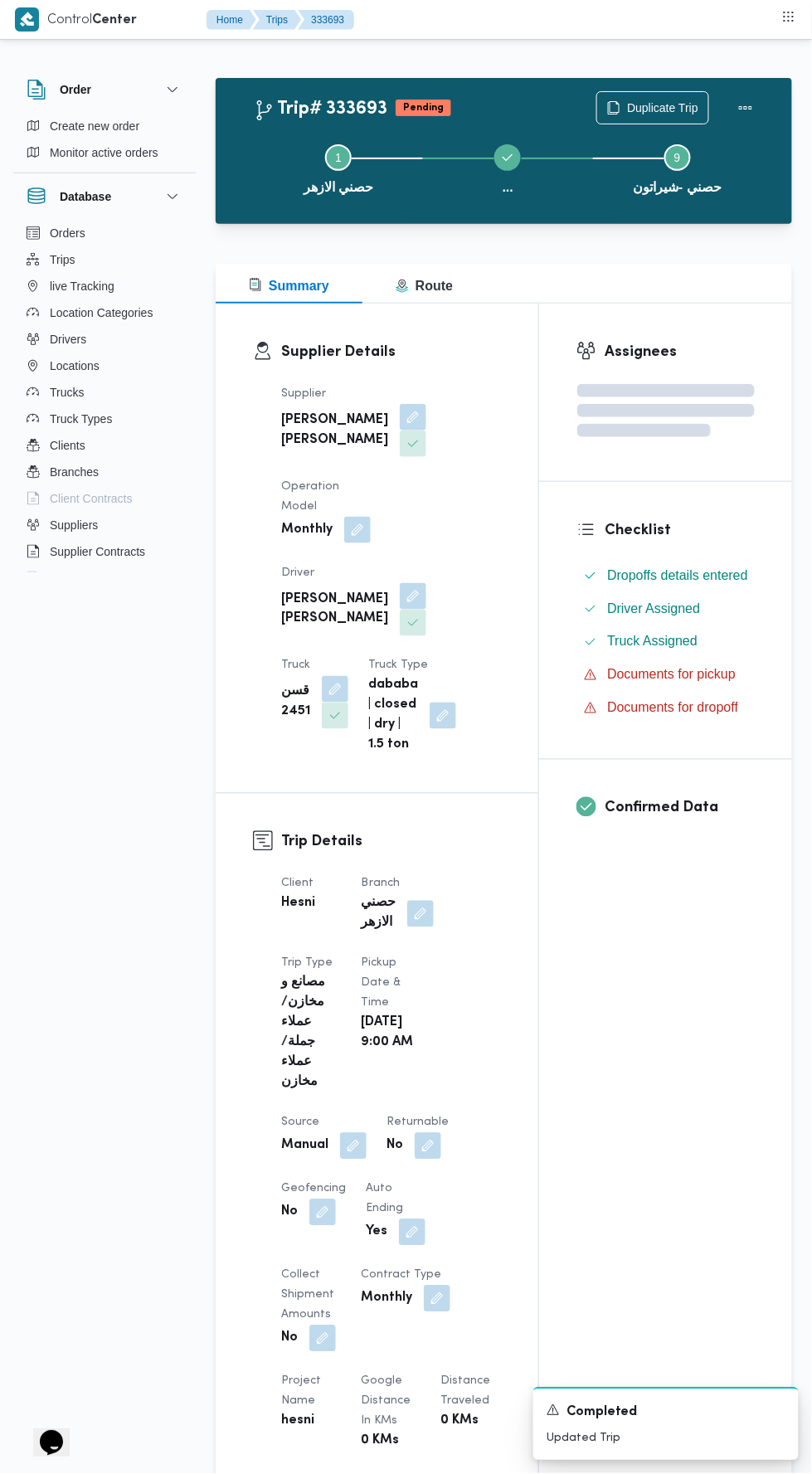
click at [759, 91] on div at bounding box center [745, 108] width 33 height 33
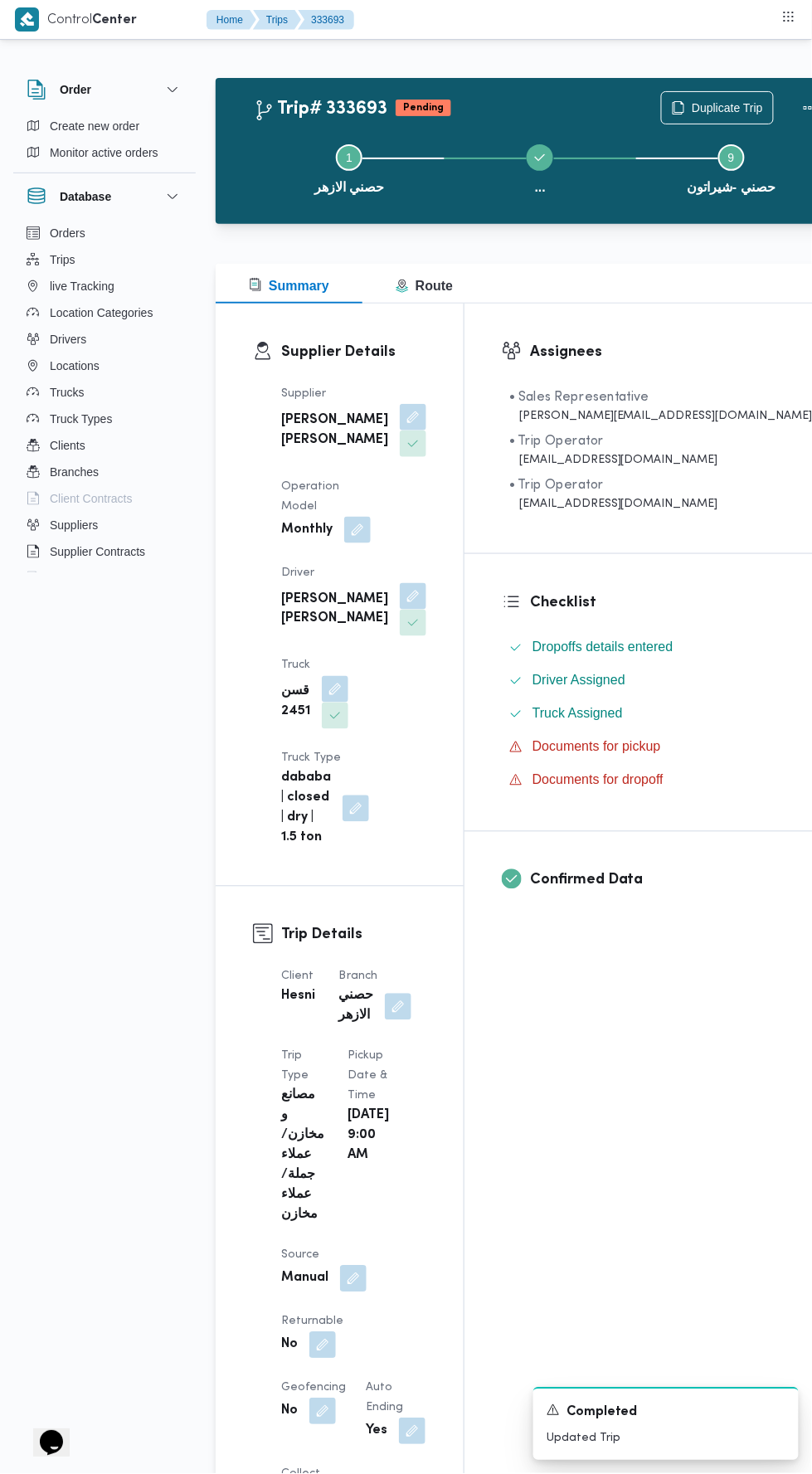
click at [793, 97] on button "Actions" at bounding box center [809, 108] width 33 height 33
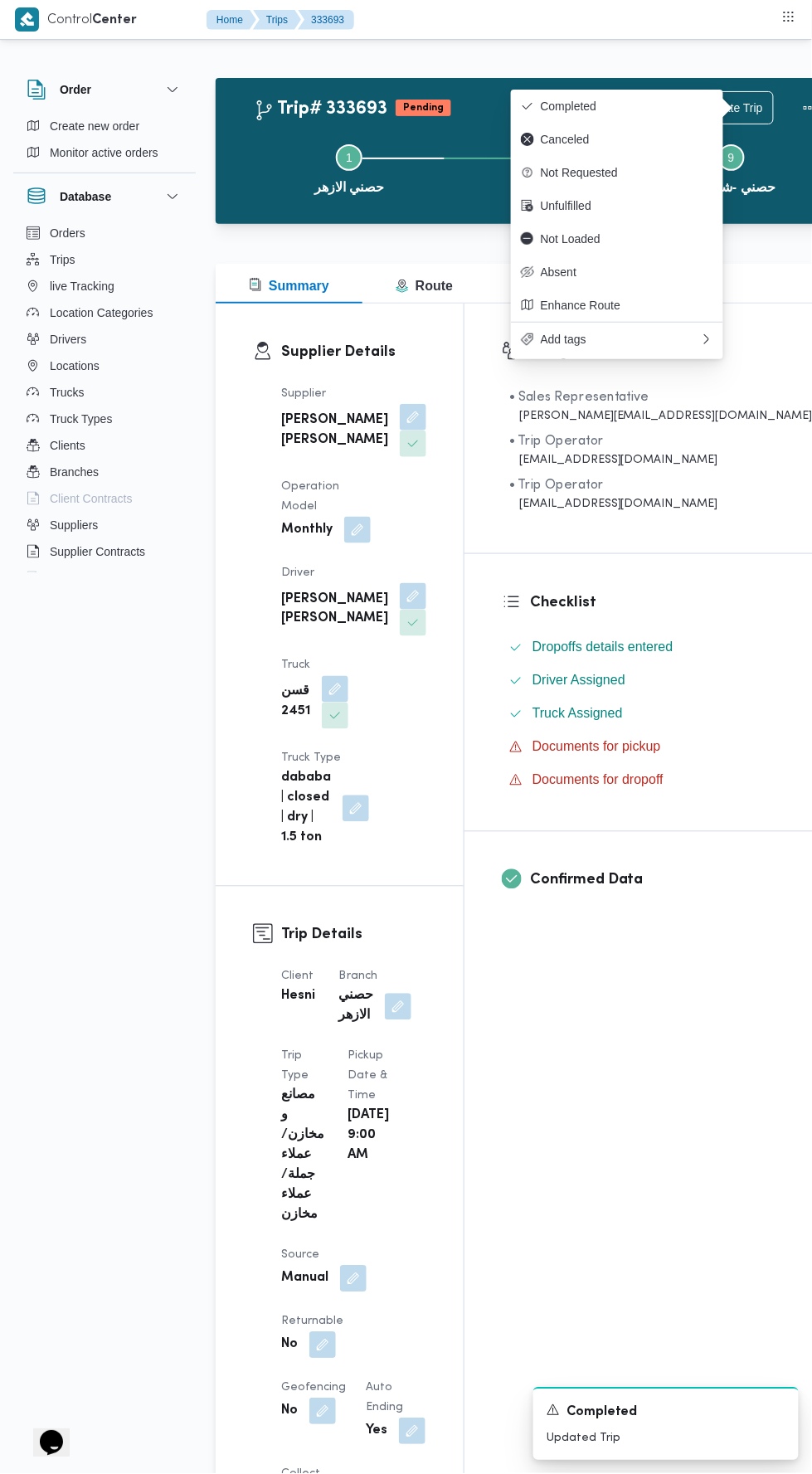
click at [672, 106] on span "Completed" at bounding box center [627, 107] width 172 height 14
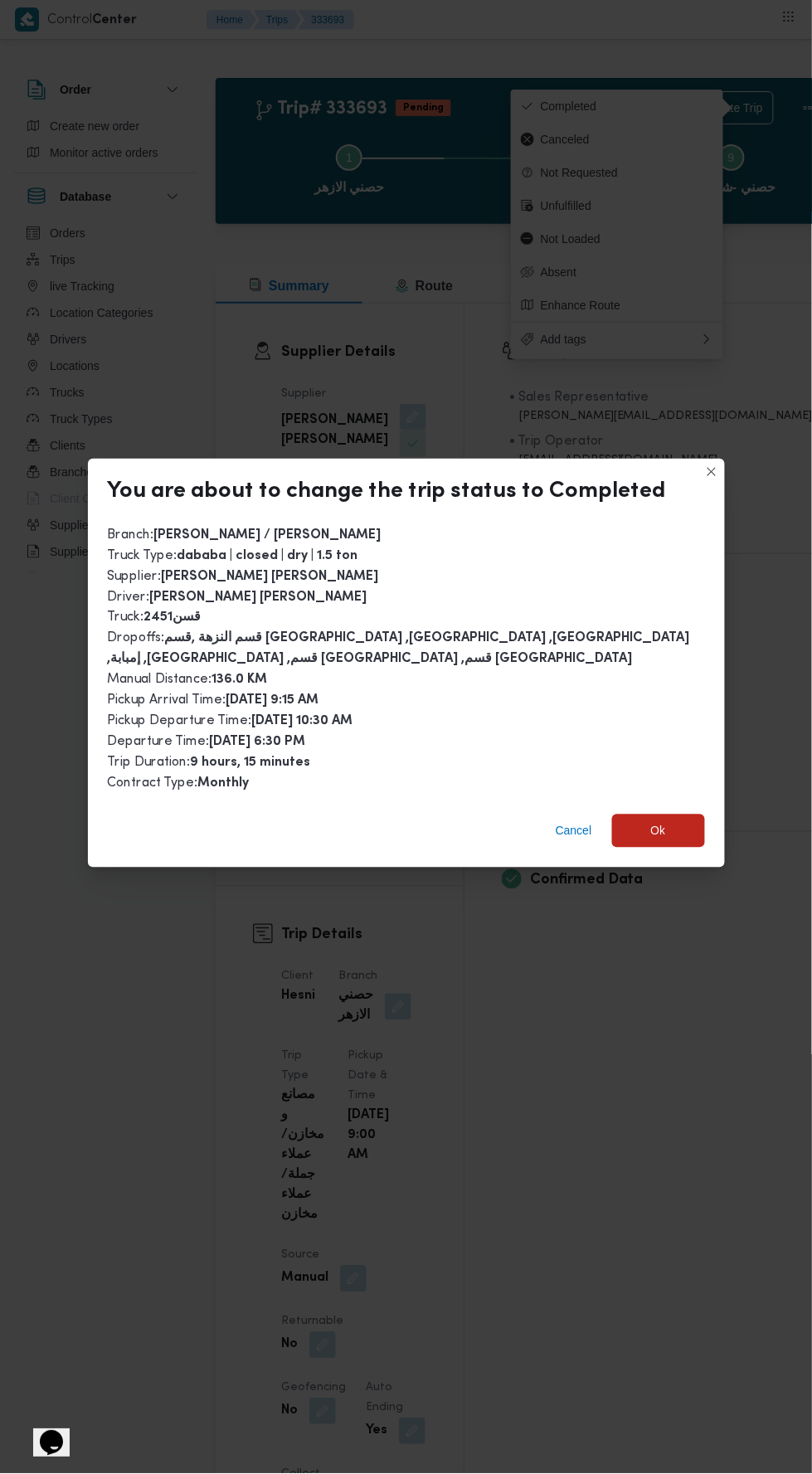
click at [651, 821] on span "Ok" at bounding box center [657, 830] width 15 height 20
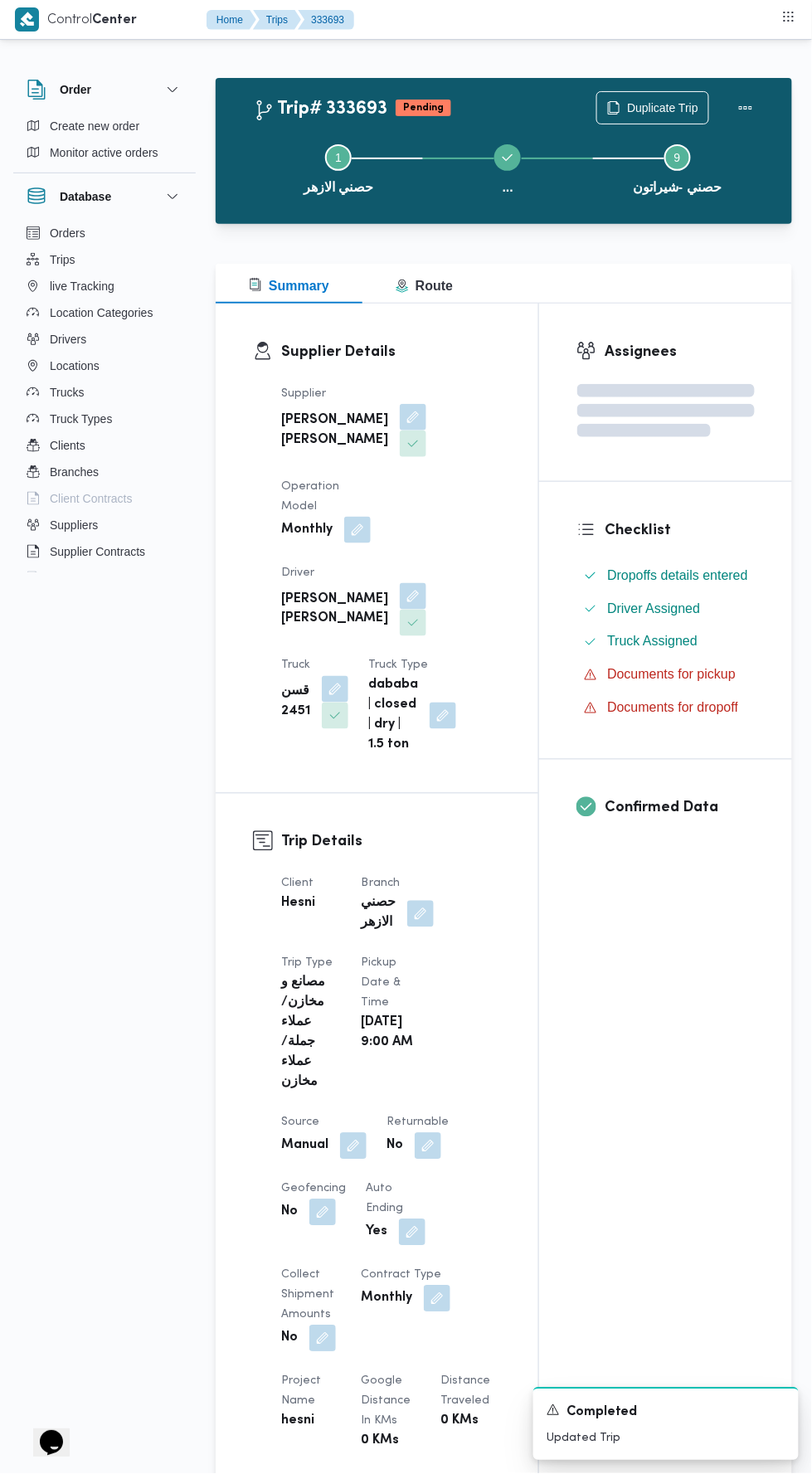
click at [581, 1172] on div "Assignees Checklist Dropoffs details entered Driver Assigned Truck Assigned Doc…" at bounding box center [665, 1284] width 253 height 1961
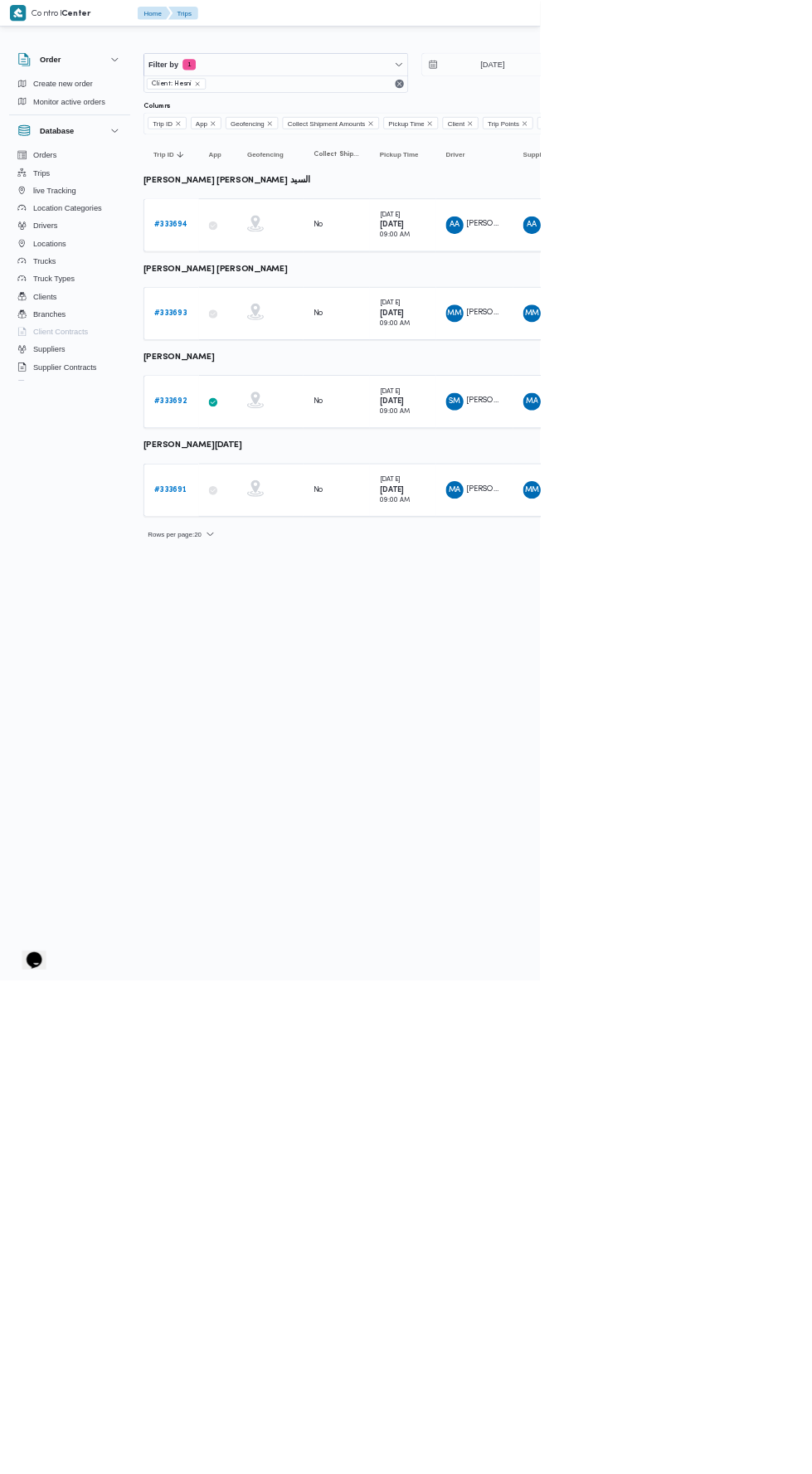
click at [260, 336] on b "# 333694" at bounding box center [256, 337] width 50 height 11
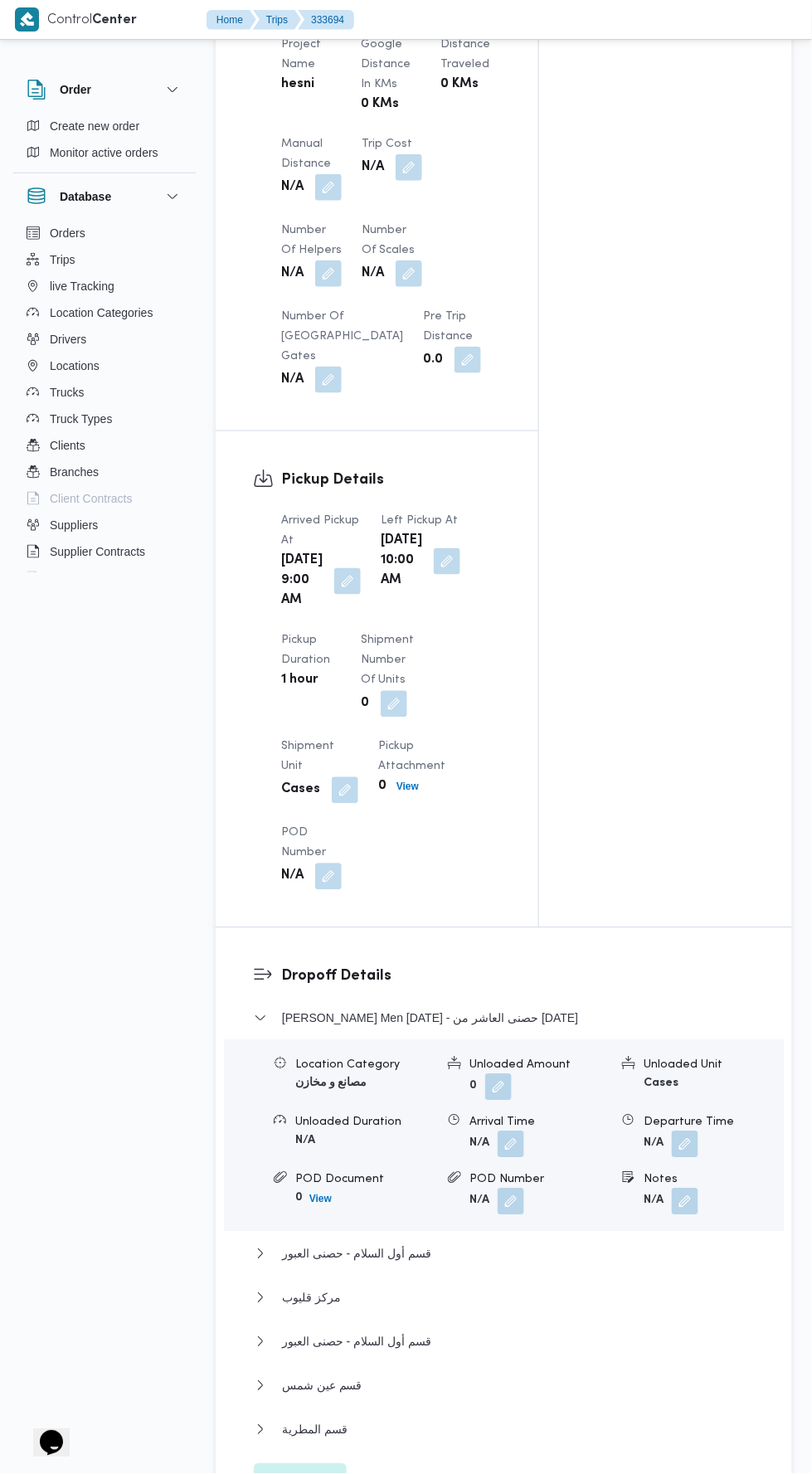
scroll to position [1327, 0]
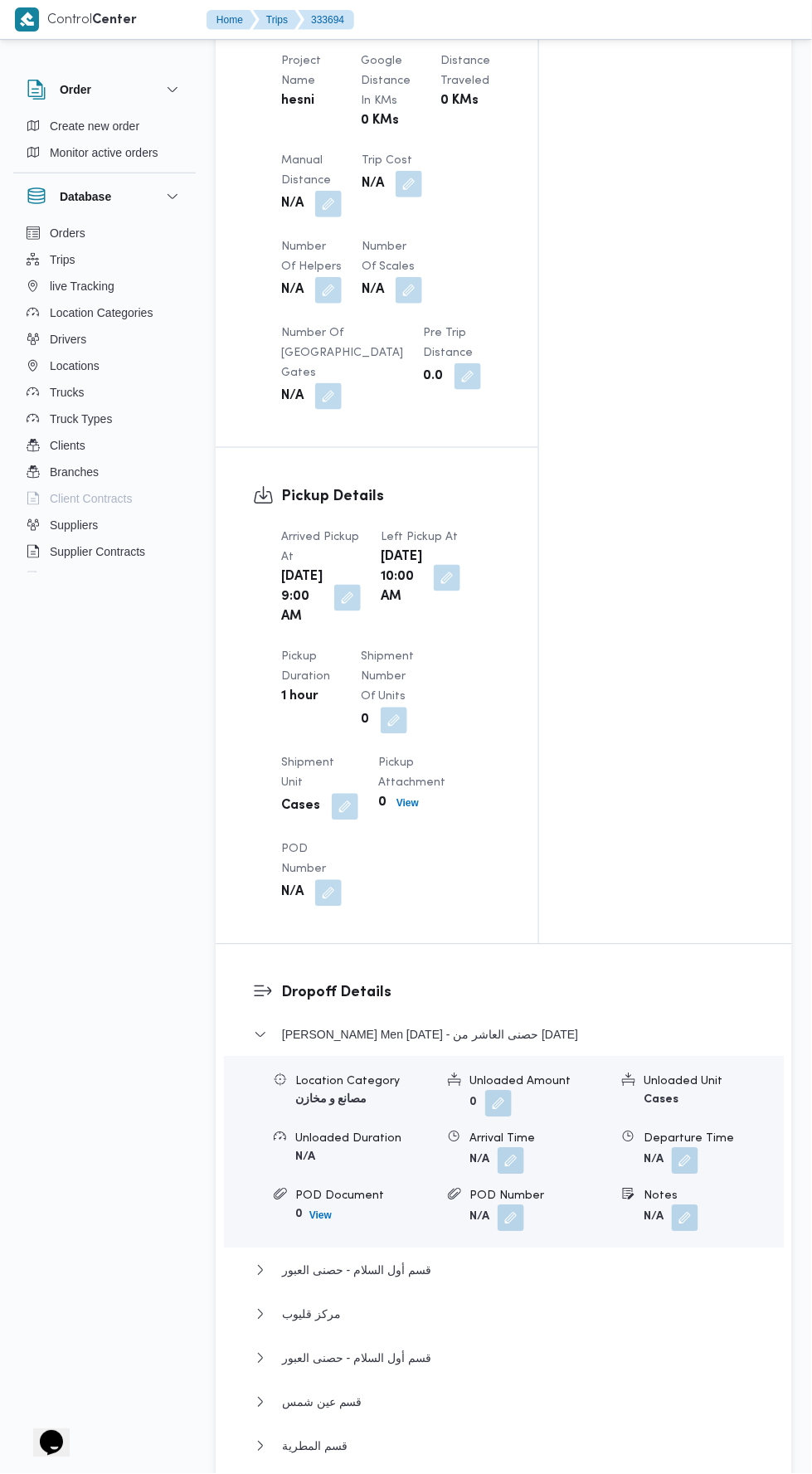
click at [329, 212] on button "button" at bounding box center [328, 203] width 26 height 26
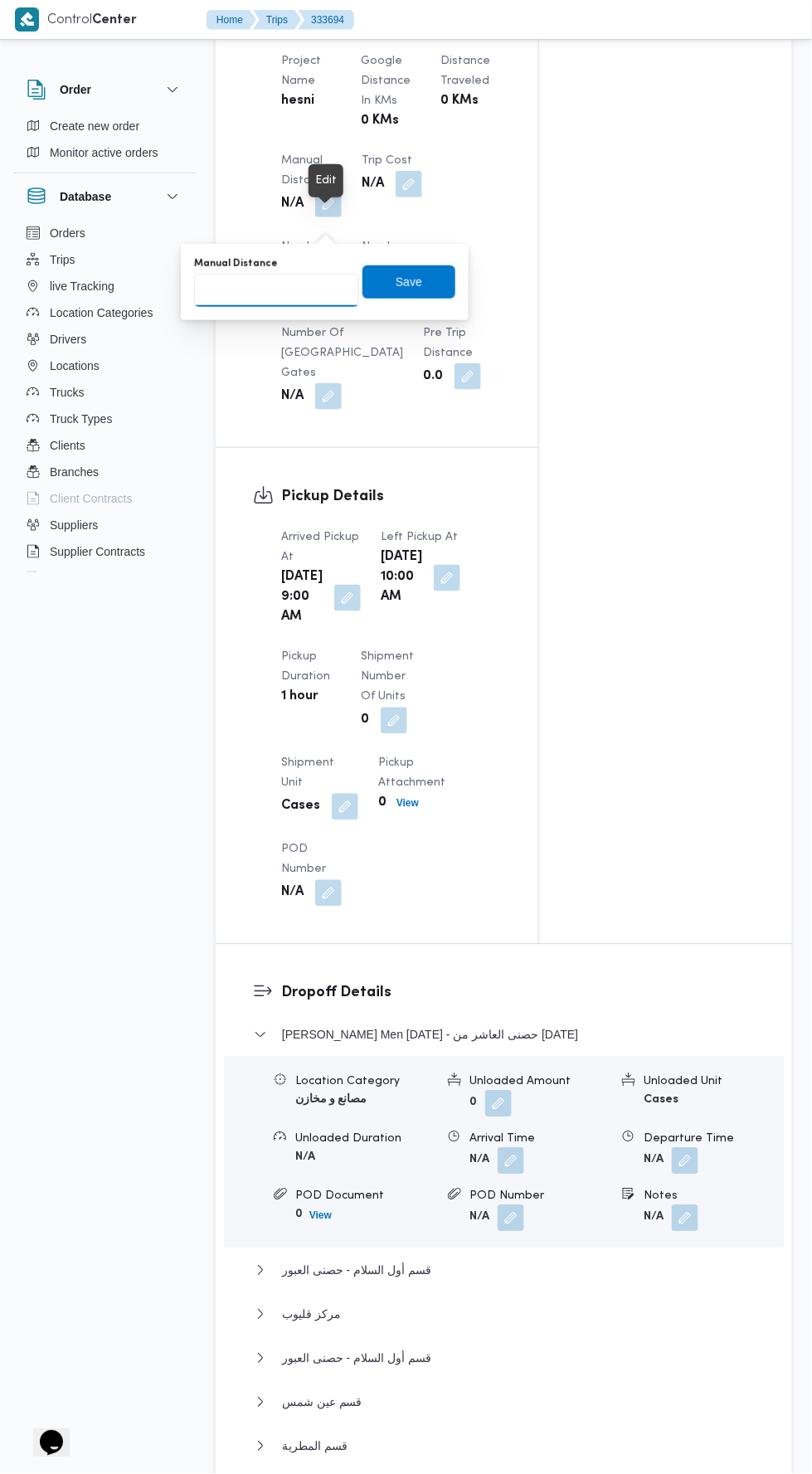
click at [286, 289] on input "Manual Distance" at bounding box center [276, 290] width 165 height 33
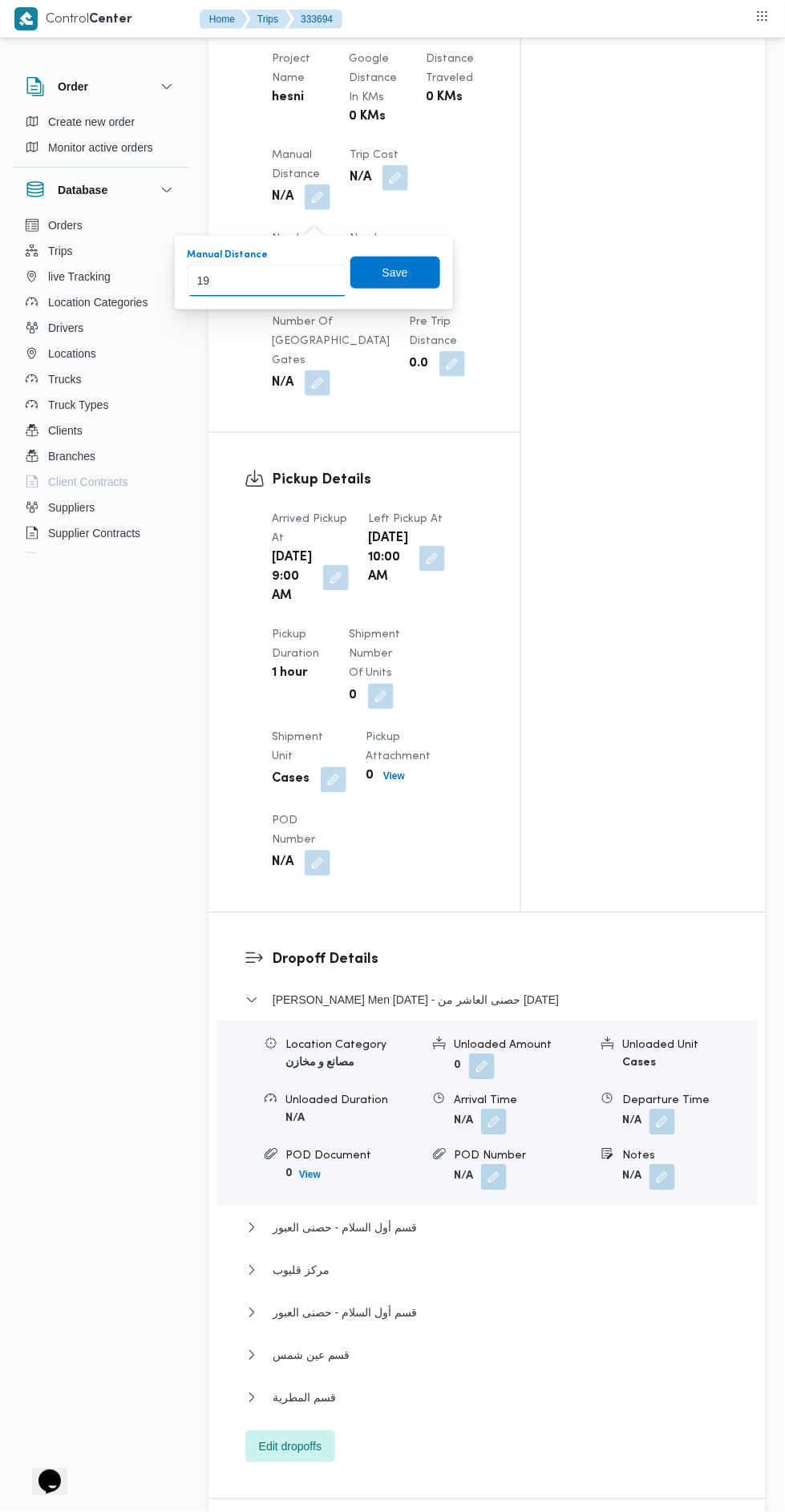
type input "190"
click at [424, 258] on span "Save" at bounding box center [395, 273] width 90 height 32
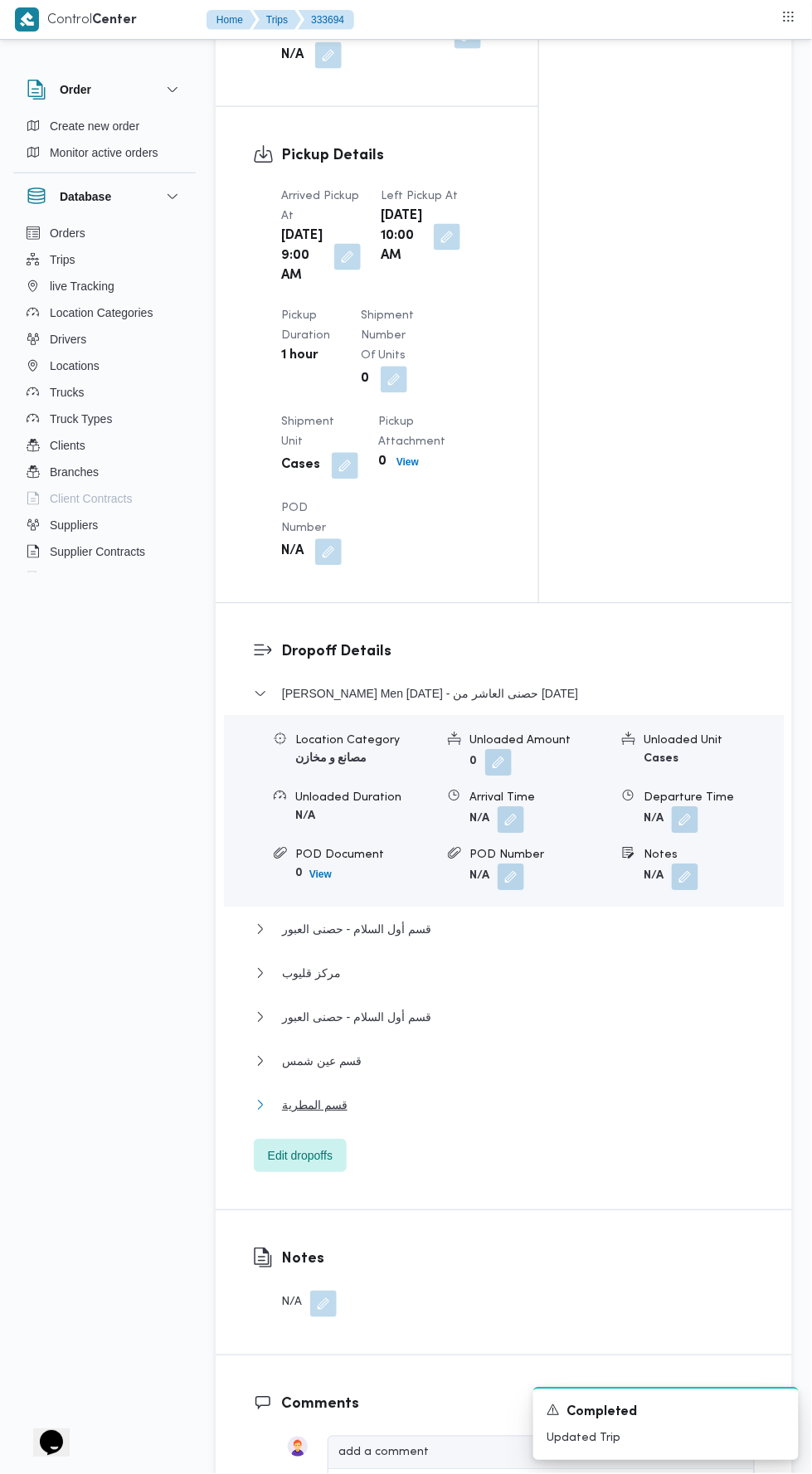
click at [438, 1115] on button "قسم المطرية" at bounding box center [504, 1105] width 501 height 20
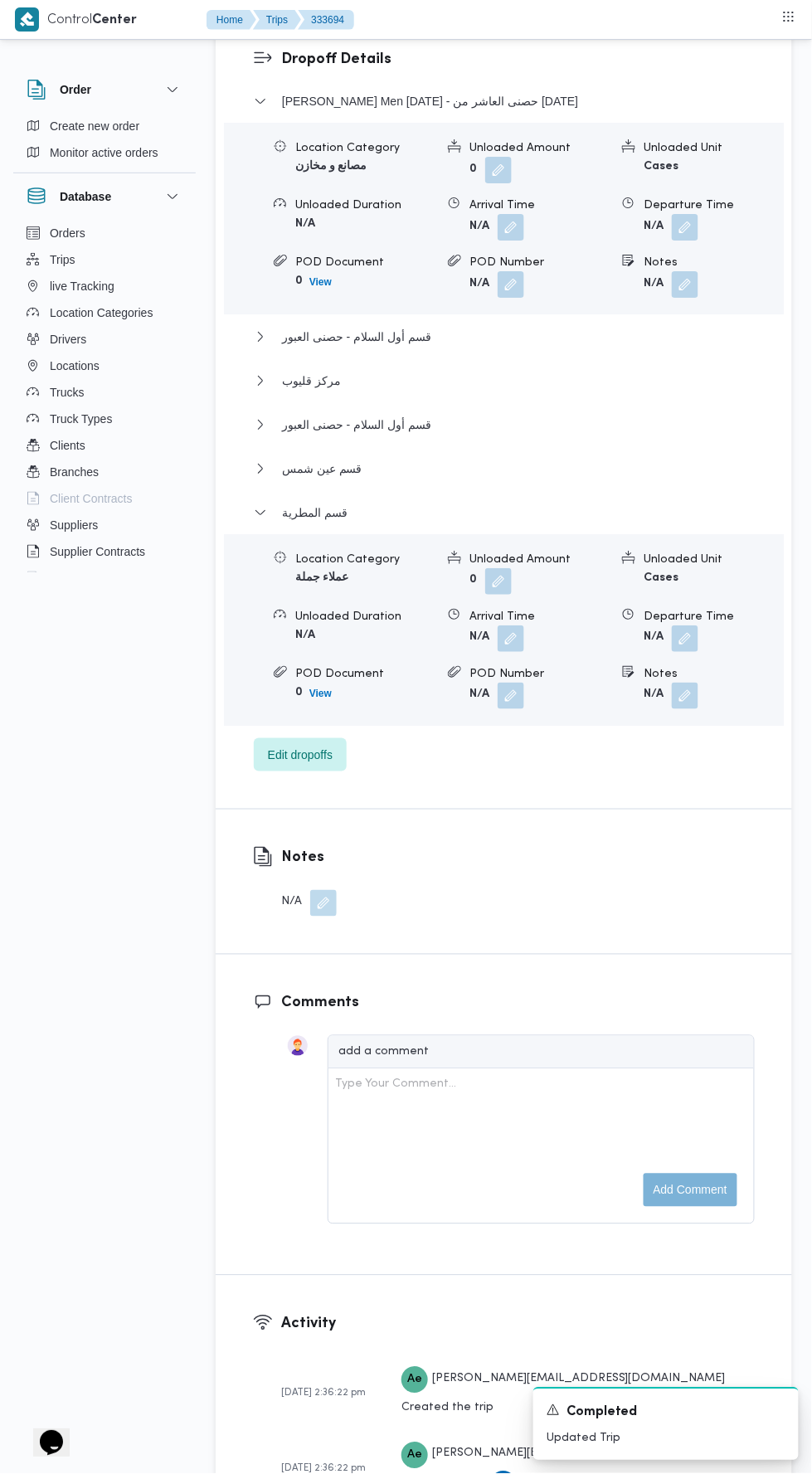
scroll to position [2261, 0]
click at [692, 651] on button "button" at bounding box center [685, 637] width 26 height 26
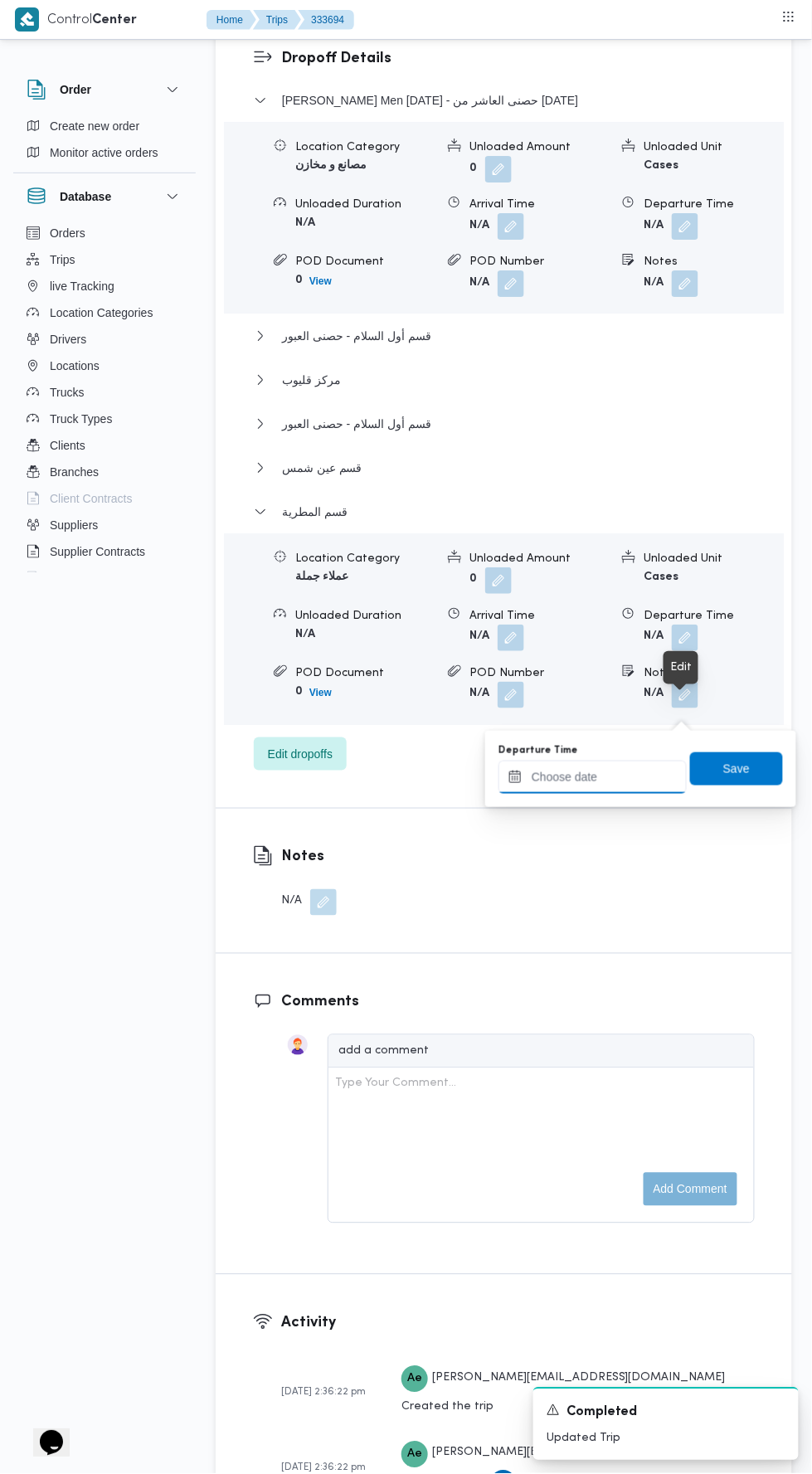
click at [633, 778] on input "Departure Time" at bounding box center [593, 776] width 188 height 33
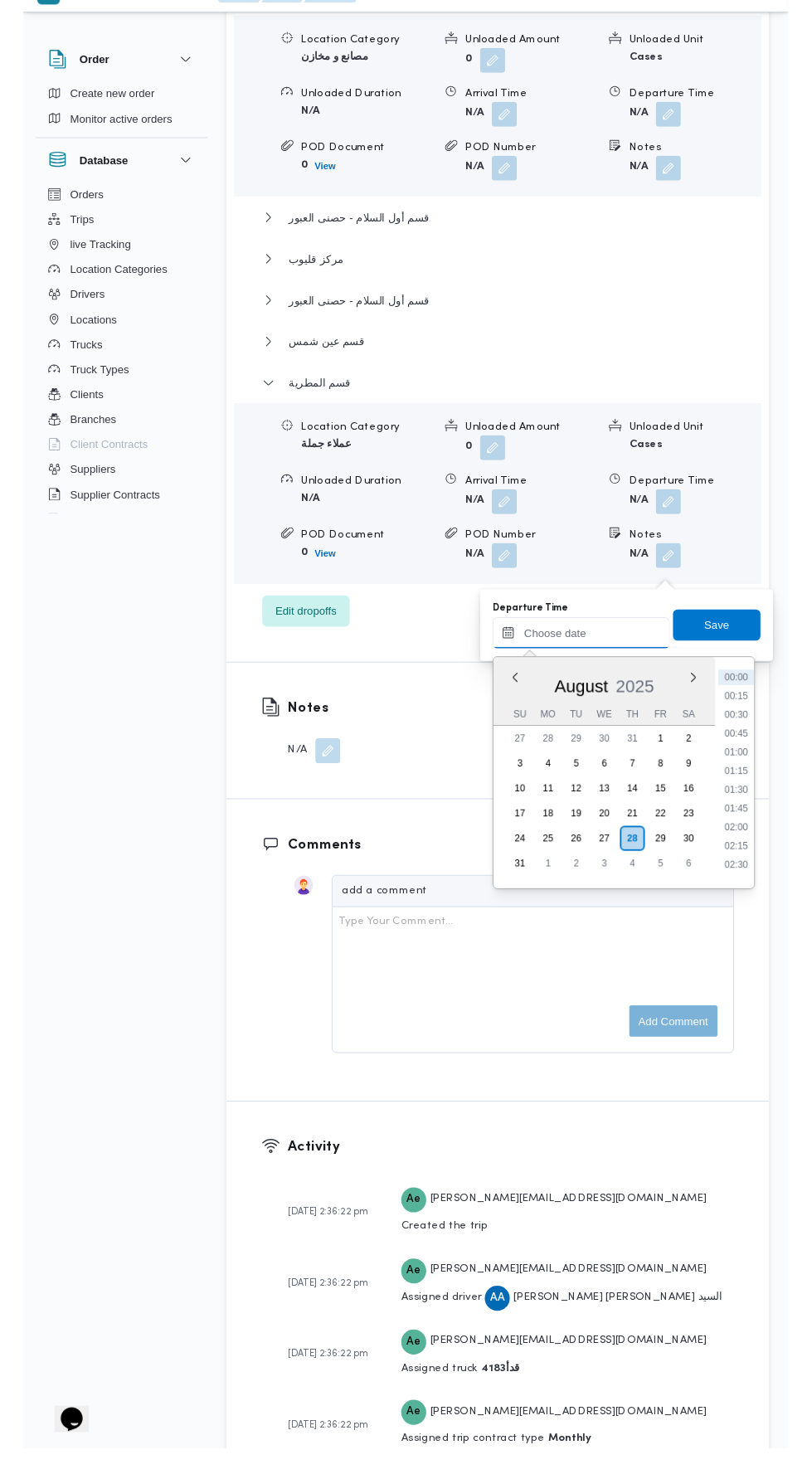
scroll to position [2339, 0]
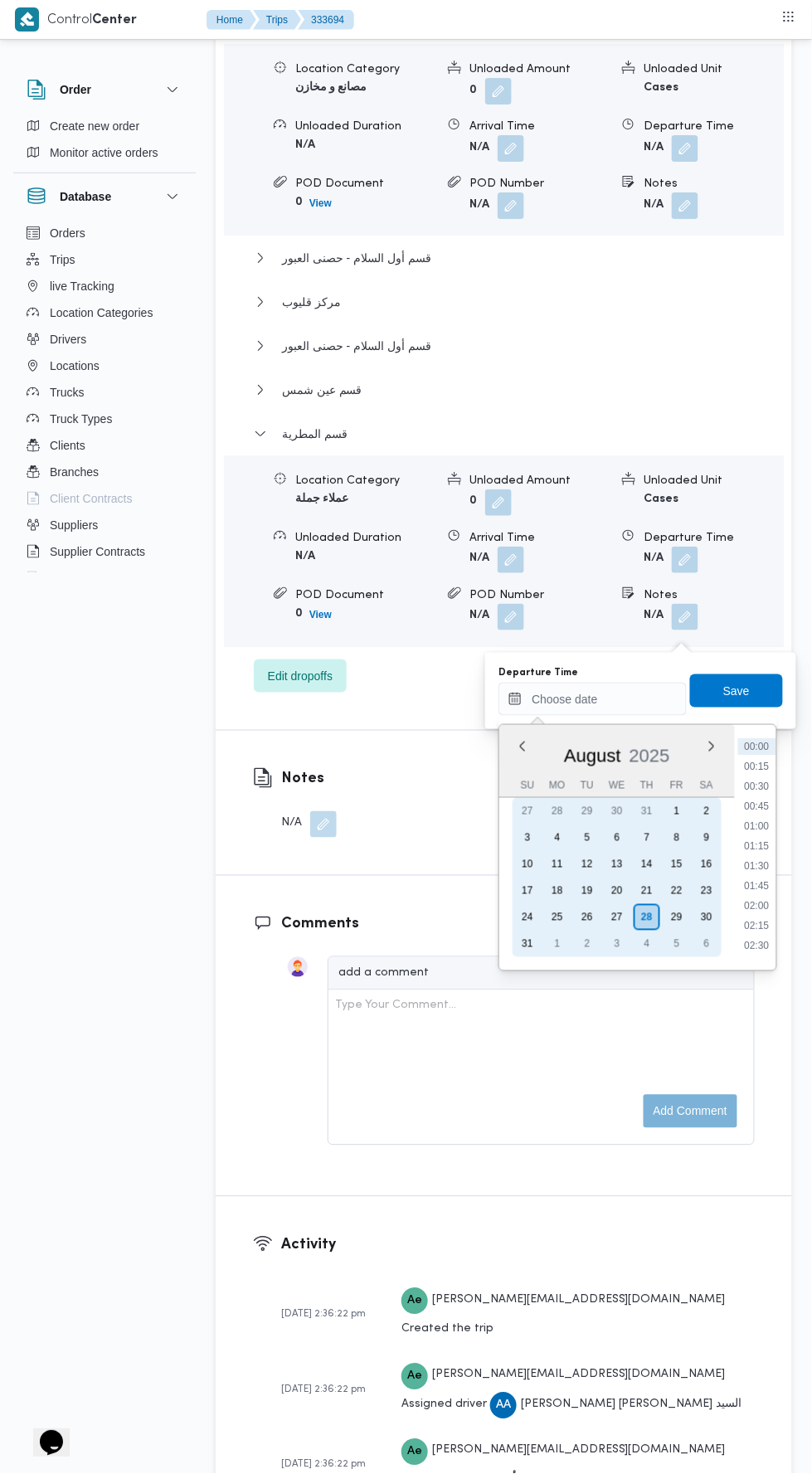
click at [617, 915] on div "27" at bounding box center [616, 916] width 26 height 26
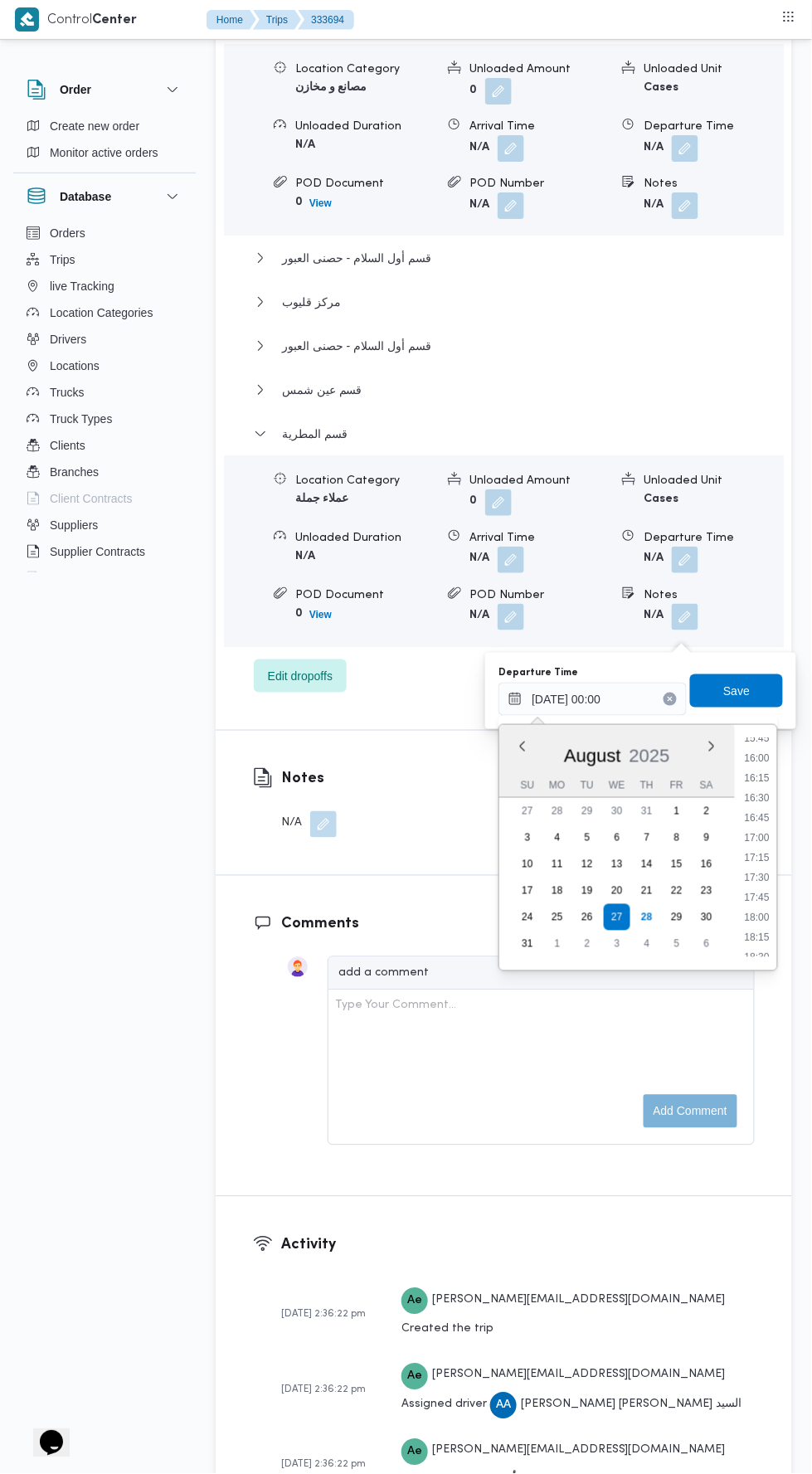
click at [758, 896] on li "17:45" at bounding box center [757, 897] width 38 height 16
type input "[DATE] 17:45"
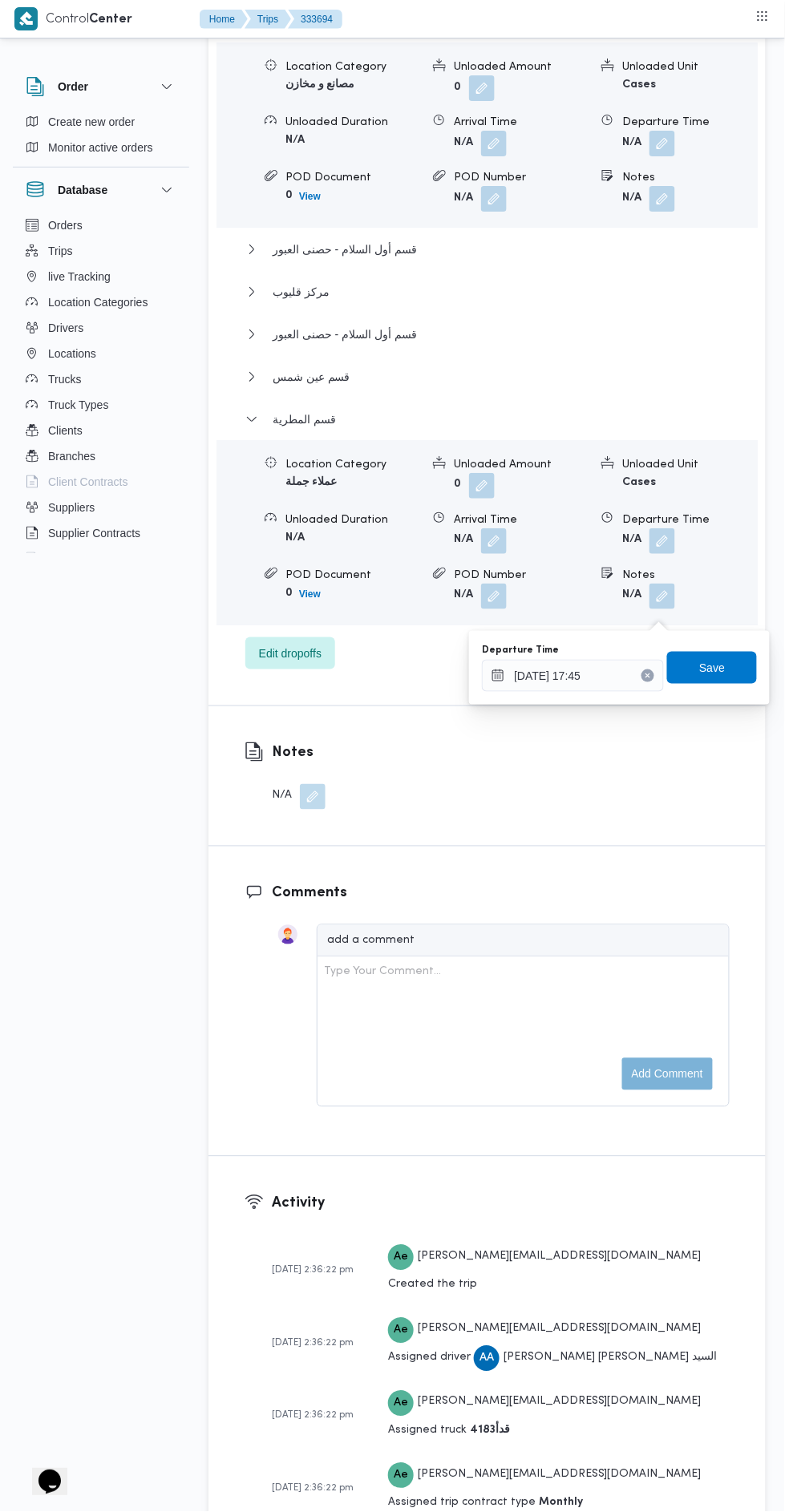
click at [725, 641] on div "You are in a dialog. To close this dialog, hit escape. Departure Time [DATE] 17…" at bounding box center [619, 667] width 300 height 73
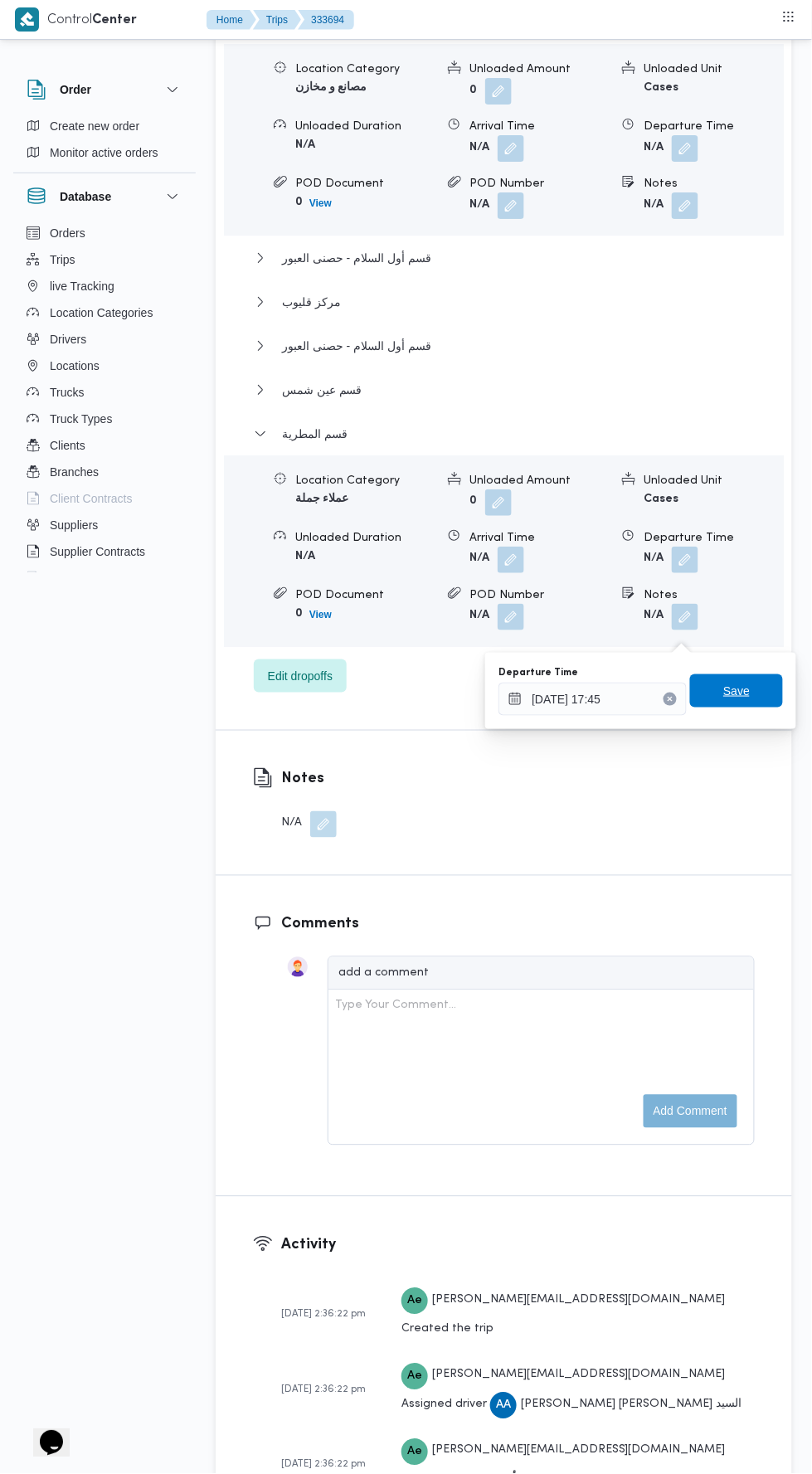
click at [751, 679] on span "Save" at bounding box center [736, 690] width 93 height 33
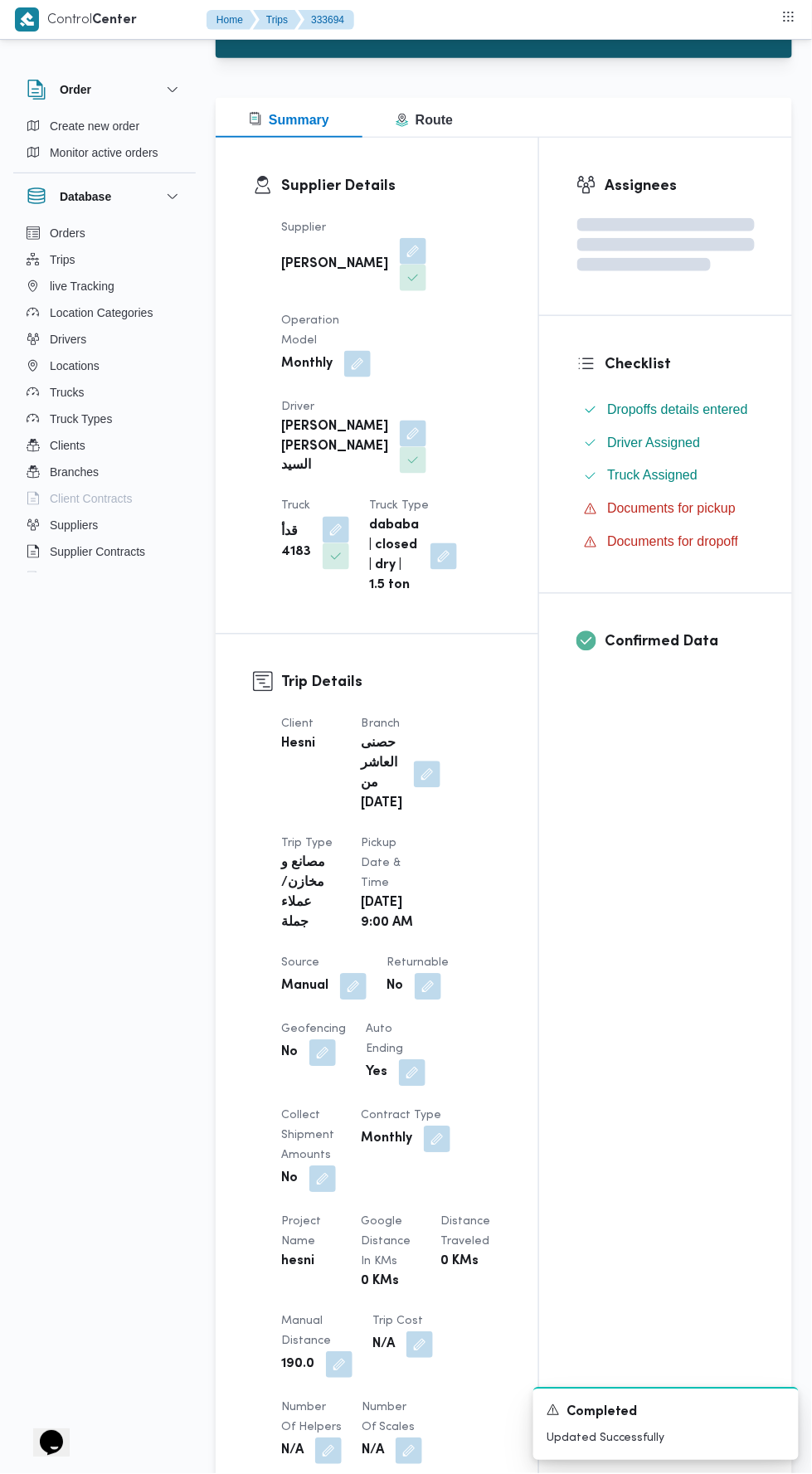
scroll to position [0, 0]
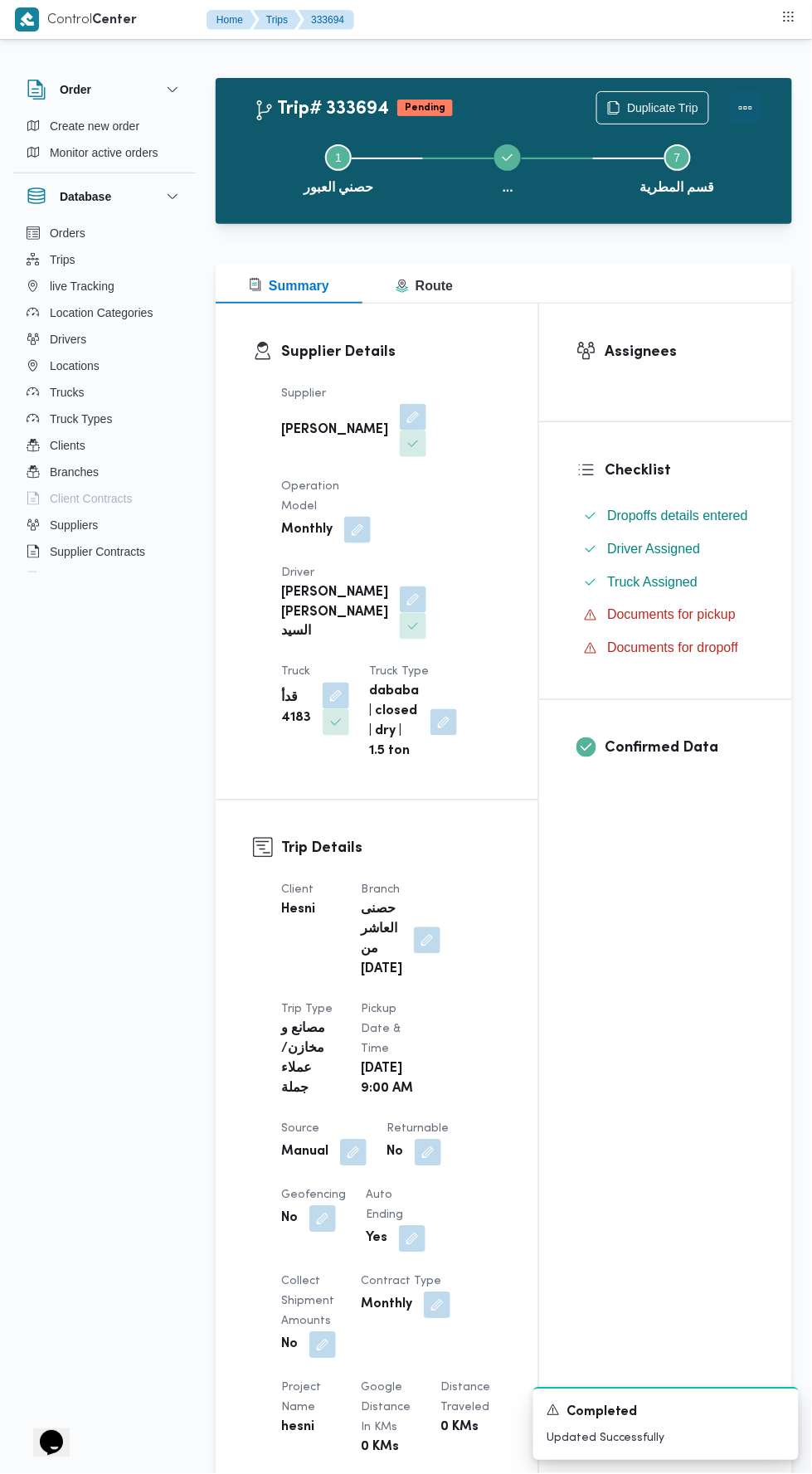
click at [753, 94] on button "Actions" at bounding box center [745, 108] width 33 height 33
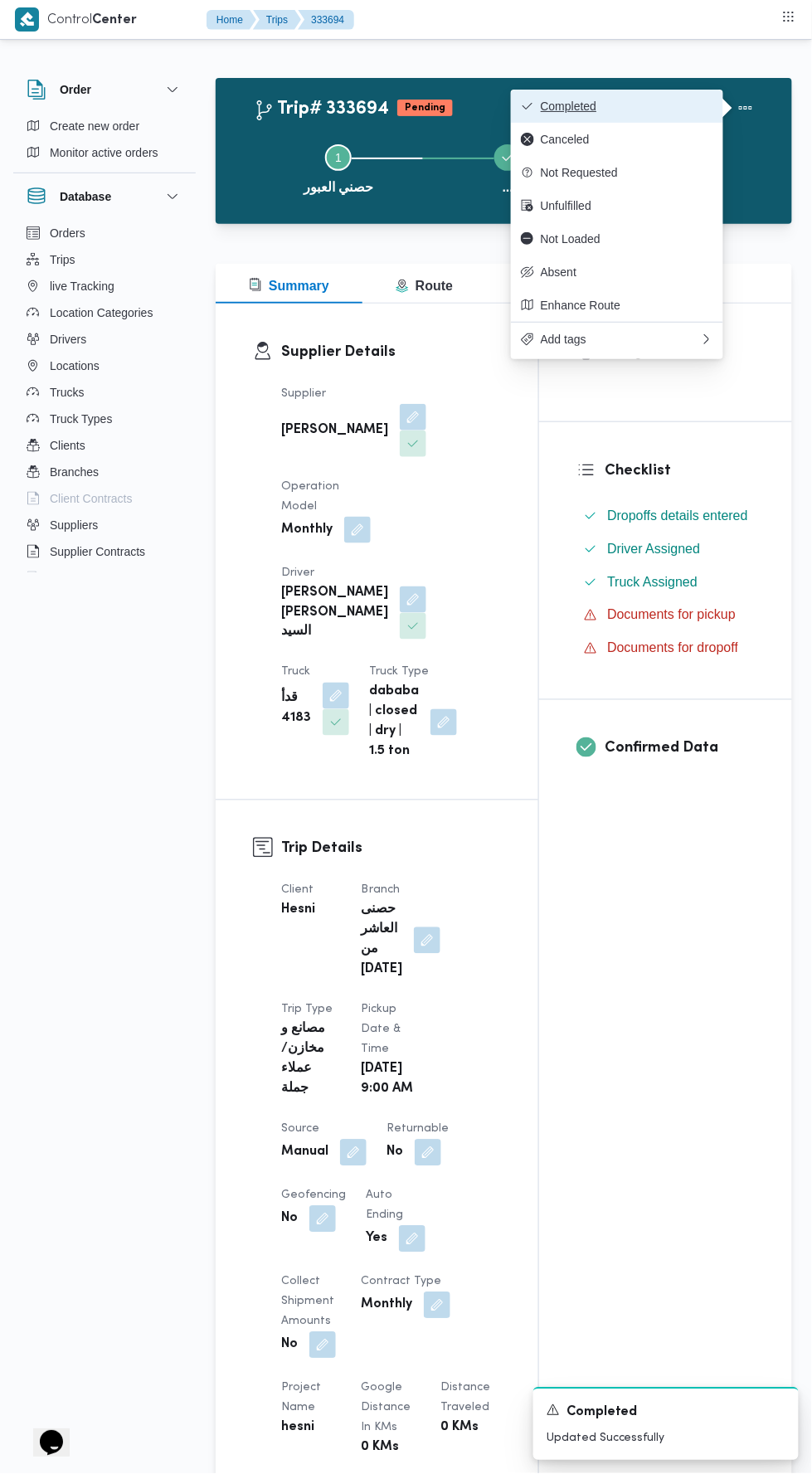
click at [664, 102] on span "Completed" at bounding box center [627, 107] width 172 height 14
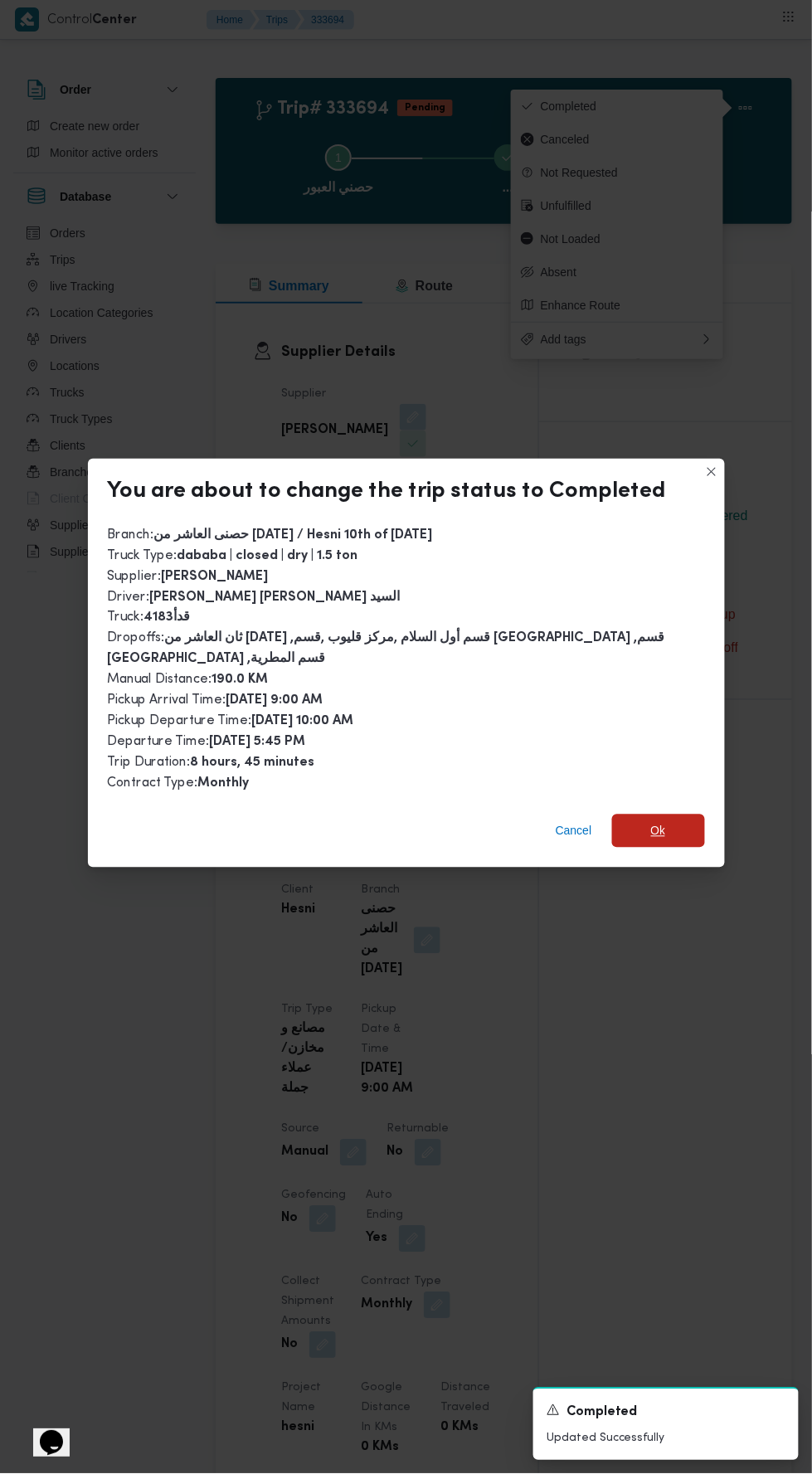
click at [632, 815] on span "Ok" at bounding box center [658, 831] width 93 height 33
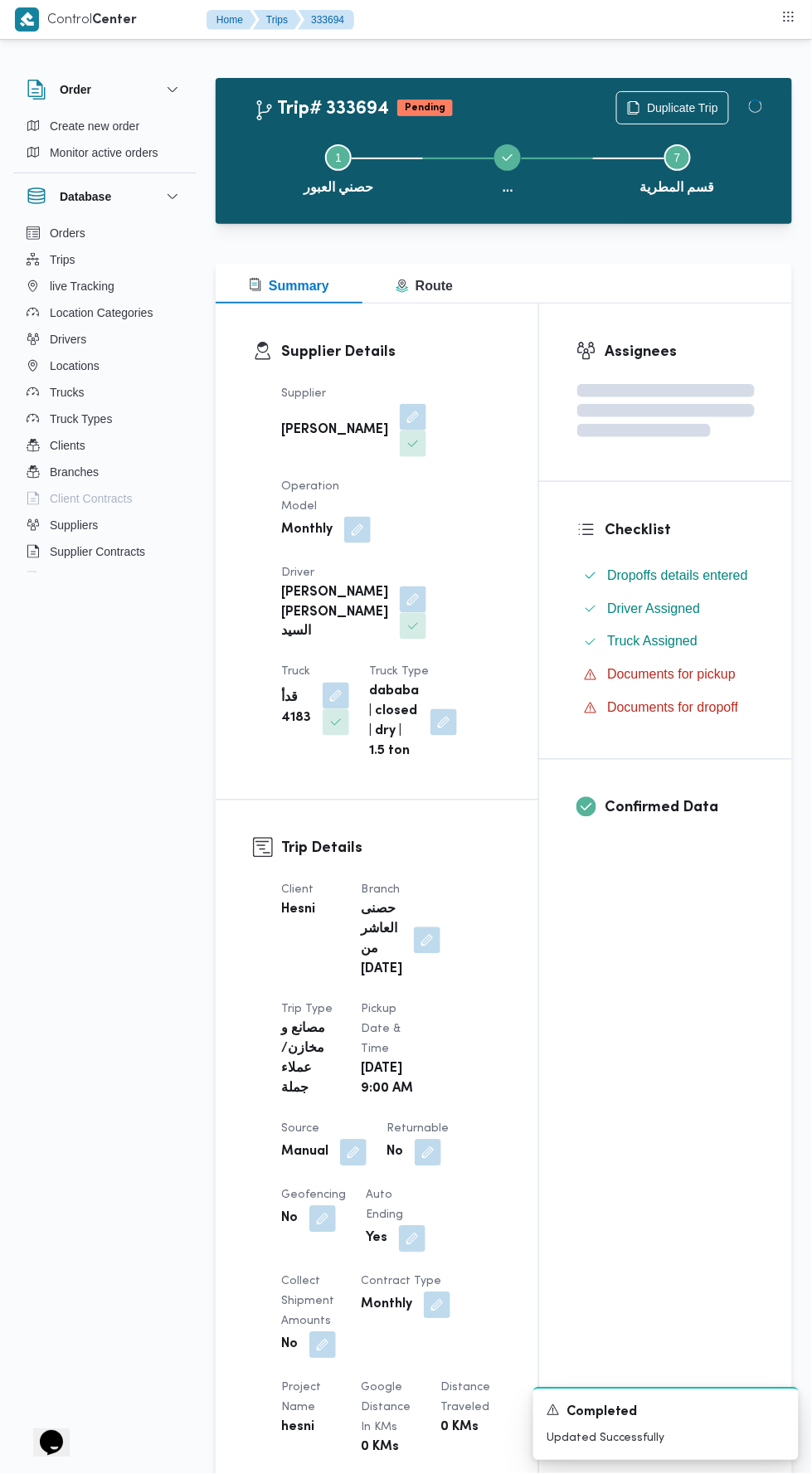
click at [602, 1114] on div "Assignees Checklist Dropoffs details entered Driver Assigned Truck Assigned Doc…" at bounding box center [665, 1286] width 253 height 1967
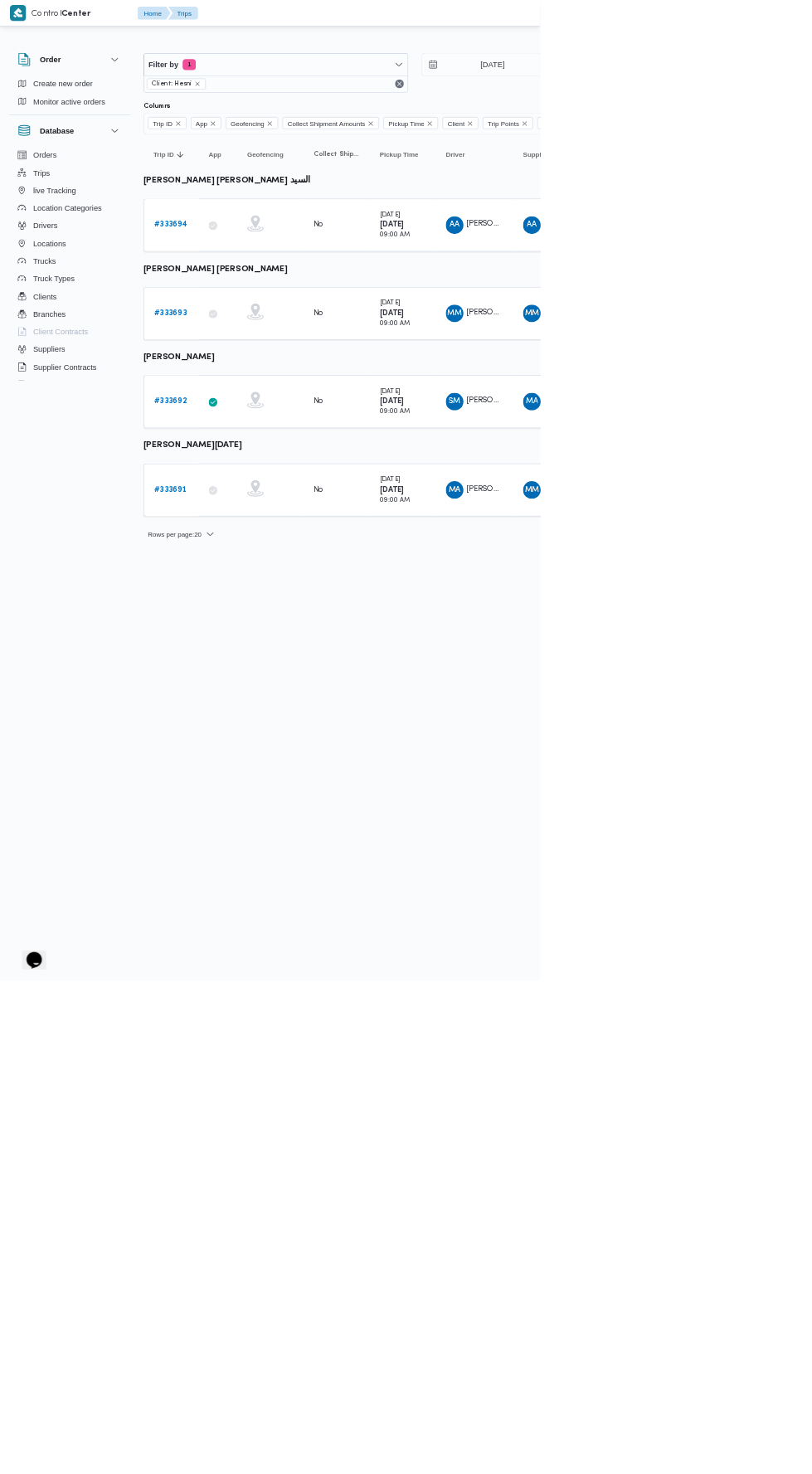
click at [259, 599] on b "# 333692" at bounding box center [255, 603] width 49 height 11
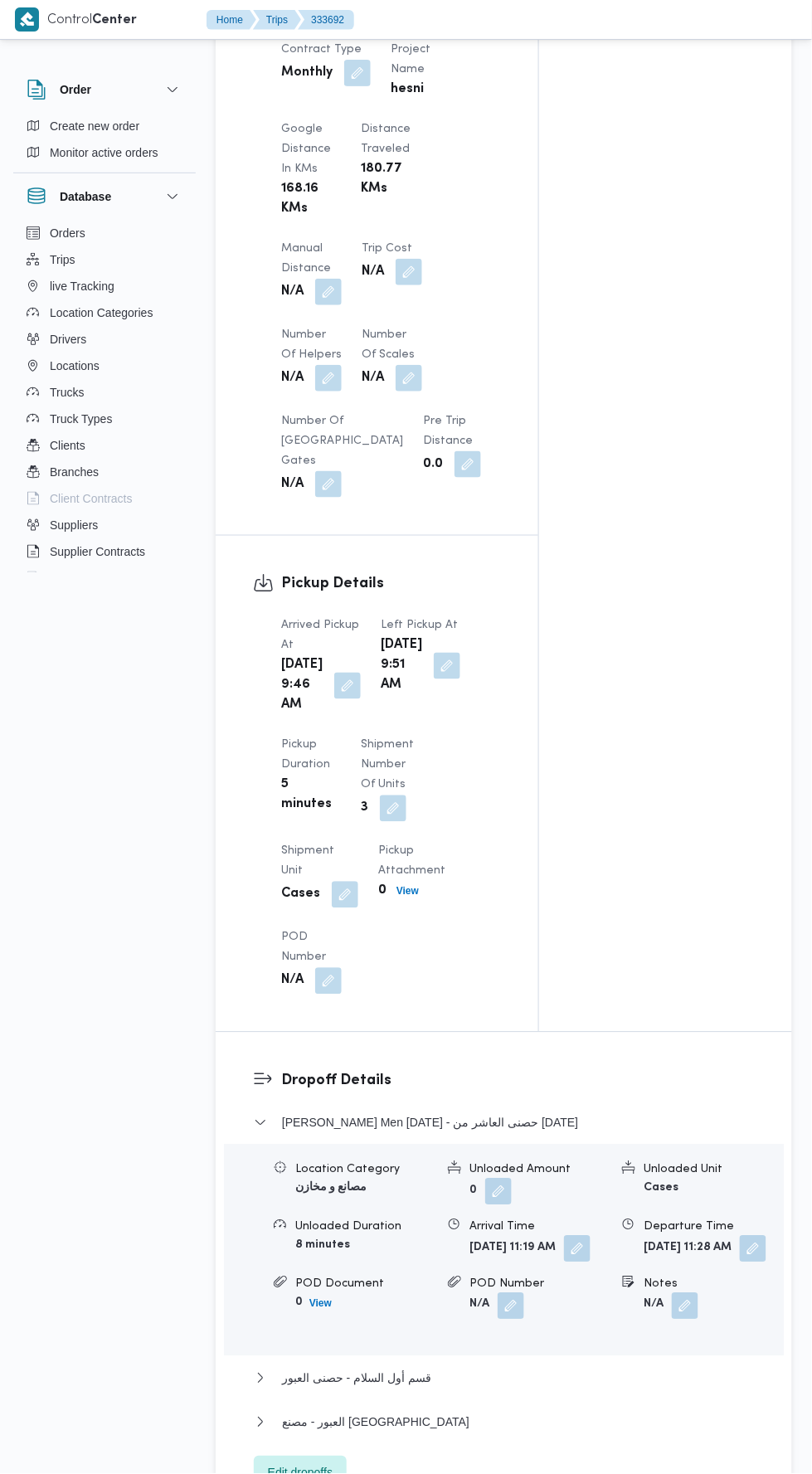
scroll to position [1303, 0]
click at [334, 696] on button "button" at bounding box center [347, 687] width 26 height 26
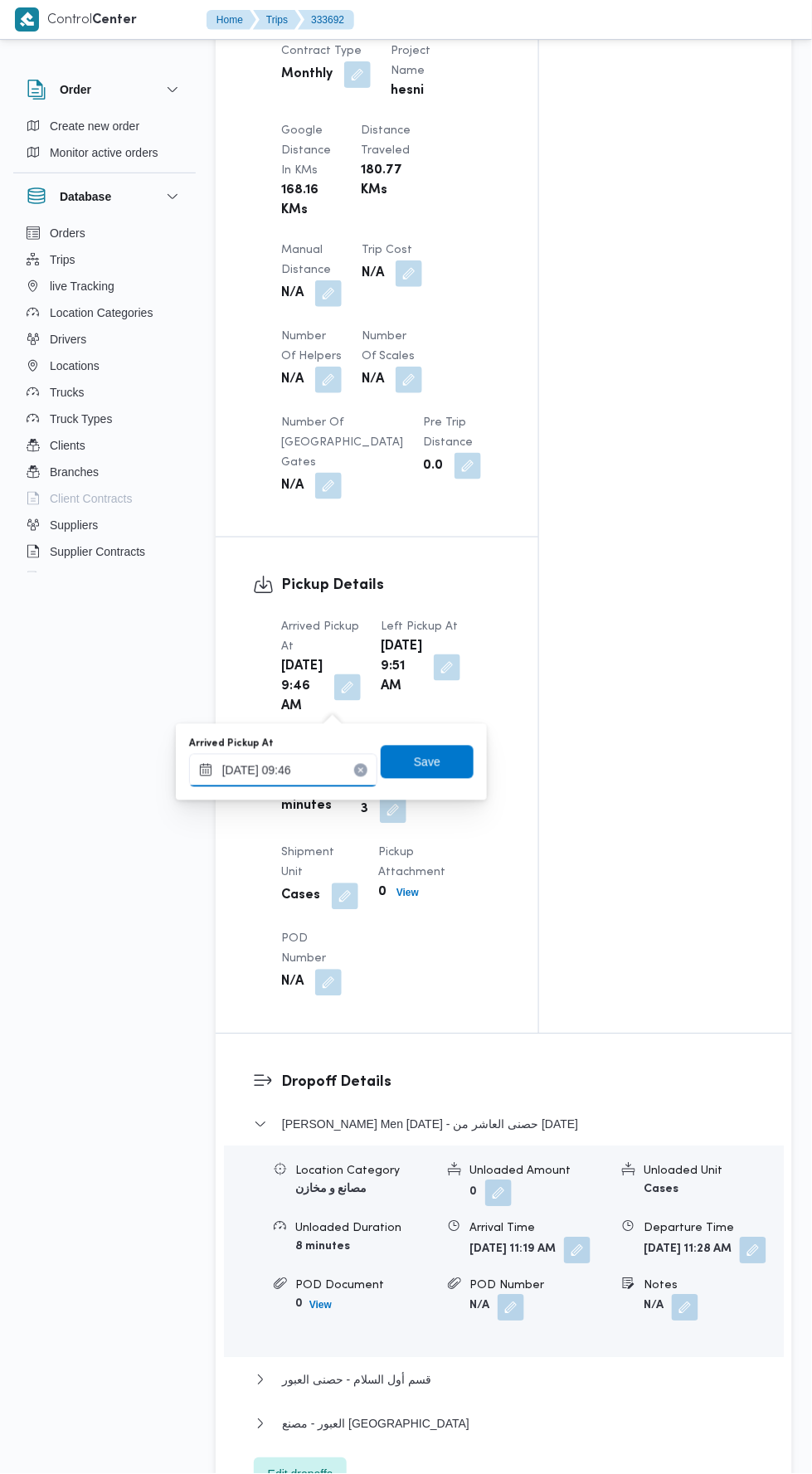
click at [330, 765] on input "[DATE] 09:46" at bounding box center [283, 770] width 188 height 33
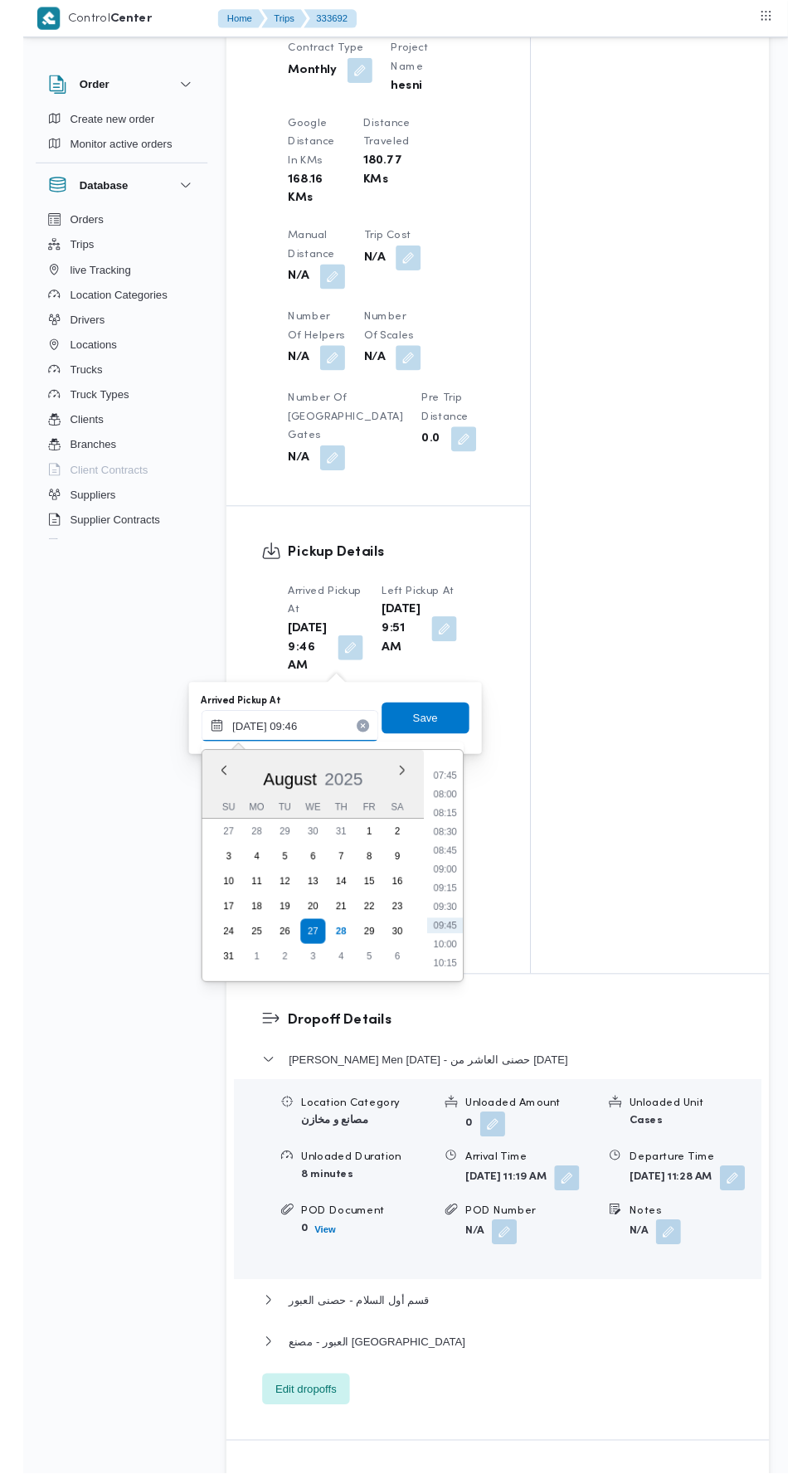
scroll to position [611, 0]
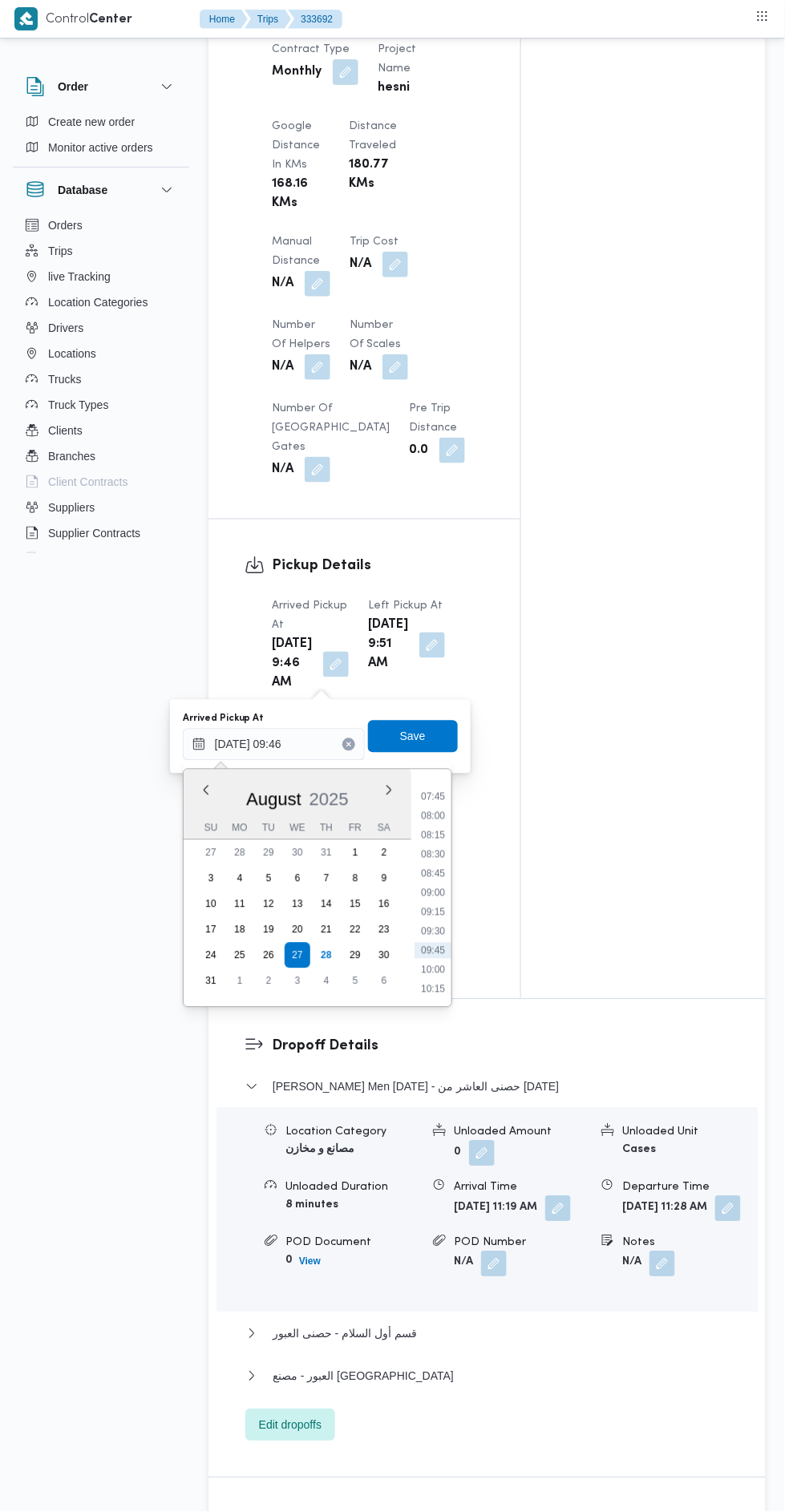
click at [436, 814] on li "08:00" at bounding box center [433, 816] width 37 height 16
type input "[DATE] 08:00"
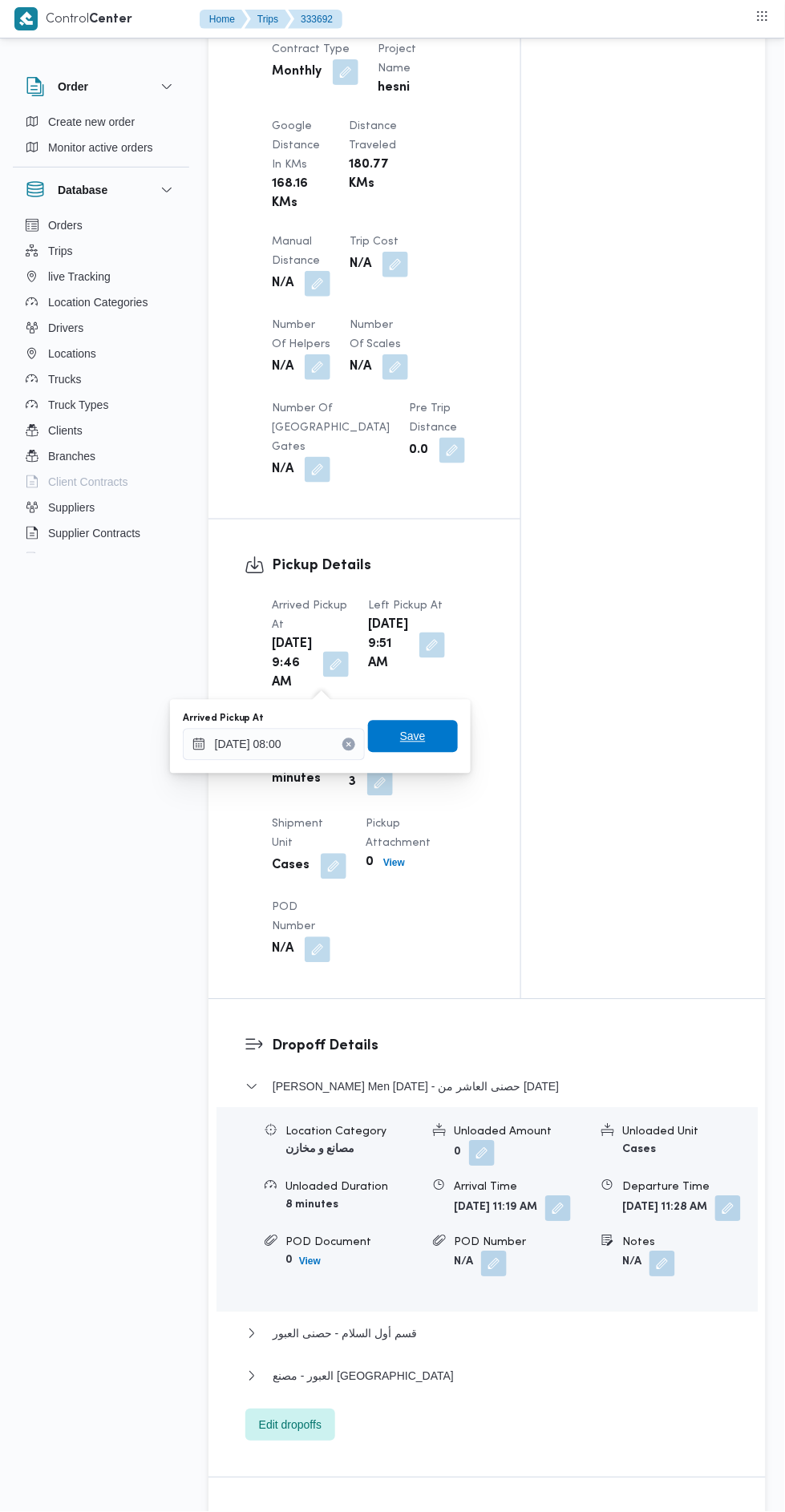
click at [426, 744] on span "Save" at bounding box center [413, 737] width 26 height 19
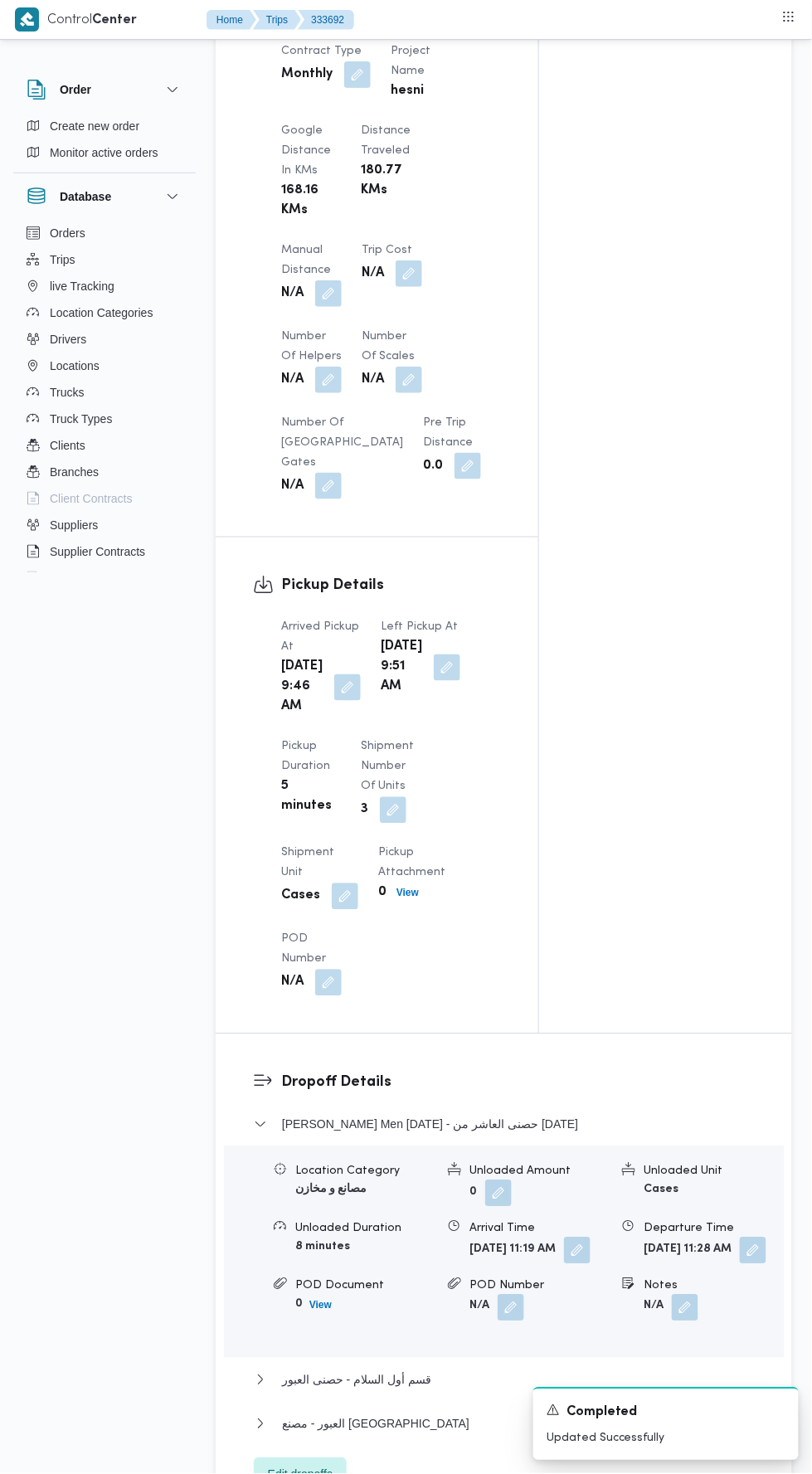
click at [334, 280] on button "button" at bounding box center [328, 293] width 26 height 26
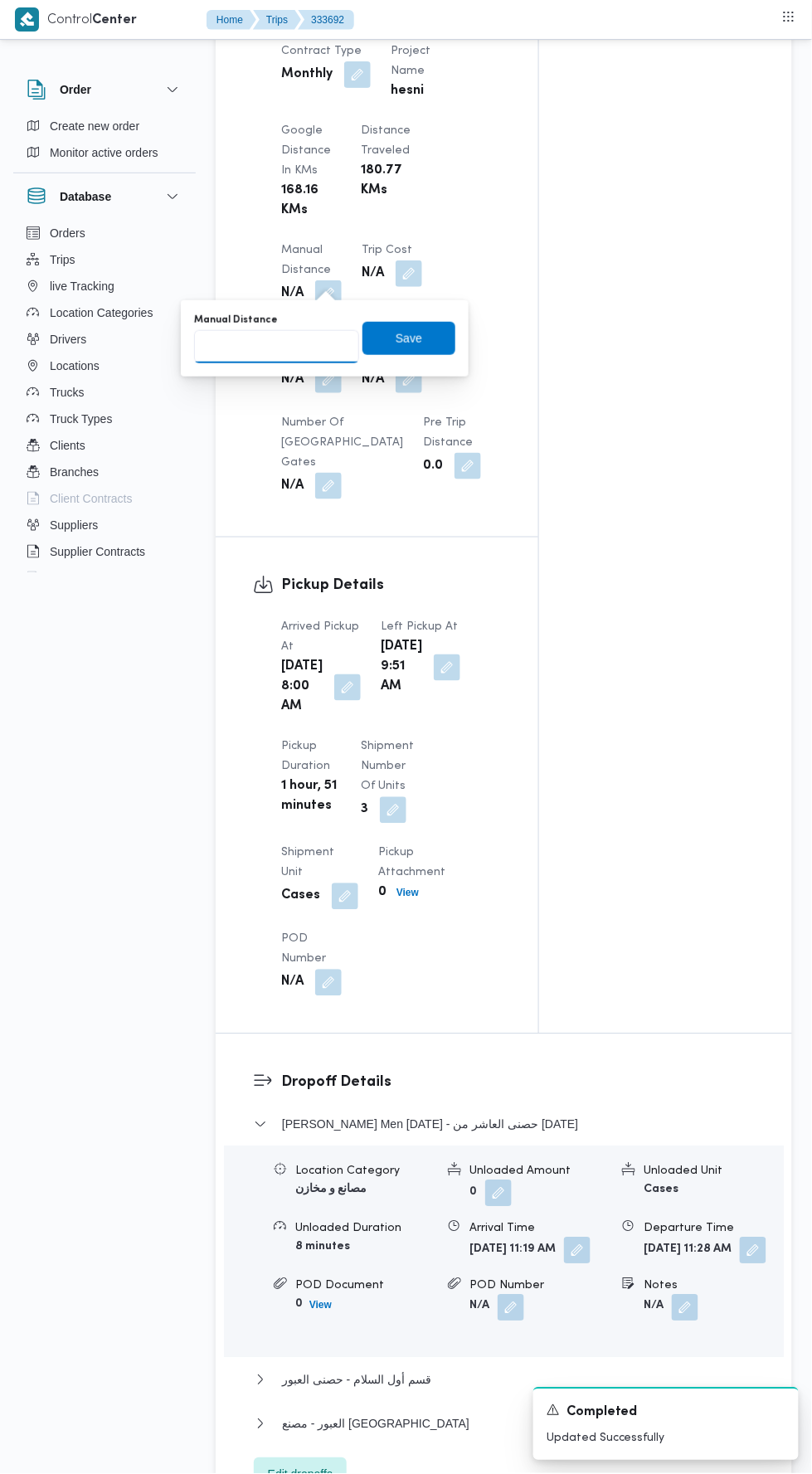
click at [315, 342] on input "Manual Distance" at bounding box center [276, 346] width 165 height 33
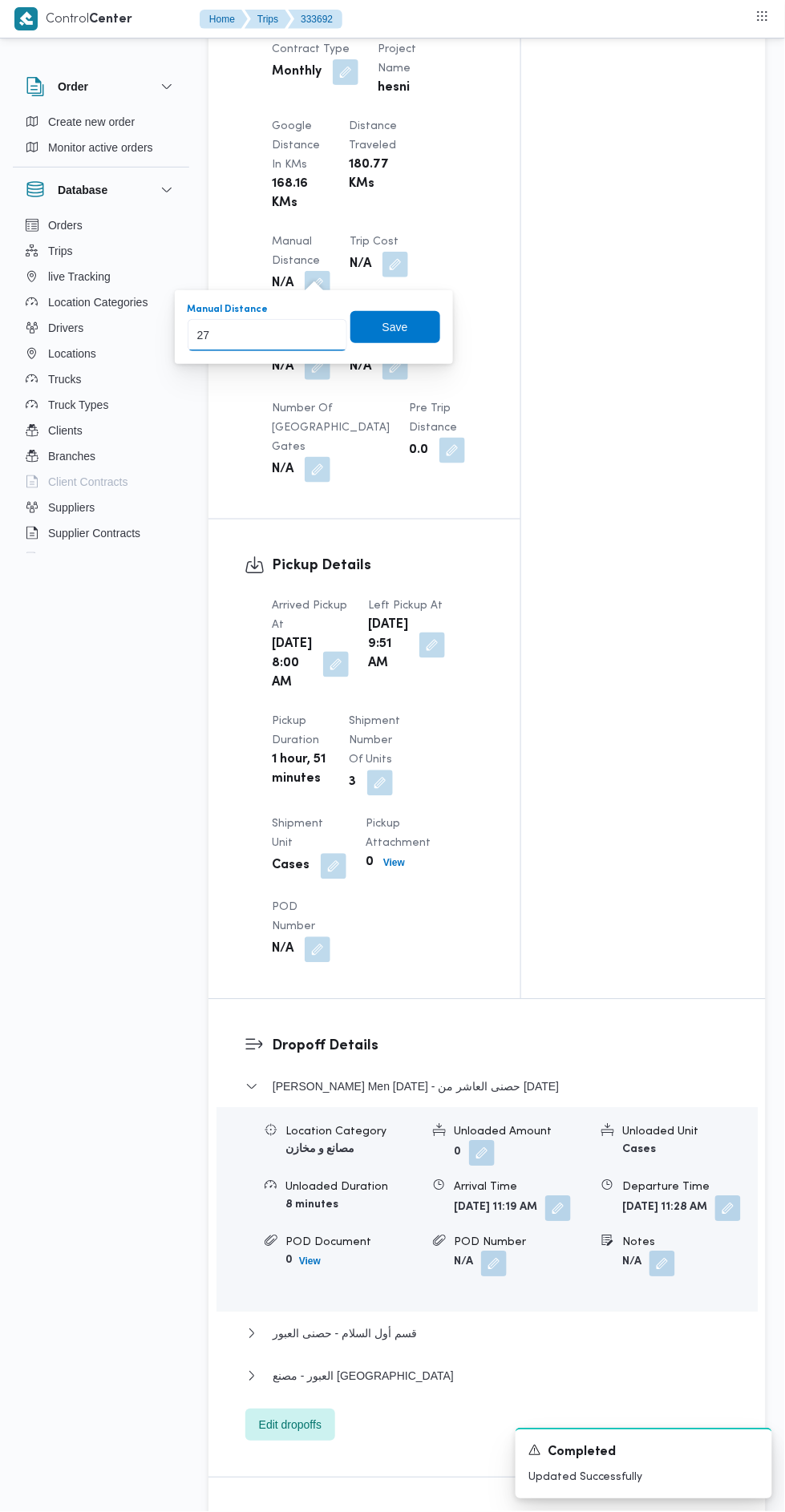
type input "271"
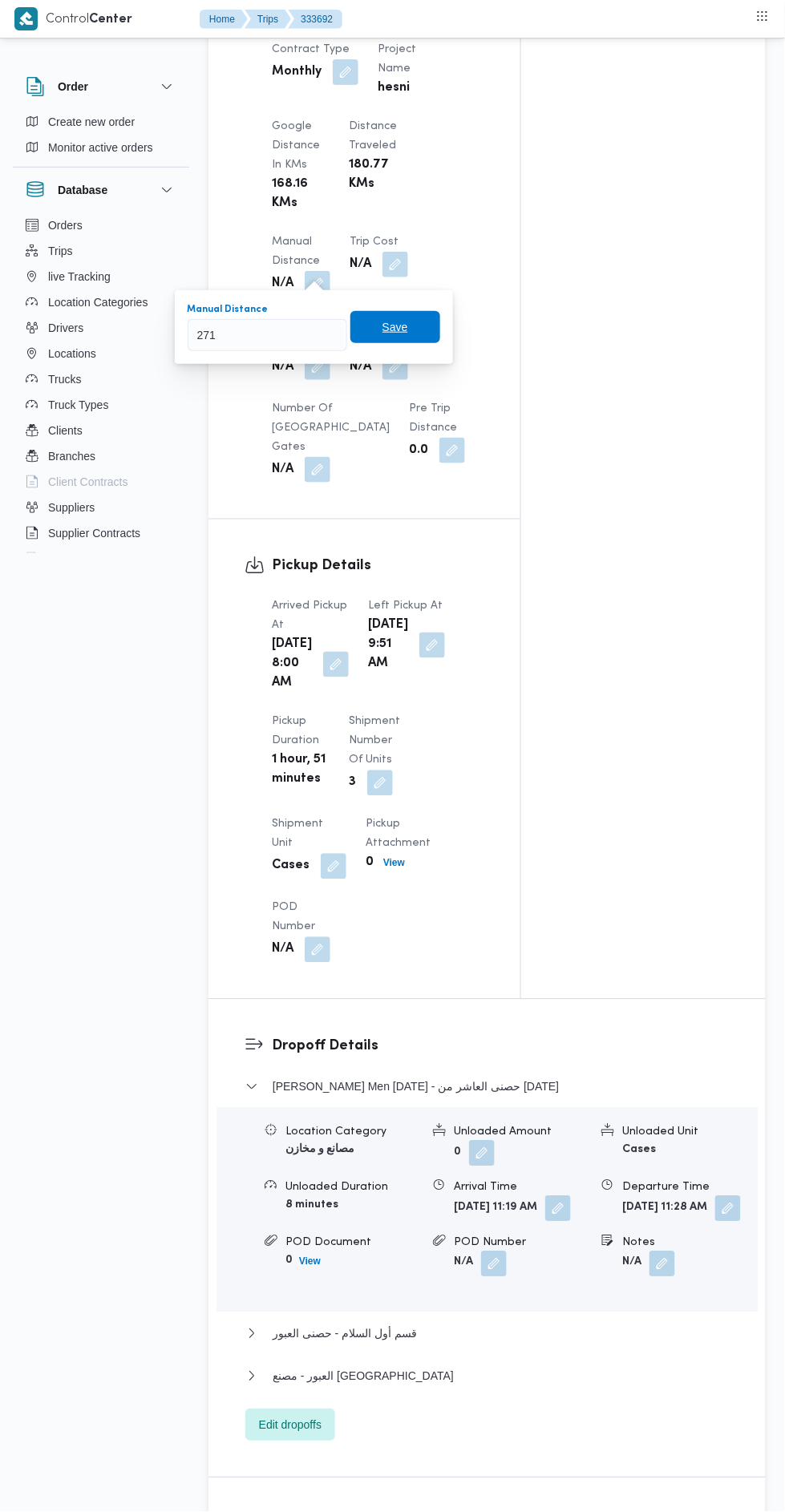
click at [432, 327] on span "Save" at bounding box center [395, 327] width 90 height 32
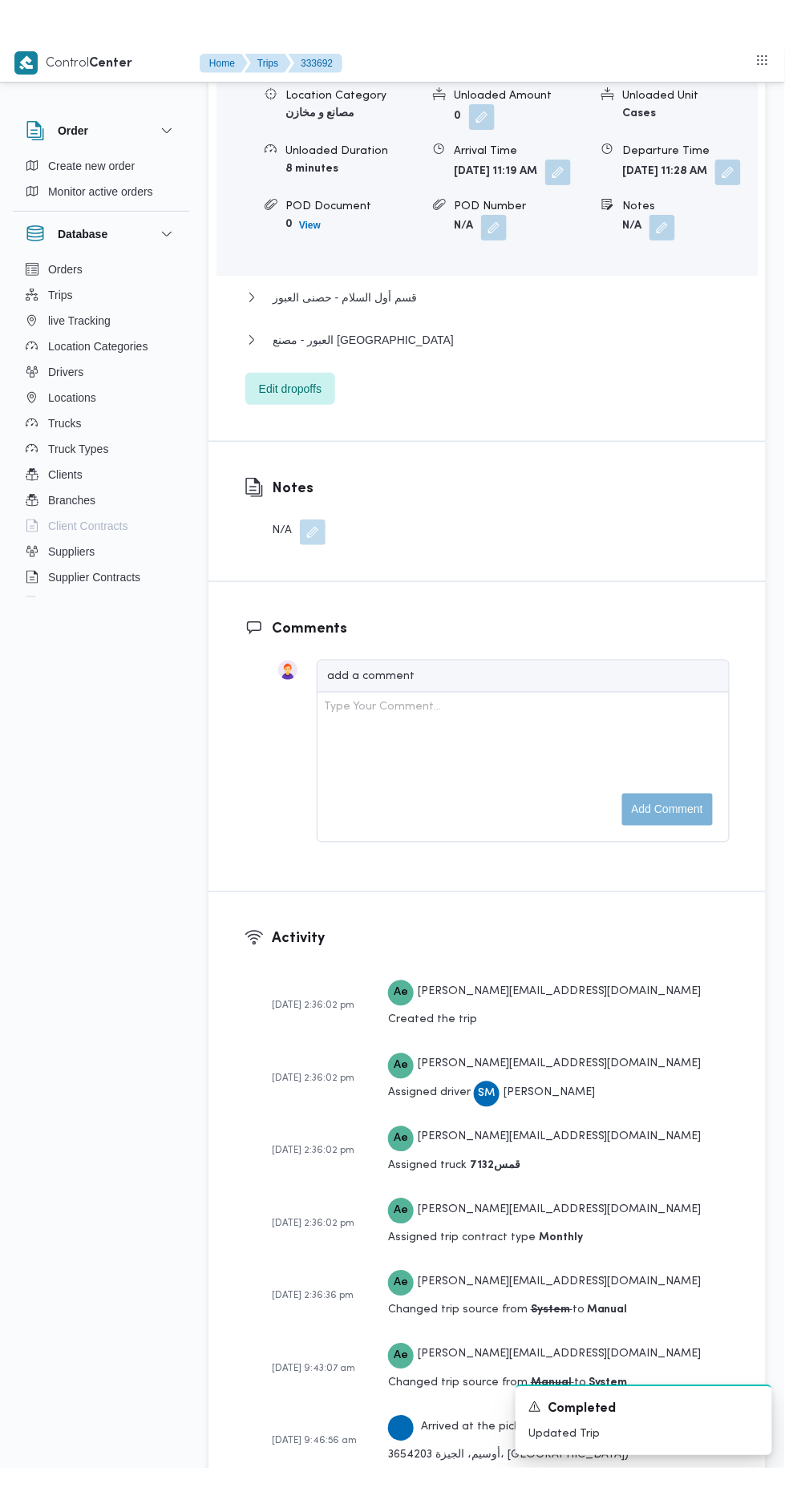
scroll to position [2330, 0]
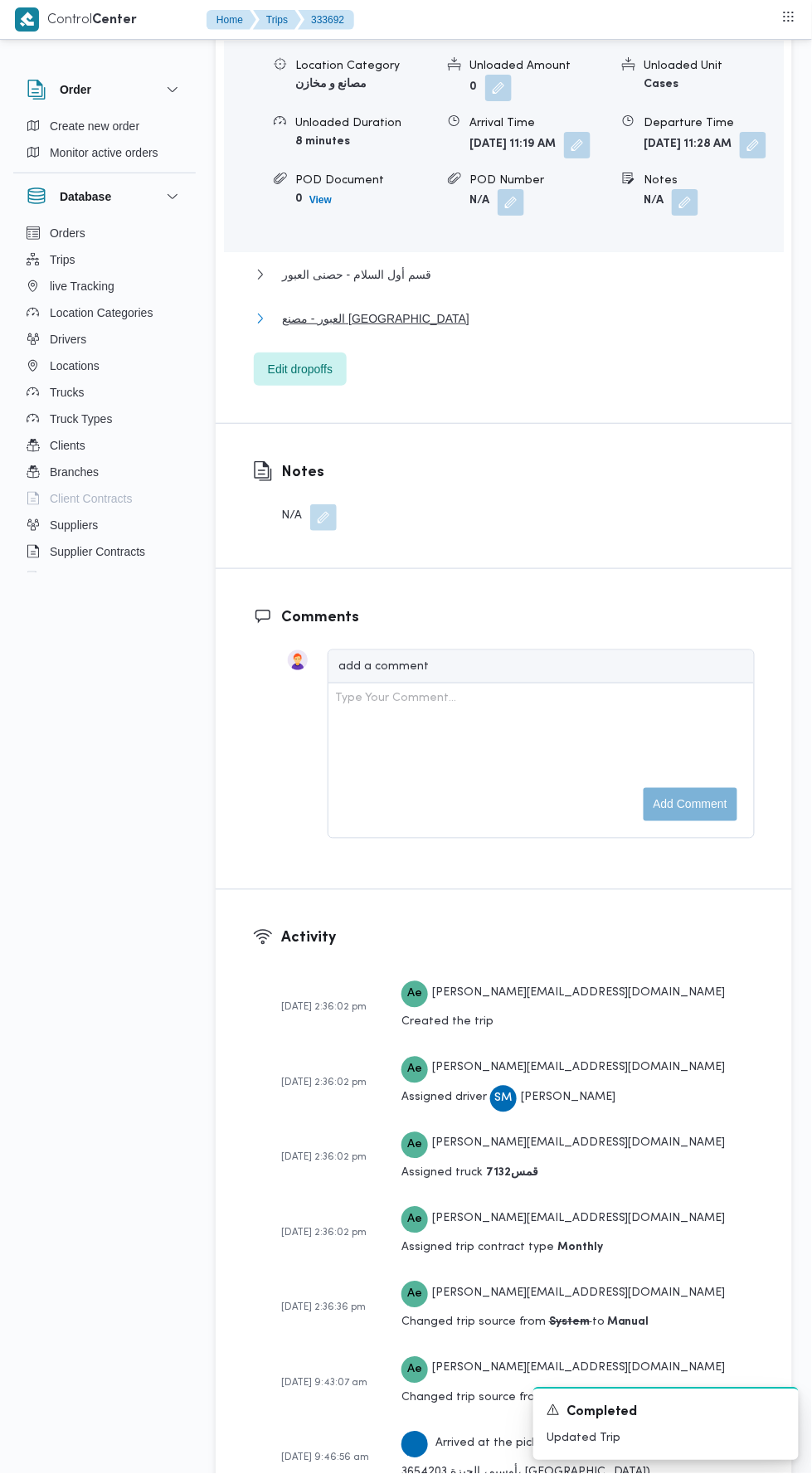
click at [569, 329] on button "العبور - مصنع [GEOGRAPHIC_DATA]" at bounding box center [504, 318] width 501 height 20
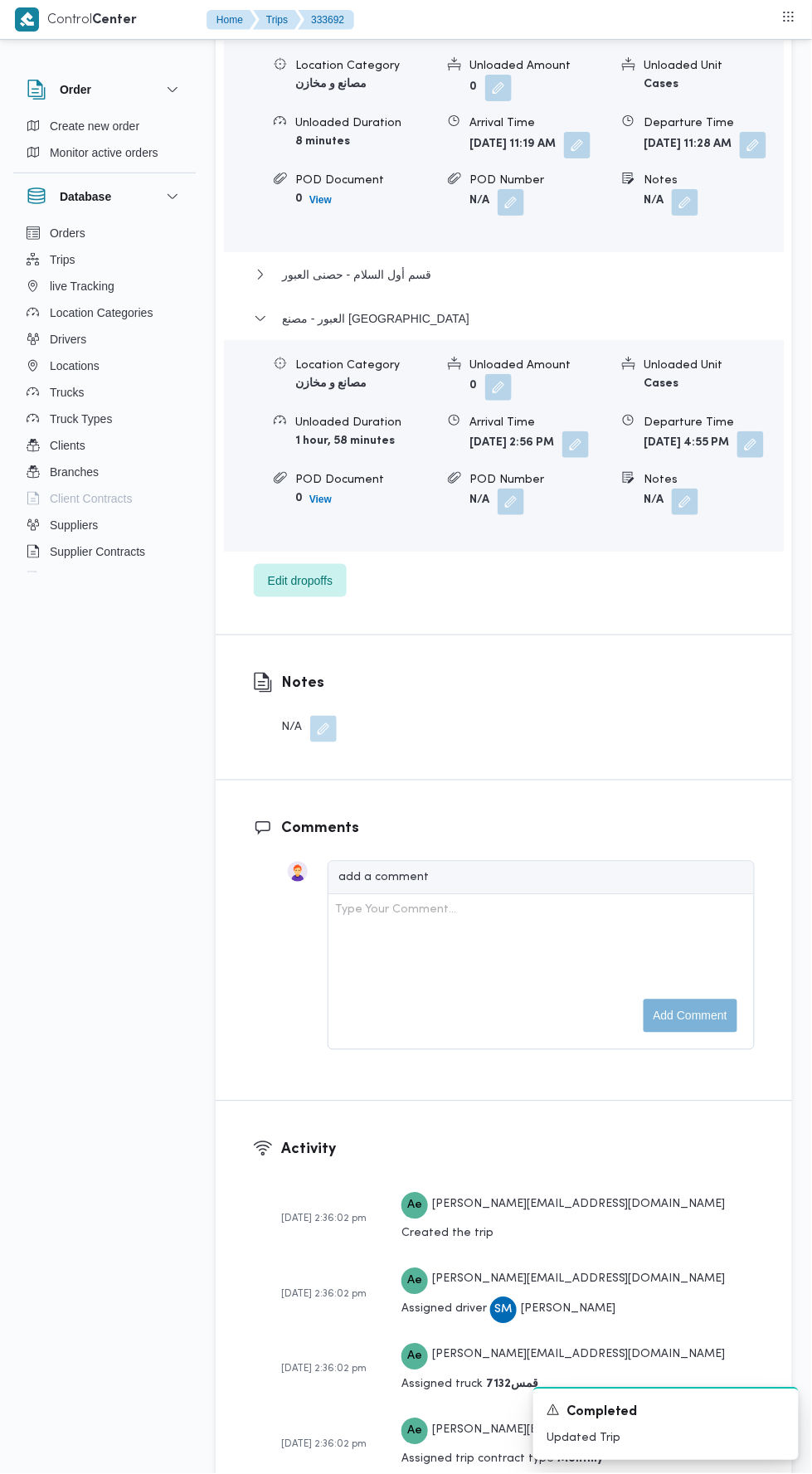
click at [737, 458] on button "button" at bounding box center [750, 444] width 26 height 26
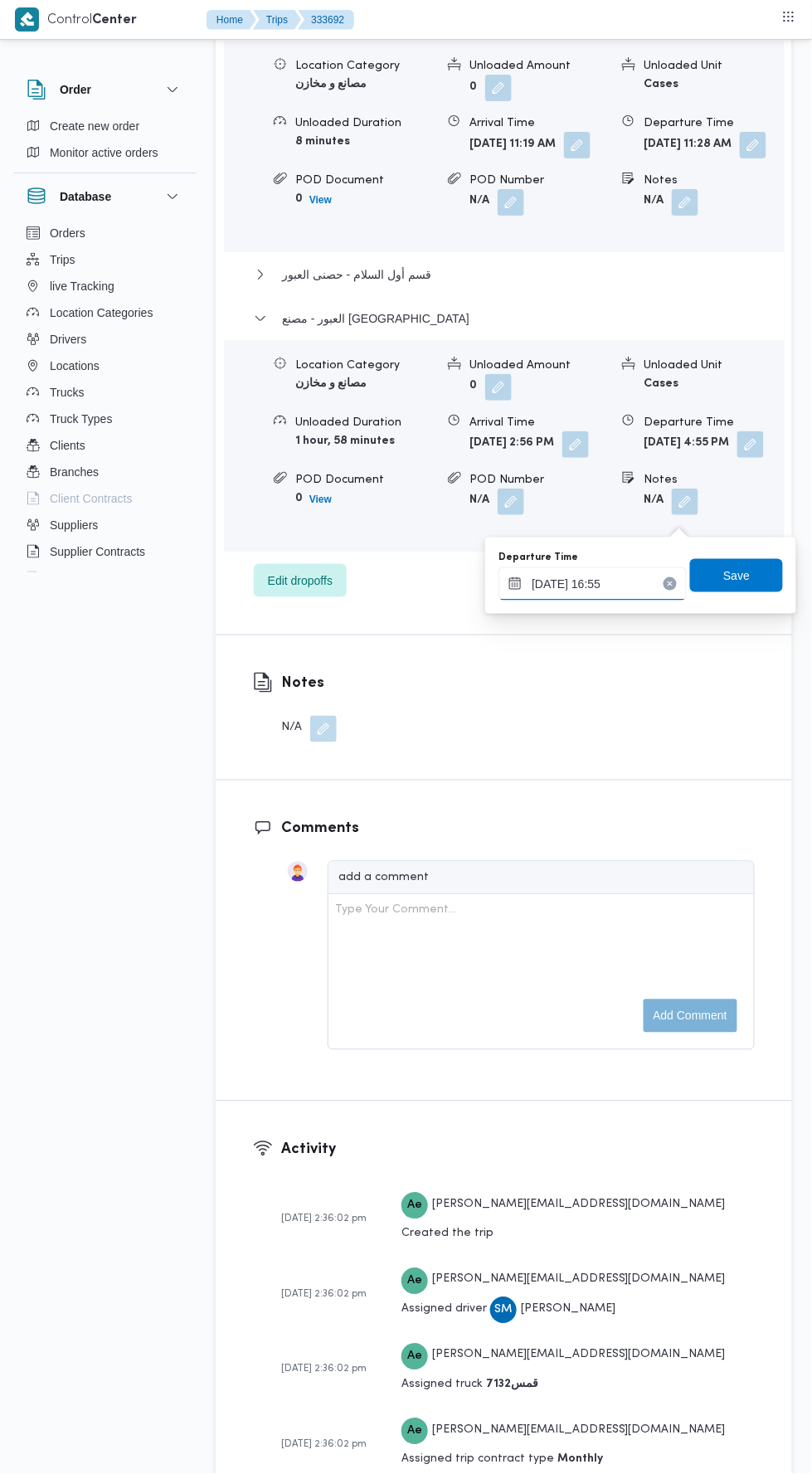
click at [649, 576] on input "[DATE] 16:55" at bounding box center [593, 583] width 188 height 33
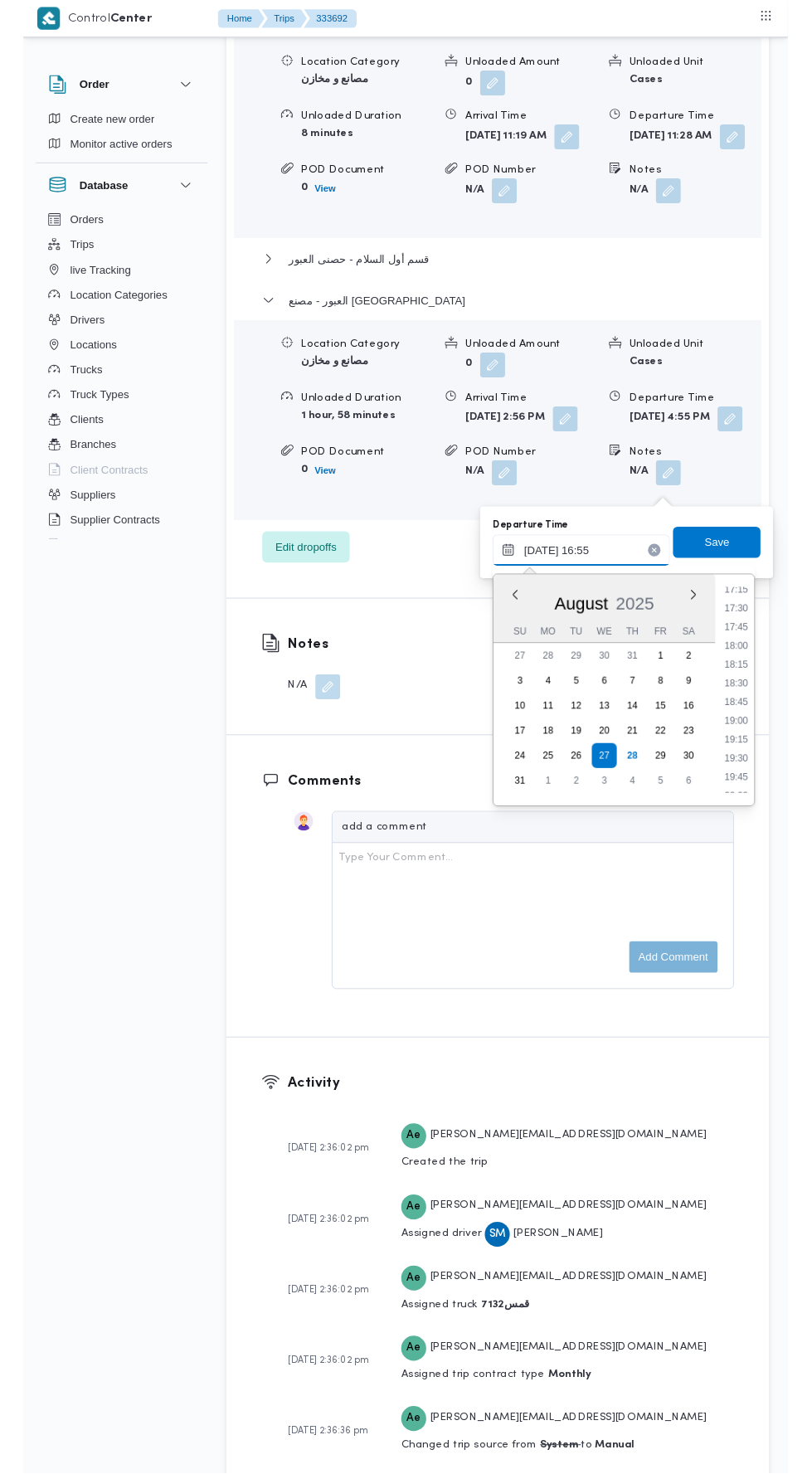
scroll to position [1385, 0]
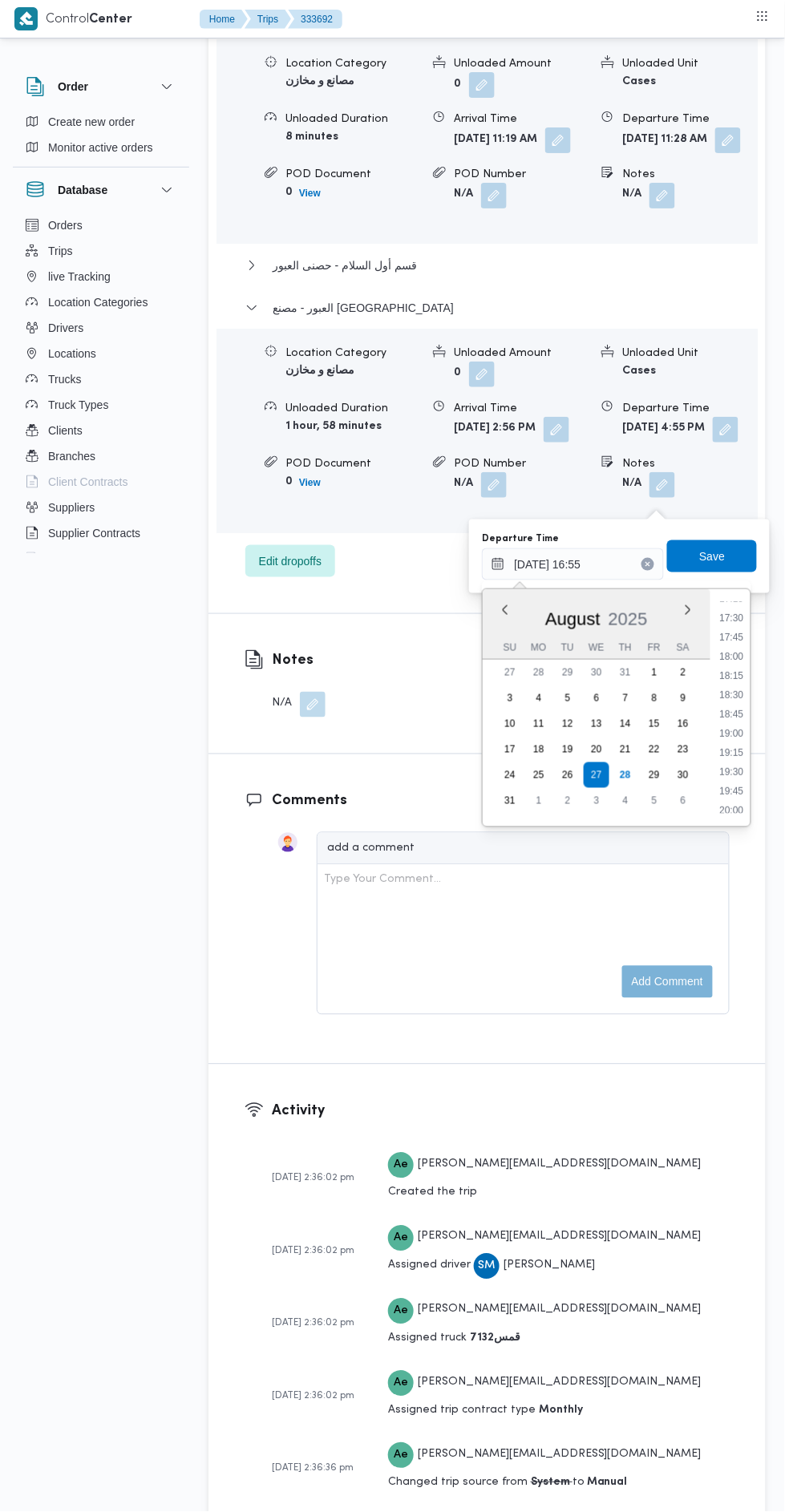
click at [733, 733] on li "19:00" at bounding box center [731, 733] width 37 height 16
type input "[DATE] 19:00"
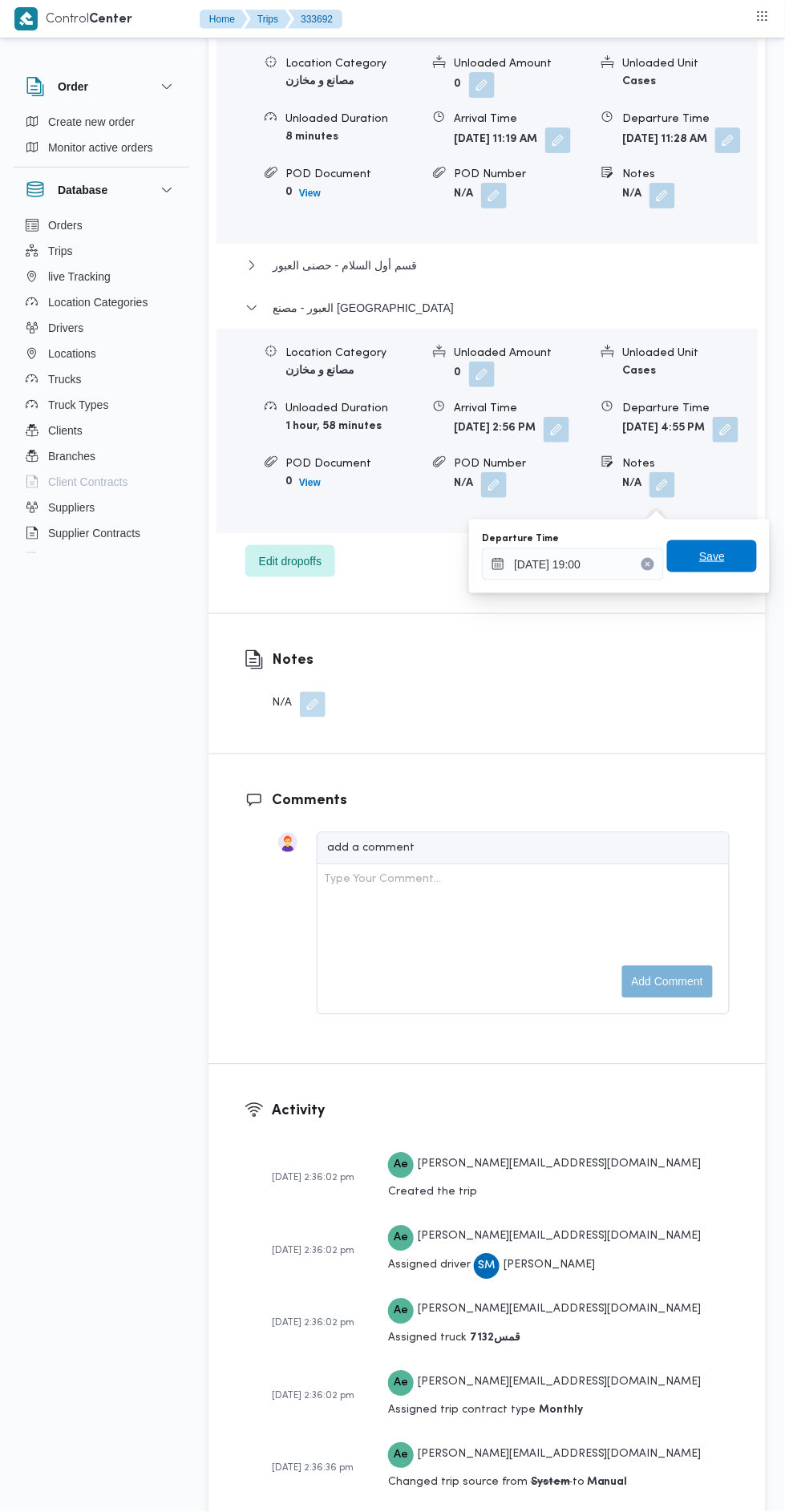
click at [727, 566] on span "Save" at bounding box center [712, 556] width 90 height 32
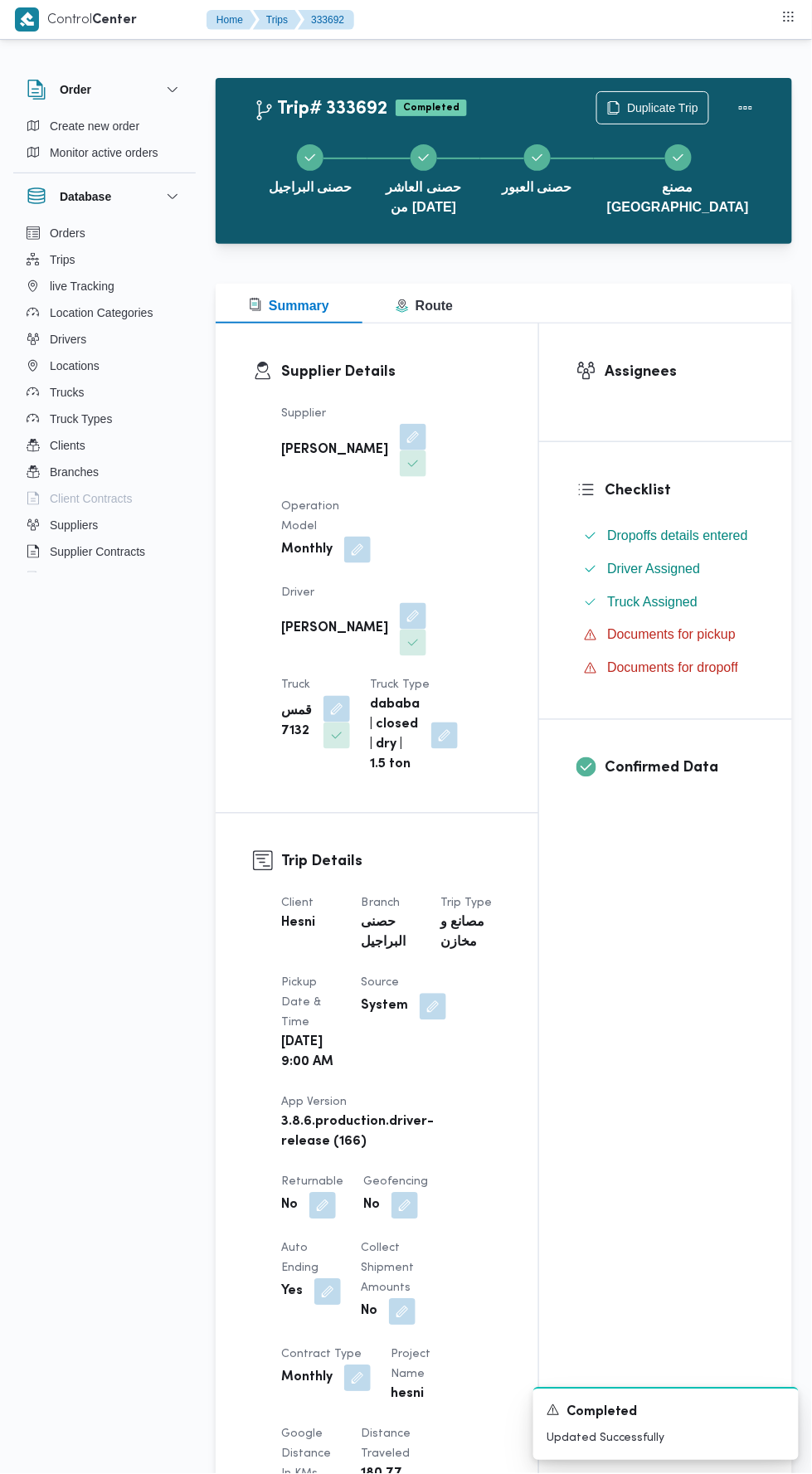
scroll to position [0, 0]
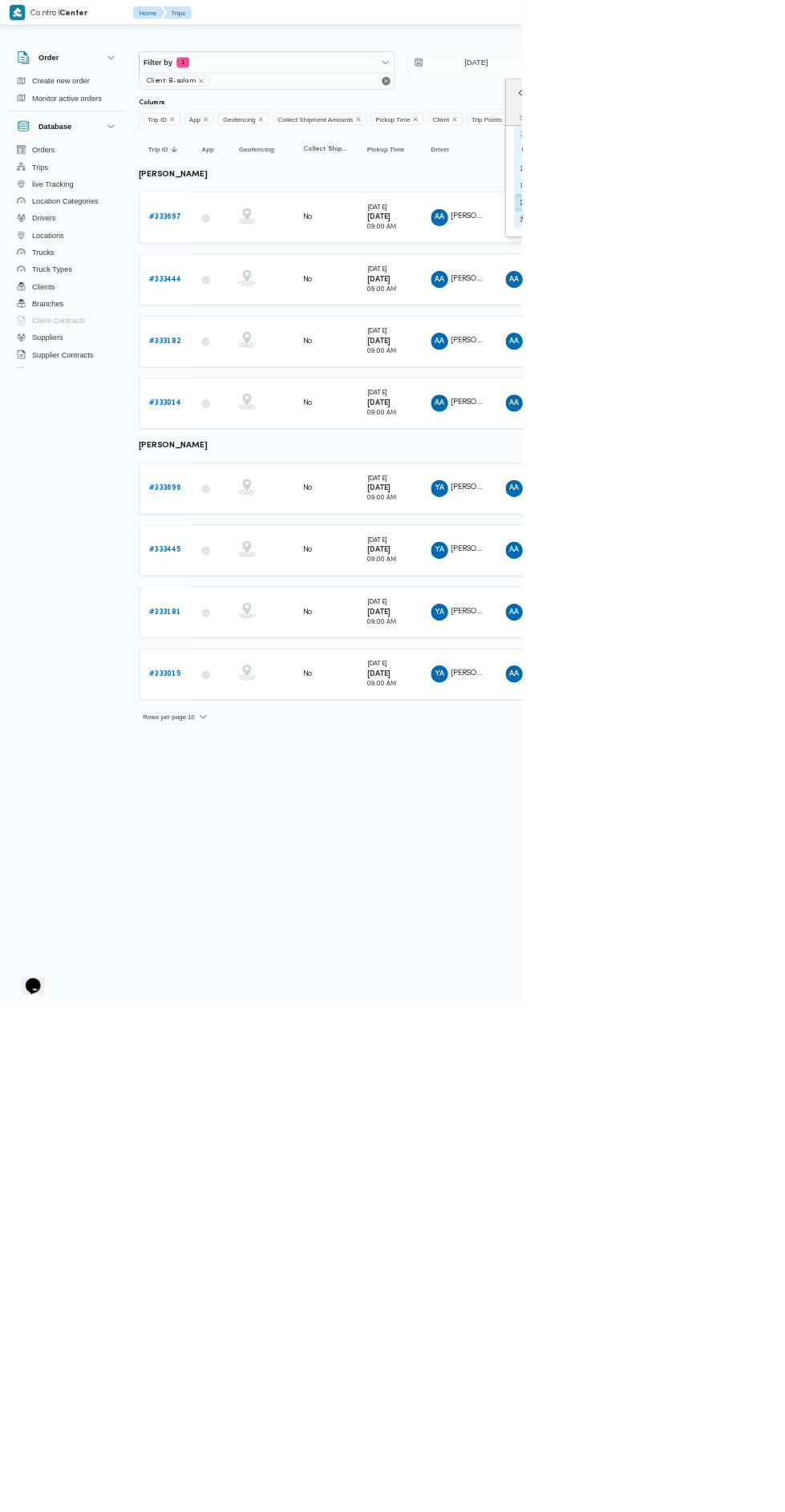
type input "28/8/2025"
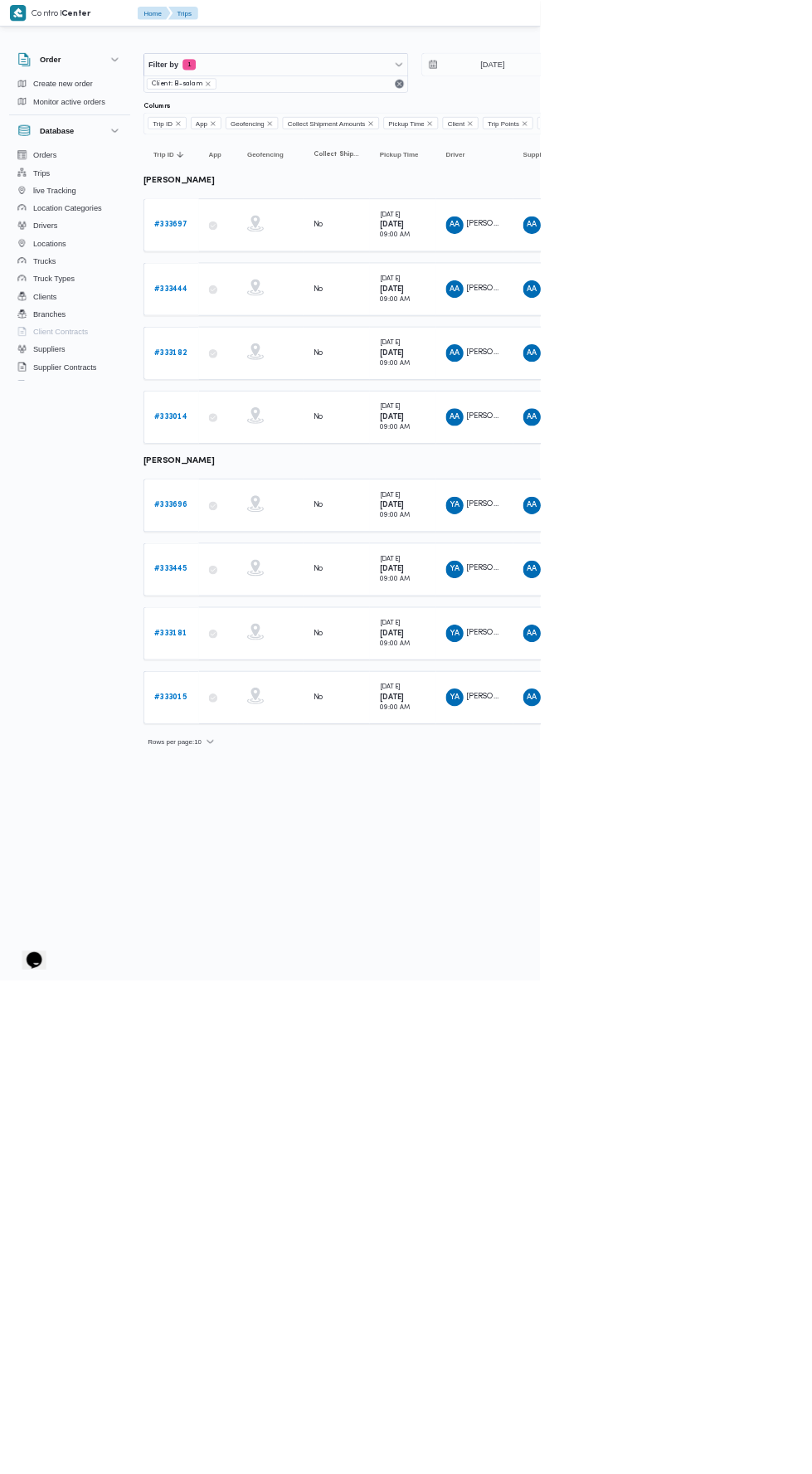
click at [235, 754] on b "# 333696" at bounding box center [256, 759] width 50 height 11
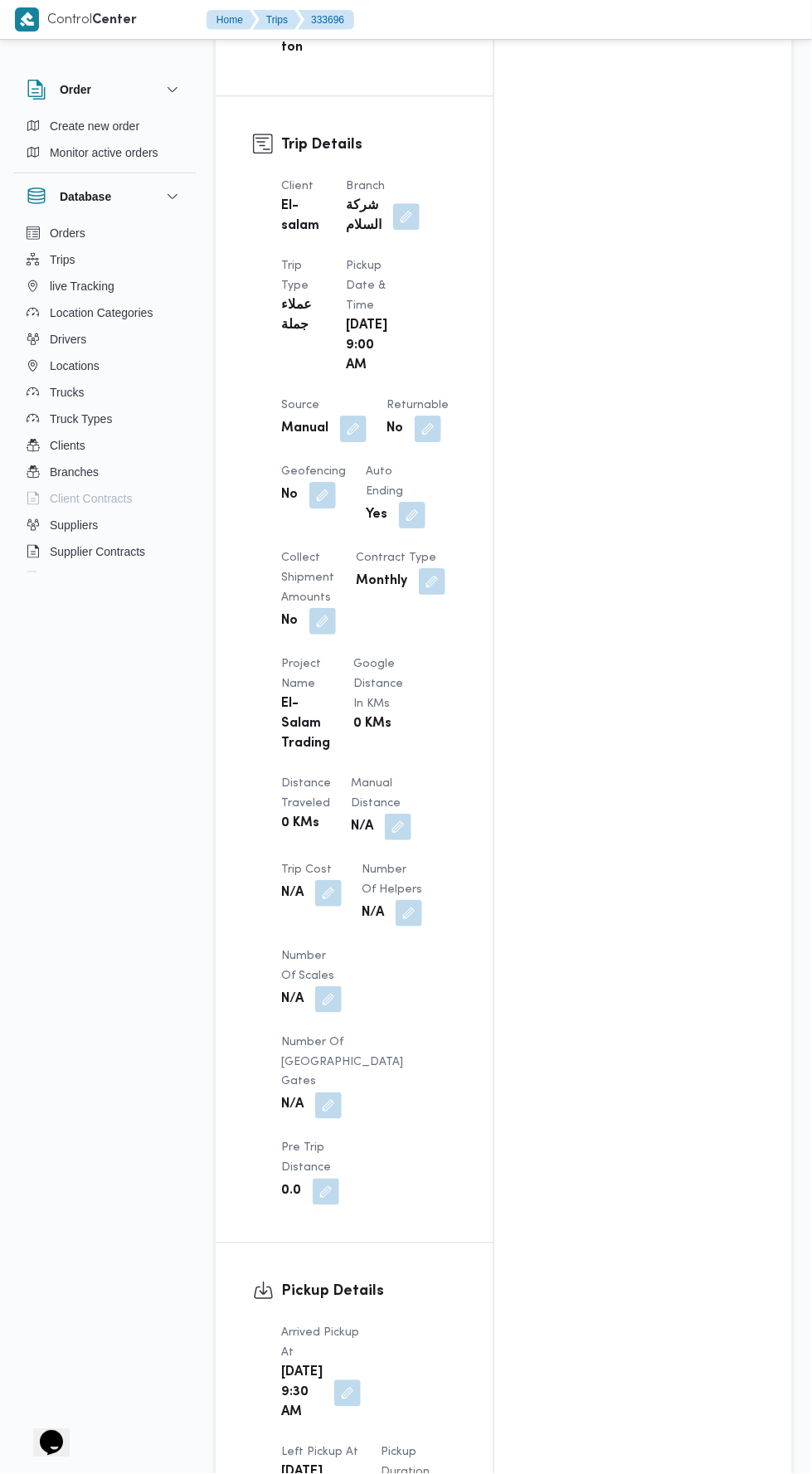
scroll to position [794, 0]
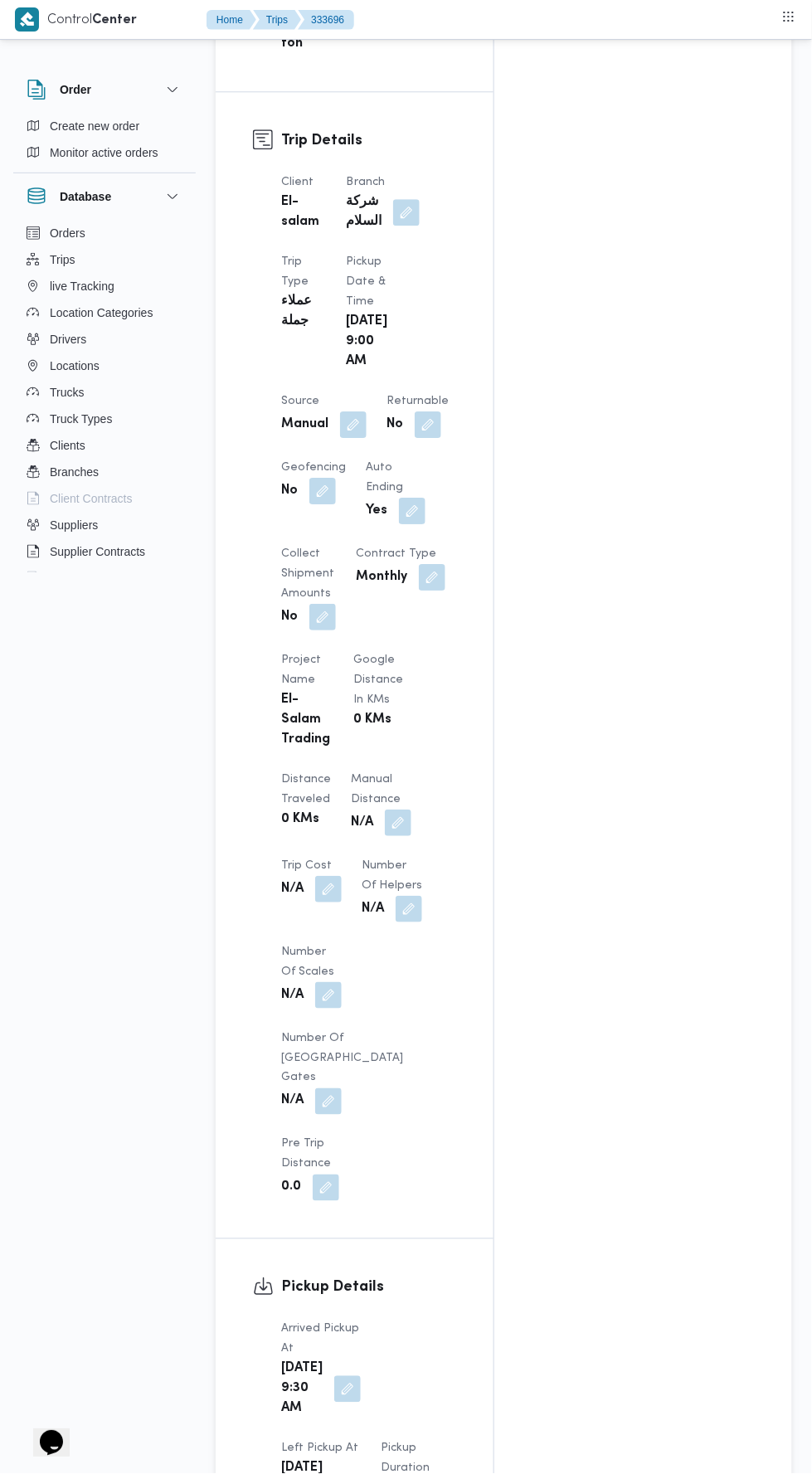
click at [385, 810] on button "button" at bounding box center [398, 822] width 26 height 26
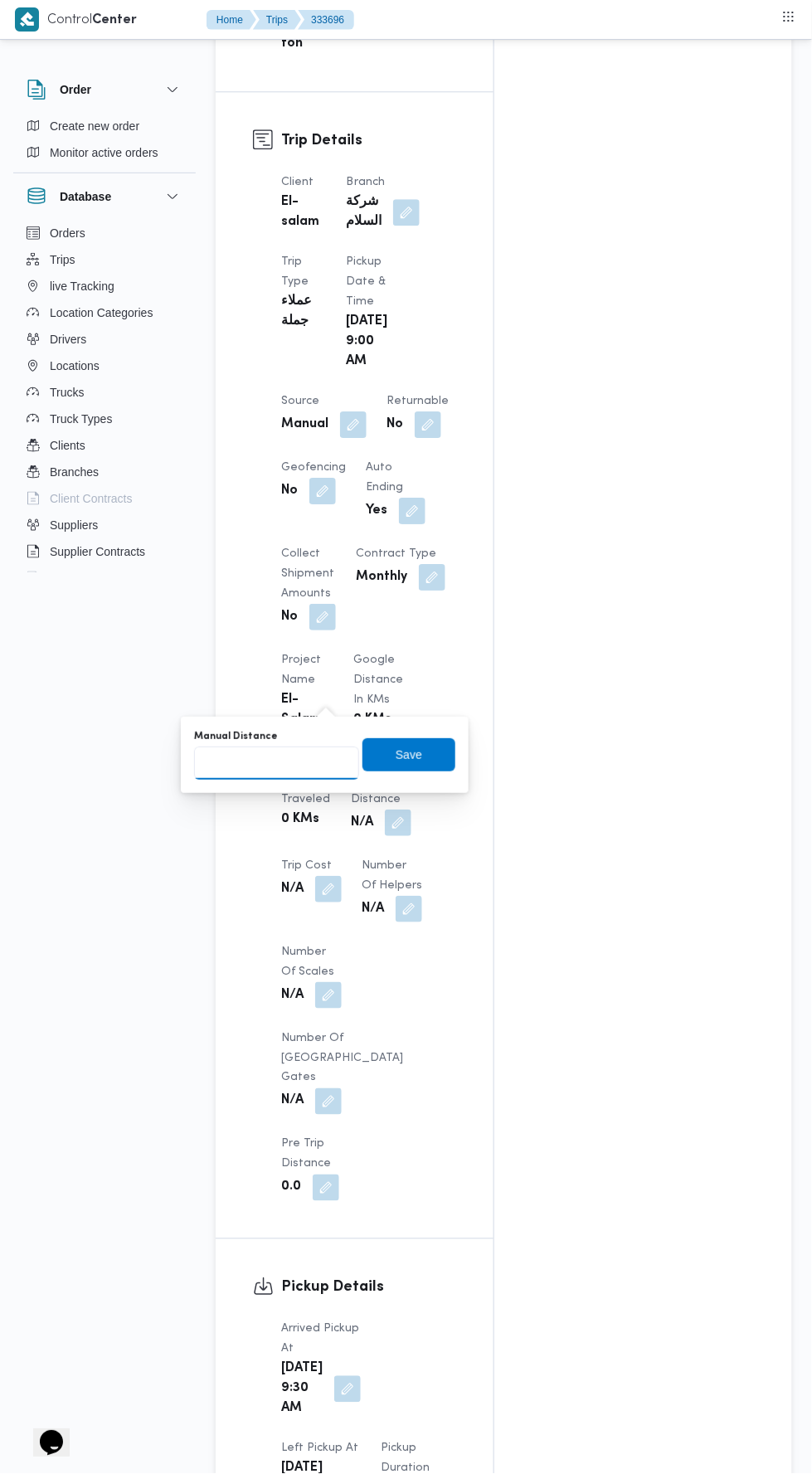
click at [326, 757] on input "Manual Distance" at bounding box center [276, 763] width 165 height 33
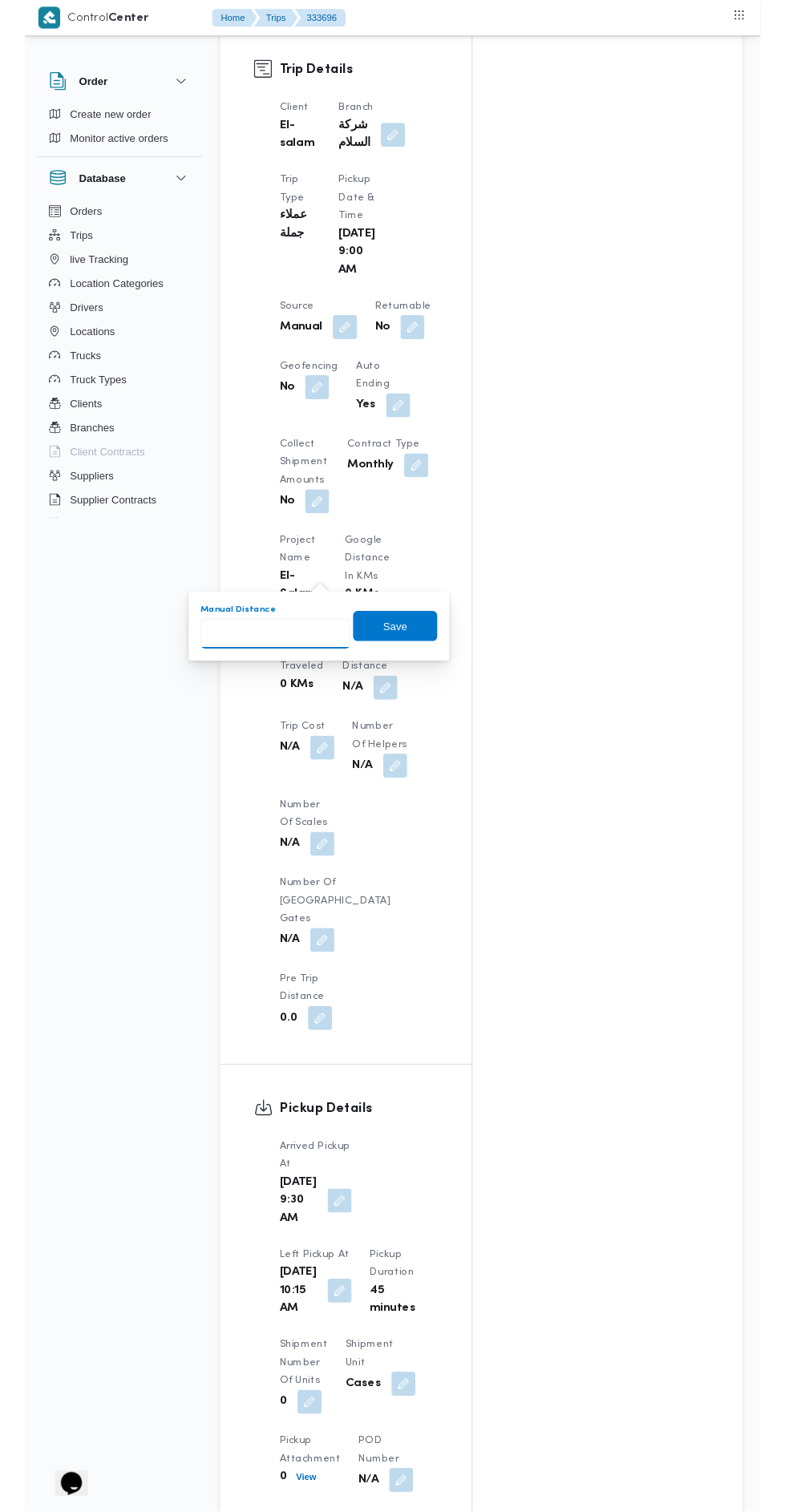
scroll to position [846, 0]
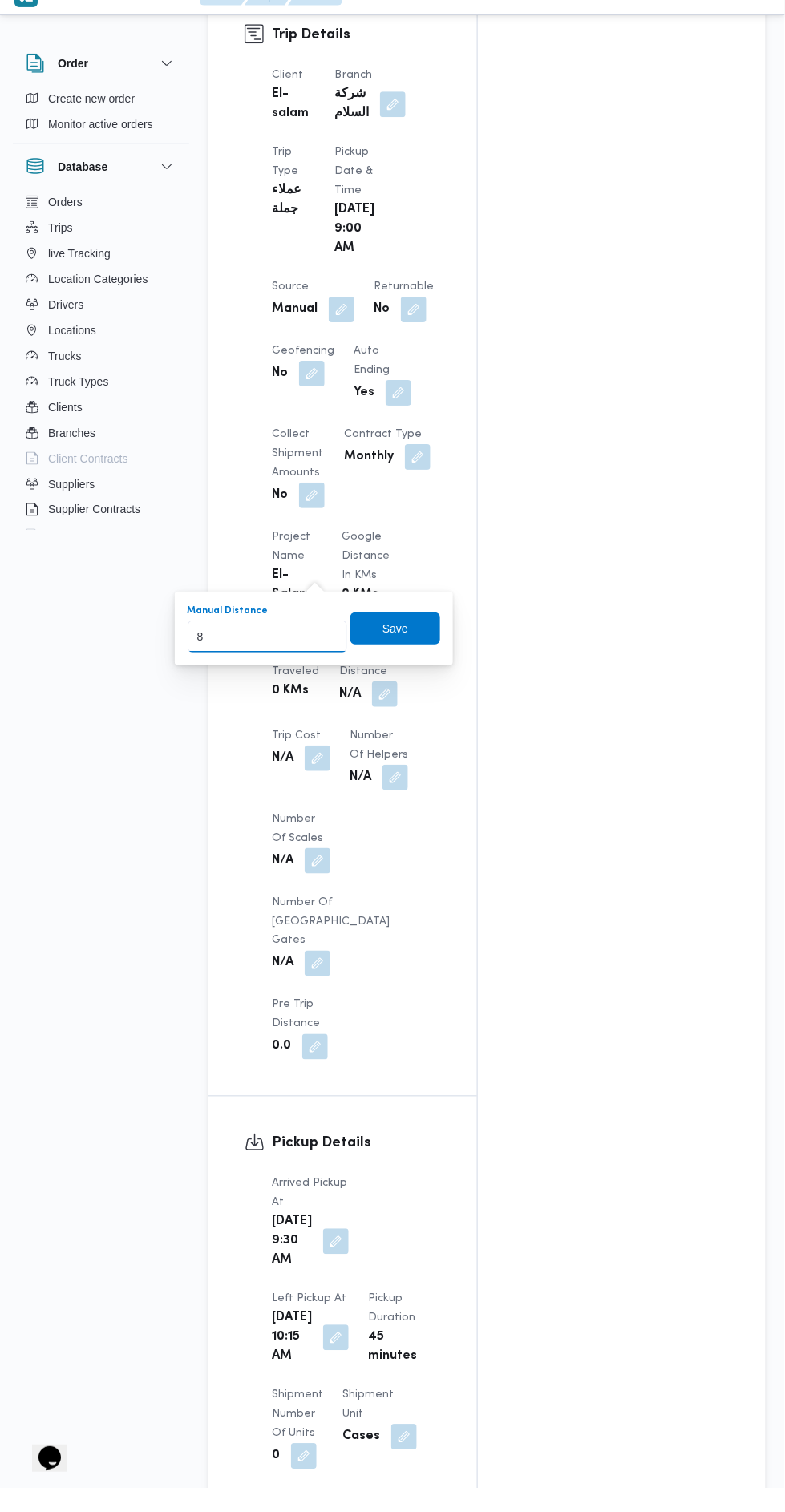
type input "85"
click at [395, 645] on span "Save" at bounding box center [395, 652] width 26 height 19
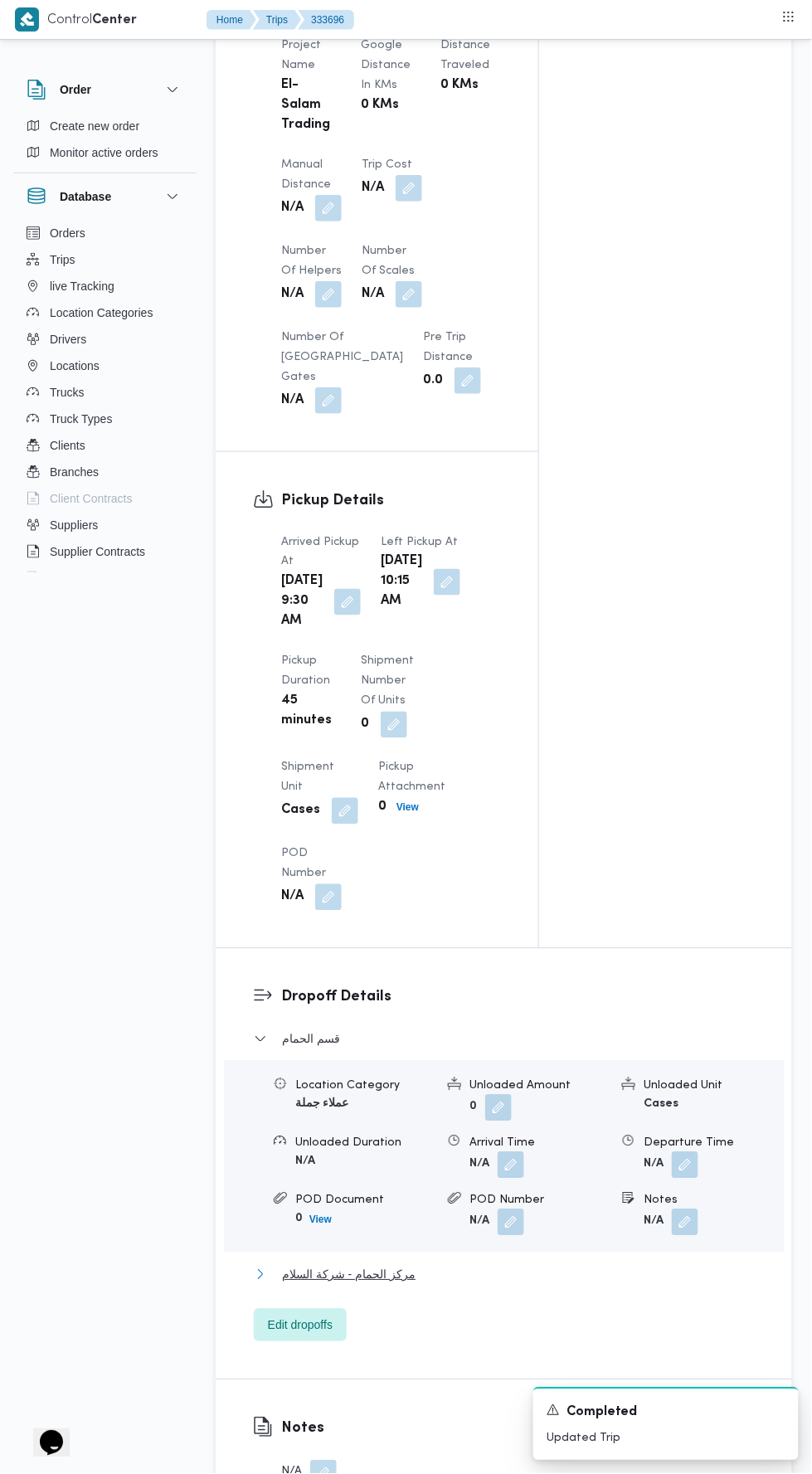
click at [517, 1284] on button "مركز الحمام - شركة السلام" at bounding box center [504, 1274] width 501 height 20
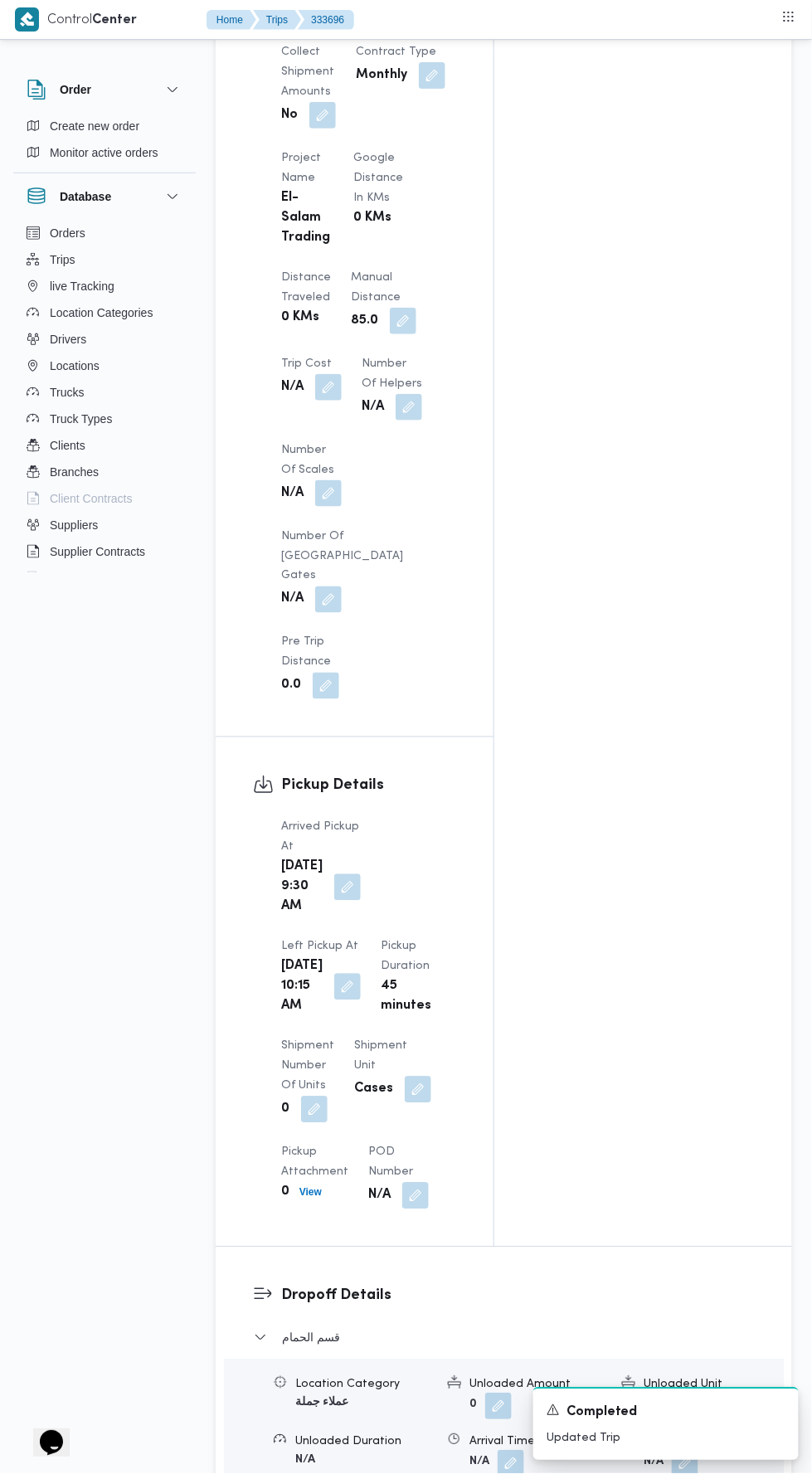
scroll to position [1764, 0]
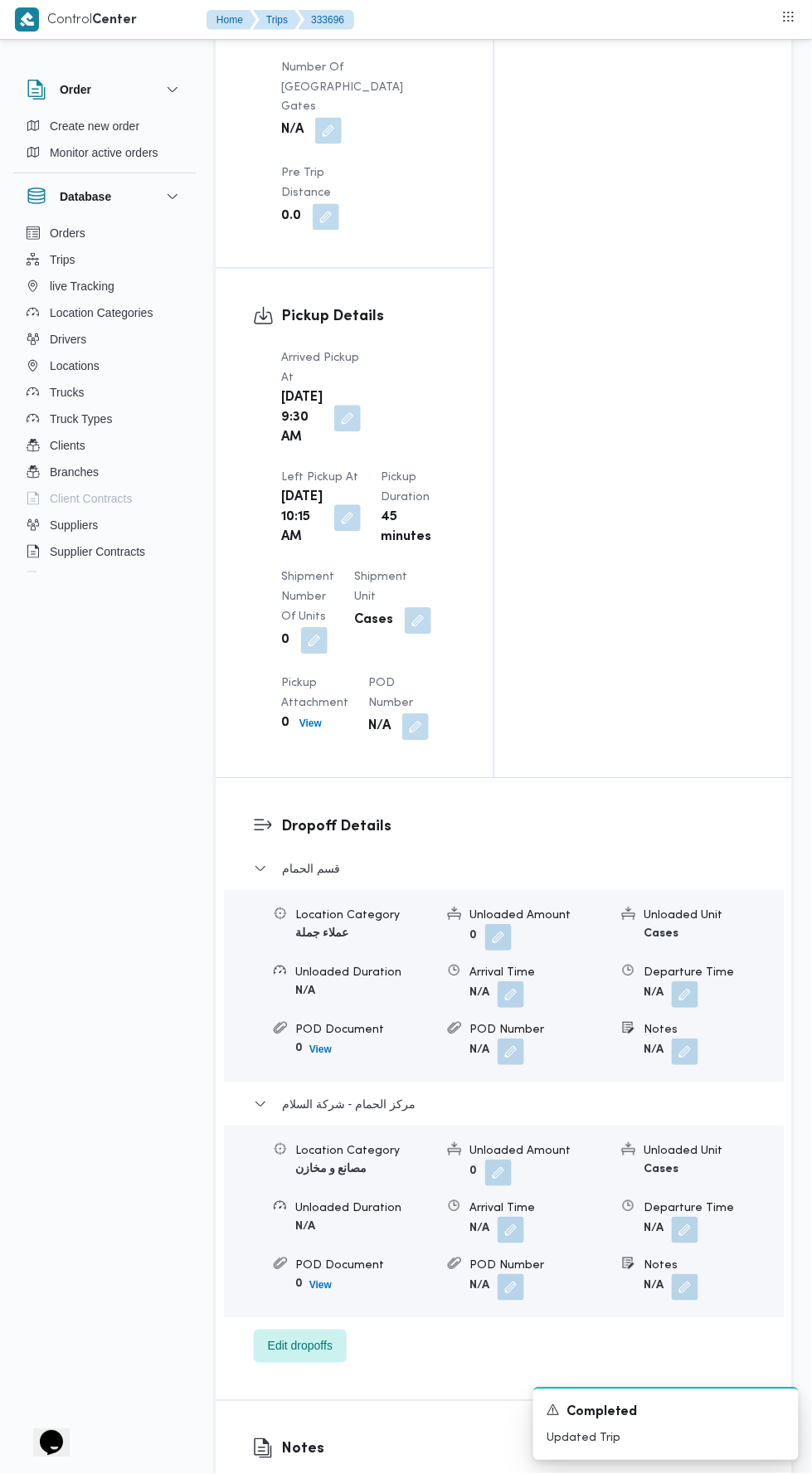
click at [692, 1217] on button "button" at bounding box center [685, 1230] width 26 height 26
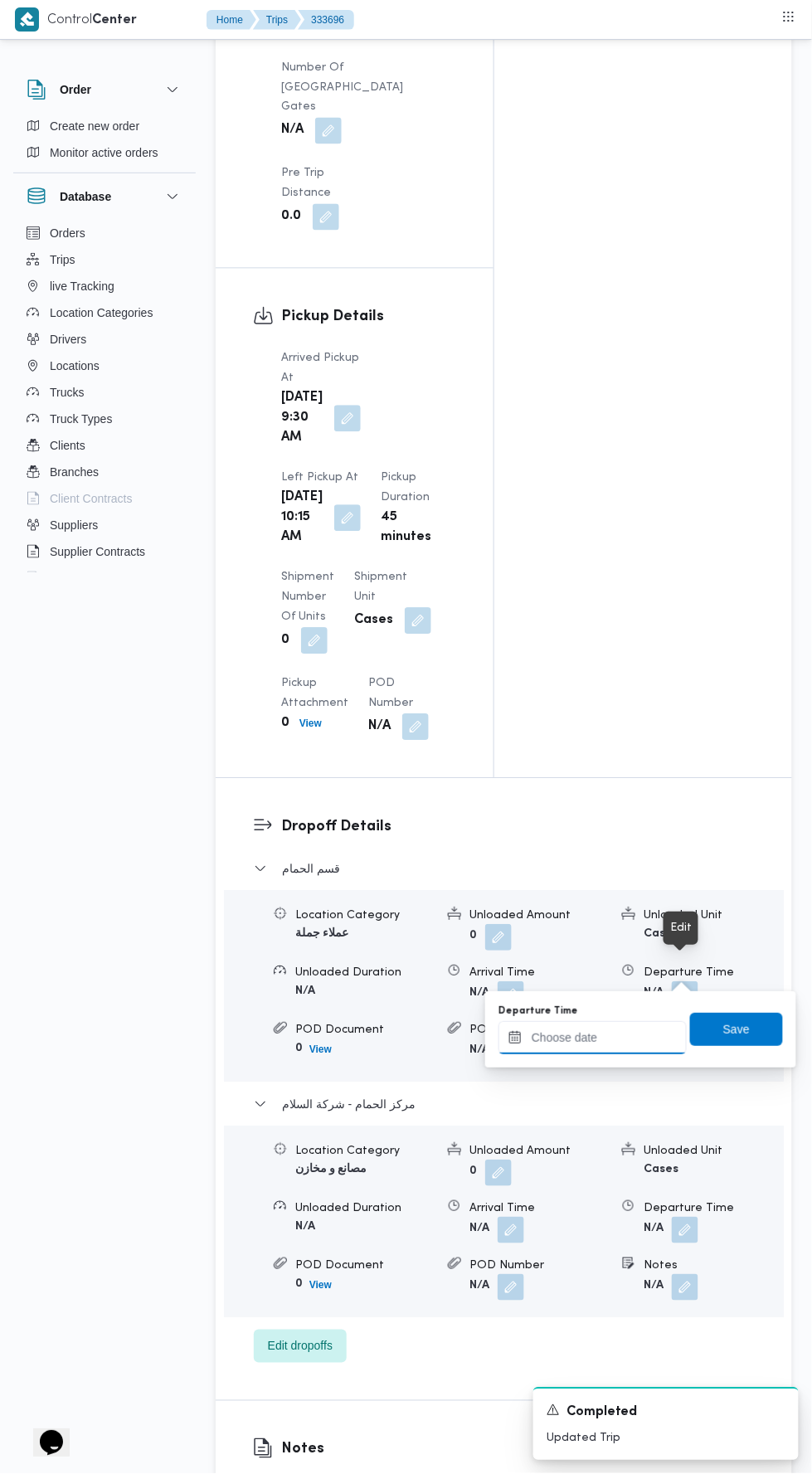
click at [635, 1036] on input "Departure Time" at bounding box center [593, 1038] width 188 height 33
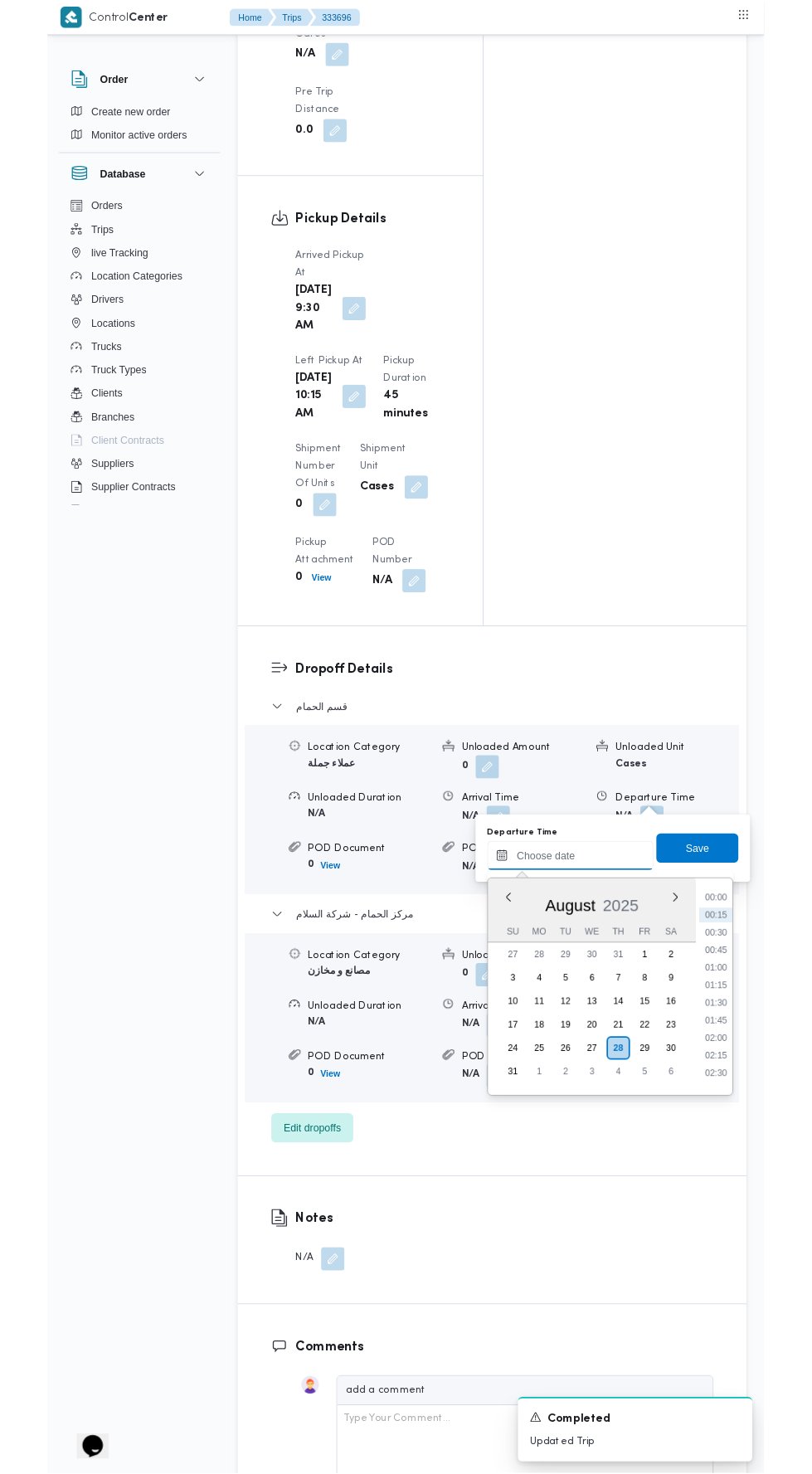
scroll to position [1834, 0]
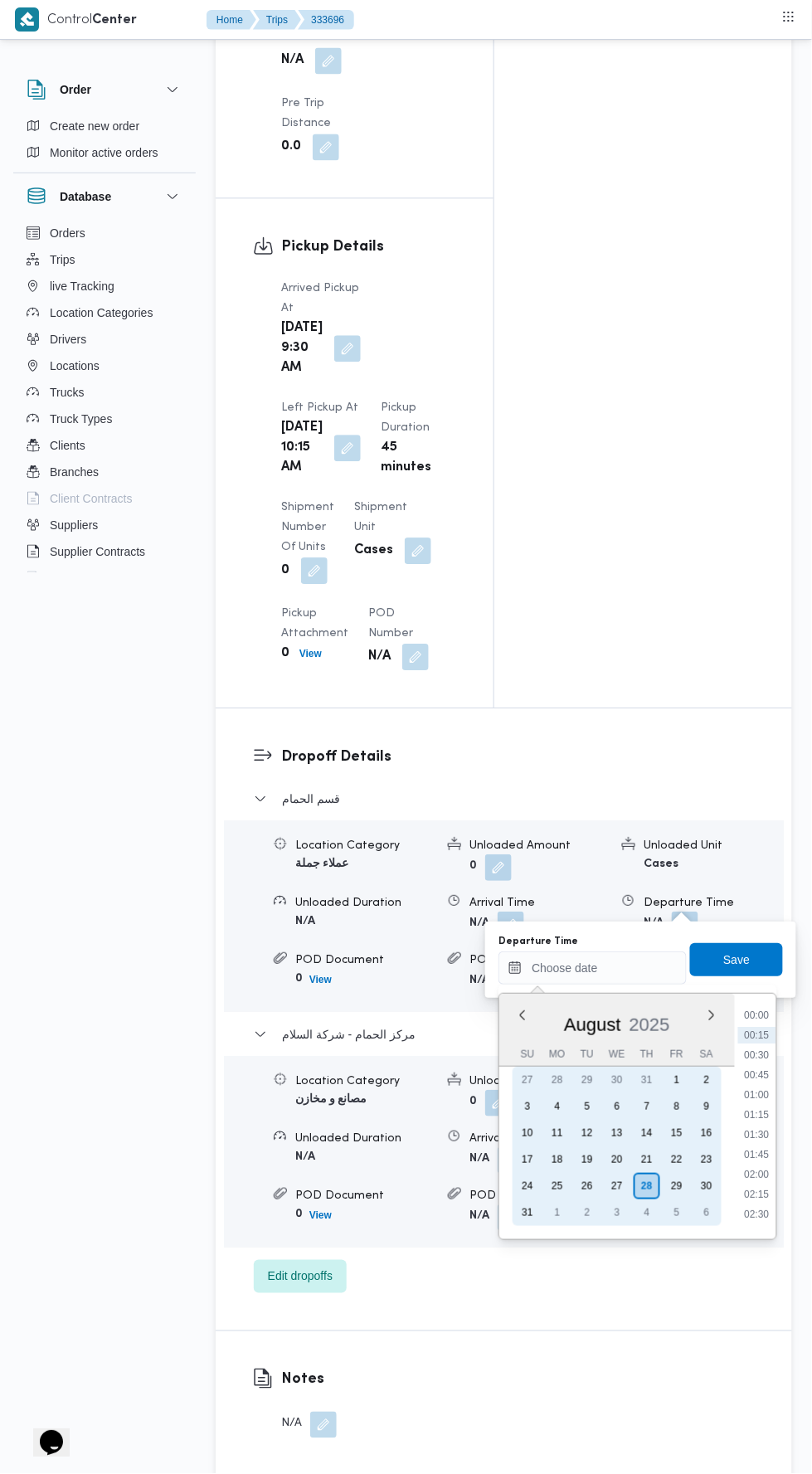
click at [616, 1185] on div "27" at bounding box center [616, 1186] width 26 height 26
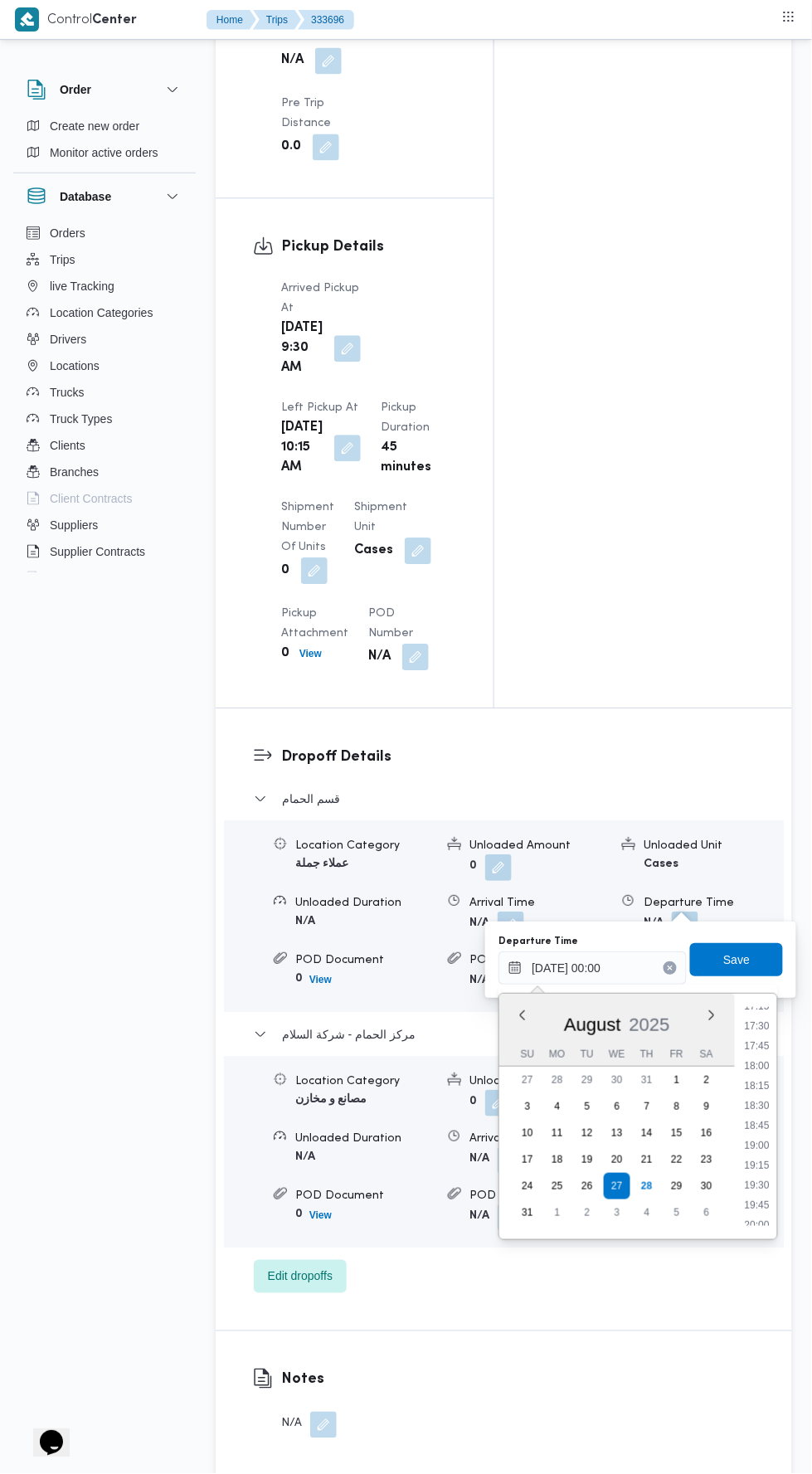
click at [758, 1065] on li "18:00" at bounding box center [757, 1066] width 38 height 16
type input "27/08/2025 18:00"
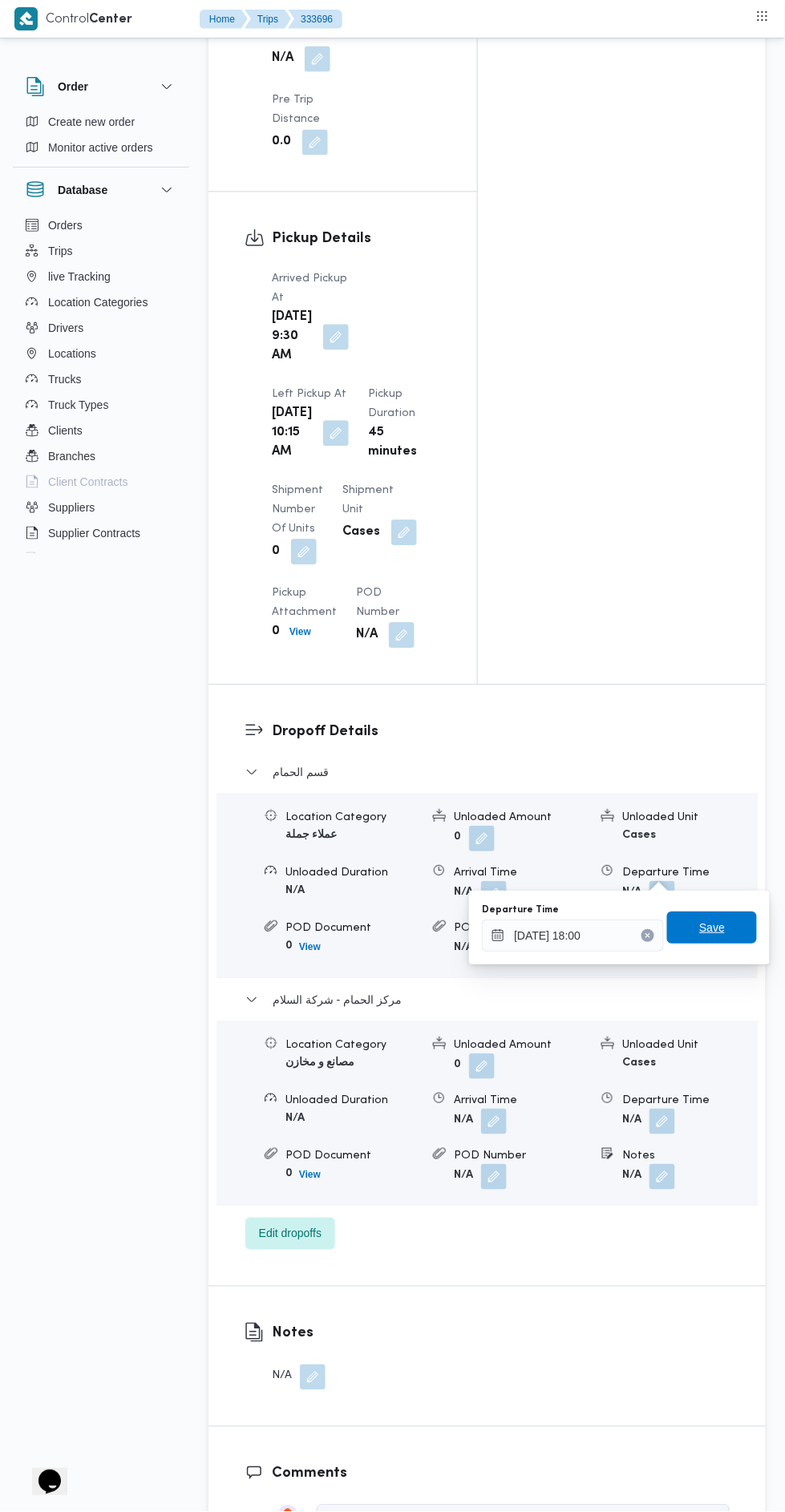
click at [713, 927] on span "Save" at bounding box center [712, 928] width 26 height 19
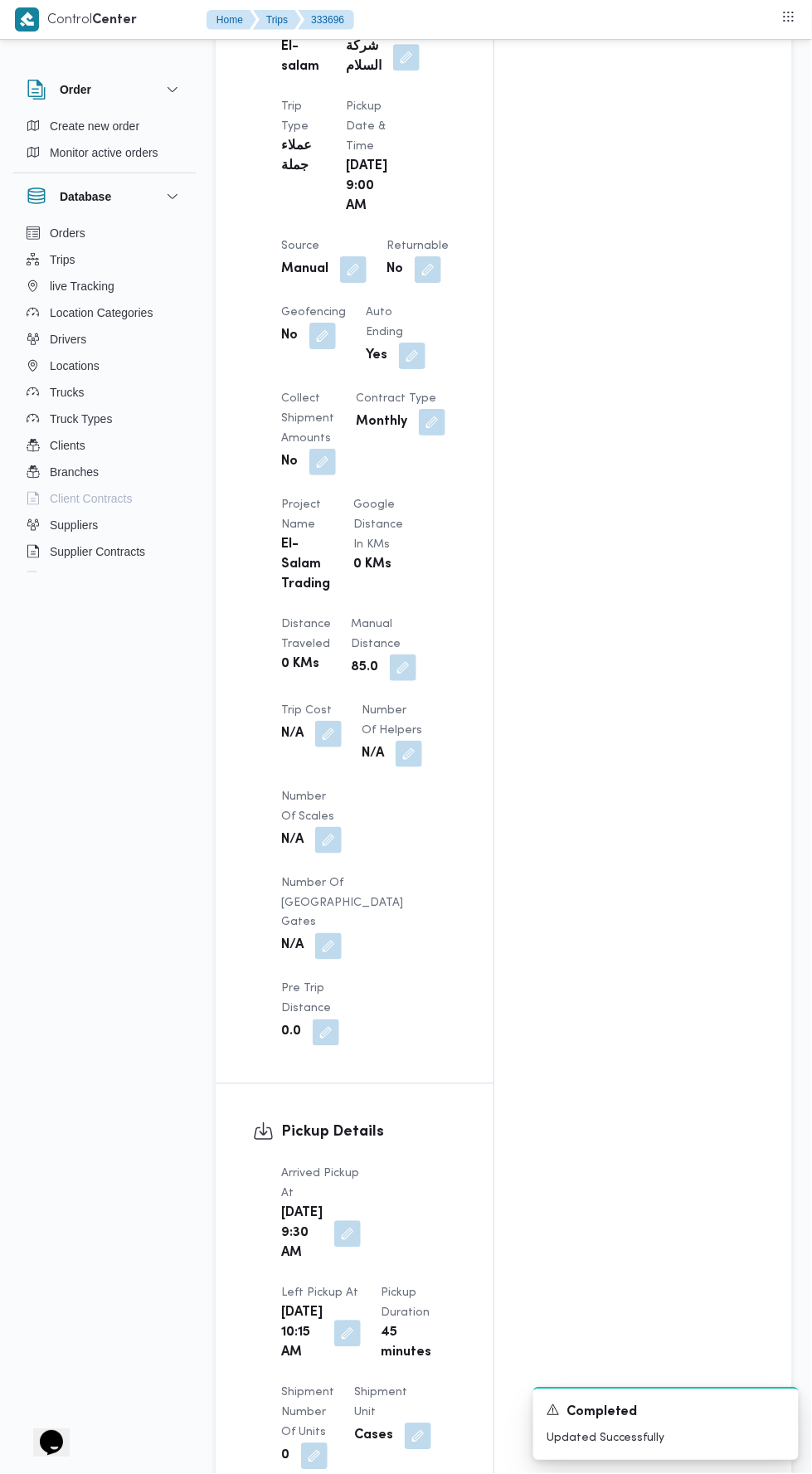
scroll to position [0, 0]
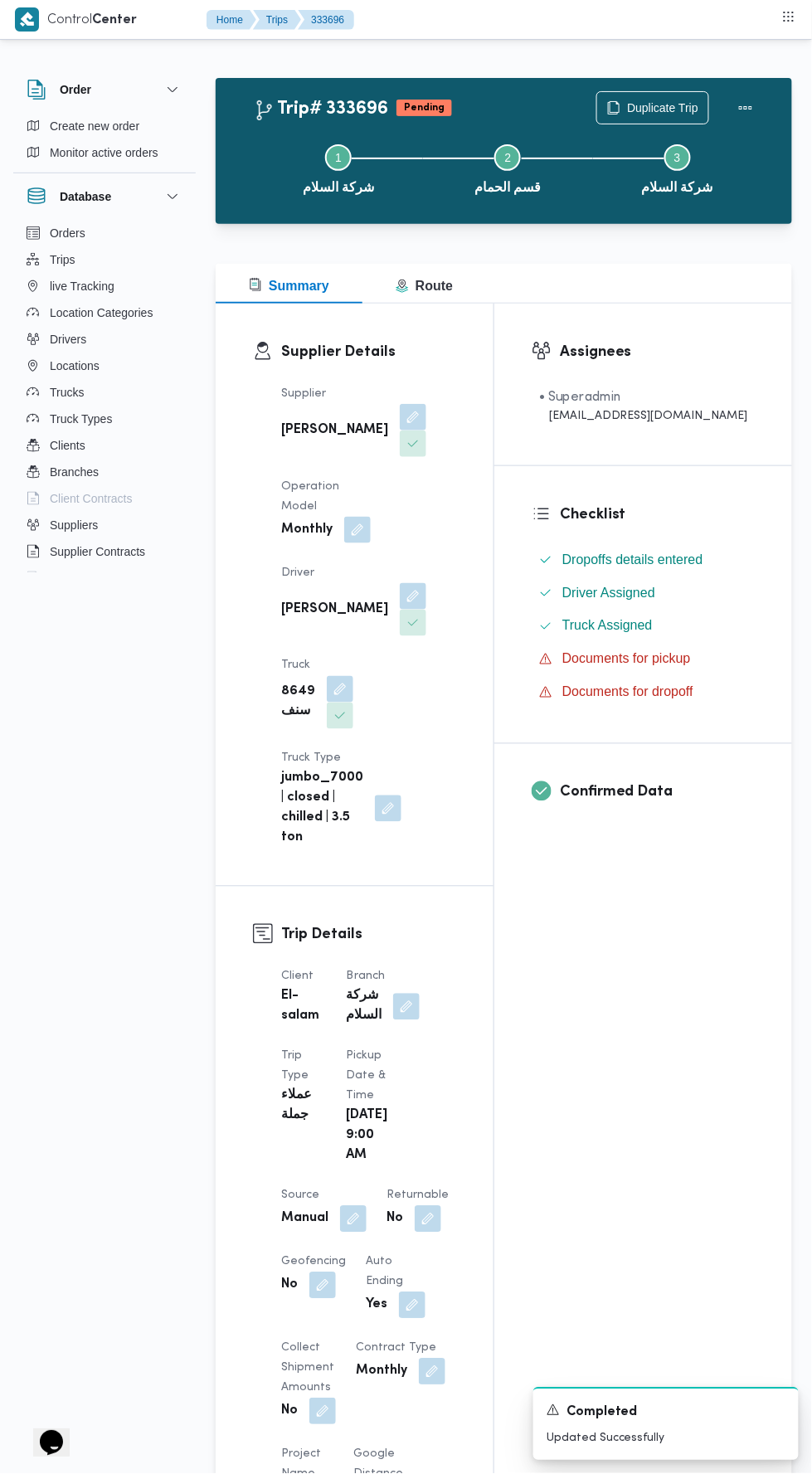
click at [751, 91] on button "Actions" at bounding box center [745, 108] width 33 height 33
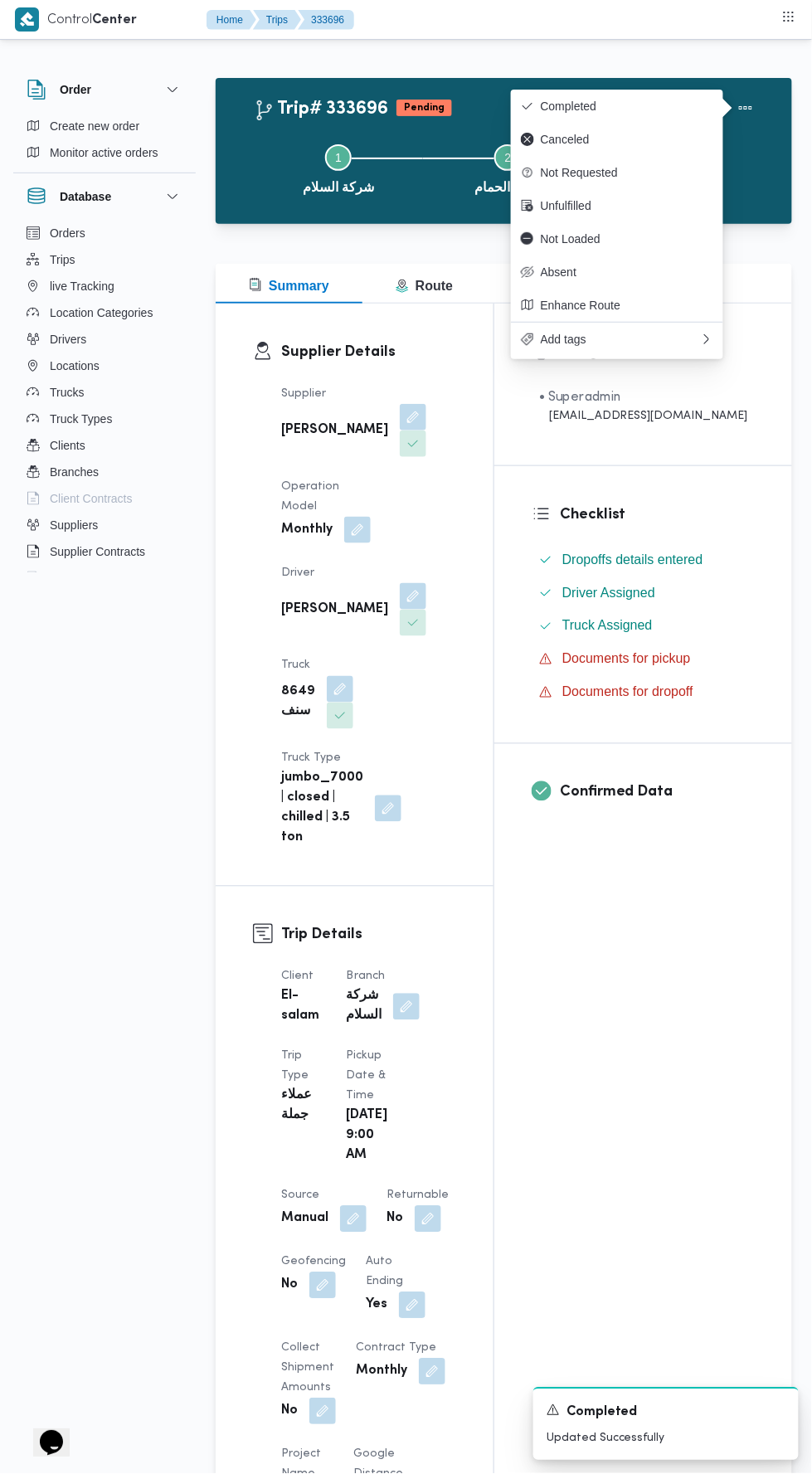
click at [652, 138] on span "Canceled" at bounding box center [627, 139] width 172 height 14
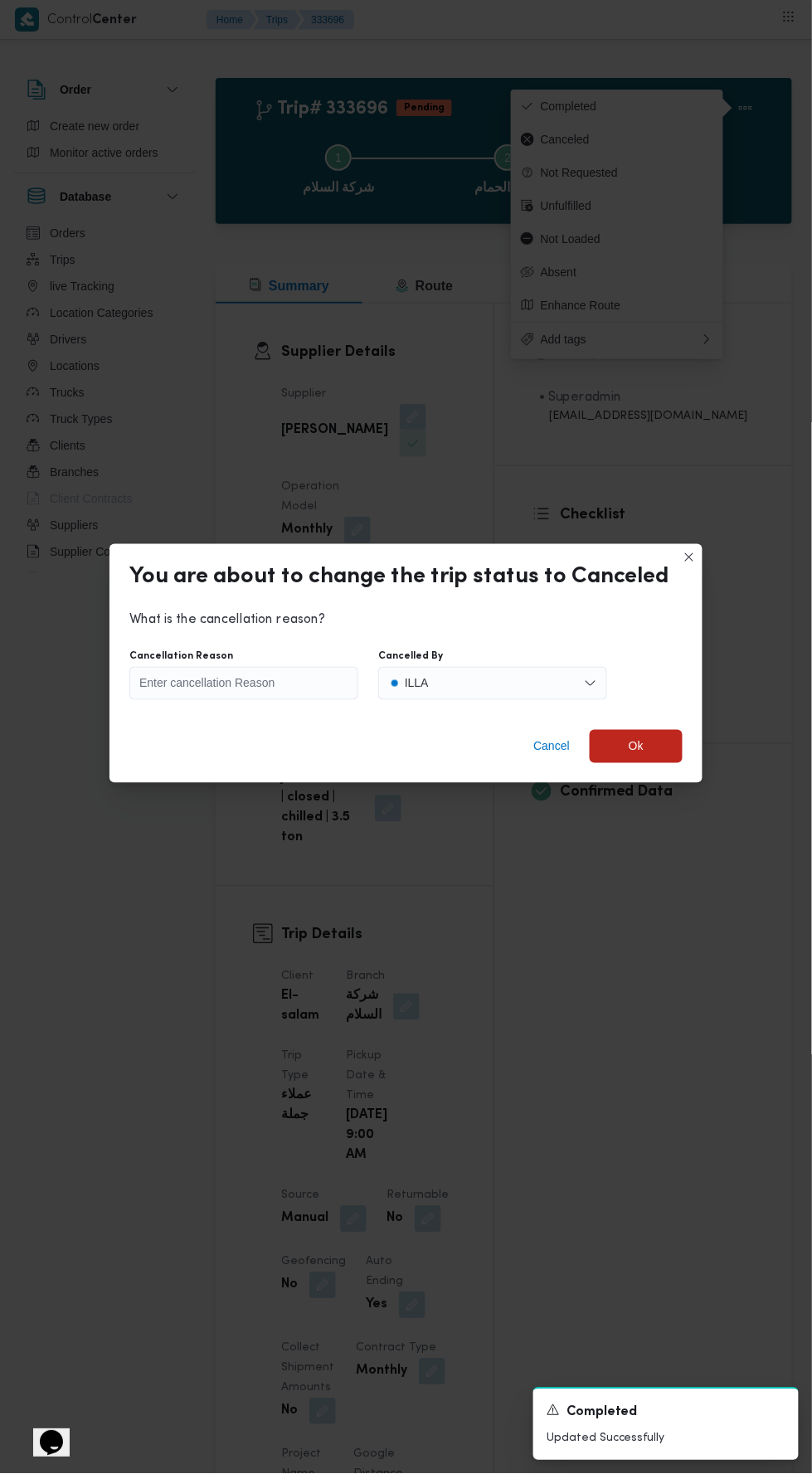
click at [551, 736] on span "Cancel" at bounding box center [551, 746] width 37 height 20
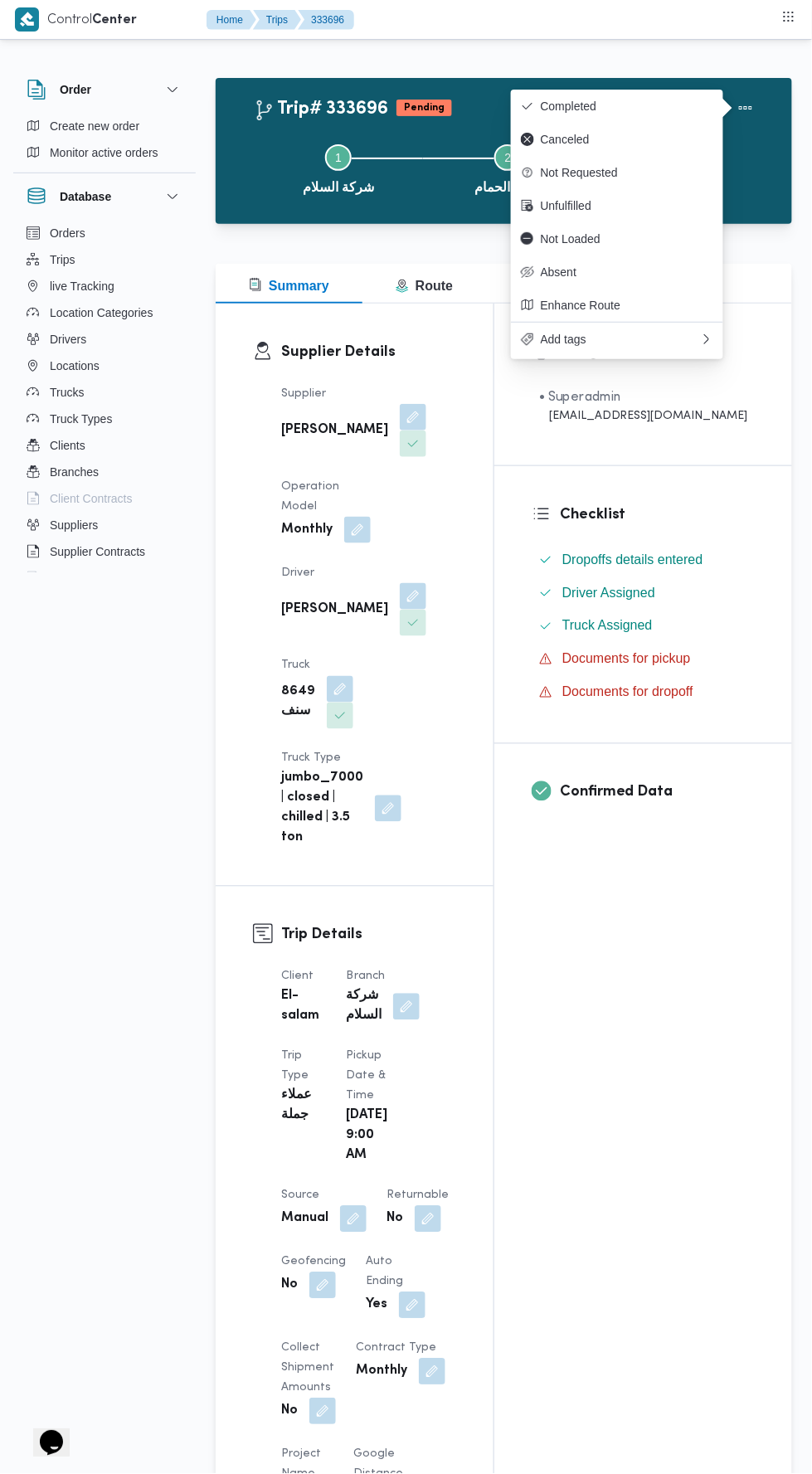
click at [663, 105] on span "Completed" at bounding box center [627, 107] width 172 height 14
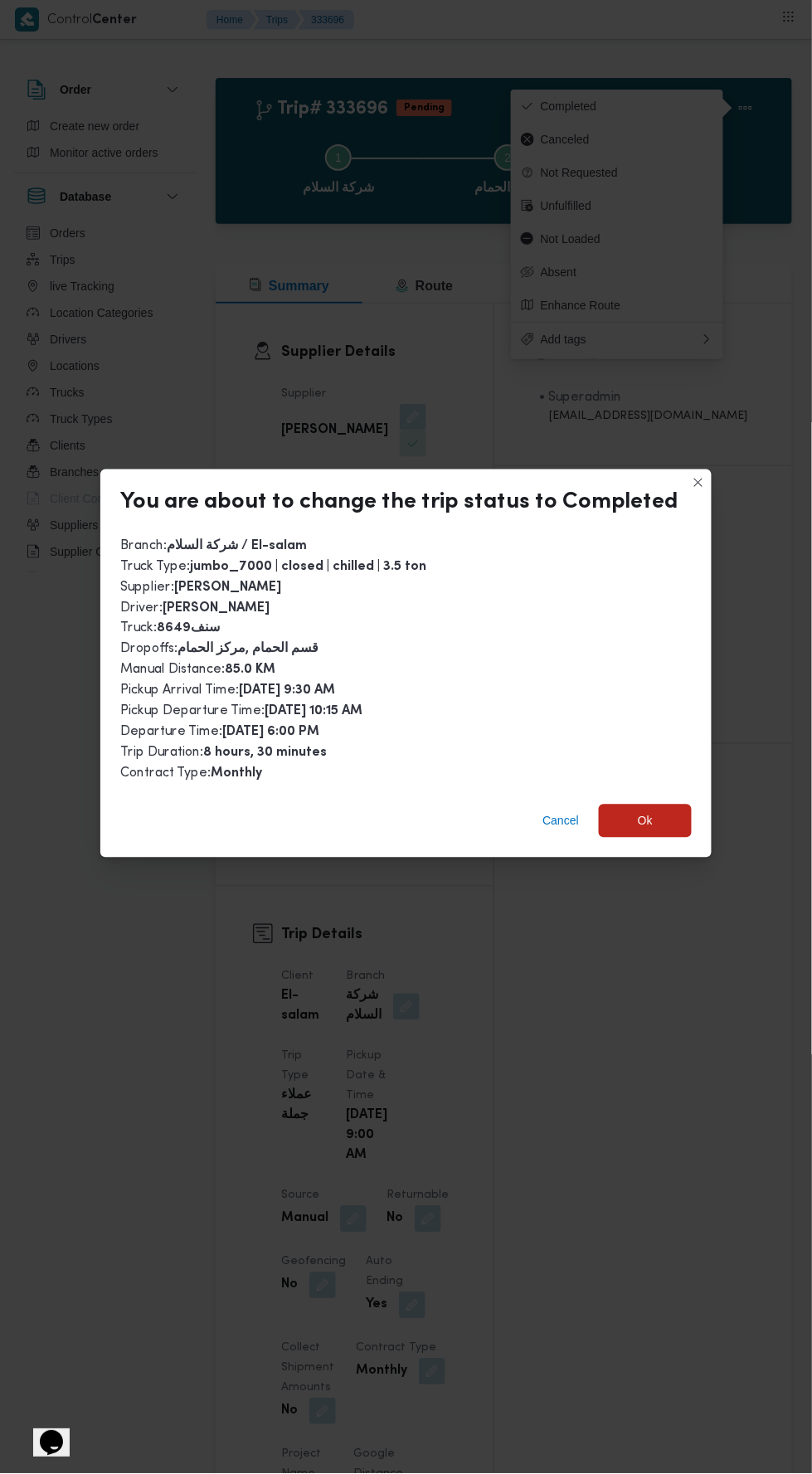
click at [657, 818] on span "Ok" at bounding box center [645, 821] width 93 height 33
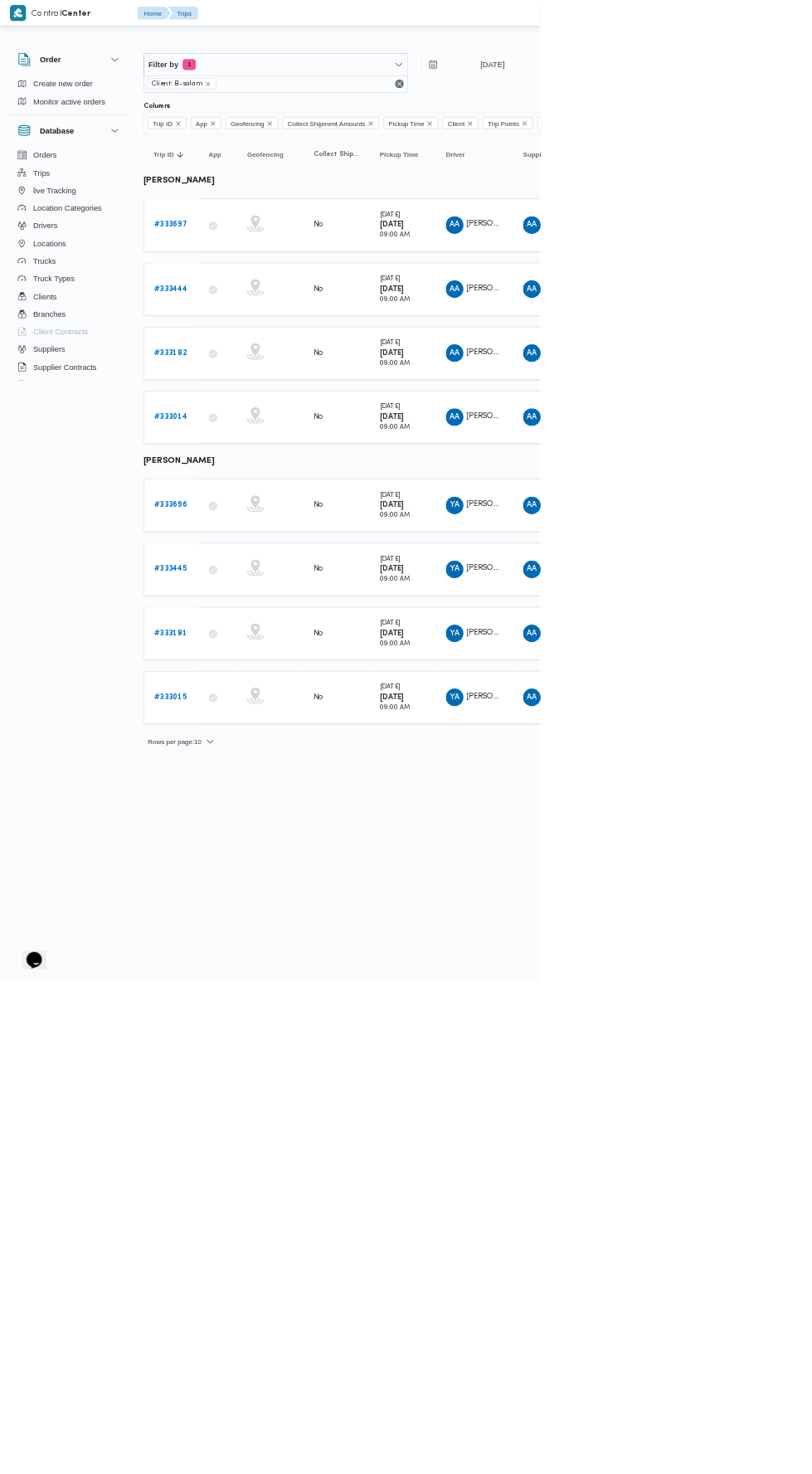
click at [252, 329] on link "# 333697" at bounding box center [256, 338] width 50 height 20
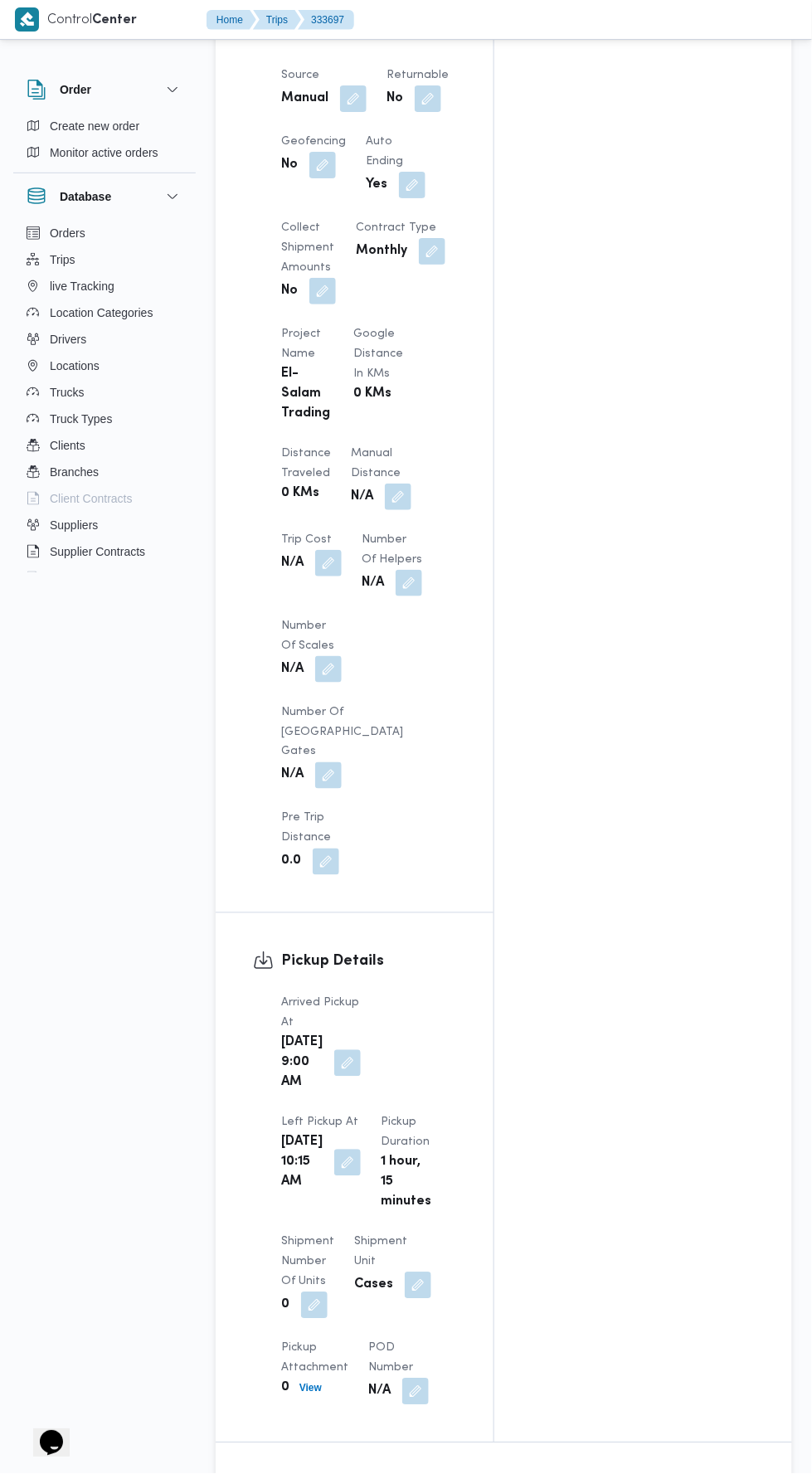
scroll to position [1119, 0]
click at [385, 485] on button "button" at bounding box center [398, 498] width 26 height 26
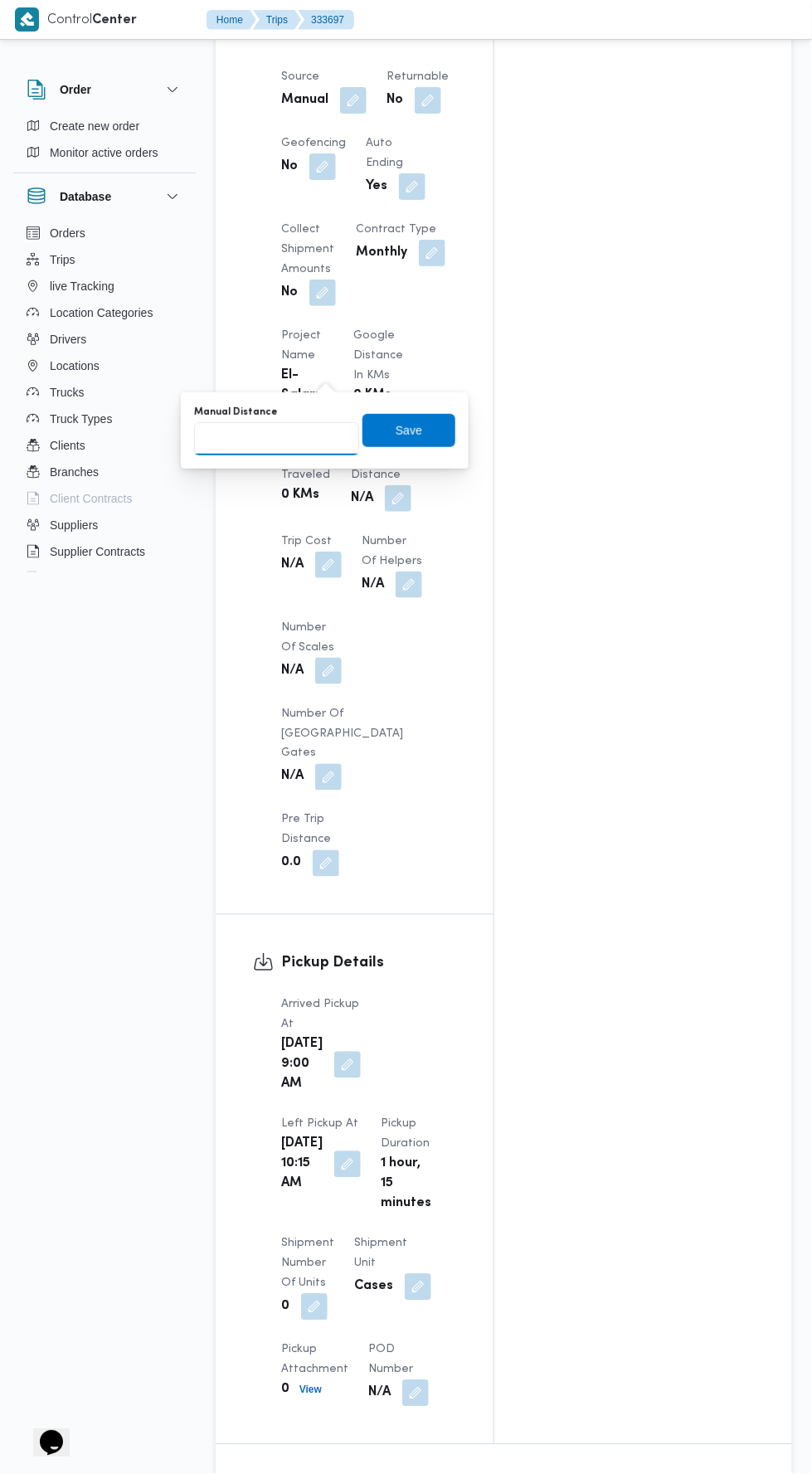
click at [329, 424] on input "Manual Distance" at bounding box center [276, 438] width 165 height 33
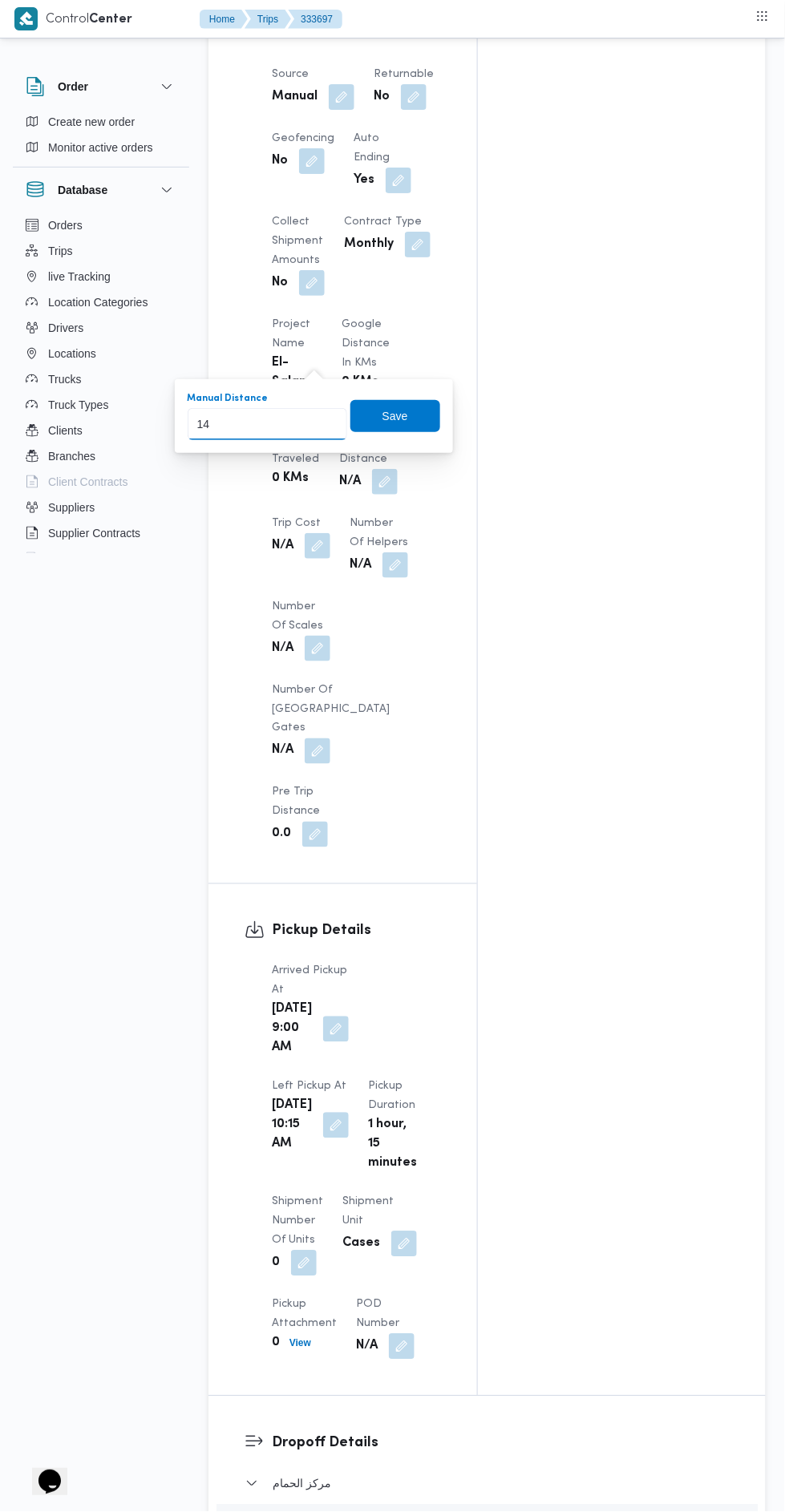
type input "140"
click at [428, 414] on span "Save" at bounding box center [395, 416] width 90 height 32
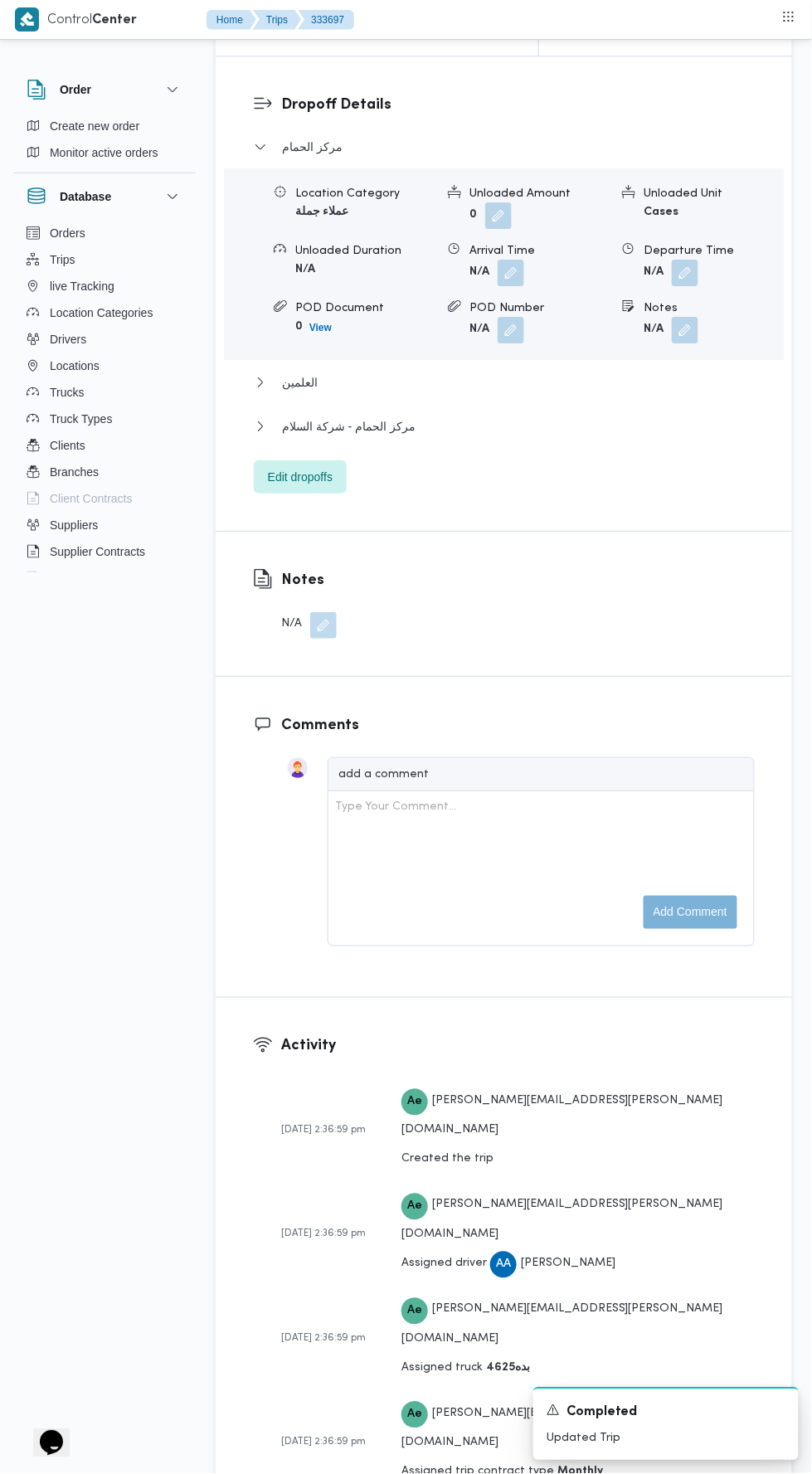
scroll to position [2190, 0]
click at [578, 436] on button "مركز الحمام - شركة السلام" at bounding box center [504, 424] width 501 height 20
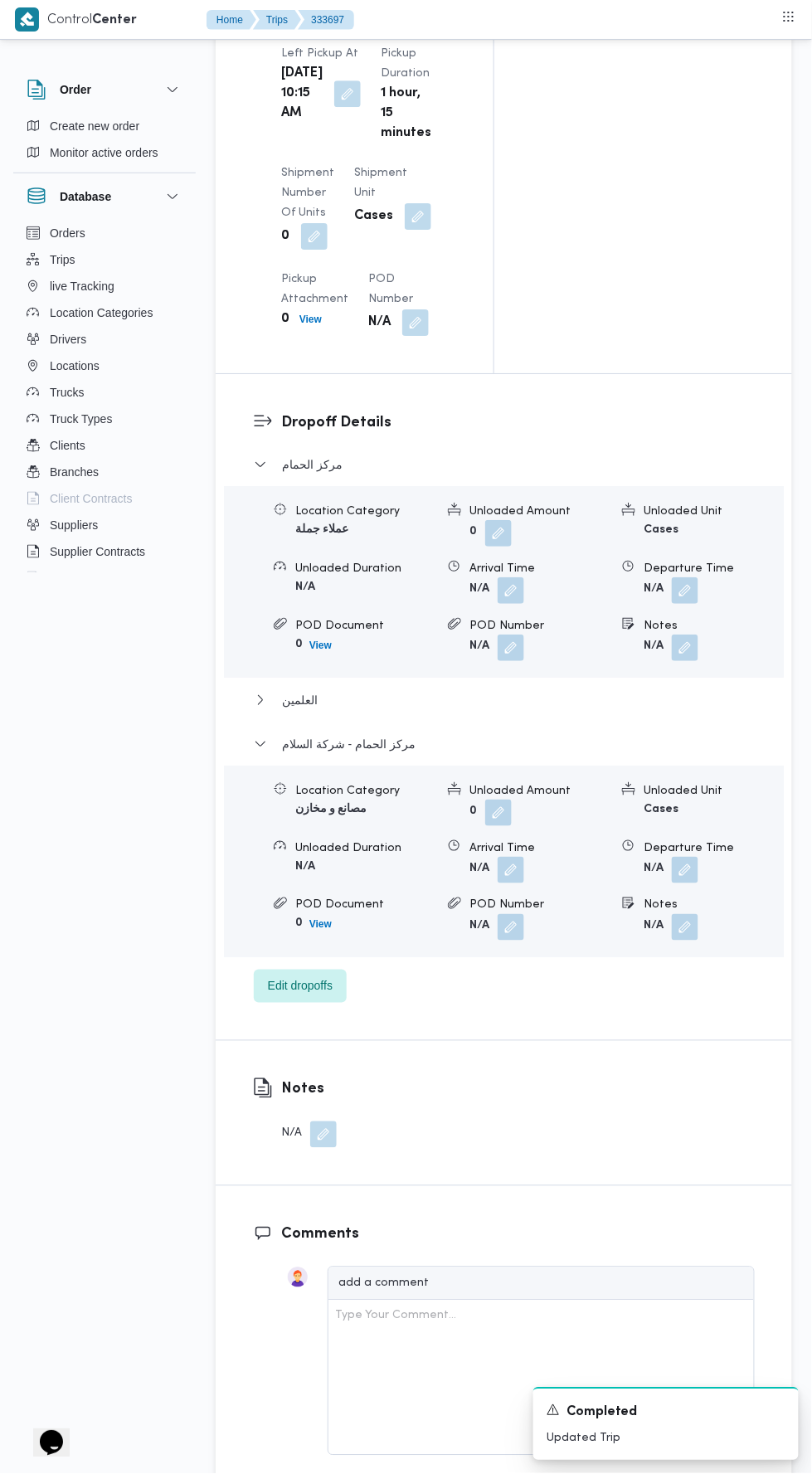
click at [677, 857] on button "button" at bounding box center [685, 869] width 26 height 26
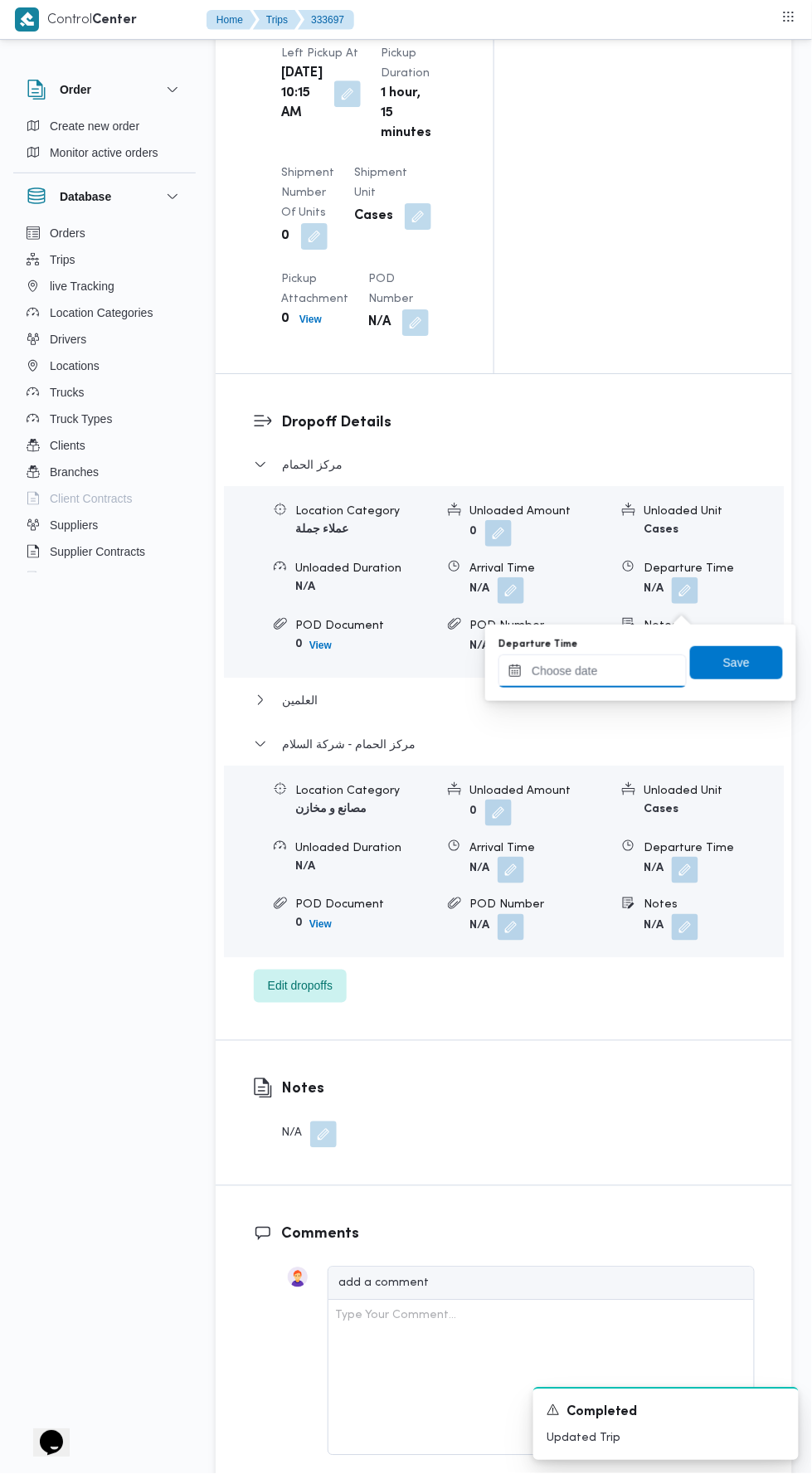
click at [626, 664] on input "Departure Time" at bounding box center [593, 670] width 188 height 33
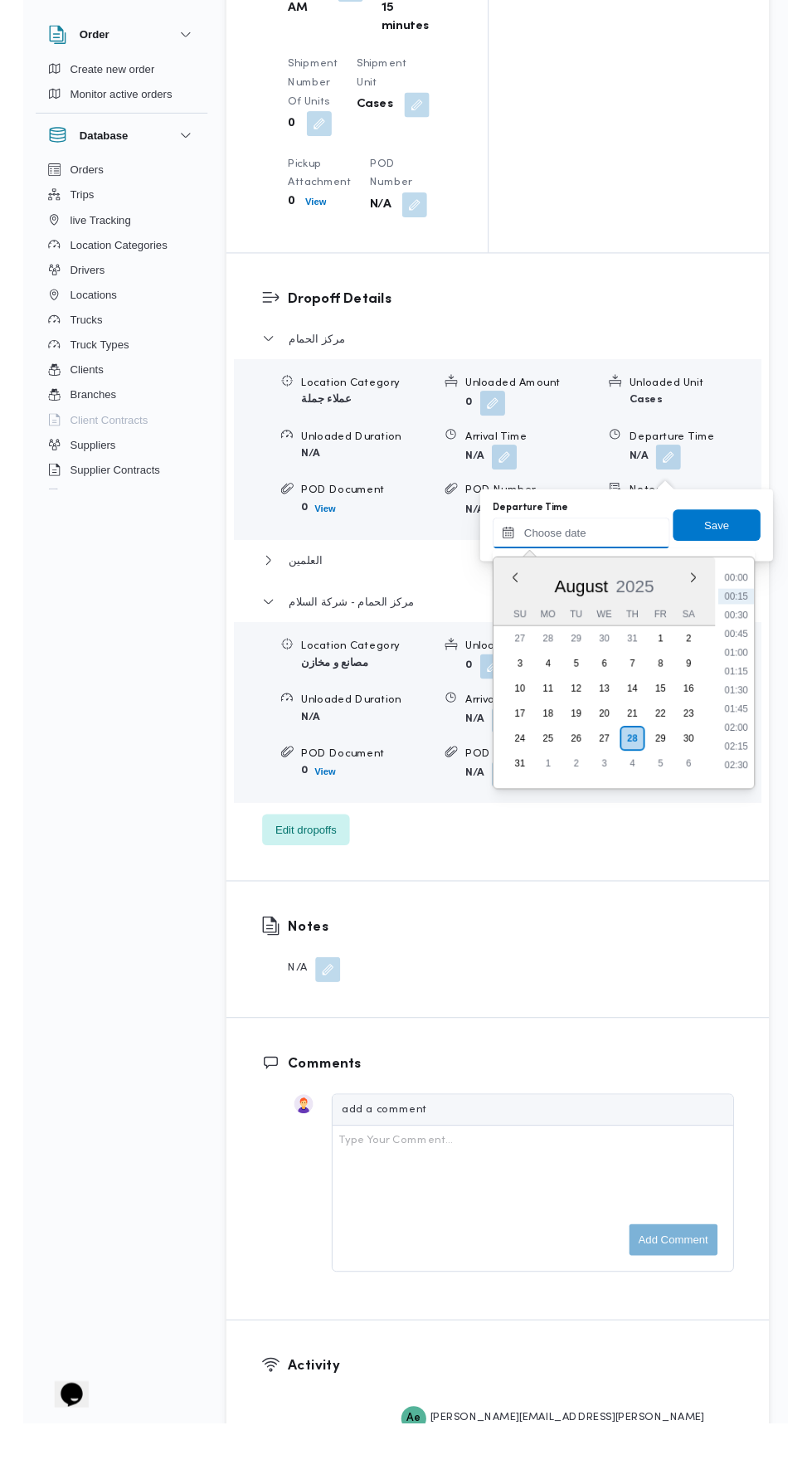
scroll to position [2242, 0]
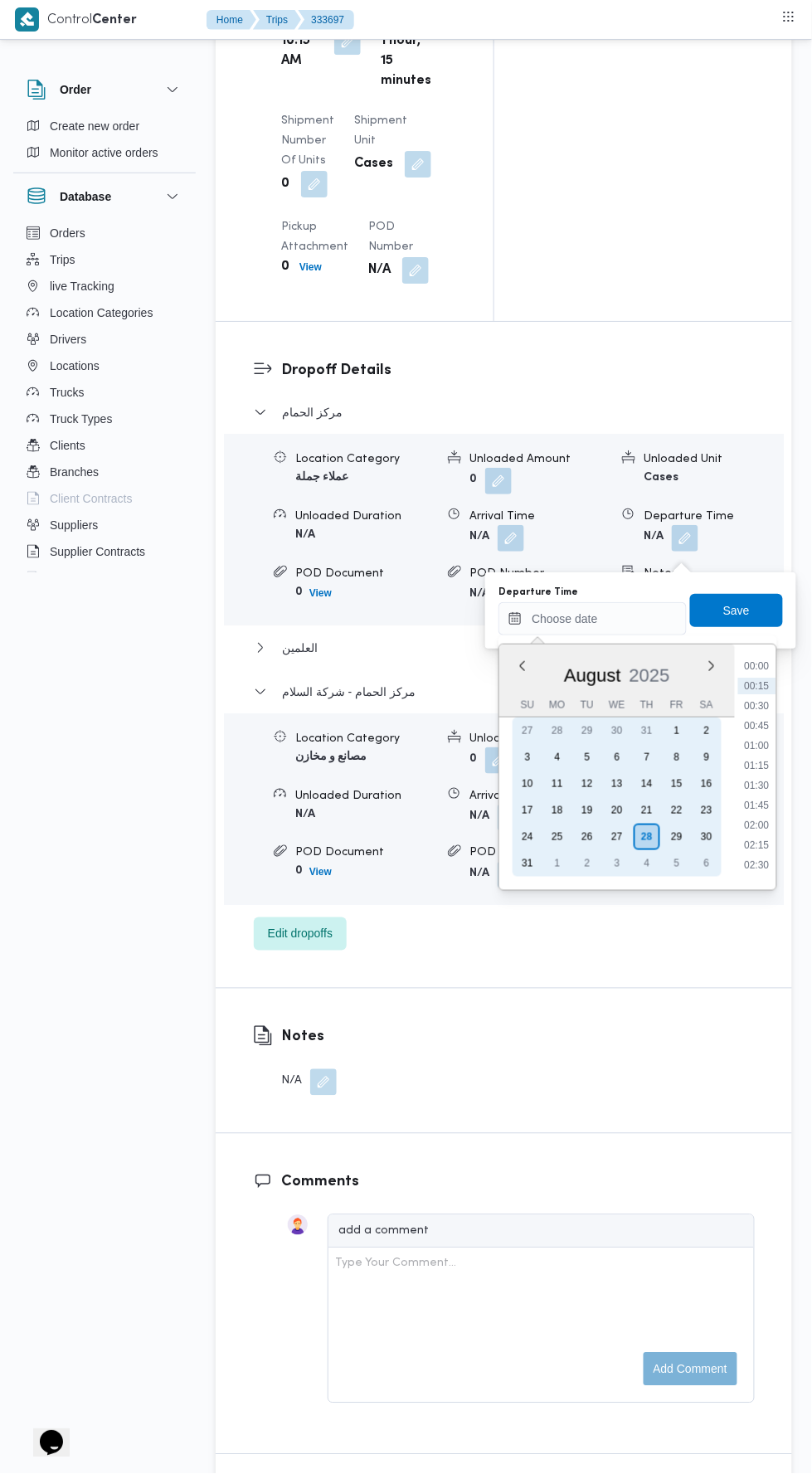
click at [611, 835] on div "27" at bounding box center [616, 836] width 26 height 26
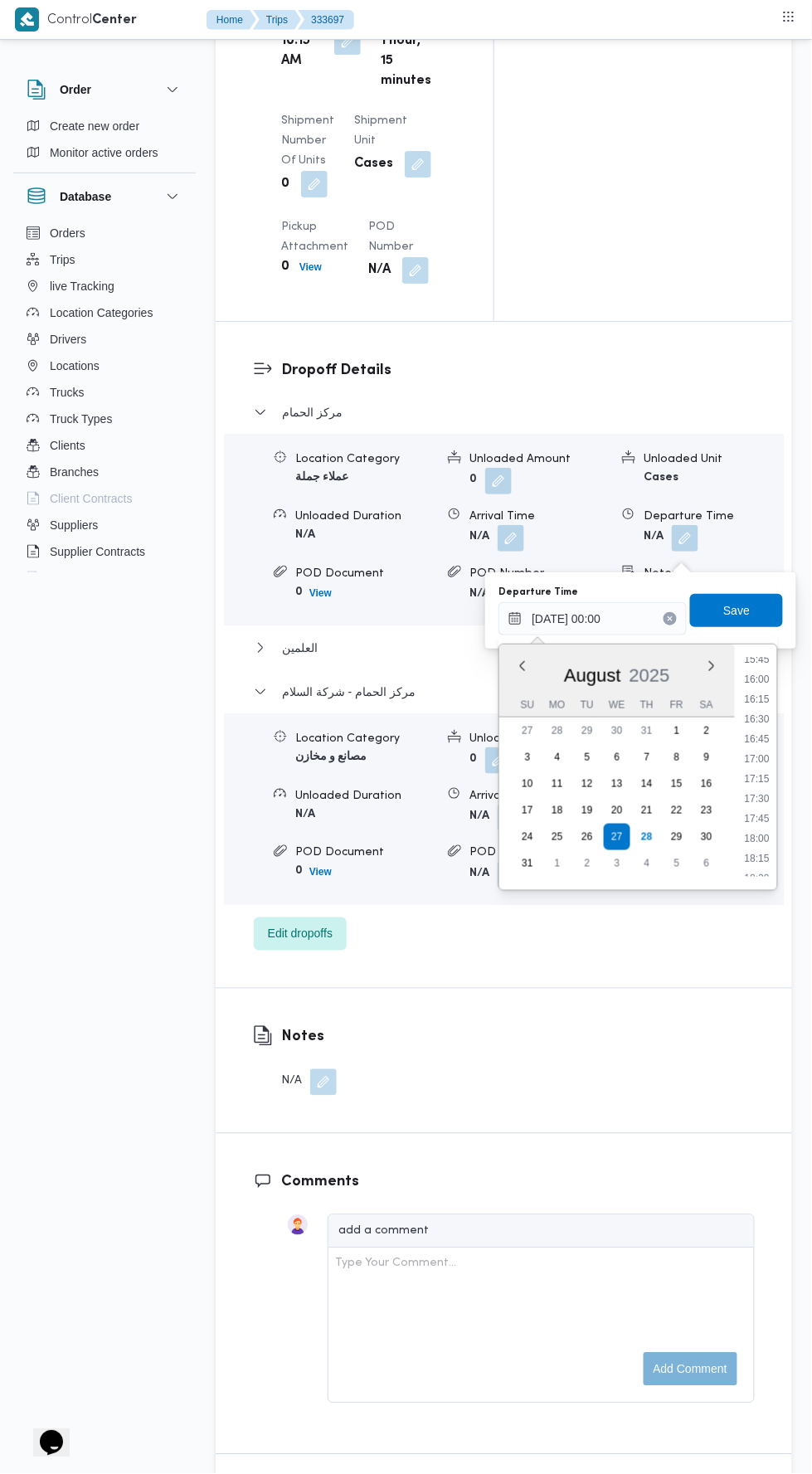
click at [758, 831] on li "18:00" at bounding box center [757, 838] width 38 height 16
type input "27/08/2025 18:00"
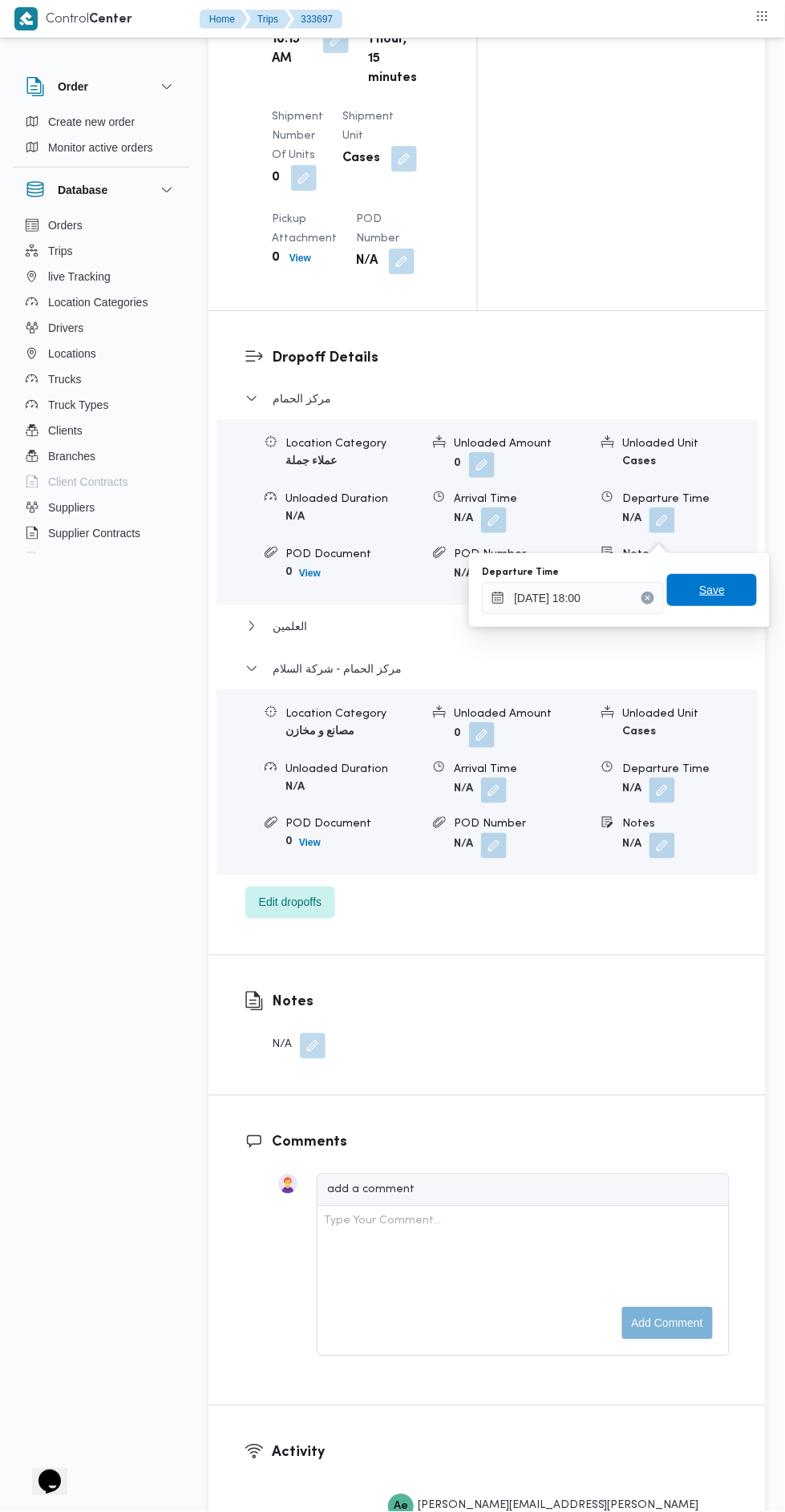
click at [716, 590] on span "Save" at bounding box center [712, 590] width 26 height 19
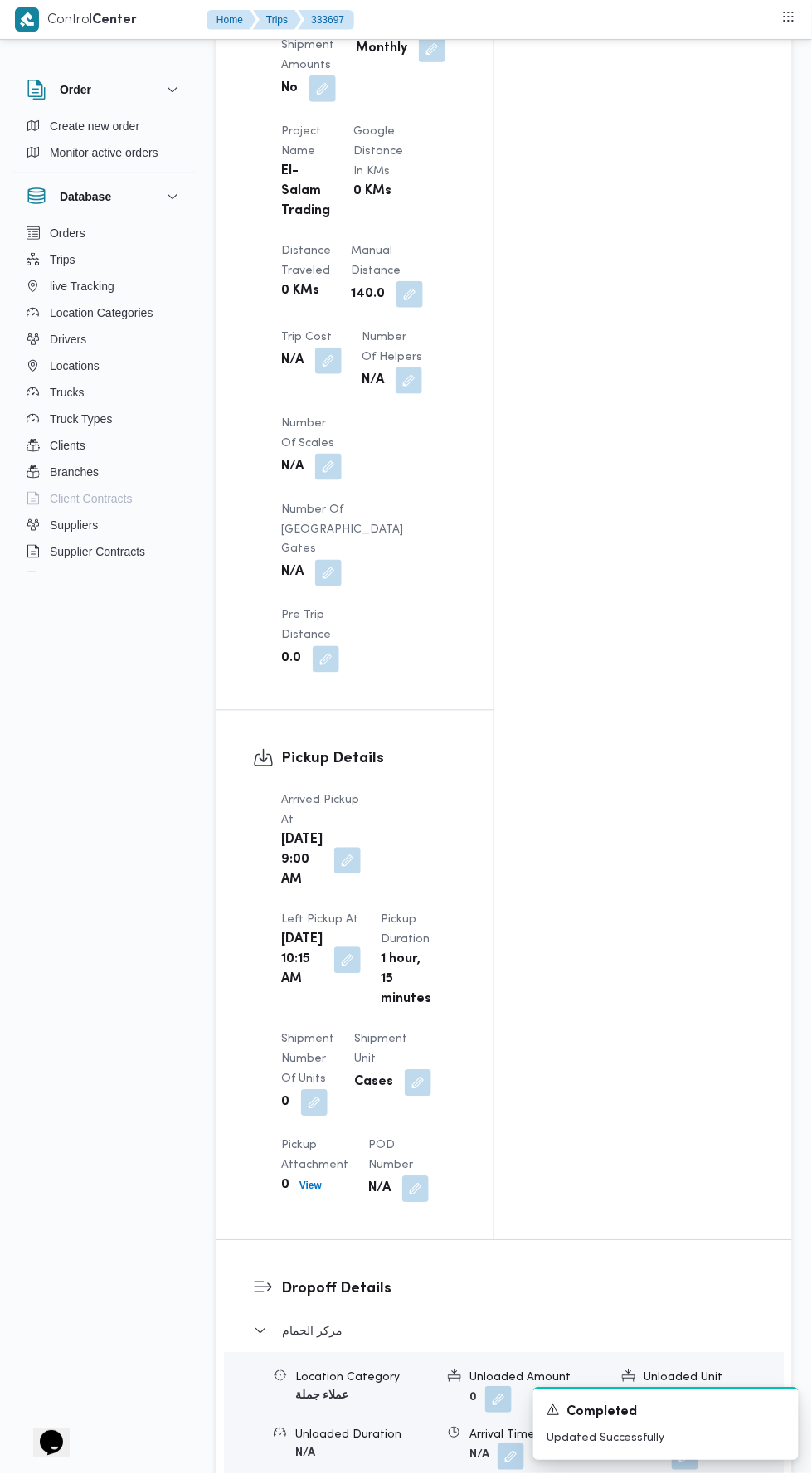
scroll to position [0, 0]
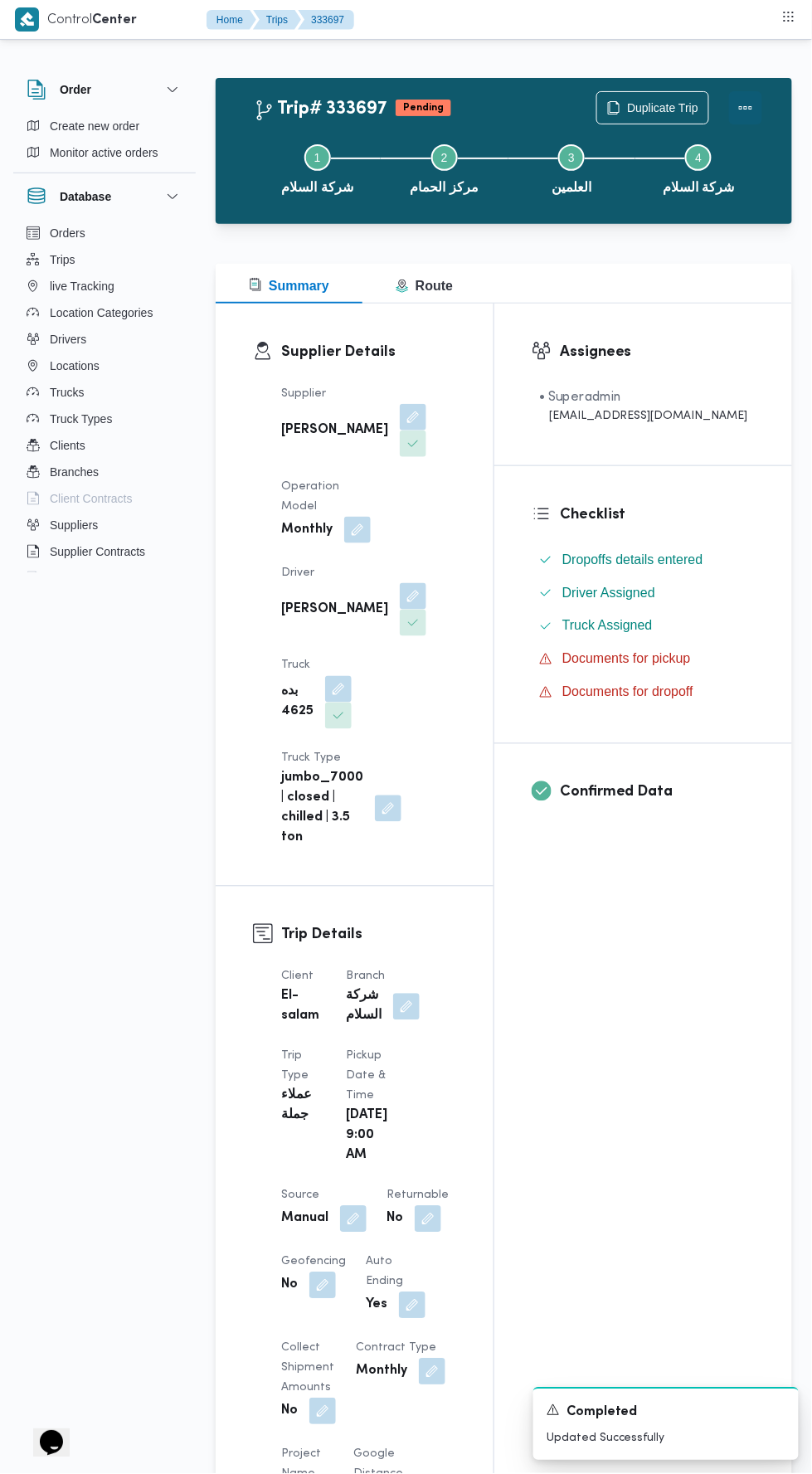
click at [752, 93] on button "Actions" at bounding box center [745, 108] width 33 height 33
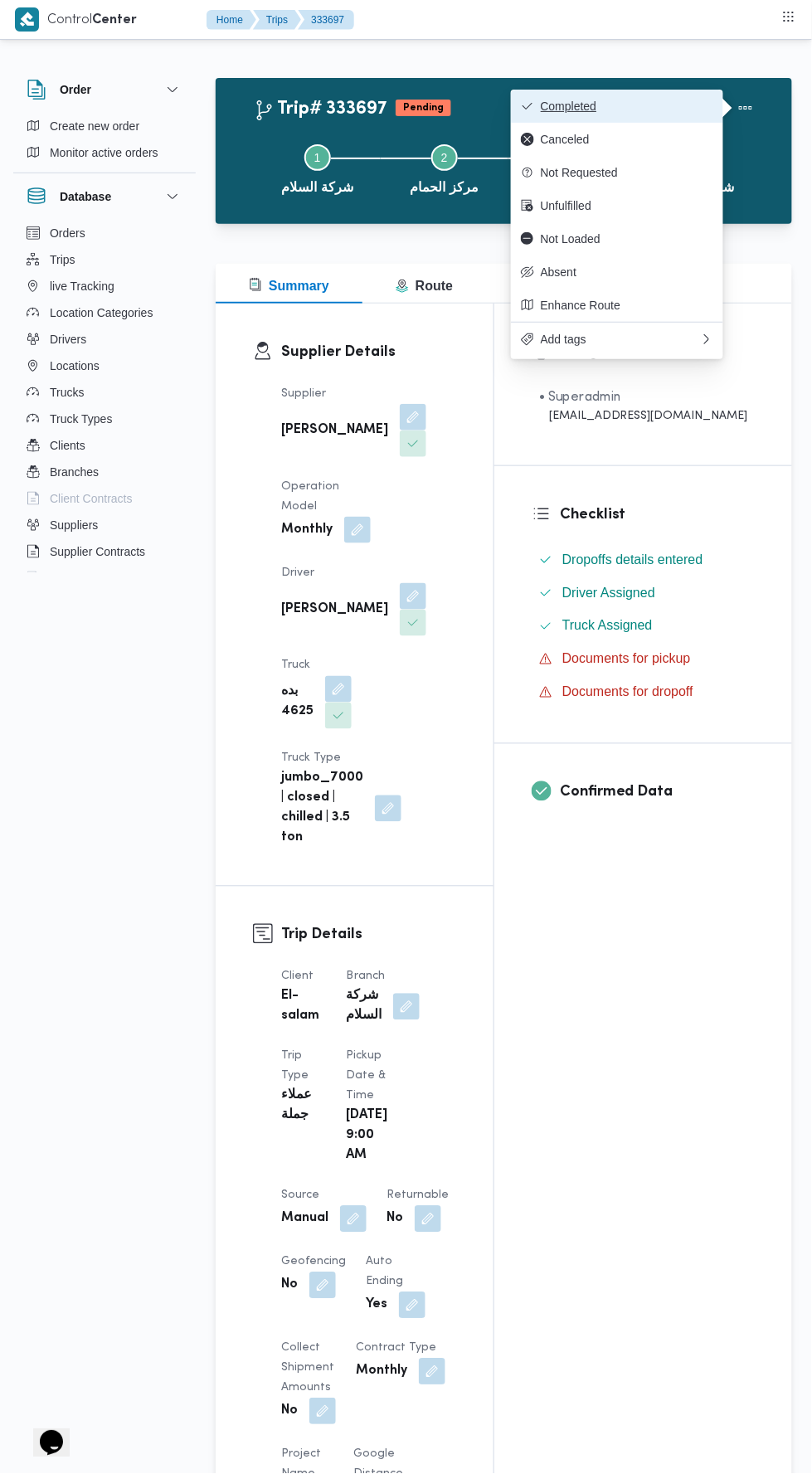
click at [666, 105] on span "Completed" at bounding box center [627, 107] width 172 height 14
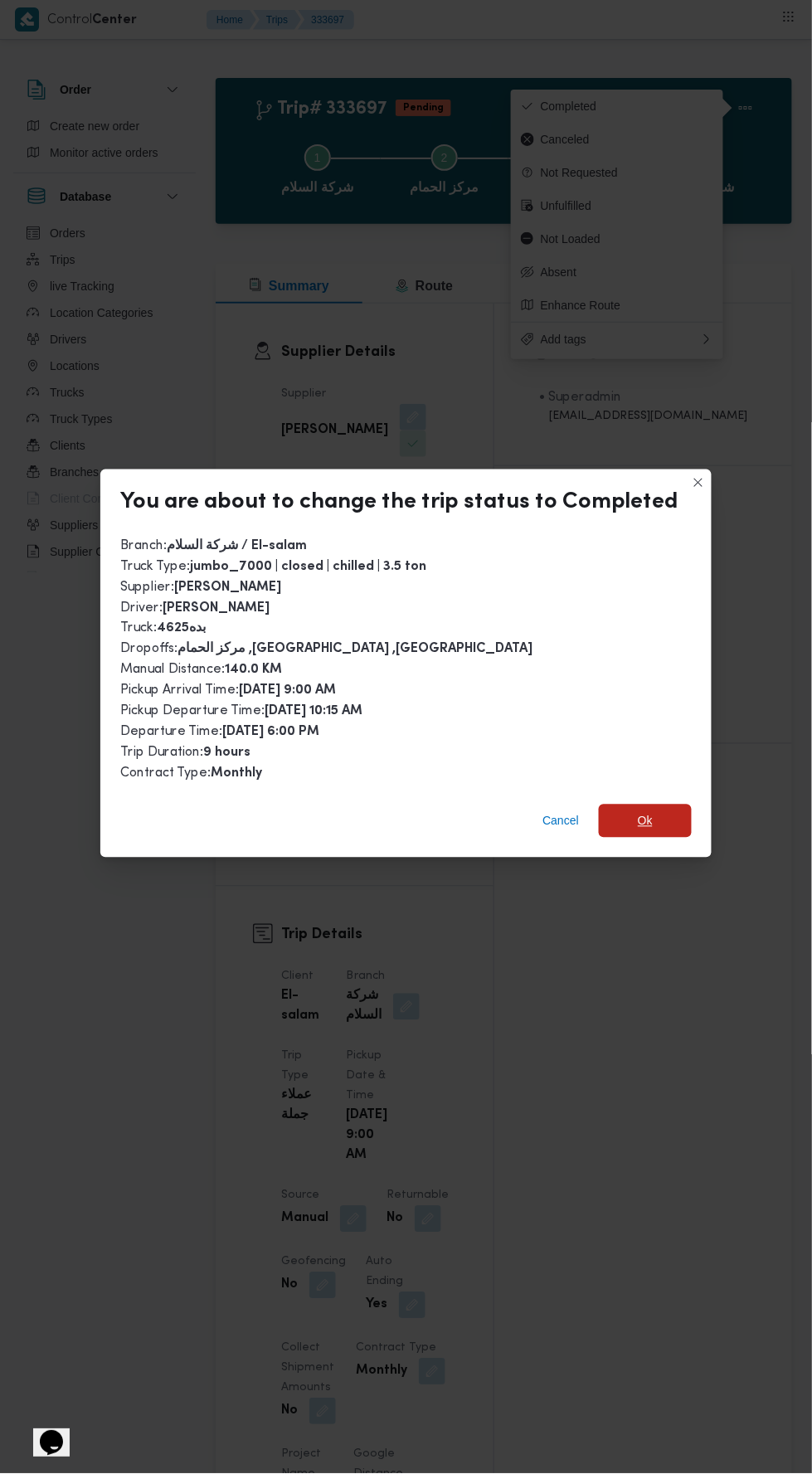
click at [654, 804] on span "Ok" at bounding box center [645, 821] width 93 height 33
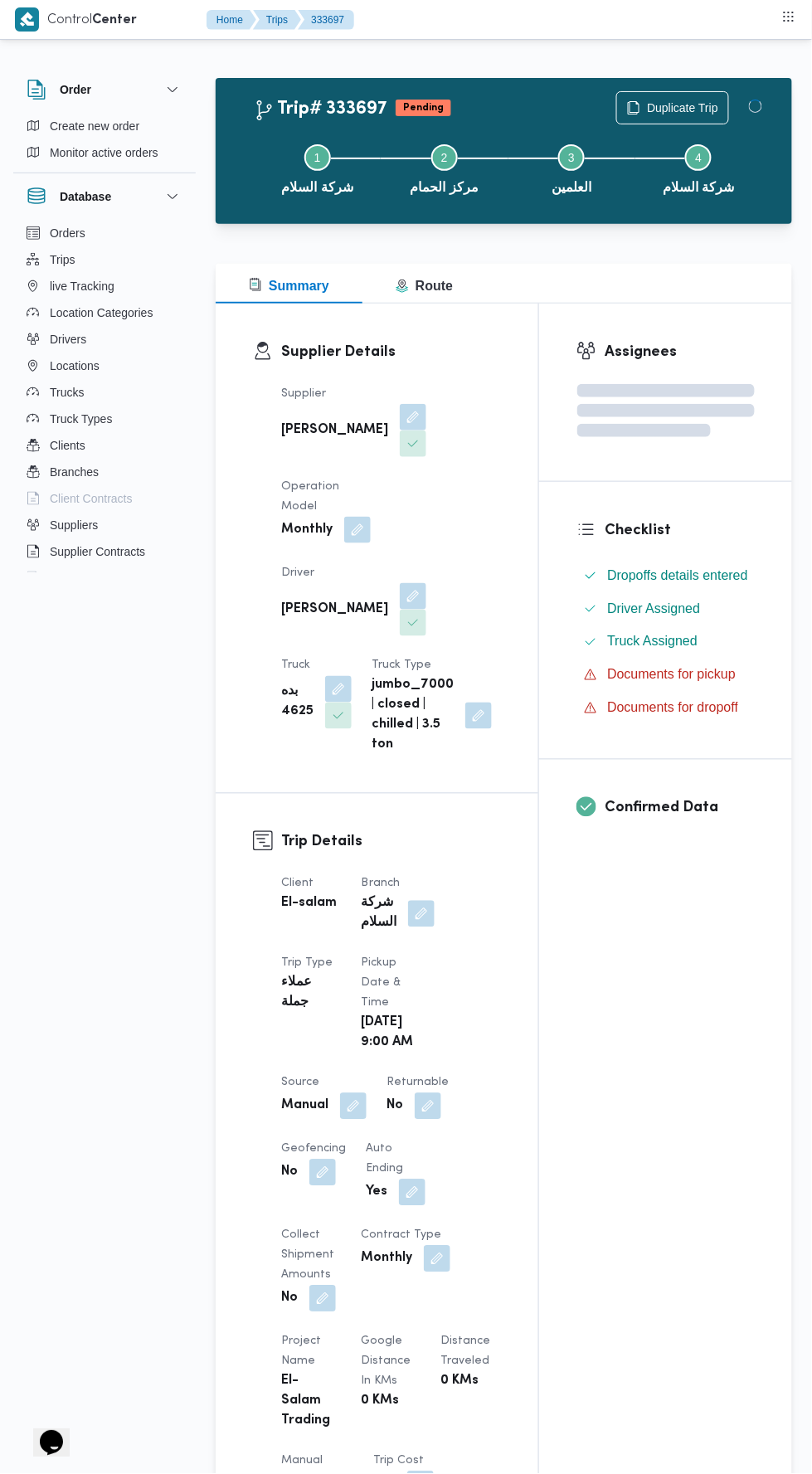
click at [664, 986] on div "Assignees Checklist Dropoffs details entered Driver Assigned Truck Assigned Doc…" at bounding box center [665, 1273] width 253 height 1940
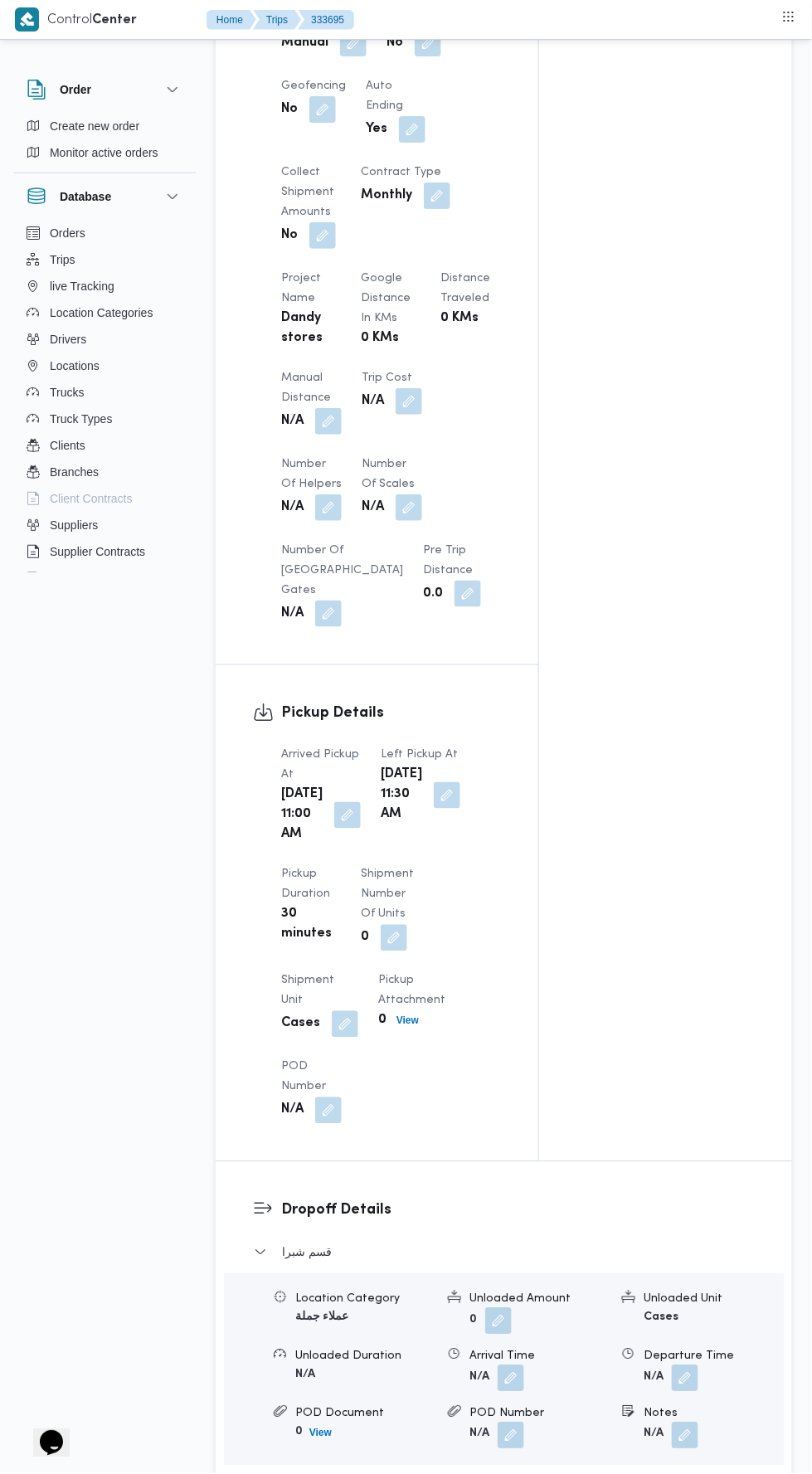
scroll to position [1131, 0]
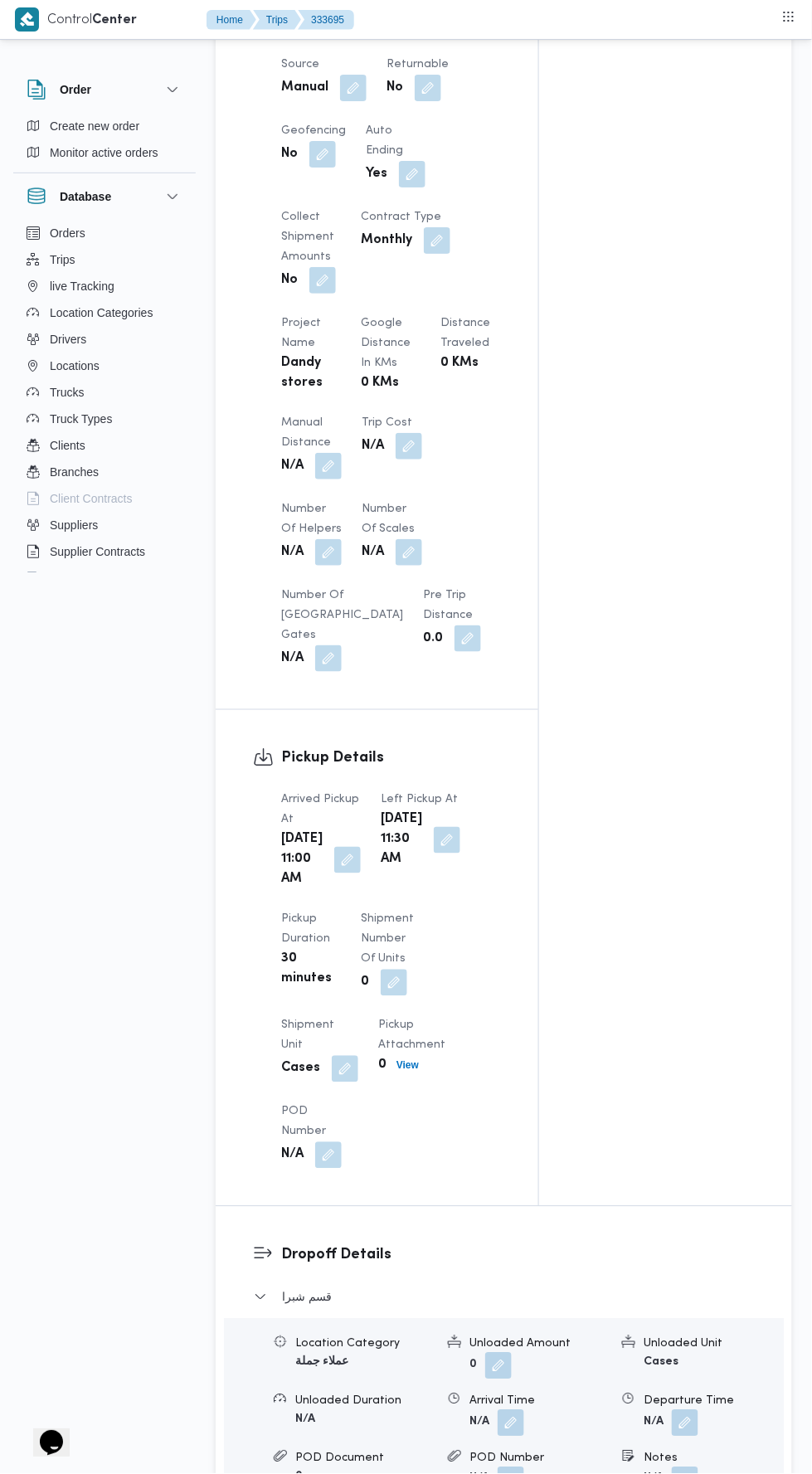
click at [333, 453] on button "button" at bounding box center [328, 465] width 26 height 26
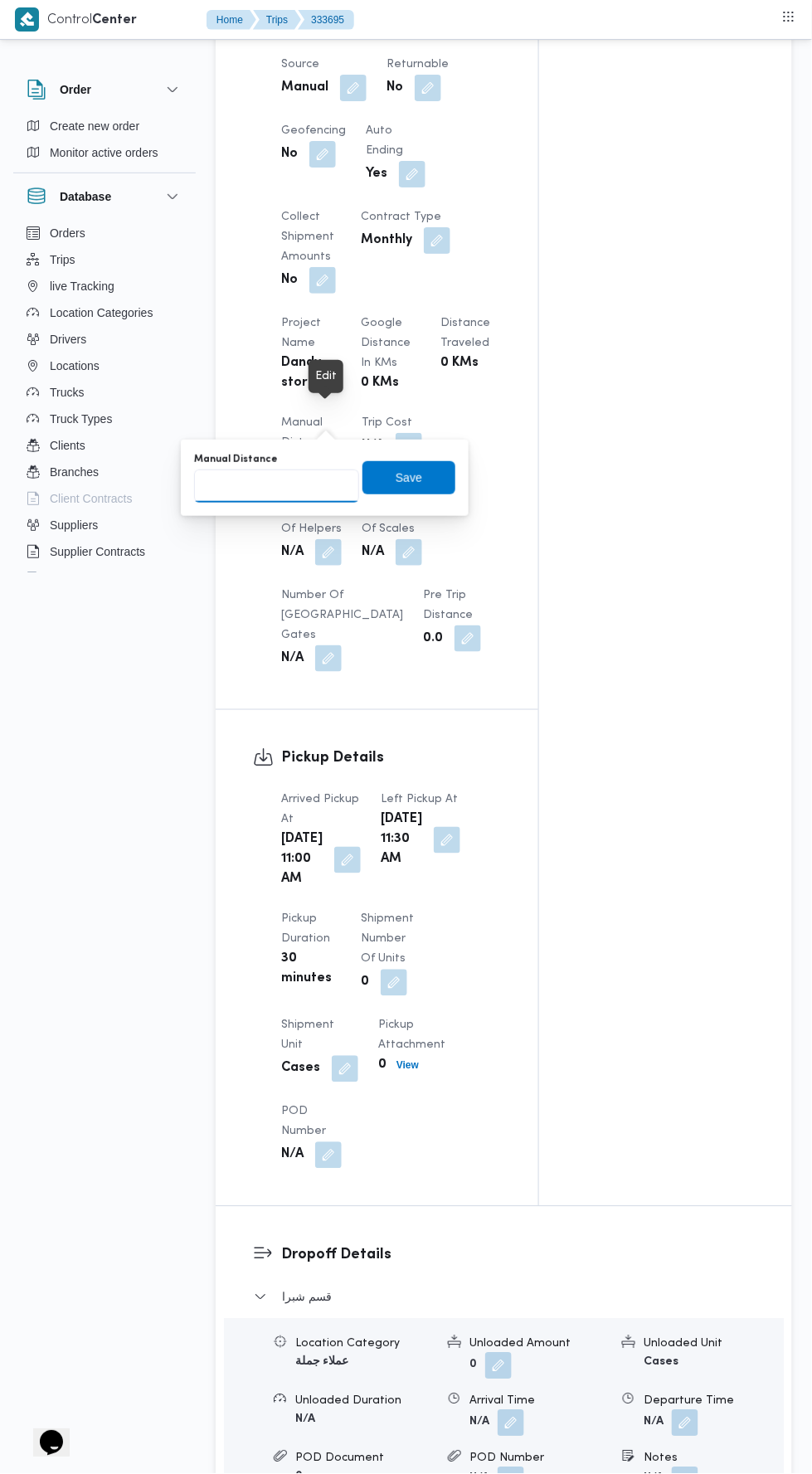
click at [313, 483] on input "Manual Distance" at bounding box center [276, 486] width 165 height 33
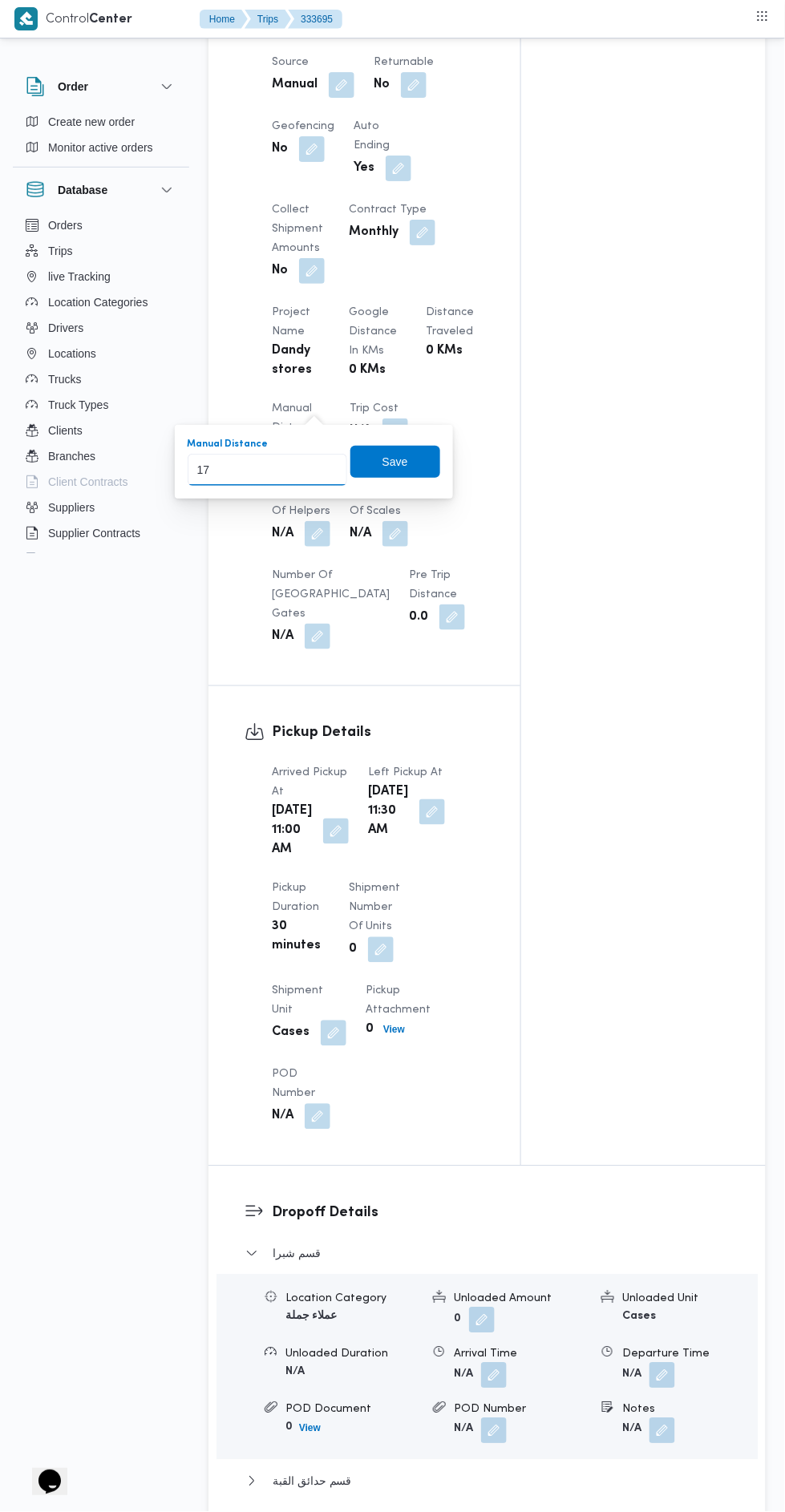
type input "170"
click at [405, 457] on span "Save" at bounding box center [395, 462] width 26 height 19
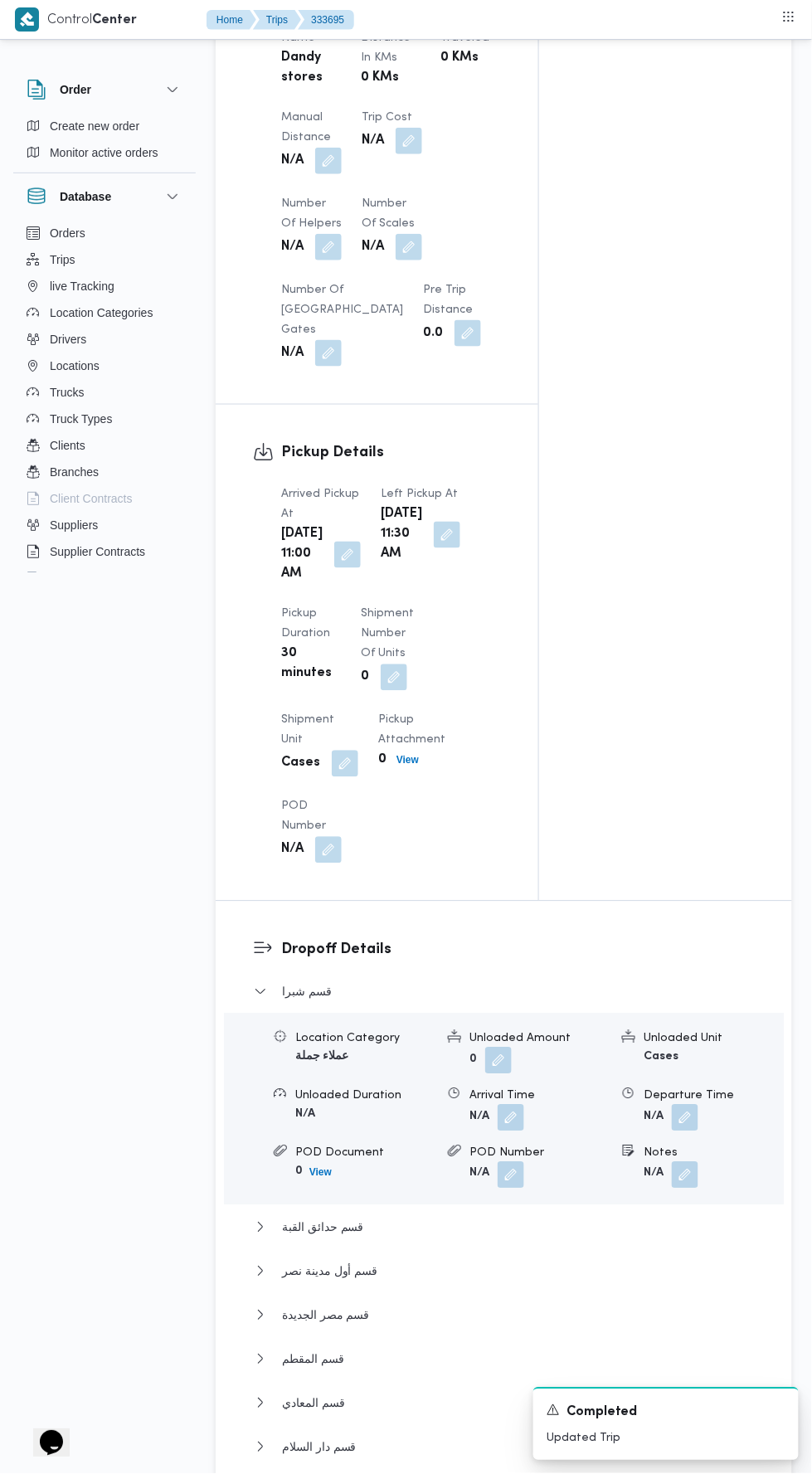
scroll to position [2191, 0]
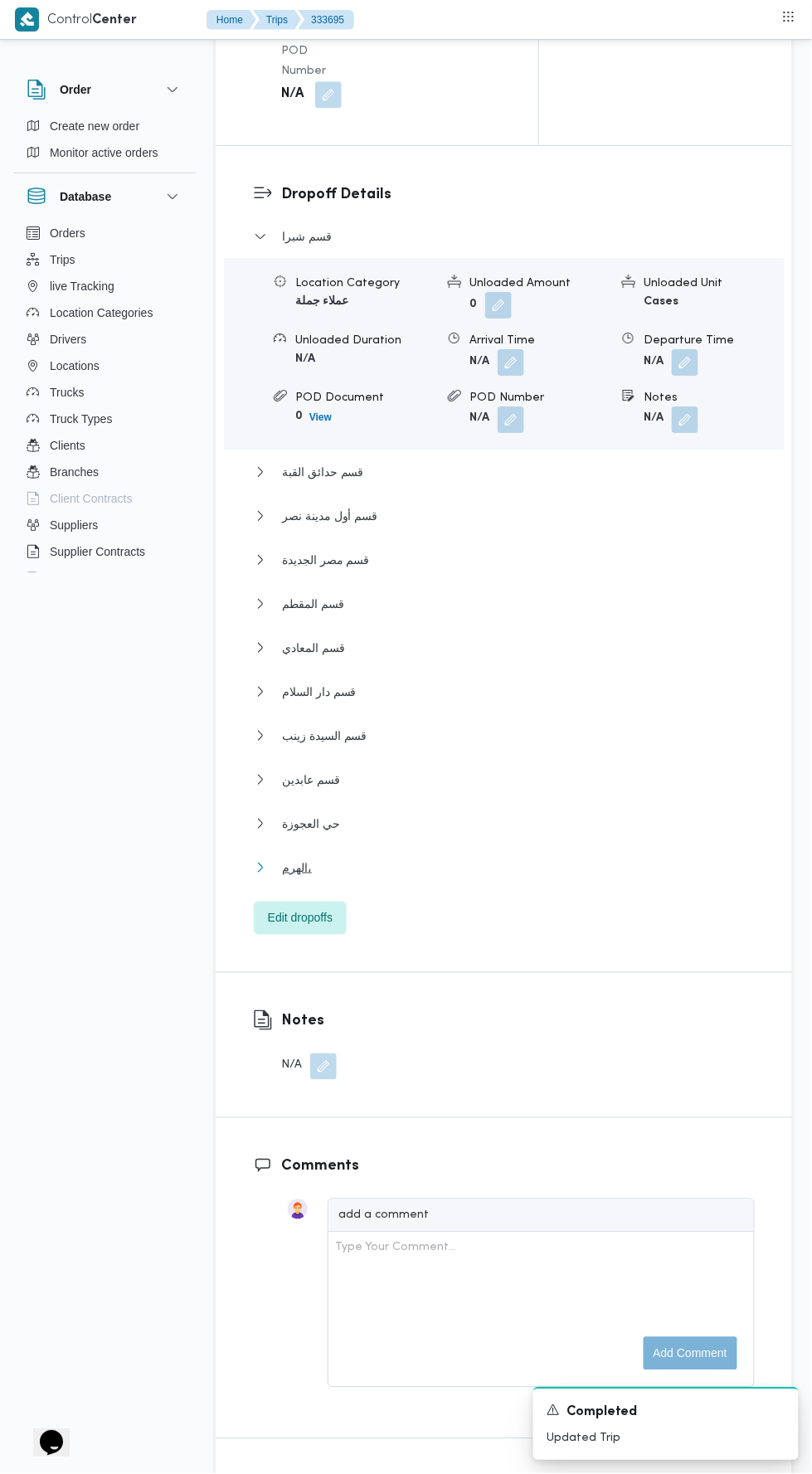
click at [491, 877] on button "الهرم،" at bounding box center [504, 867] width 501 height 20
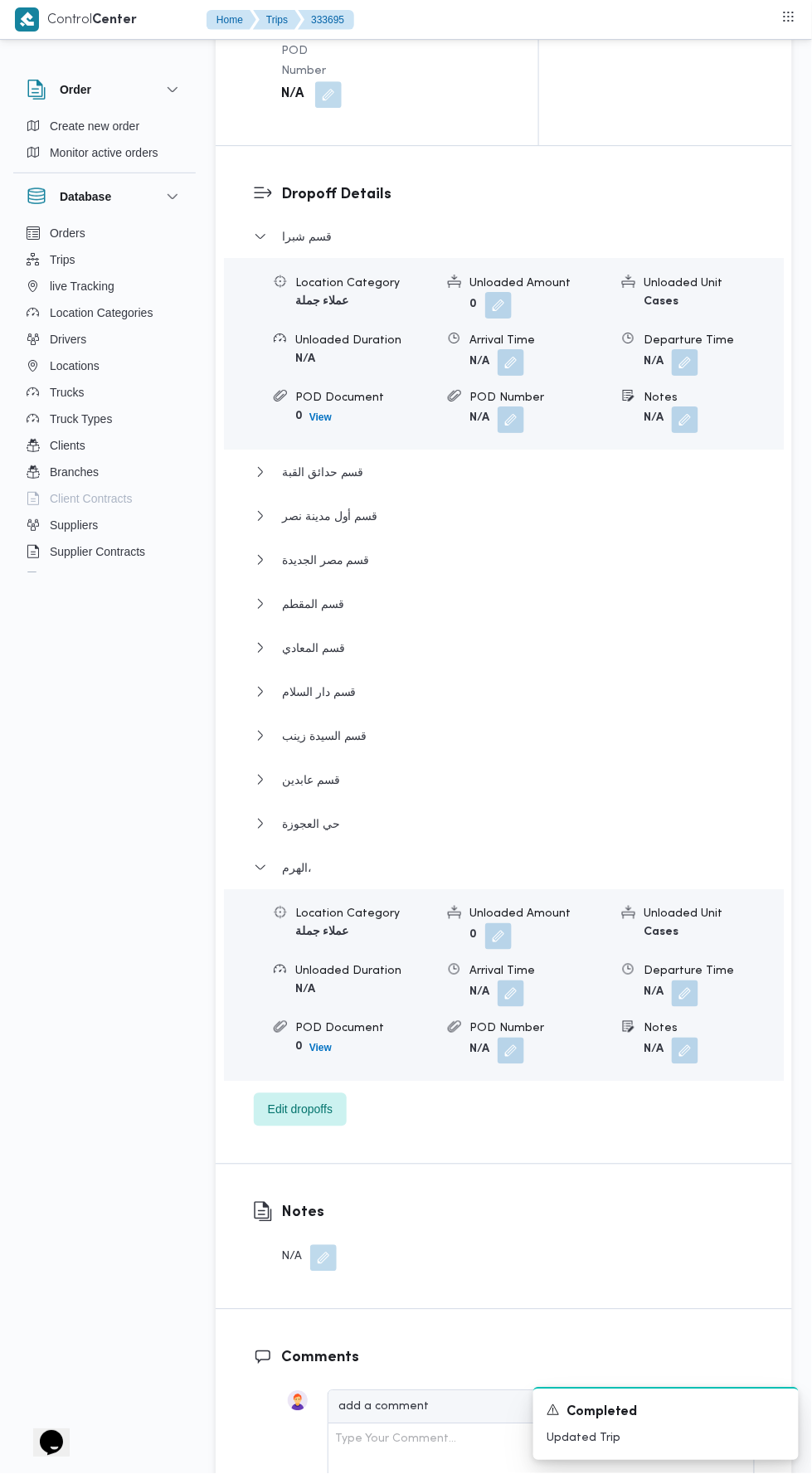
click at [695, 998] on button "button" at bounding box center [685, 993] width 26 height 26
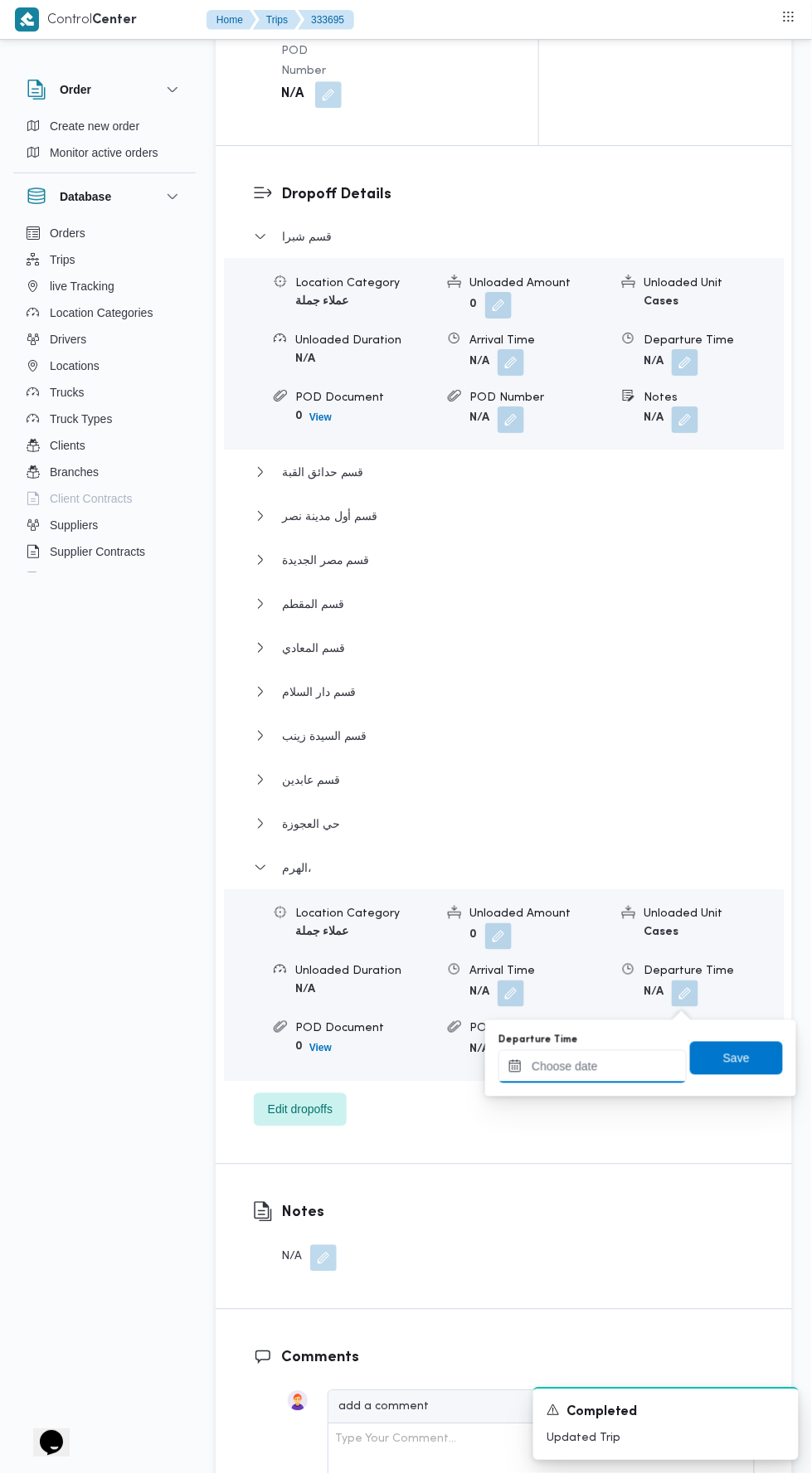
click at [628, 1059] on input "Departure Time" at bounding box center [593, 1066] width 188 height 33
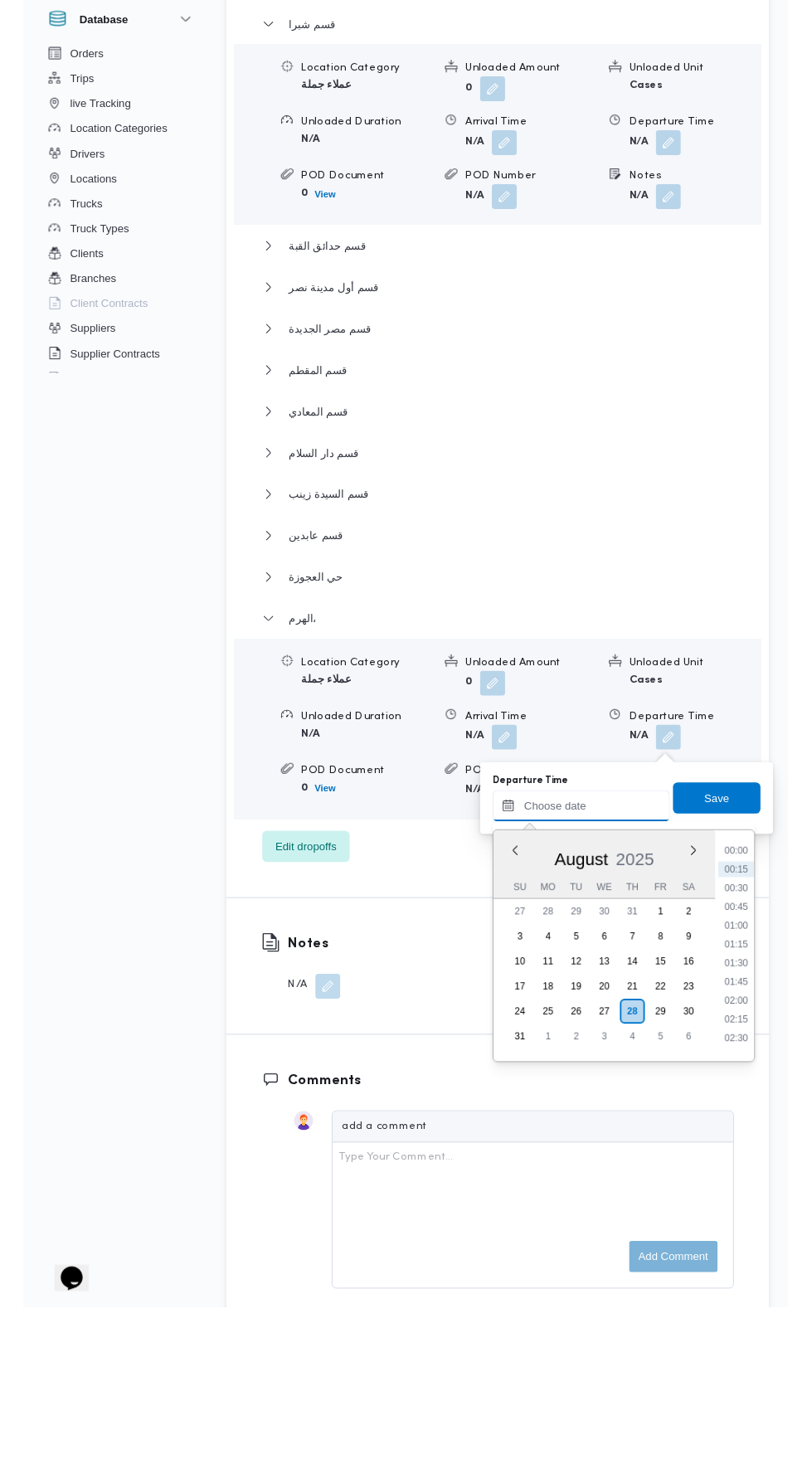
scroll to position [2226, 0]
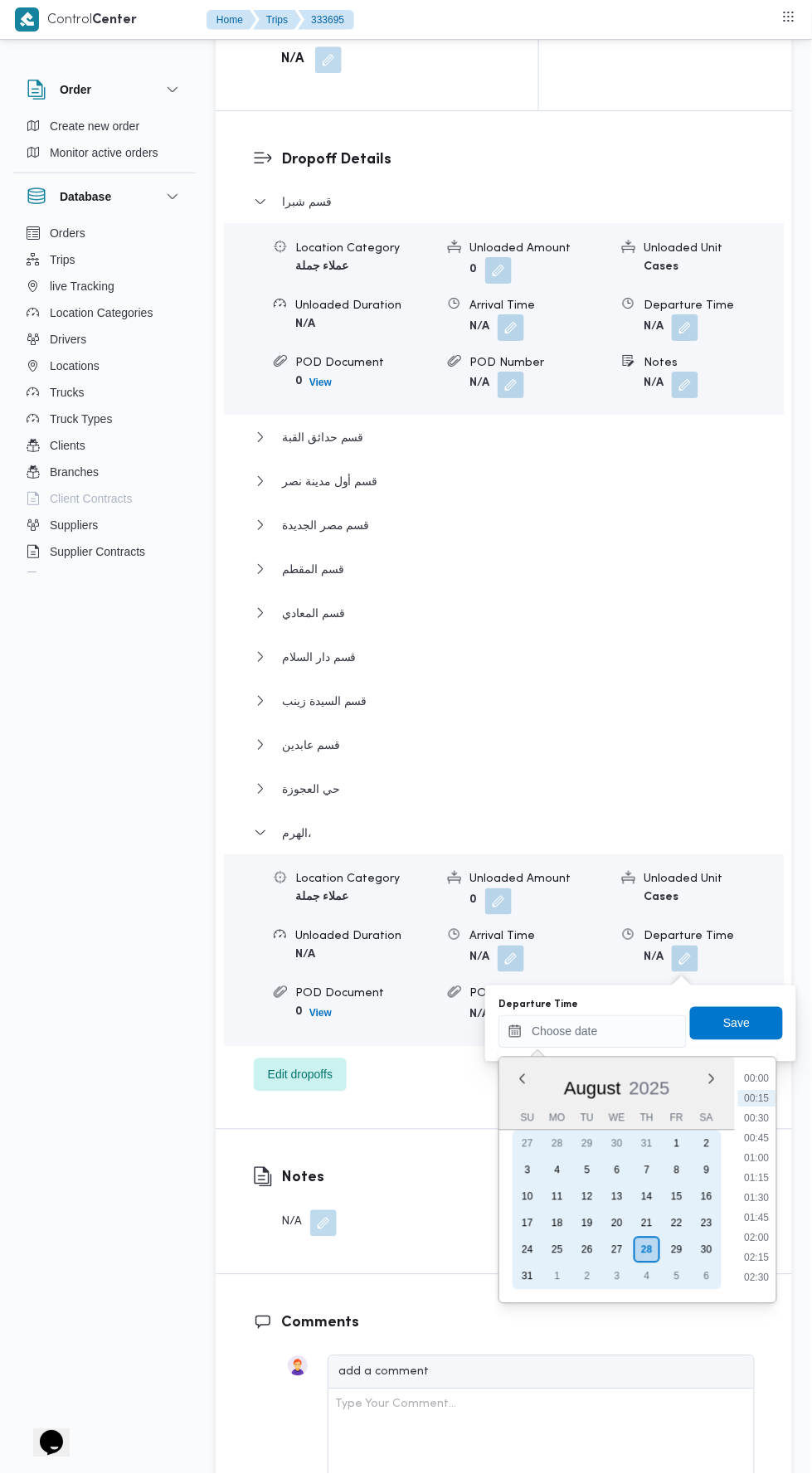
click at [616, 1248] on div "27" at bounding box center [616, 1249] width 26 height 26
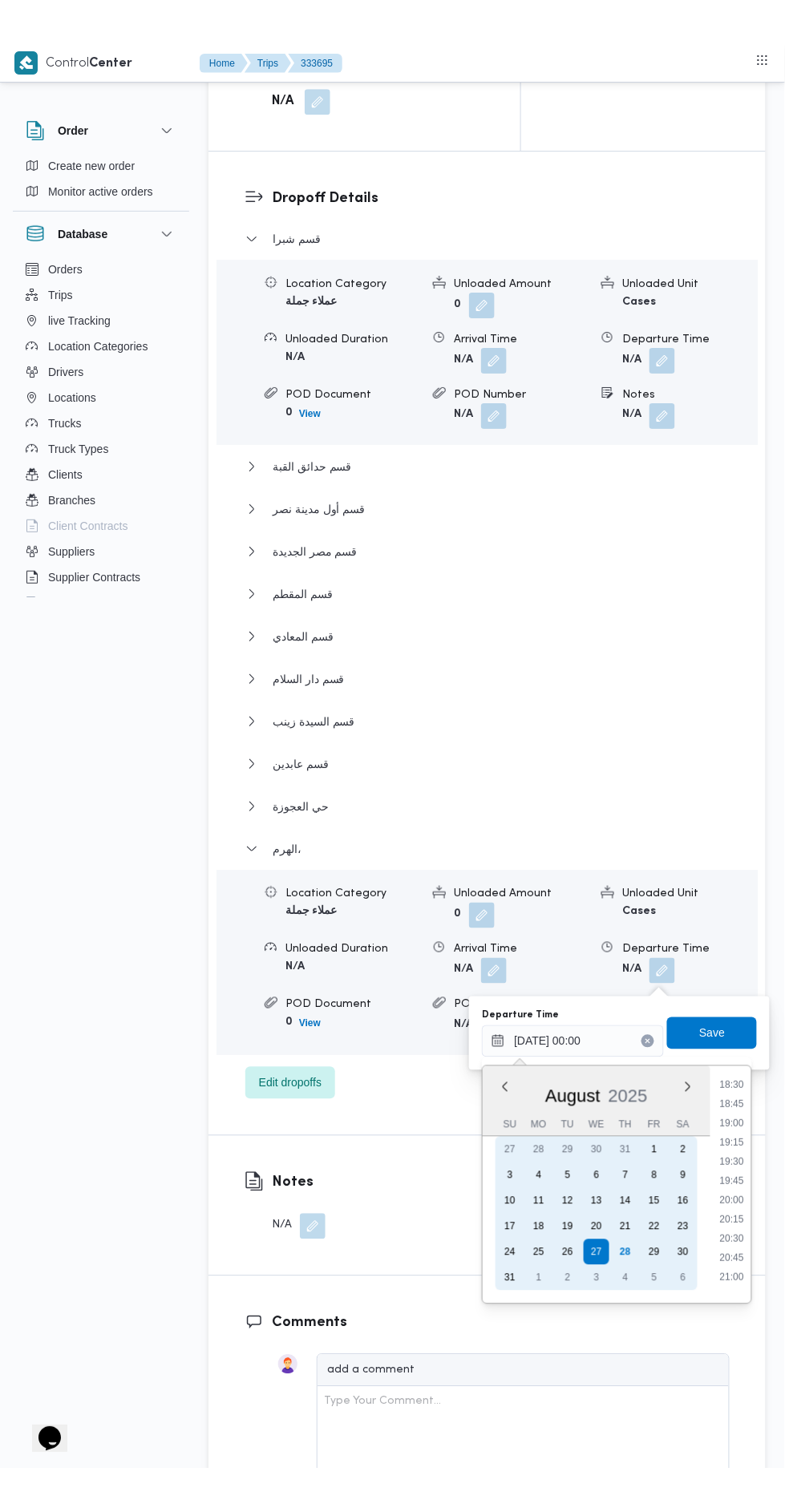
scroll to position [1383, 0]
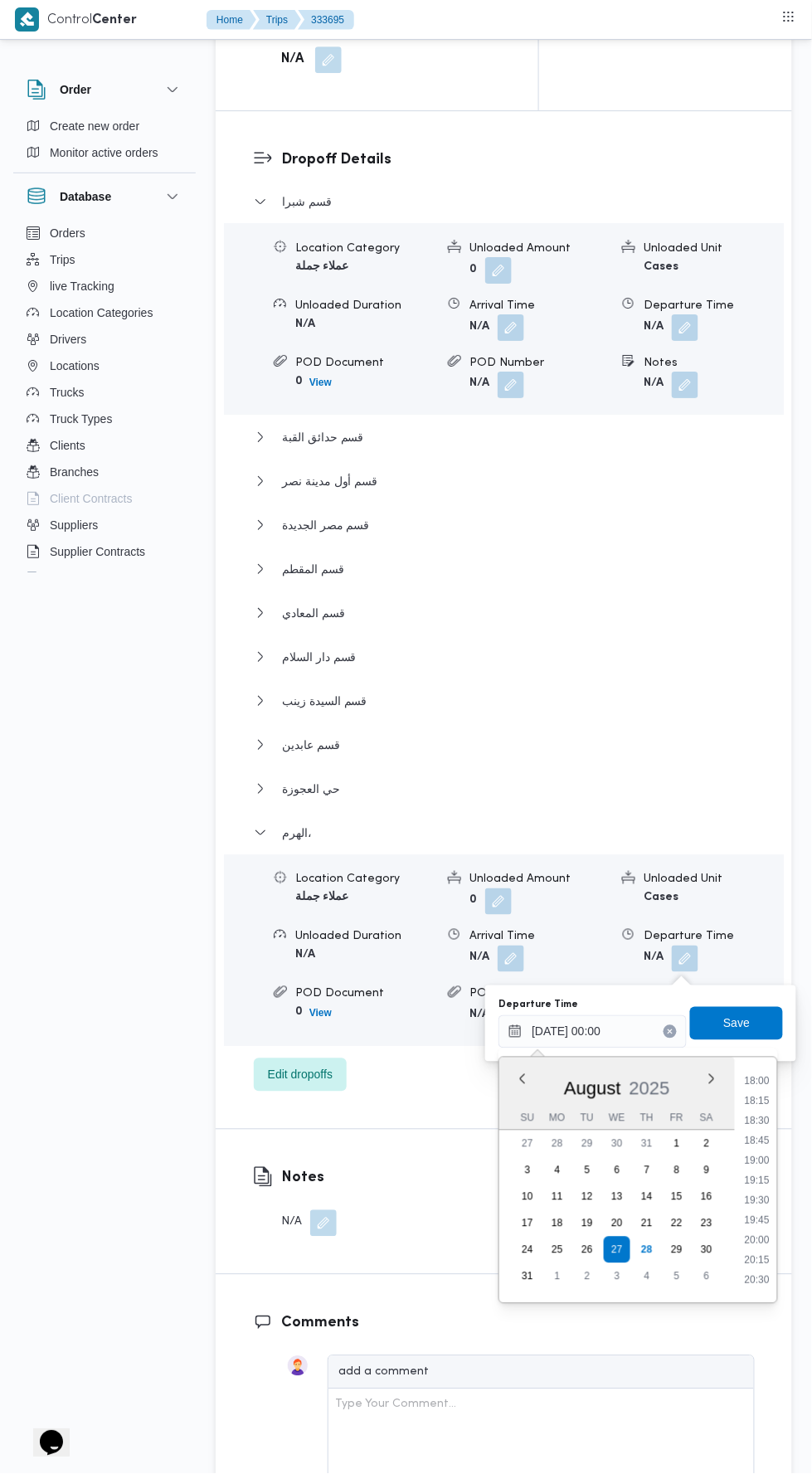
click at [758, 1120] on li "18:30" at bounding box center [757, 1120] width 38 height 16
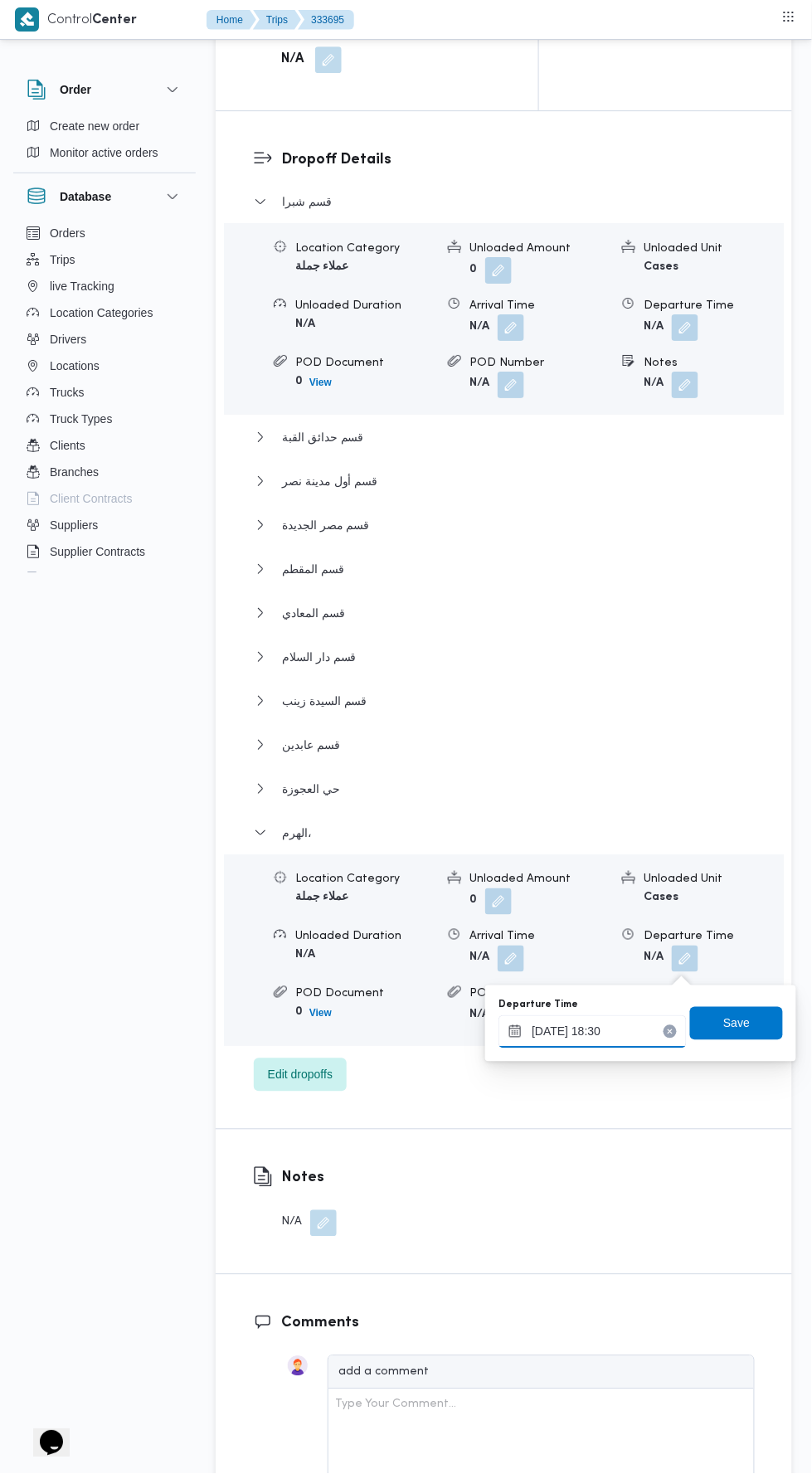
click at [627, 1033] on input "[DATE] 18:30" at bounding box center [593, 1032] width 188 height 33
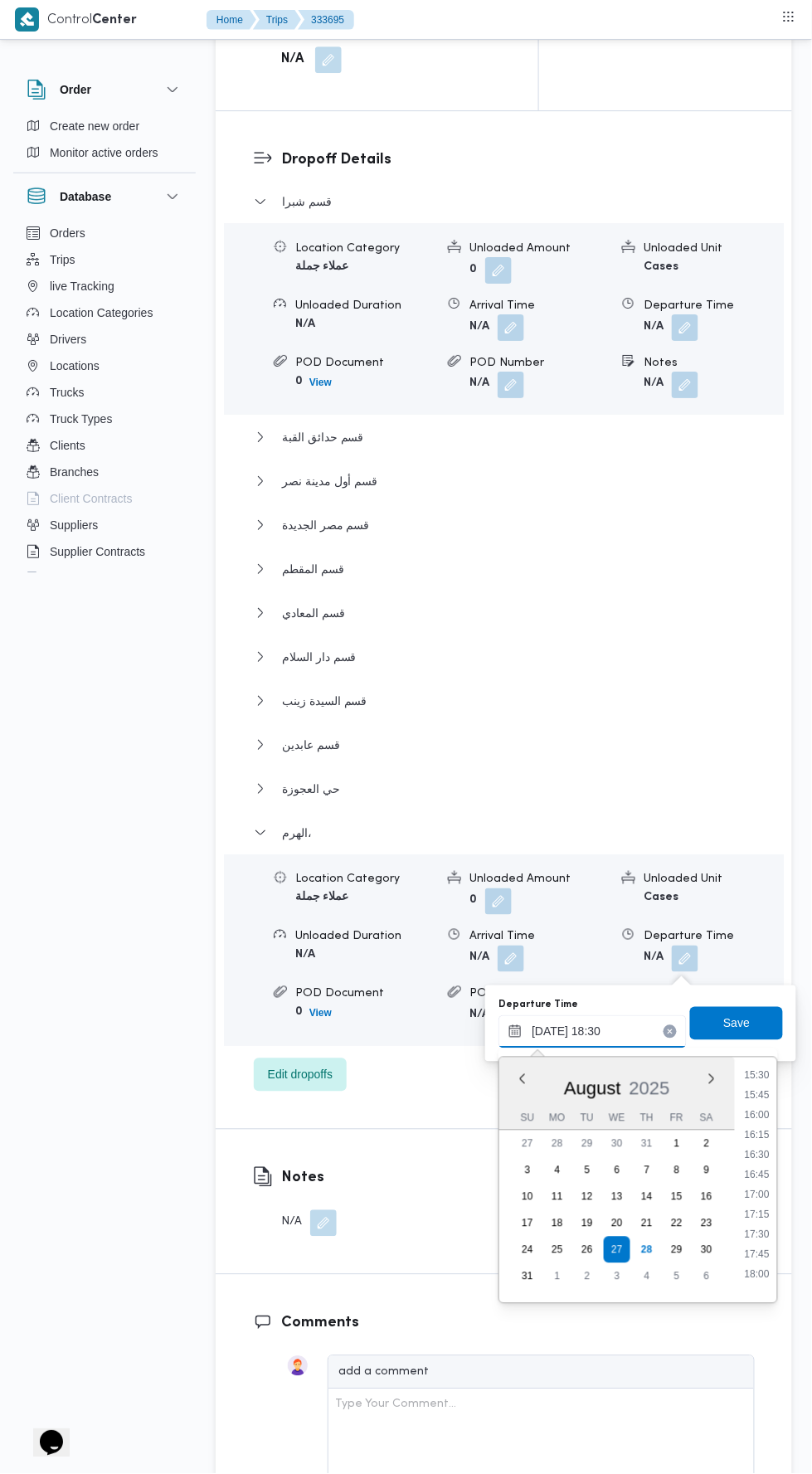
scroll to position [1213, 0]
click at [761, 1214] on li "17:00" at bounding box center [757, 1220] width 38 height 16
type input "27/08/2025 17:00"
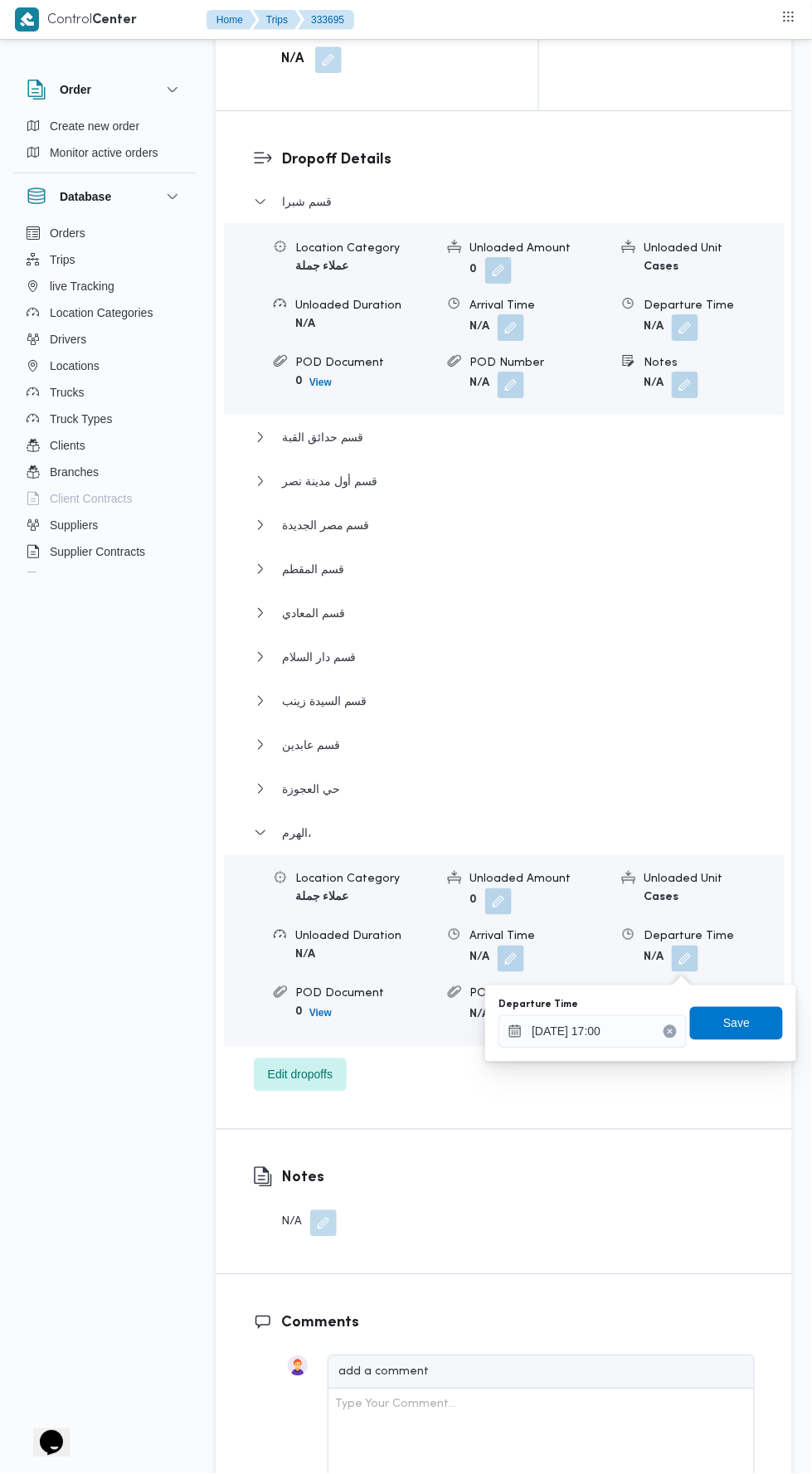
click at [754, 1007] on div "Save" at bounding box center [736, 1023] width 93 height 33
click at [750, 1038] on span "Save" at bounding box center [736, 1023] width 93 height 33
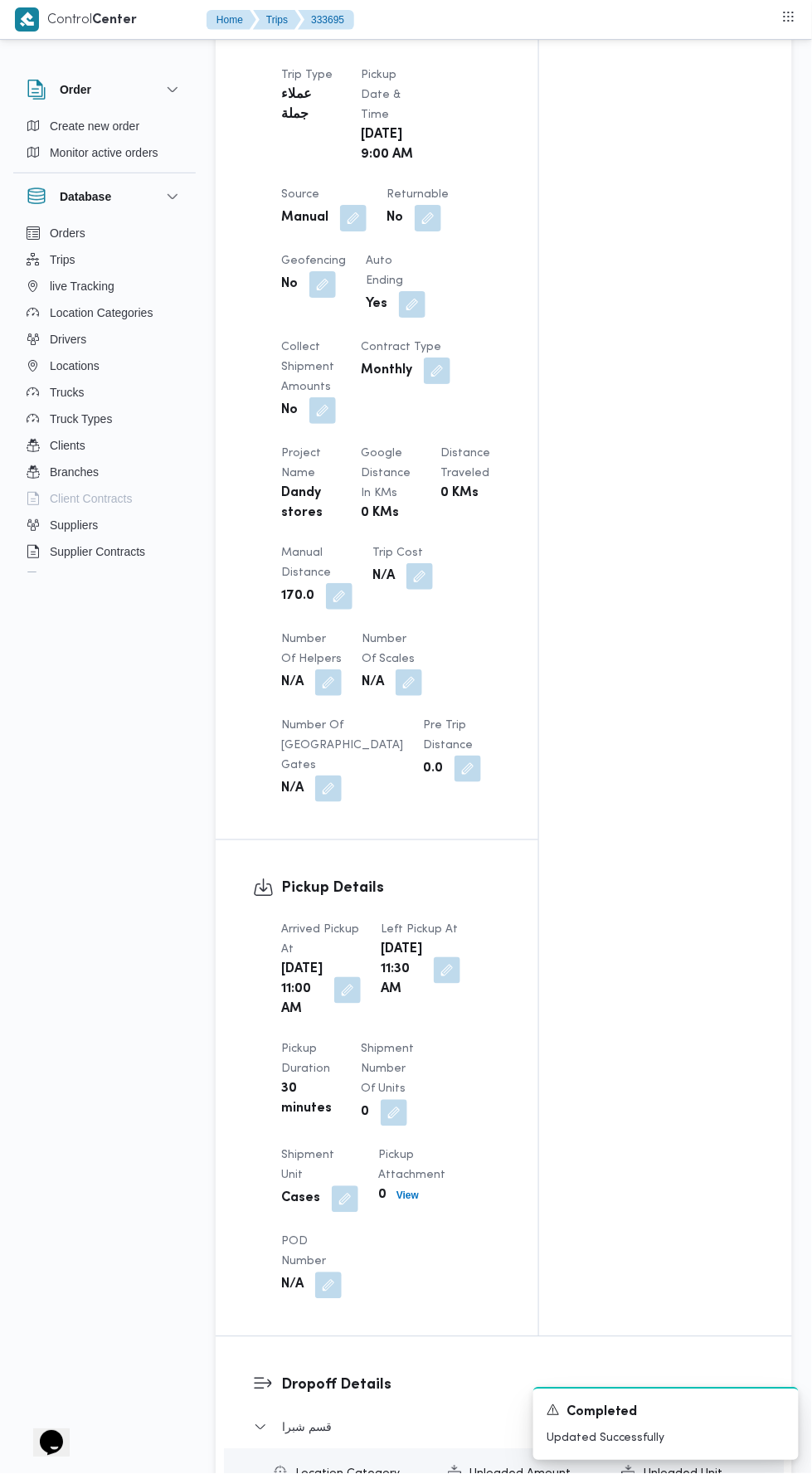
scroll to position [0, 0]
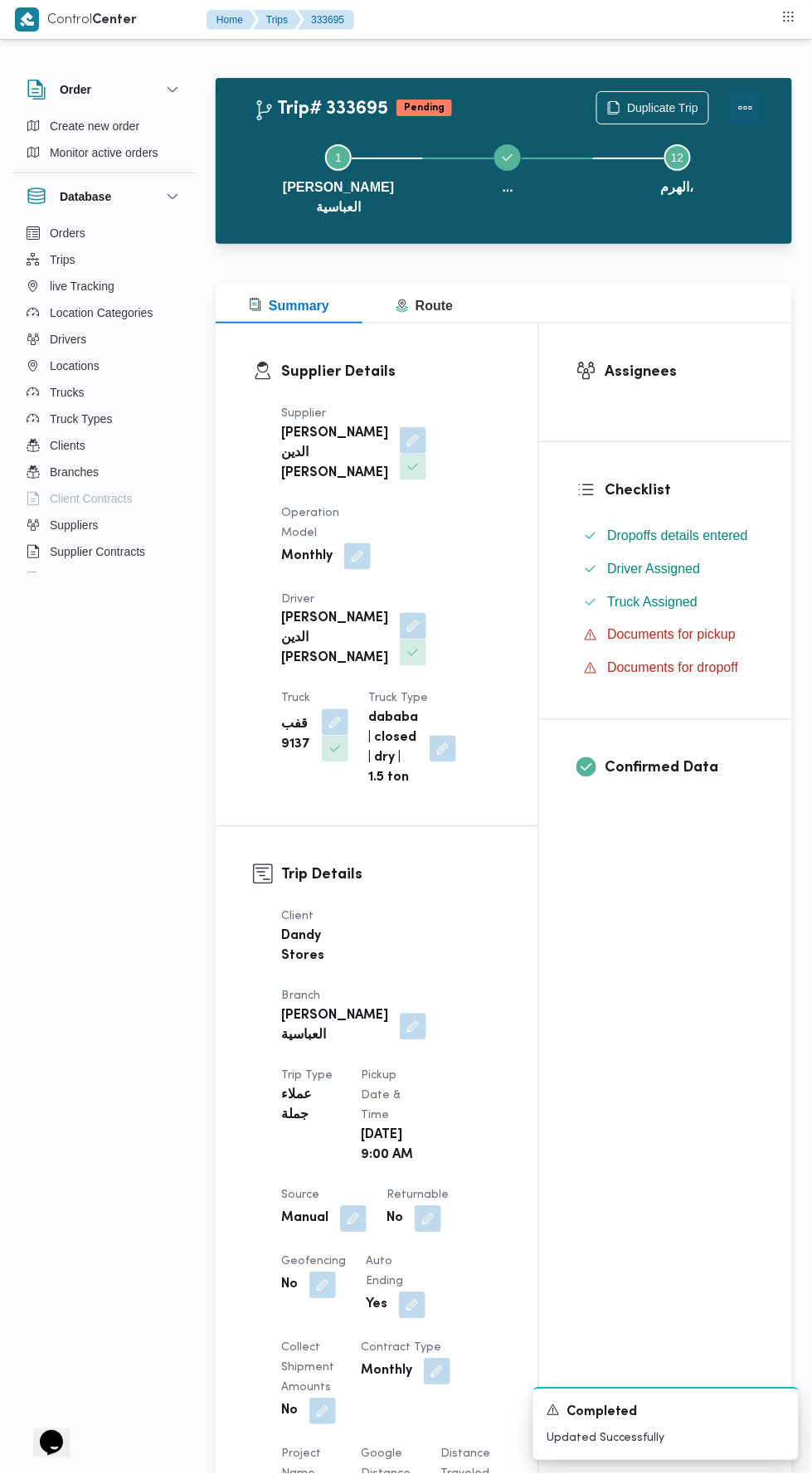
click at [752, 99] on button "Actions" at bounding box center [745, 108] width 33 height 33
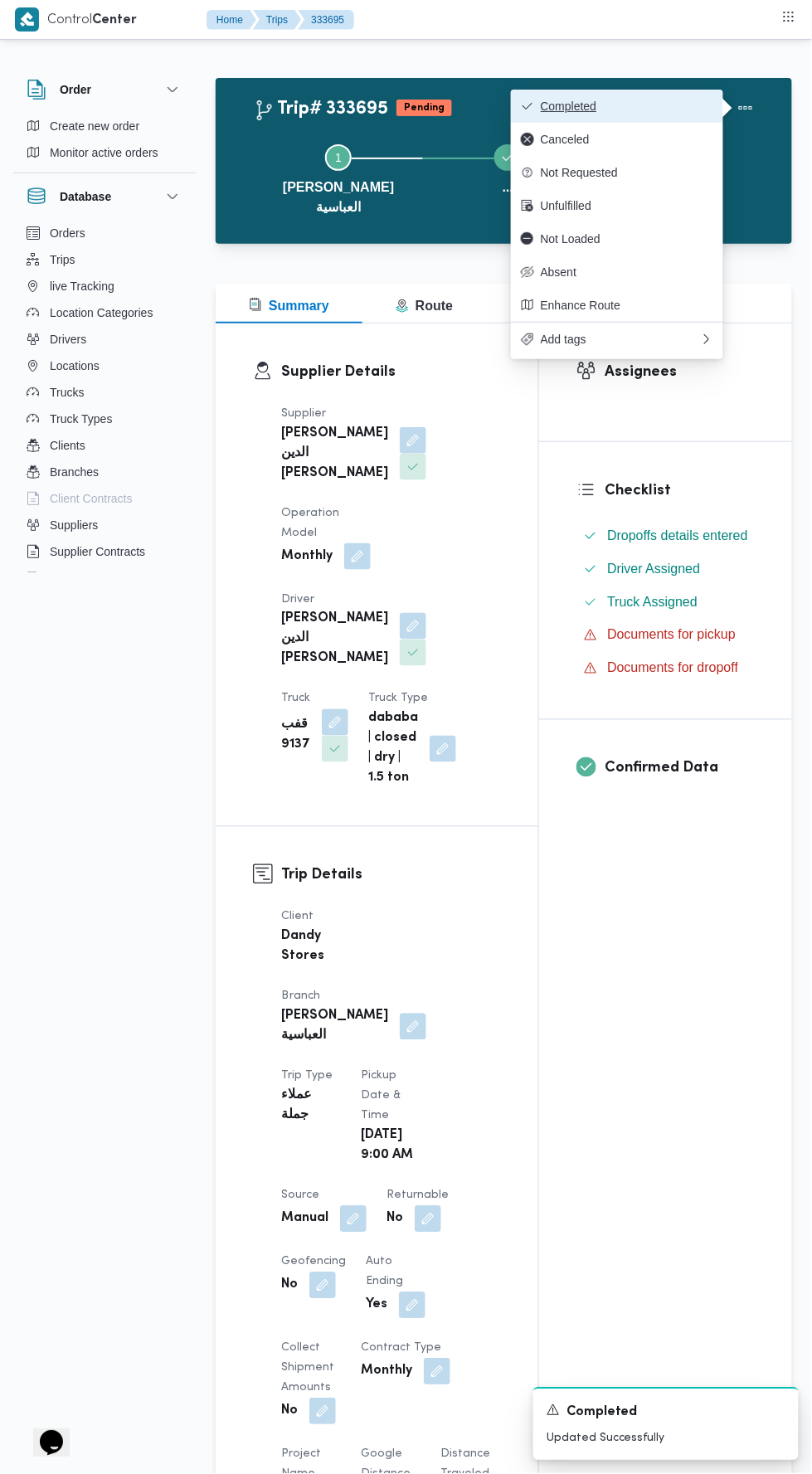
click at [681, 95] on button "Completed" at bounding box center [616, 106] width 213 height 33
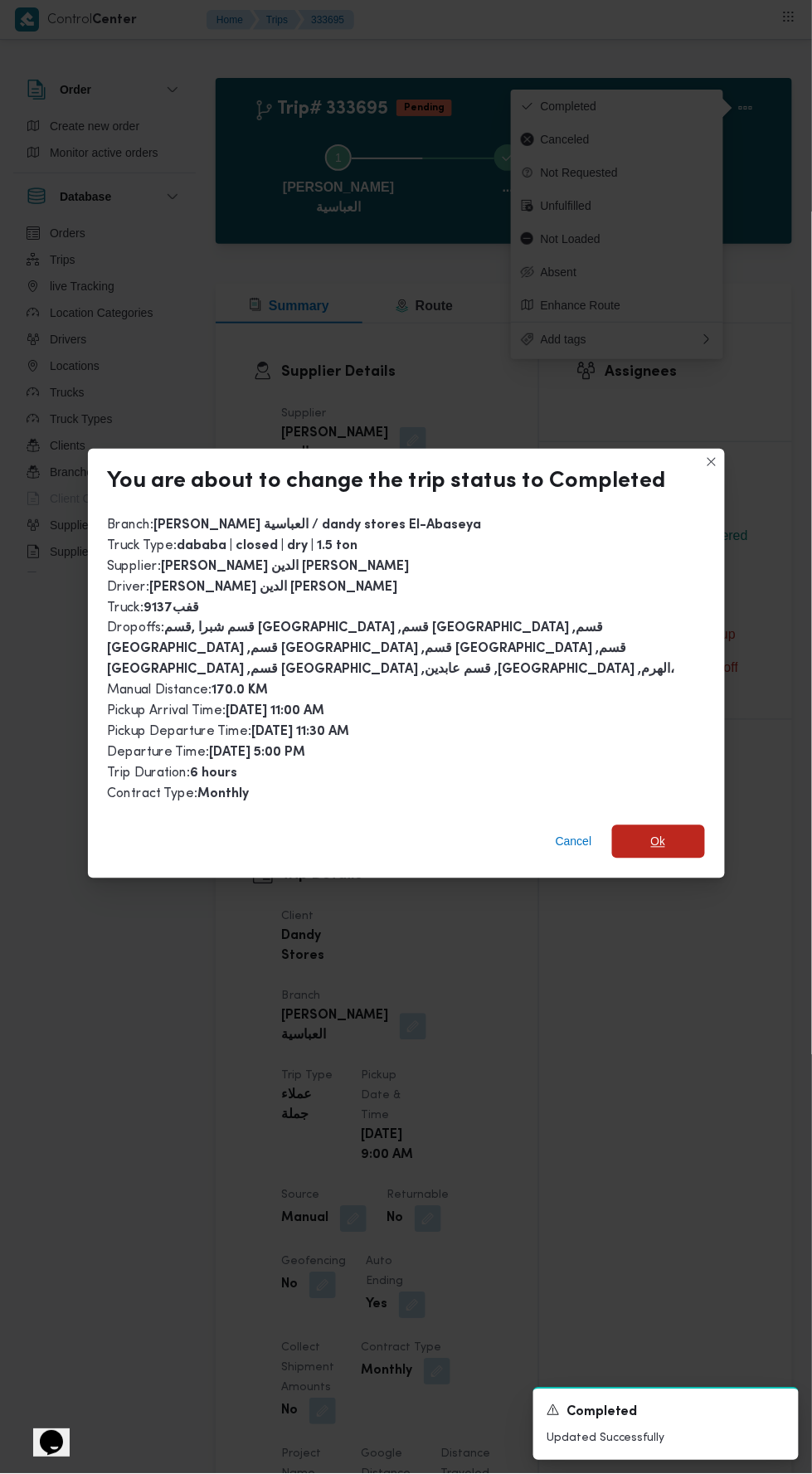
click at [657, 825] on span "Ok" at bounding box center [658, 841] width 93 height 33
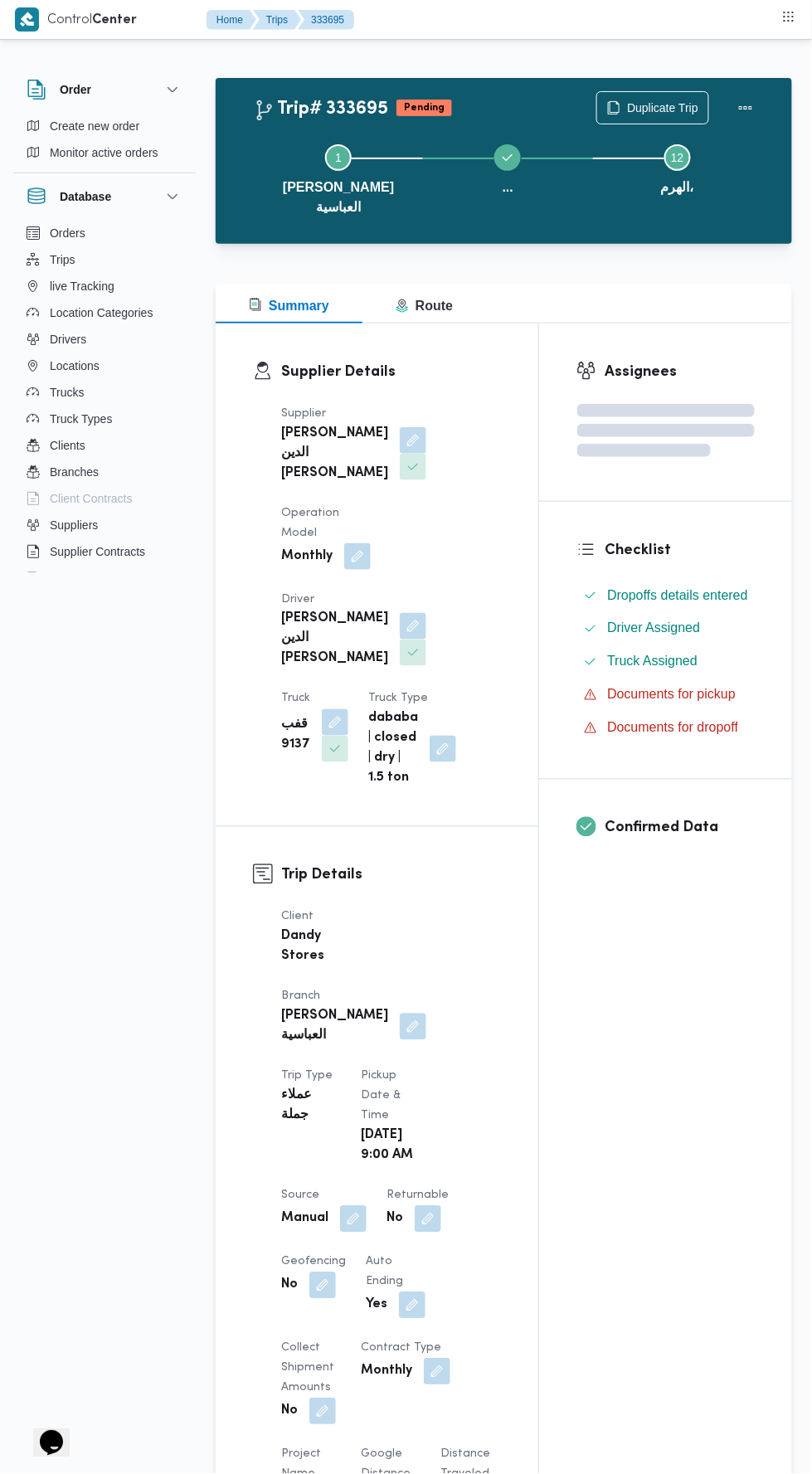
click at [655, 1093] on div "Assignees Checklist Dropoffs details entered Driver Assigned Truck Assigned Doc…" at bounding box center [665, 1331] width 253 height 2014
